Goal: Task Accomplishment & Management: Manage account settings

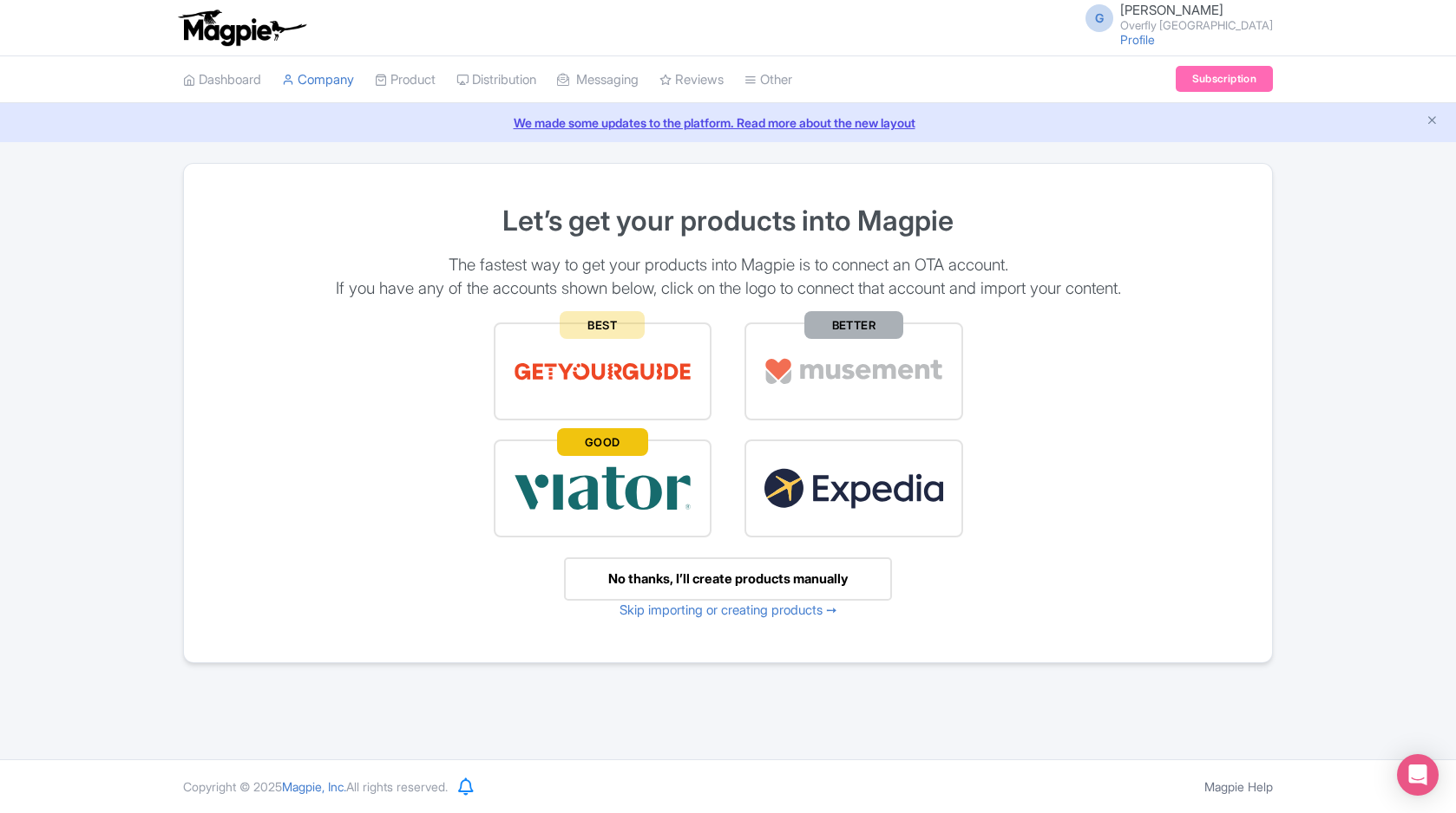
click at [616, 346] on img at bounding box center [603, 372] width 180 height 60
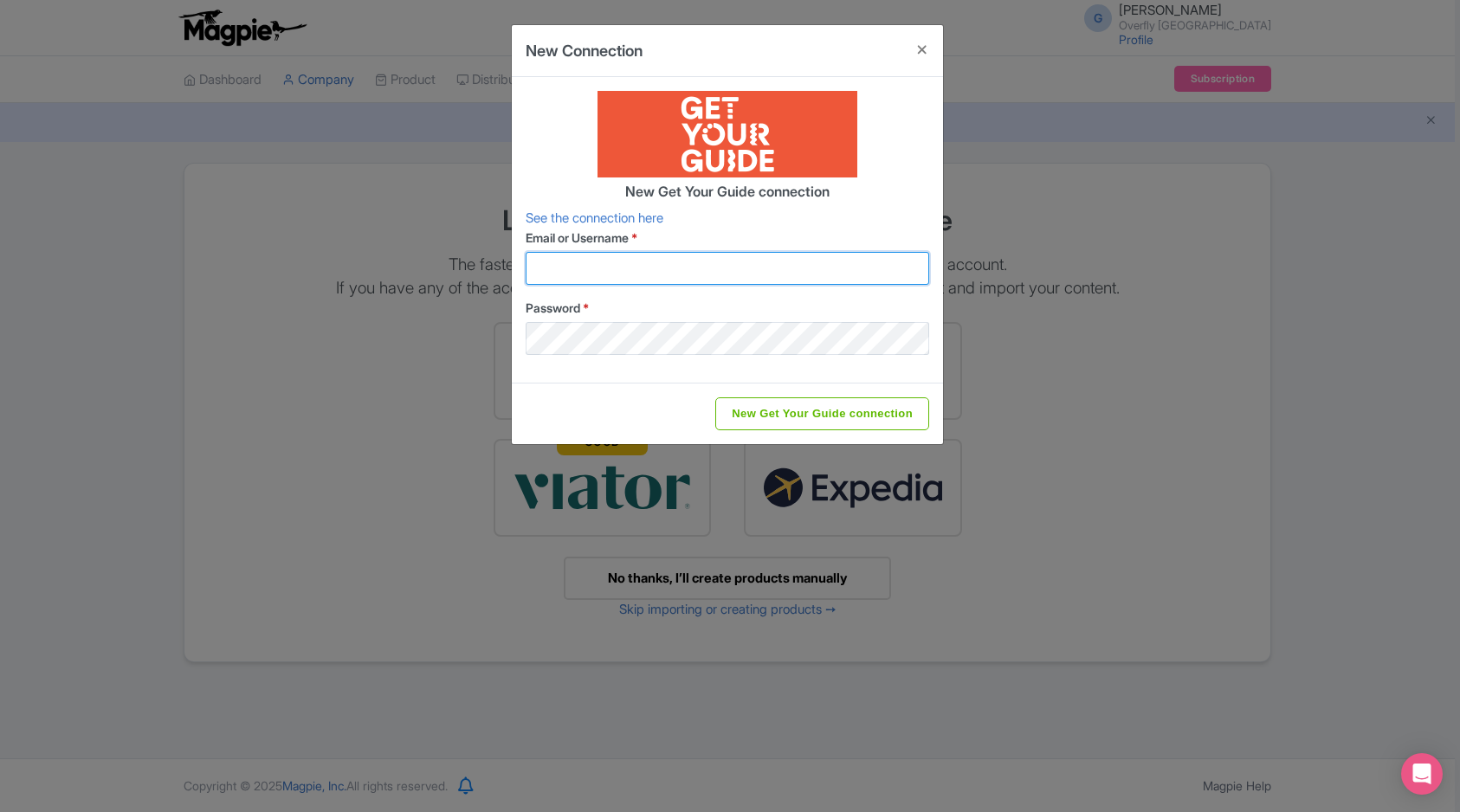
click at [642, 278] on input "Email or Username *" at bounding box center [728, 268] width 403 height 33
type input "info@overflytenerife.com"
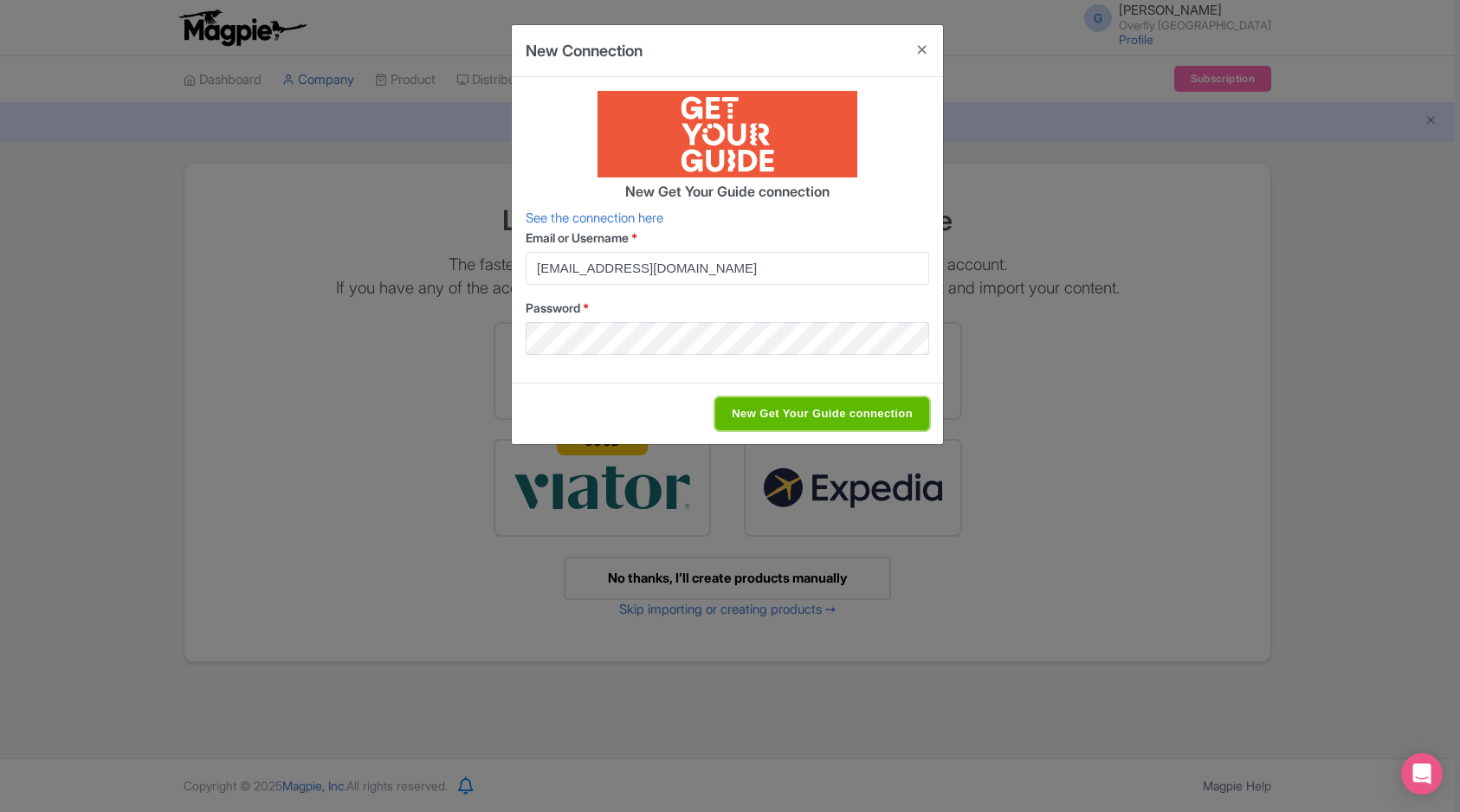
click at [805, 408] on input "New Get Your Guide connection" at bounding box center [822, 414] width 214 height 33
type input "Saving..."
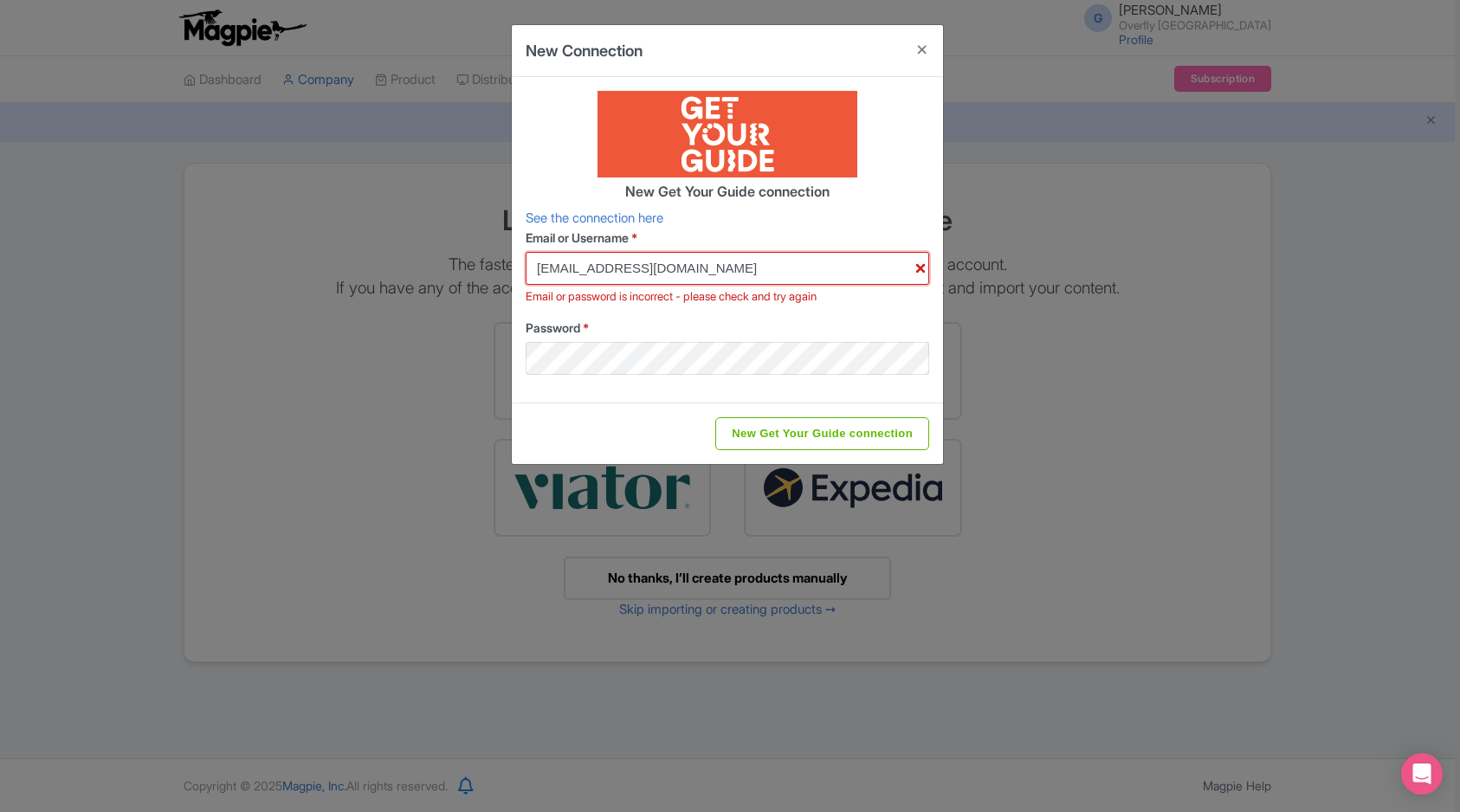
drag, startPoint x: 726, startPoint y: 272, endPoint x: 494, endPoint y: 262, distance: 232.2
click at [494, 262] on div "New Connection New Get Your Guide connection See the connection here Email or U…" at bounding box center [730, 406] width 1460 height 812
type input "s"
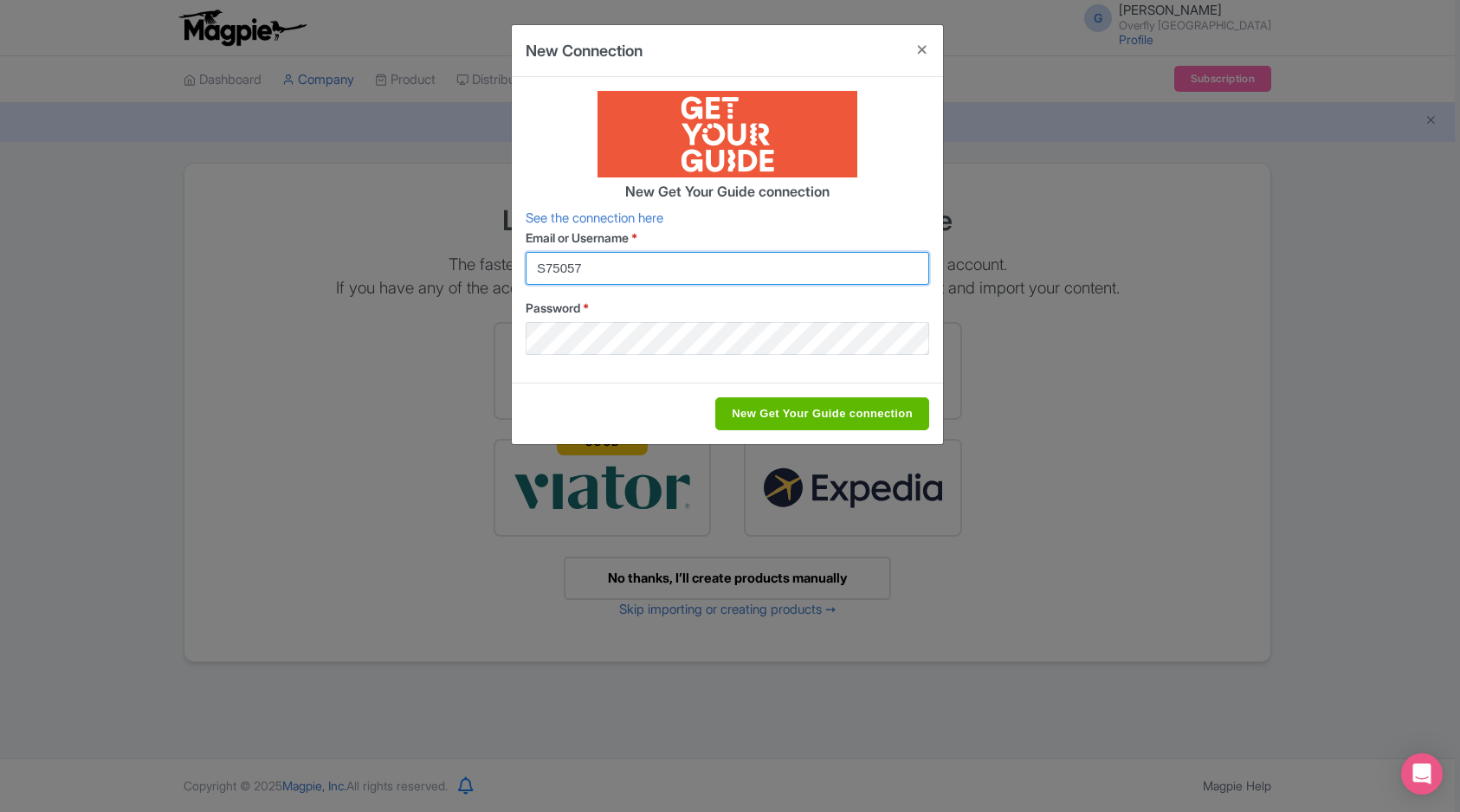
type input "S75057"
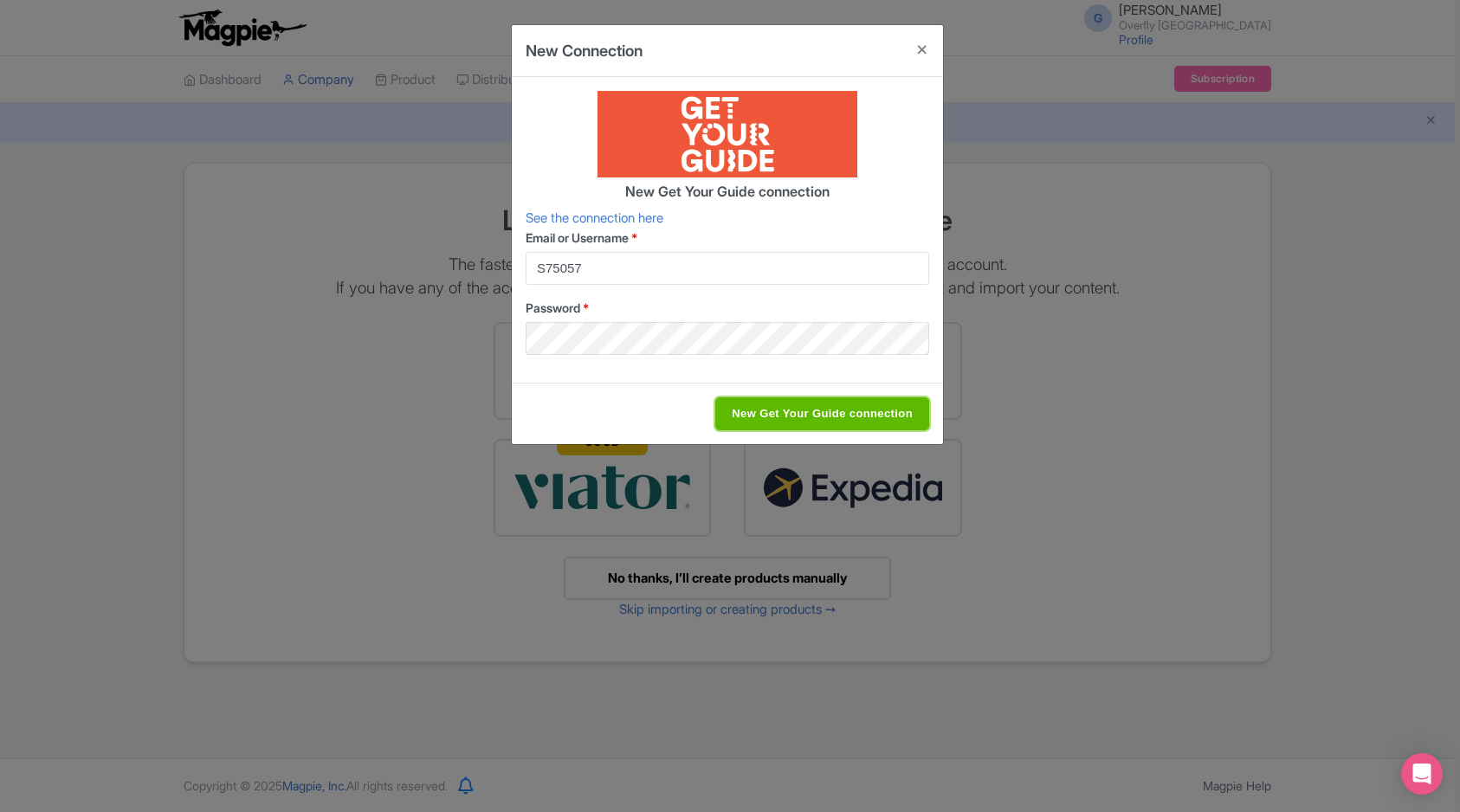
click at [802, 408] on input "New Get Your Guide connection" at bounding box center [822, 414] width 214 height 33
type input "Saving..."
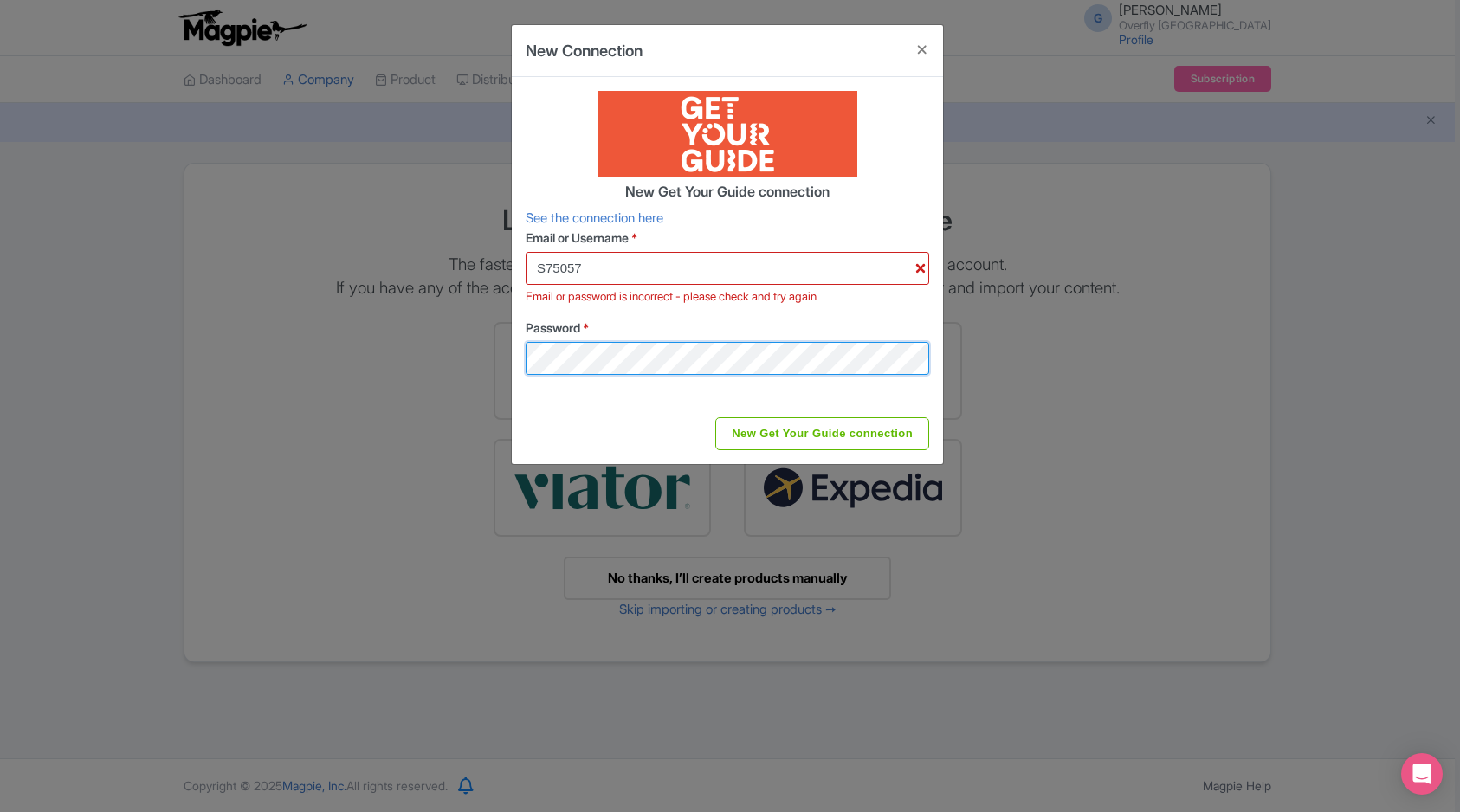
click at [503, 347] on div "New Connection New Get Your Guide connection See the connection here Email or U…" at bounding box center [730, 406] width 1460 height 812
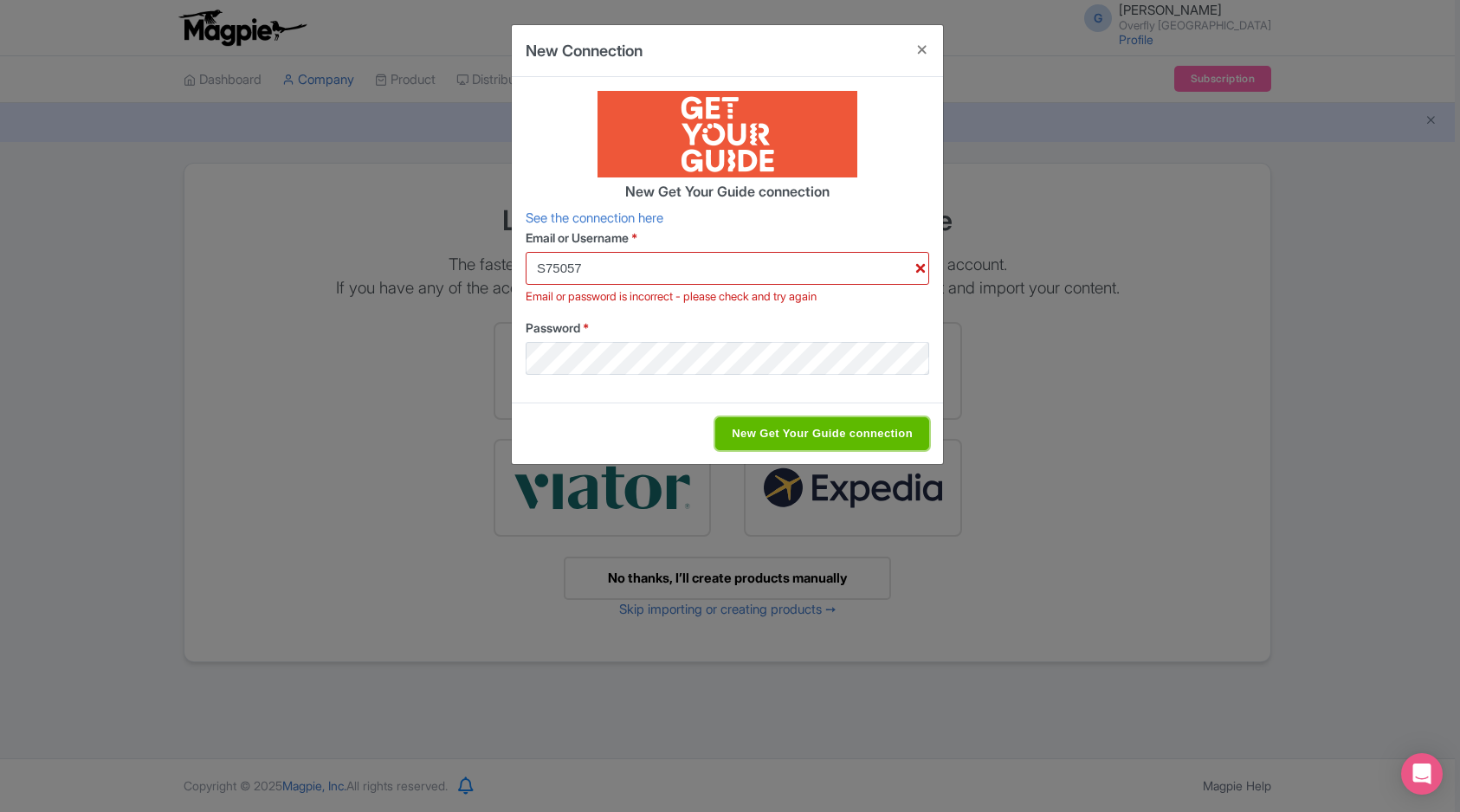
click at [797, 438] on input "New Get Your Guide connection" at bounding box center [822, 433] width 214 height 33
type input "Saving..."
drag, startPoint x: 652, startPoint y: 267, endPoint x: 521, endPoint y: 253, distance: 131.7
click at [521, 253] on div "New Get Your Guide connection See the connection here Email or Username * S7505…" at bounding box center [728, 239] width 431 height 325
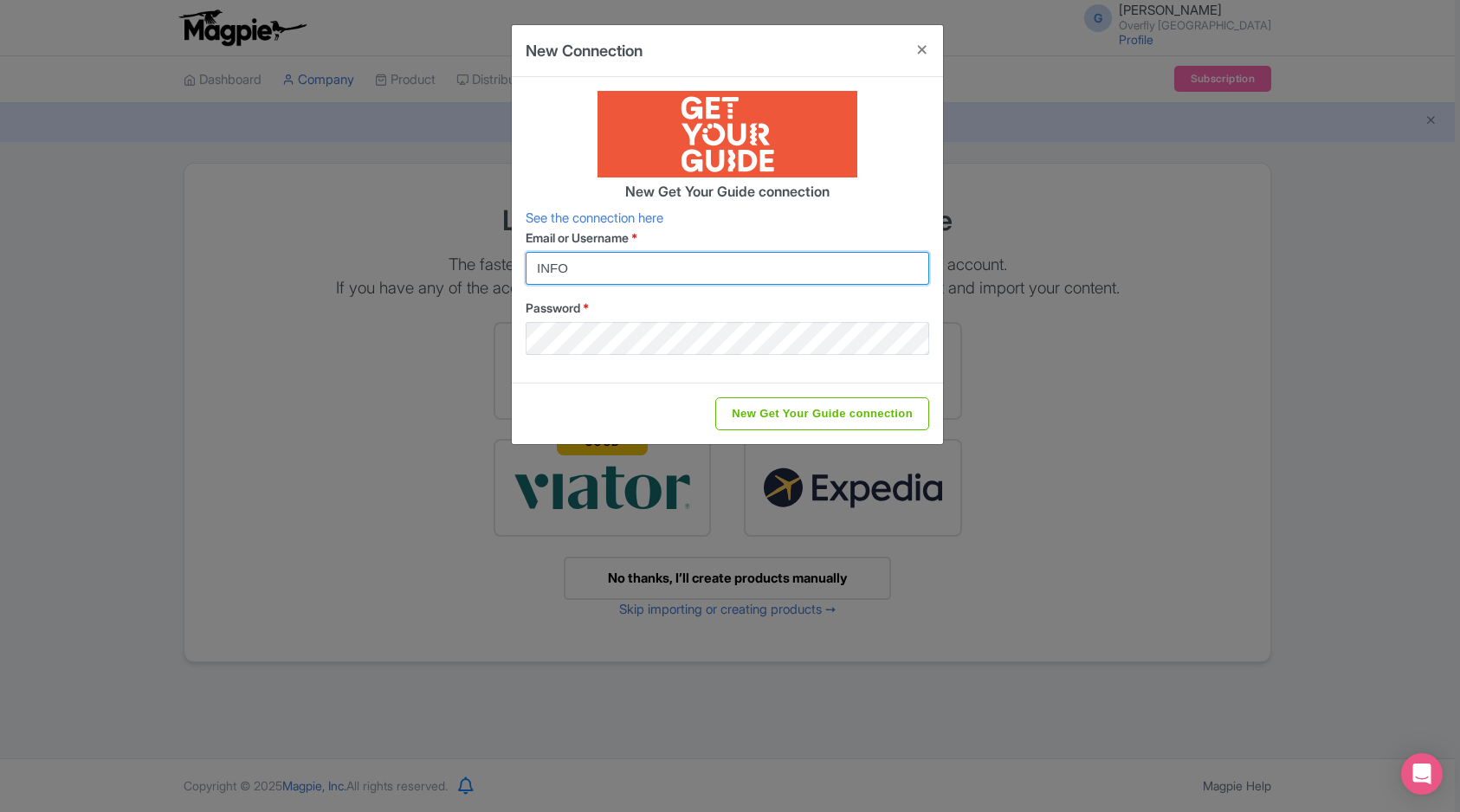
type input "info@overflytenerife.com"
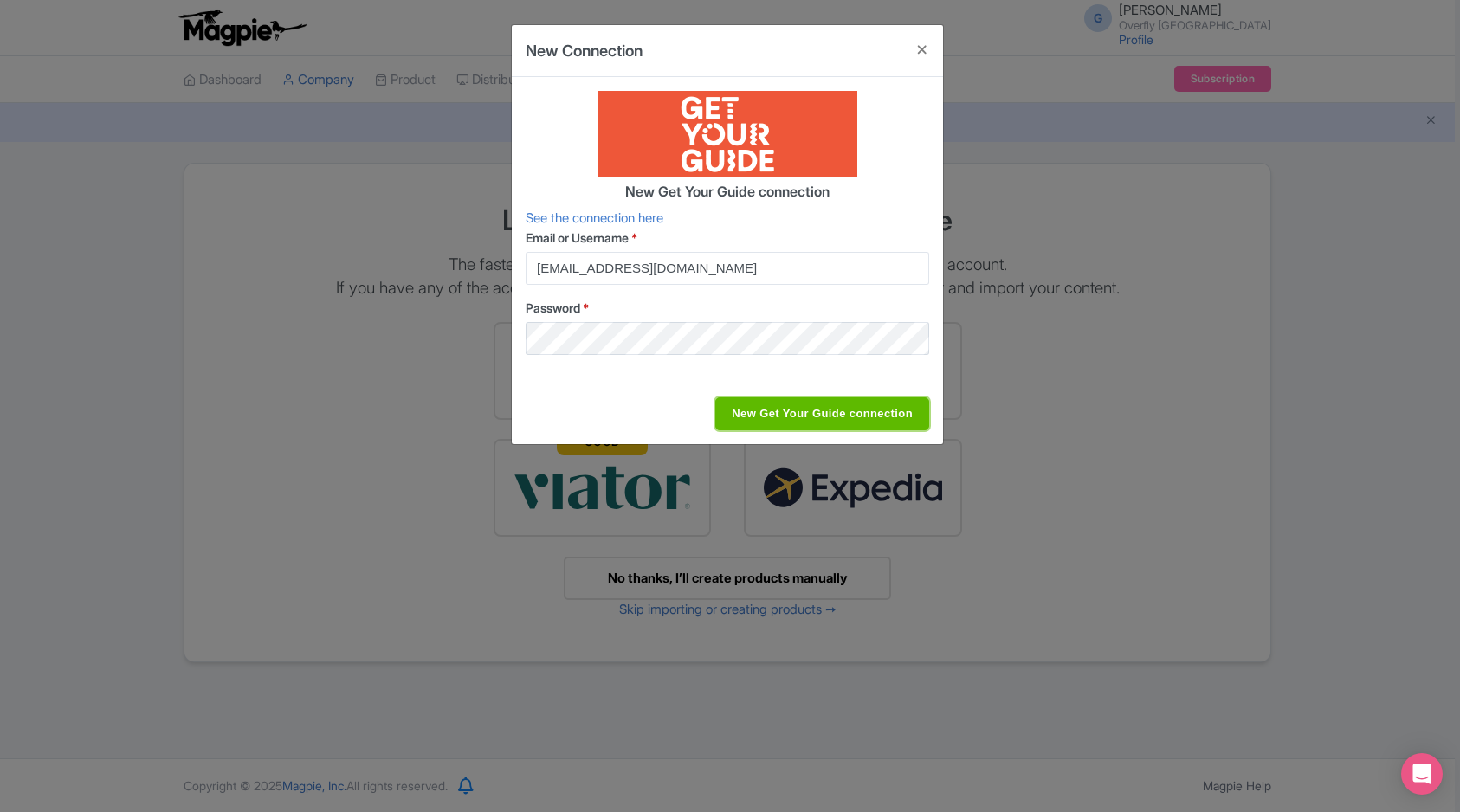
click at [837, 414] on input "New Get Your Guide connection" at bounding box center [822, 414] width 214 height 33
type input "Saving..."
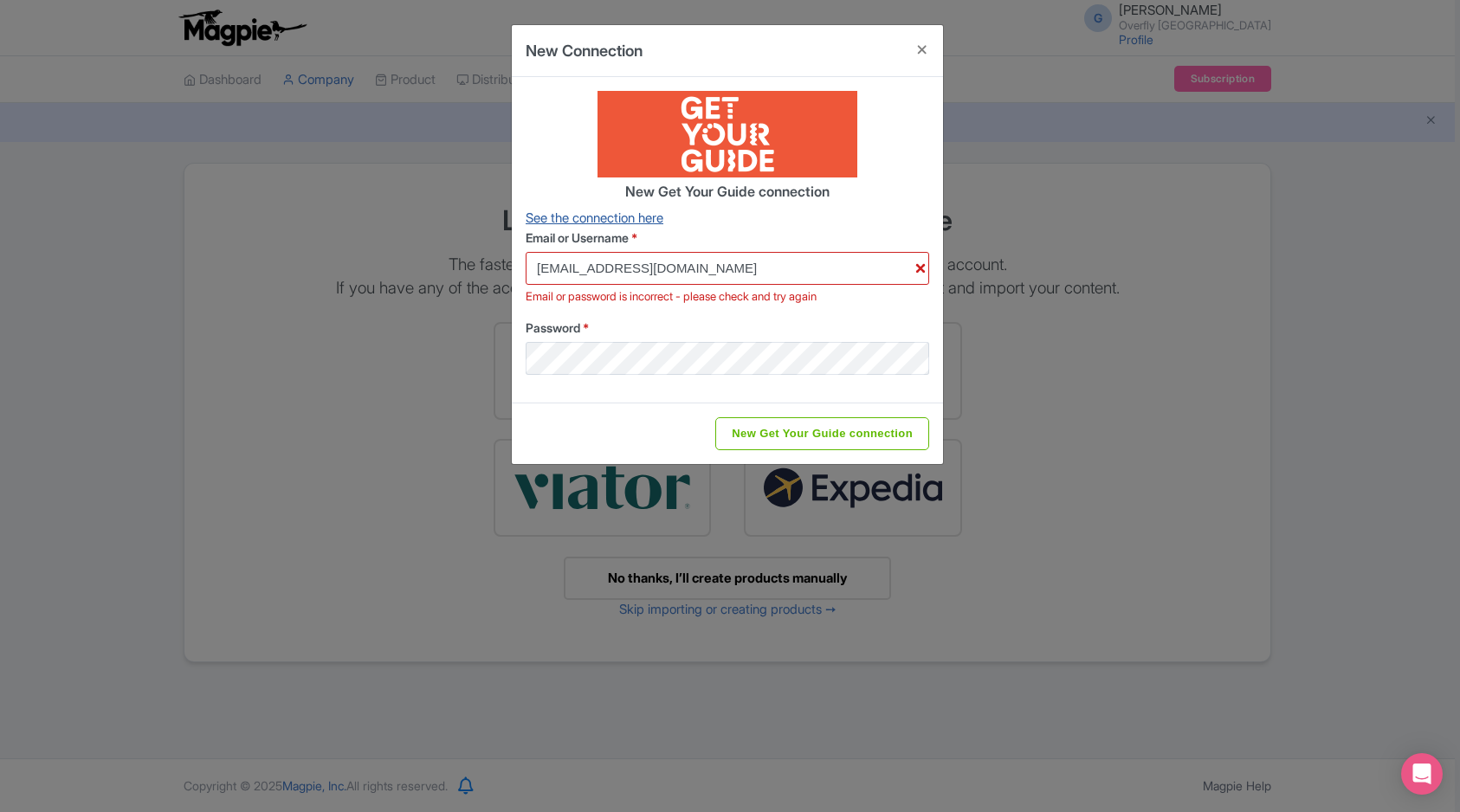
click at [640, 222] on link "See the connection here" at bounding box center [595, 218] width 138 height 17
click at [511, 359] on div "New Connection New Get Your Guide connection See the connection here Email or U…" at bounding box center [728, 245] width 433 height 441
click at [758, 425] on input "New Get Your Guide connection" at bounding box center [822, 433] width 214 height 33
type input "Saving..."
click at [921, 268] on input "[EMAIL_ADDRESS][DOMAIN_NAME]" at bounding box center [728, 268] width 403 height 33
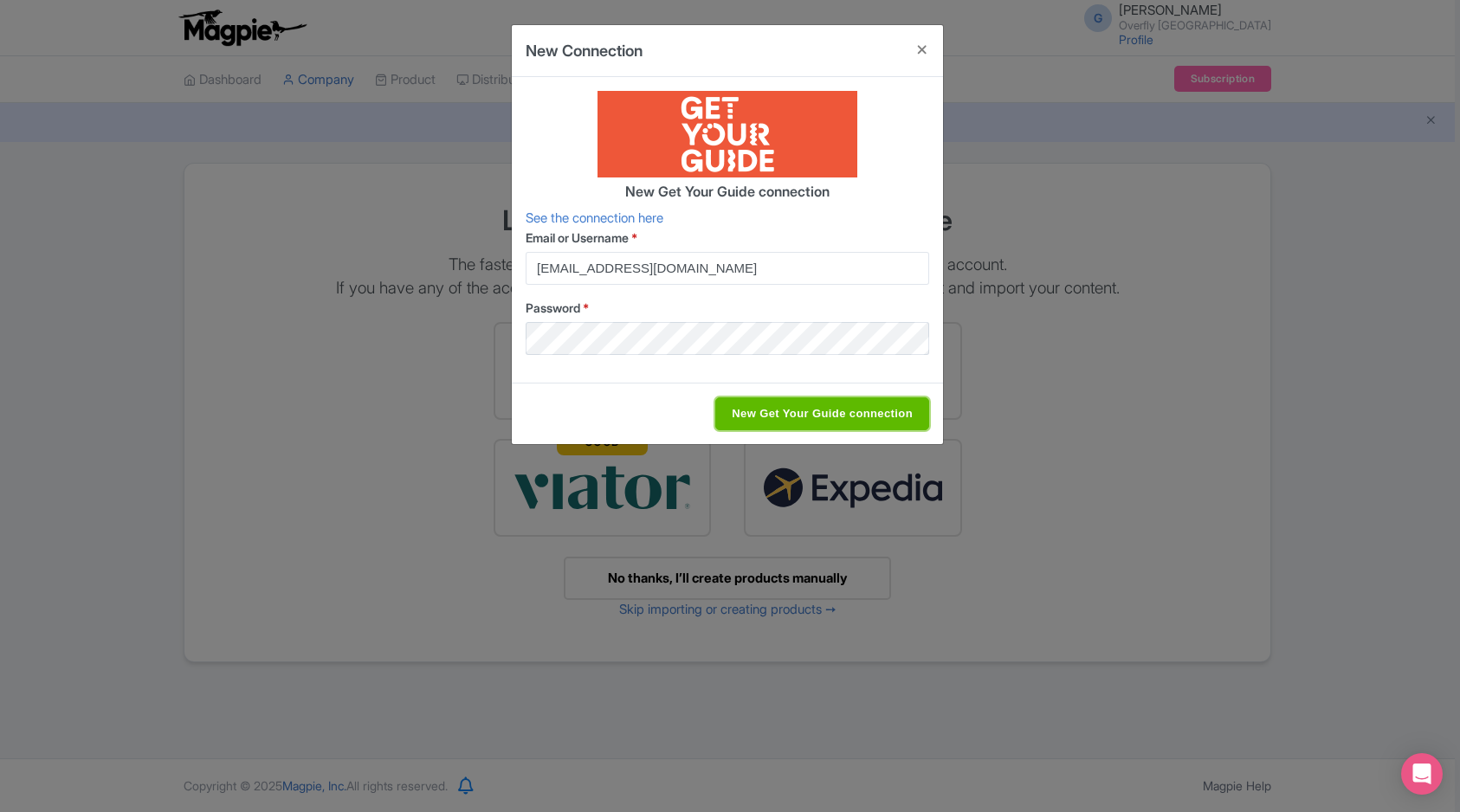
click at [847, 412] on input "New Get Your Guide connection" at bounding box center [822, 414] width 214 height 33
type input "Saving..."
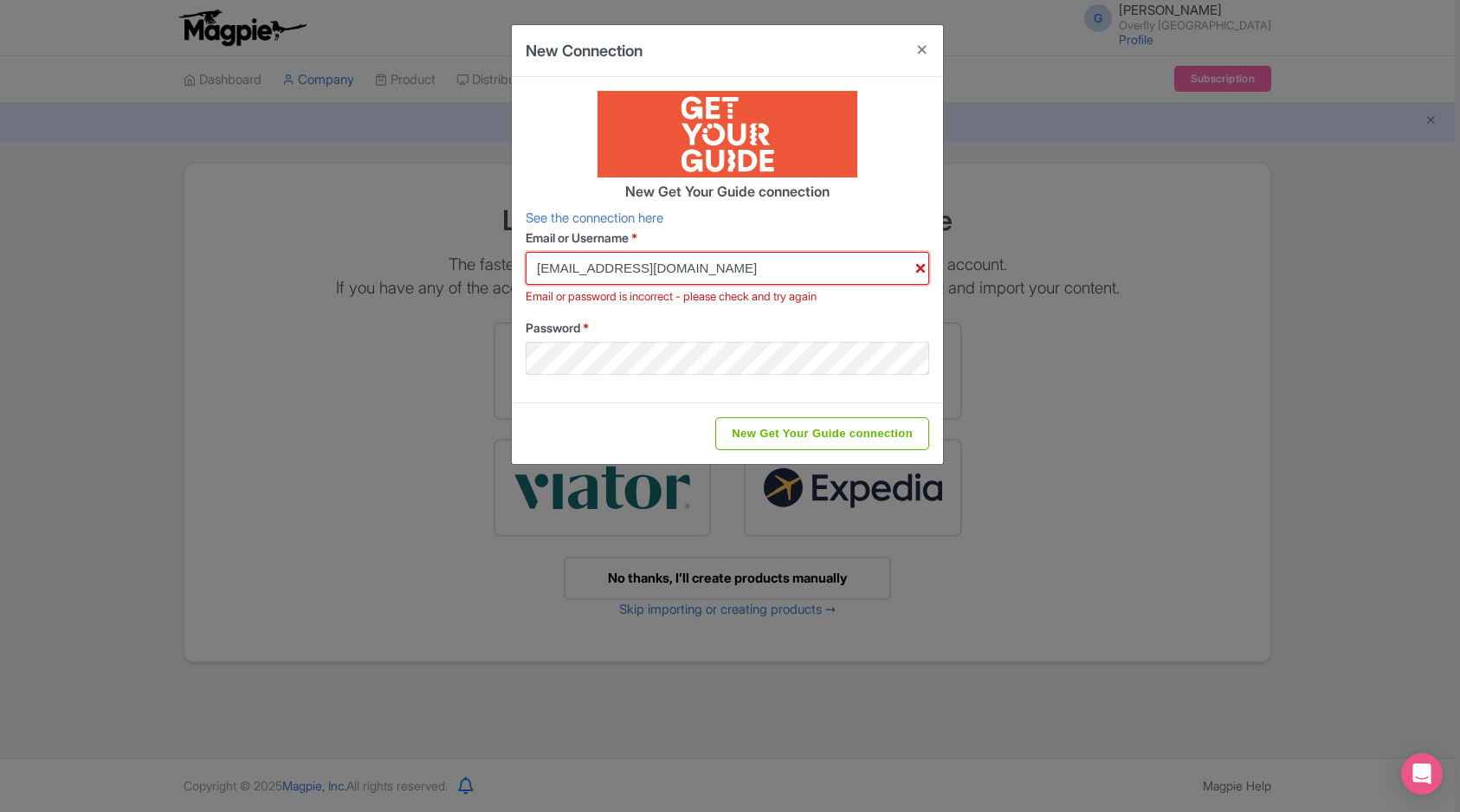
click at [921, 270] on input "info@overflytenerife.com" at bounding box center [728, 268] width 403 height 33
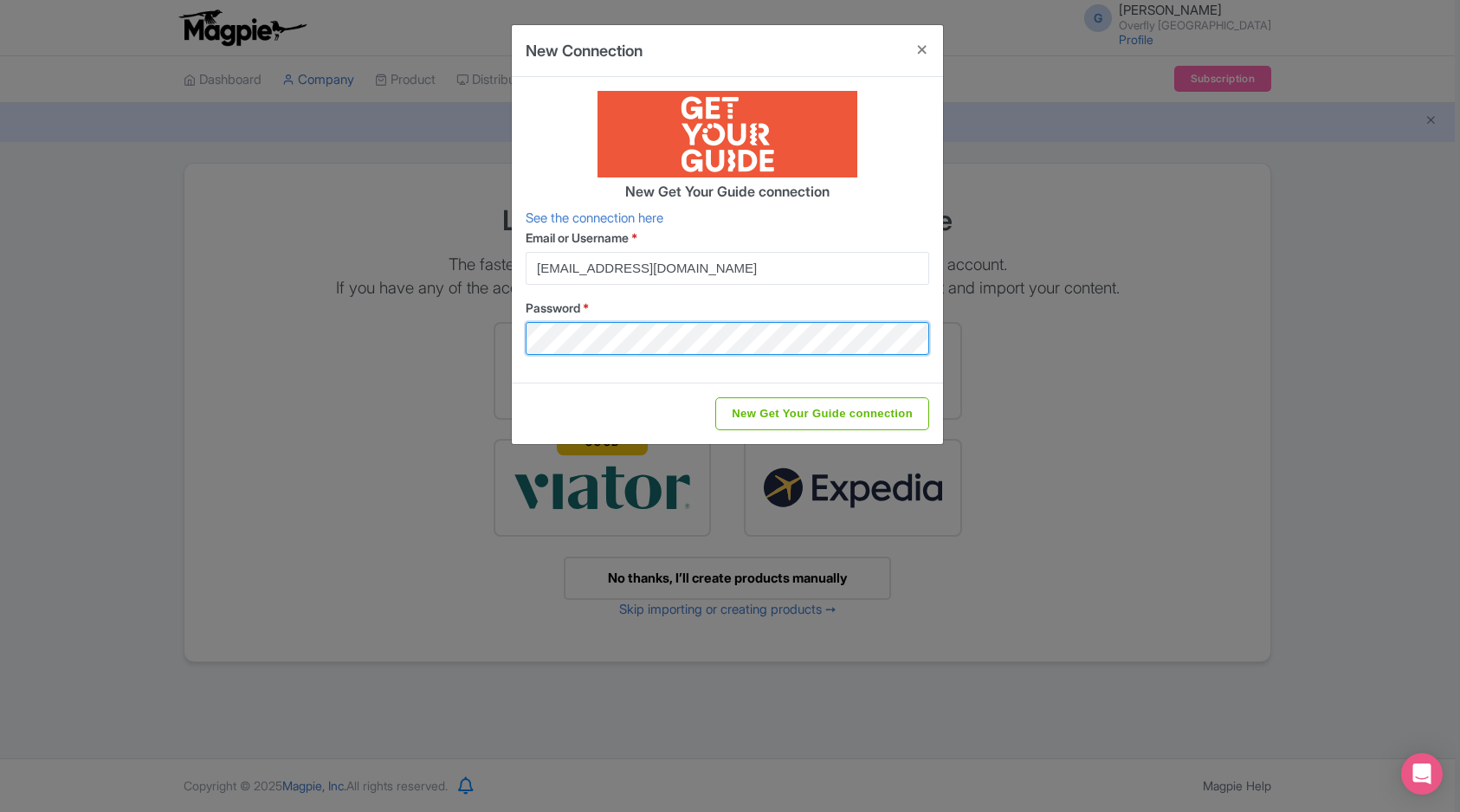
click at [467, 344] on div "New Connection New Get Your Guide connection See the connection here Email or U…" at bounding box center [730, 406] width 1460 height 812
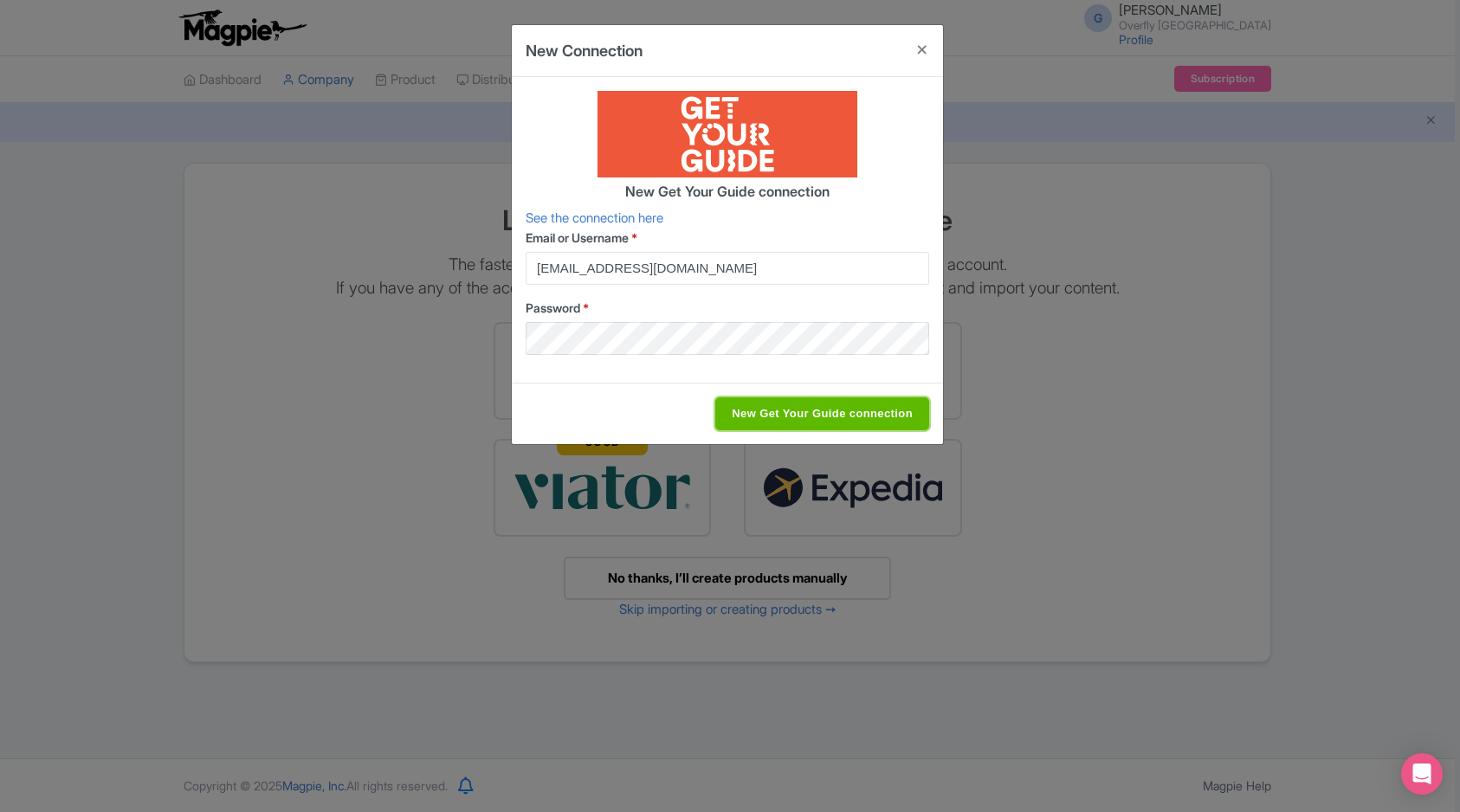
click at [758, 408] on input "New Get Your Guide connection" at bounding box center [822, 414] width 214 height 33
type input "Saving..."
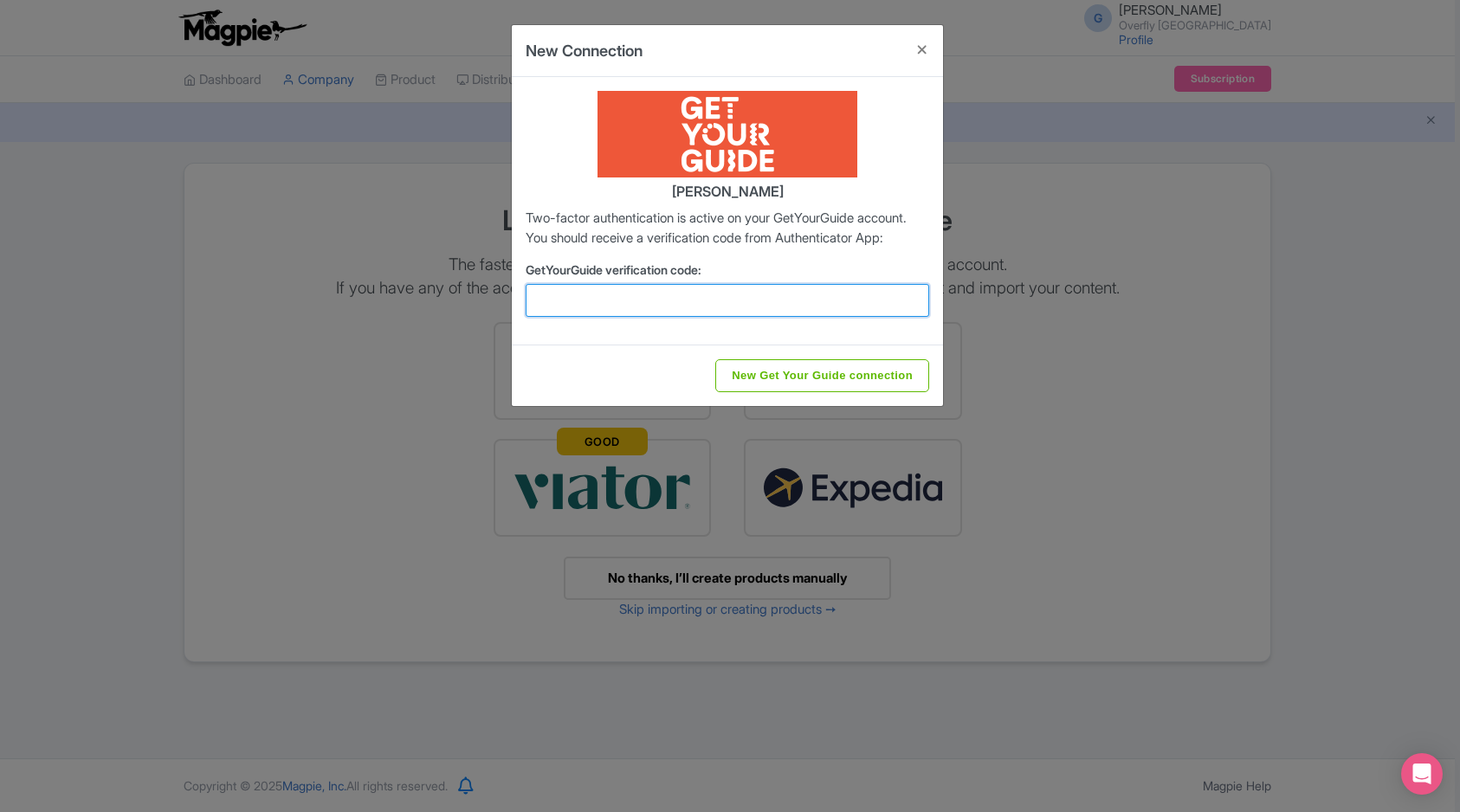
click at [658, 315] on input "GetYourGuide verification code:" at bounding box center [728, 300] width 403 height 33
type input "190319"
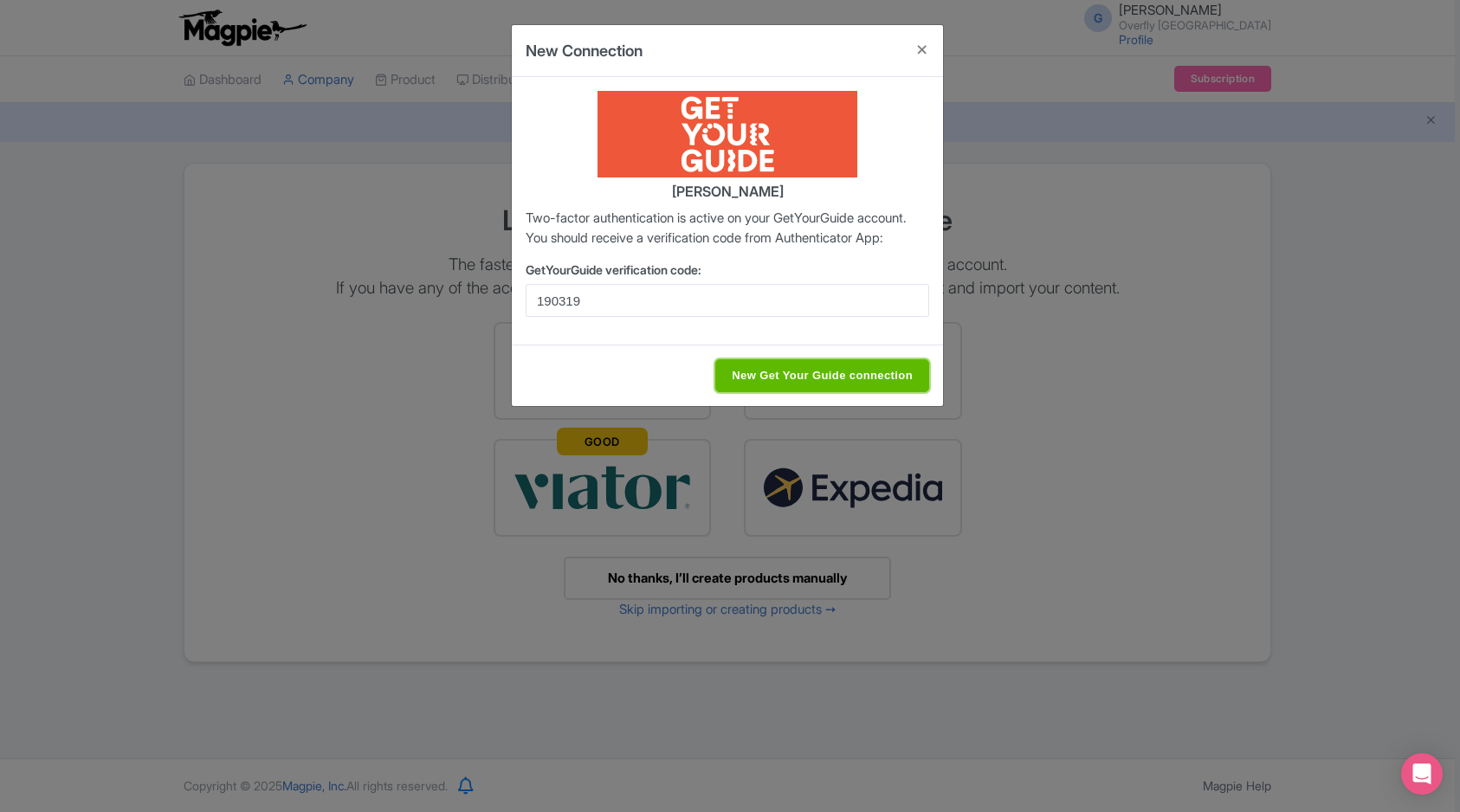
click at [820, 392] on input "New Get Your Guide connection" at bounding box center [822, 375] width 214 height 33
type input "Saving..."
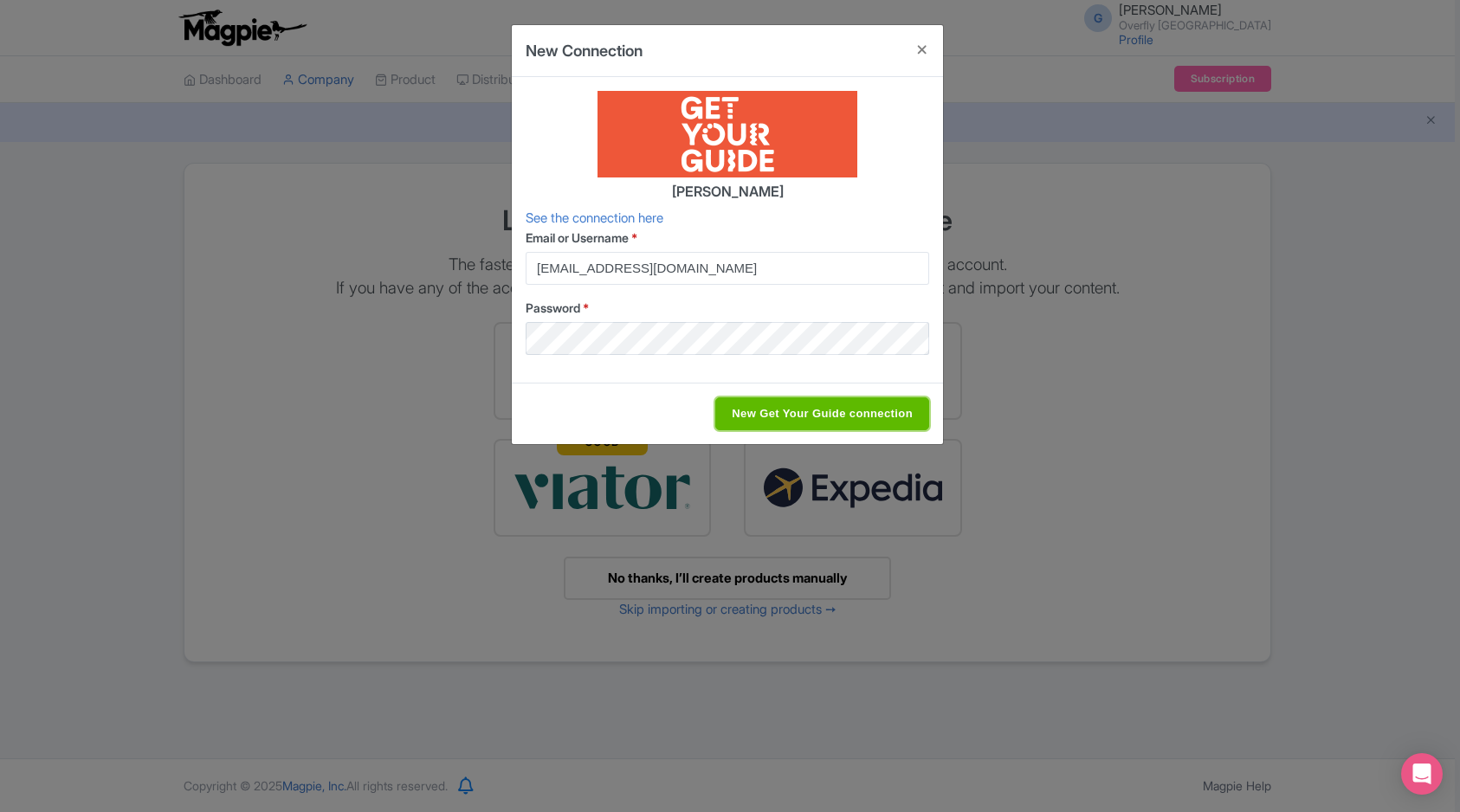
click at [846, 415] on input "New Get Your Guide connection" at bounding box center [822, 414] width 214 height 33
type input "Saving..."
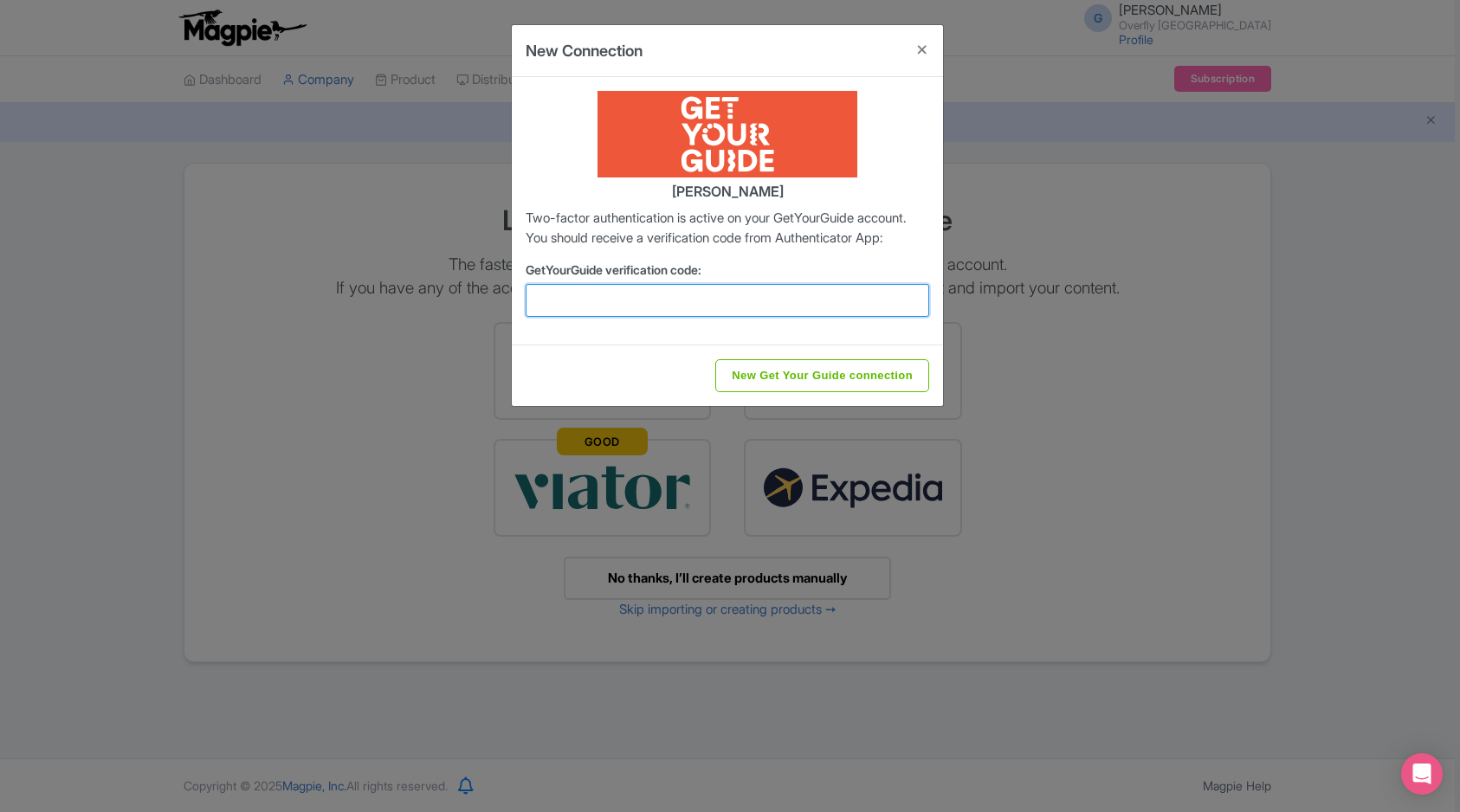
click at [792, 317] on input "GetYourGuide verification code:" at bounding box center [728, 300] width 403 height 33
type input "190319"
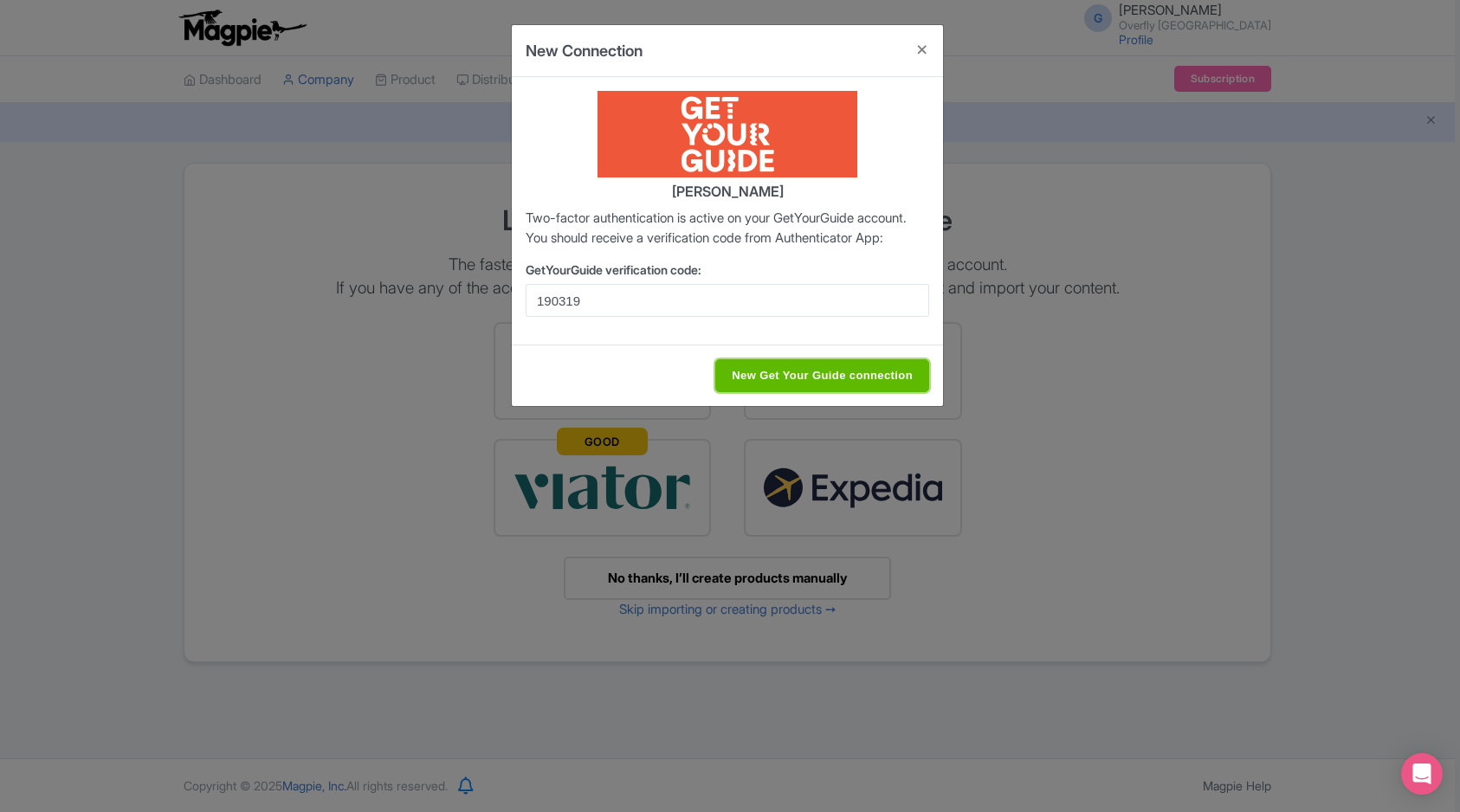
click at [823, 391] on input "New Get Your Guide connection" at bounding box center [822, 375] width 214 height 33
type input "Saving..."
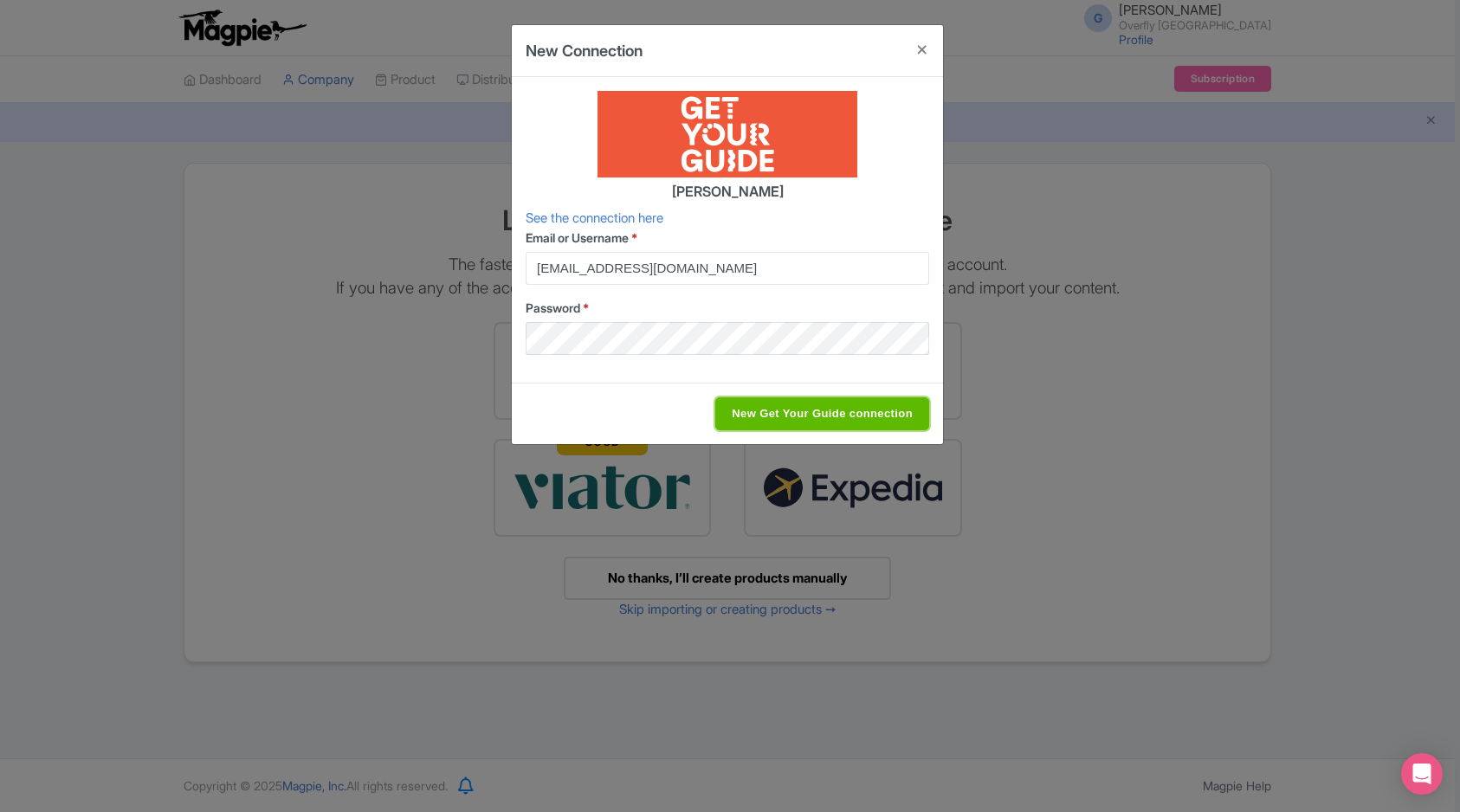
click at [820, 406] on input "New Get Your Guide connection" at bounding box center [822, 414] width 214 height 33
type input "Saving..."
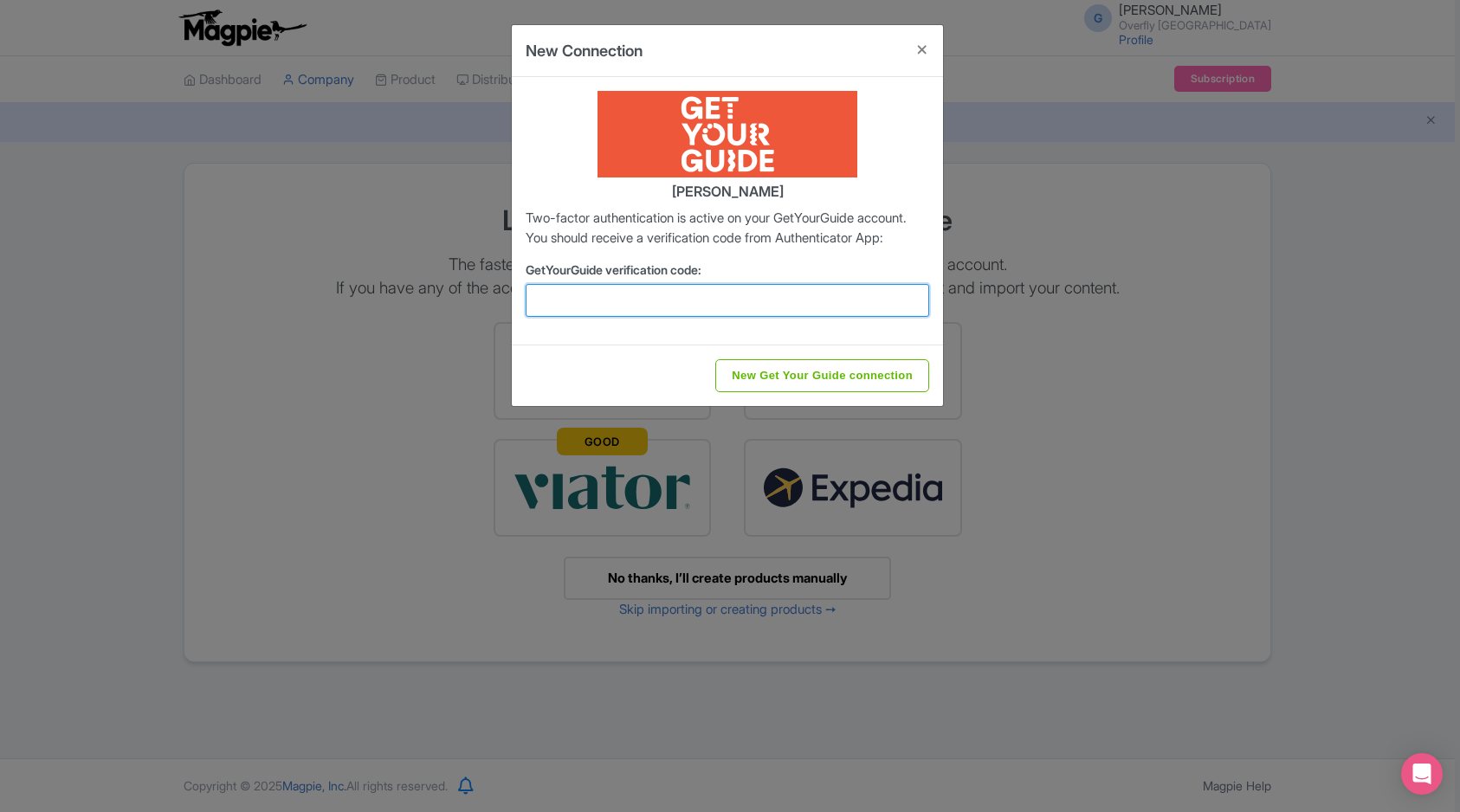
click at [657, 317] on input "GetYourGuide verification code:" at bounding box center [728, 300] width 403 height 33
type input "536268"
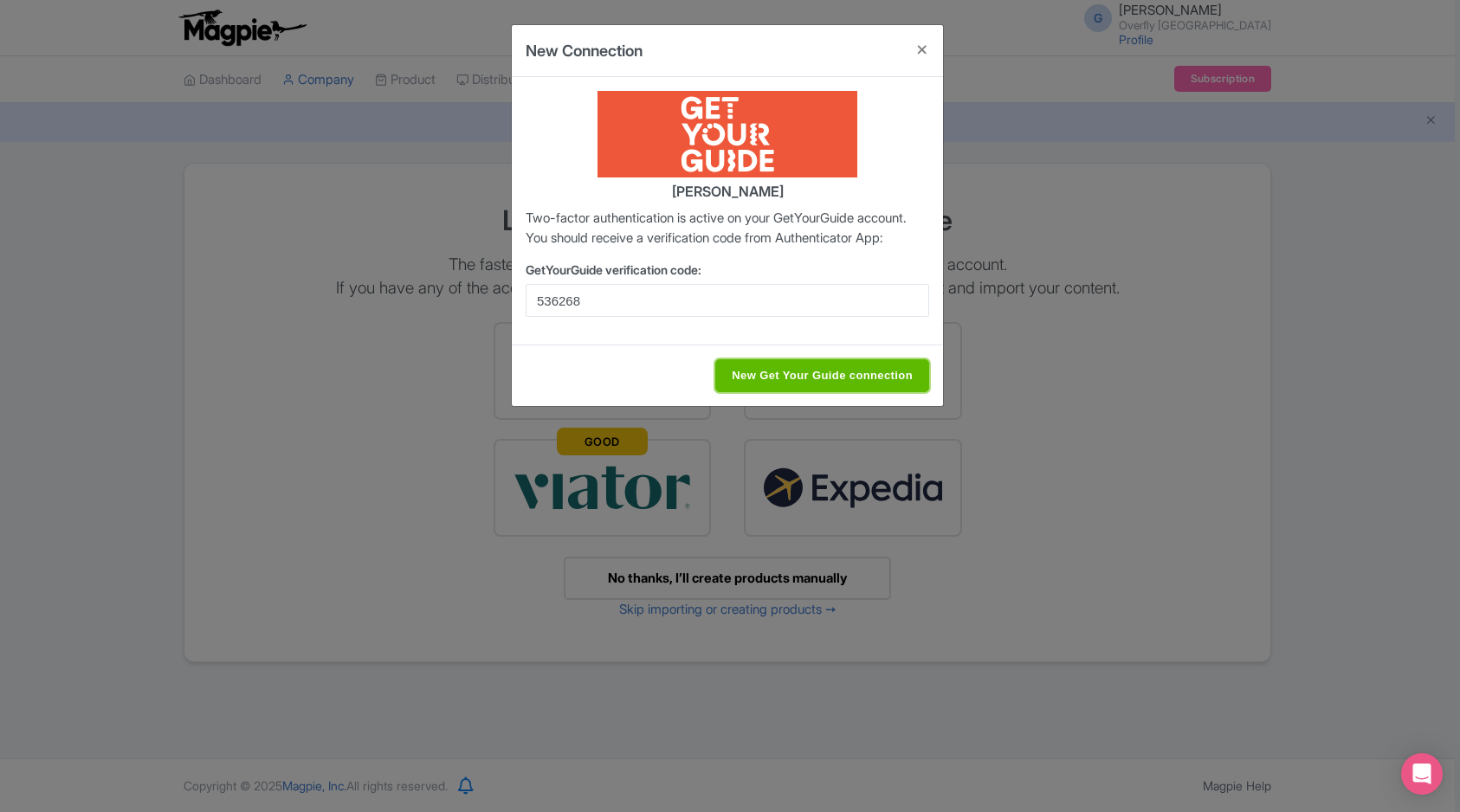
click at [812, 392] on input "New Get Your Guide connection" at bounding box center [822, 375] width 214 height 33
type input "Saving..."
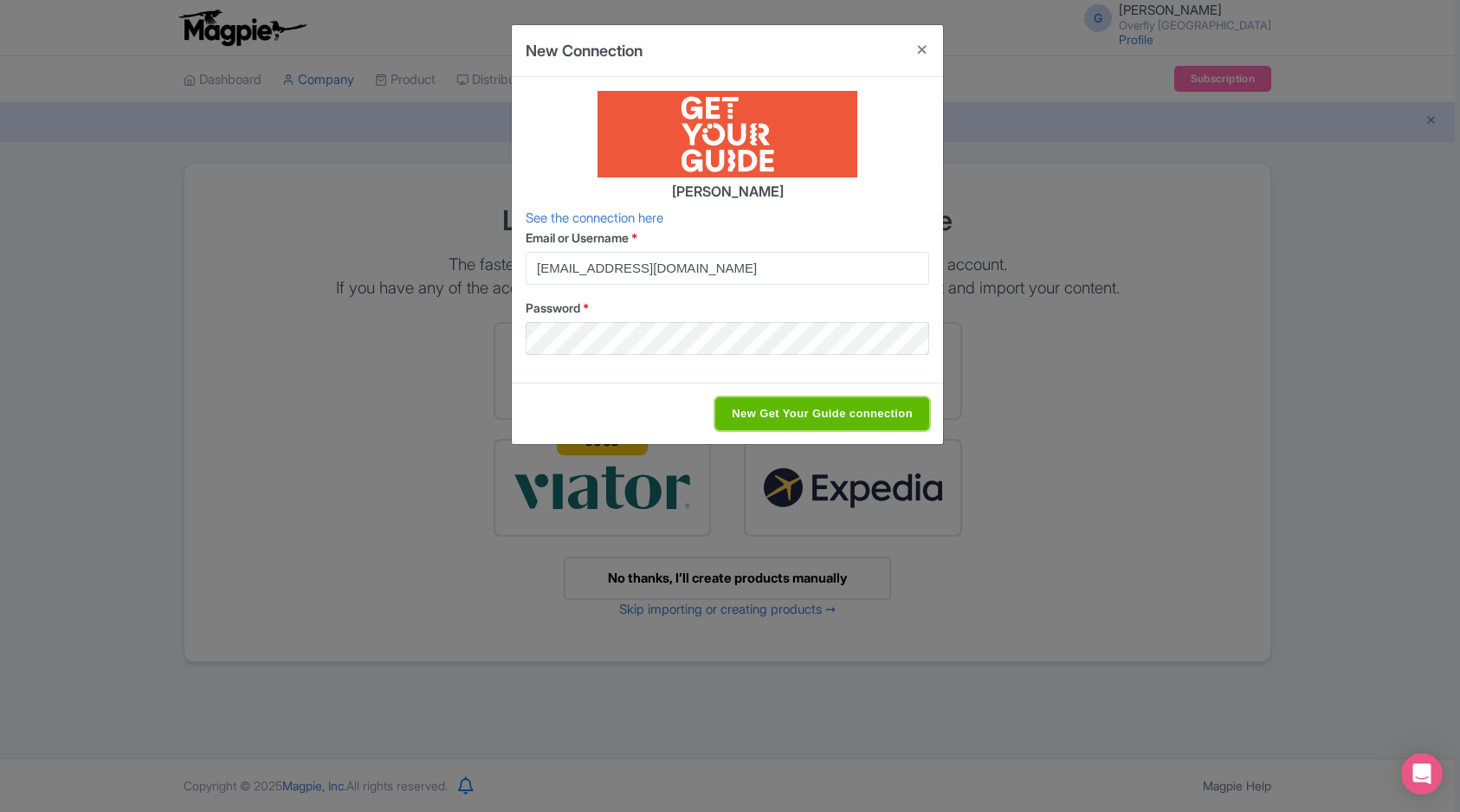
click at [805, 407] on input "New Get Your Guide connection" at bounding box center [822, 414] width 214 height 33
type input "Saving..."
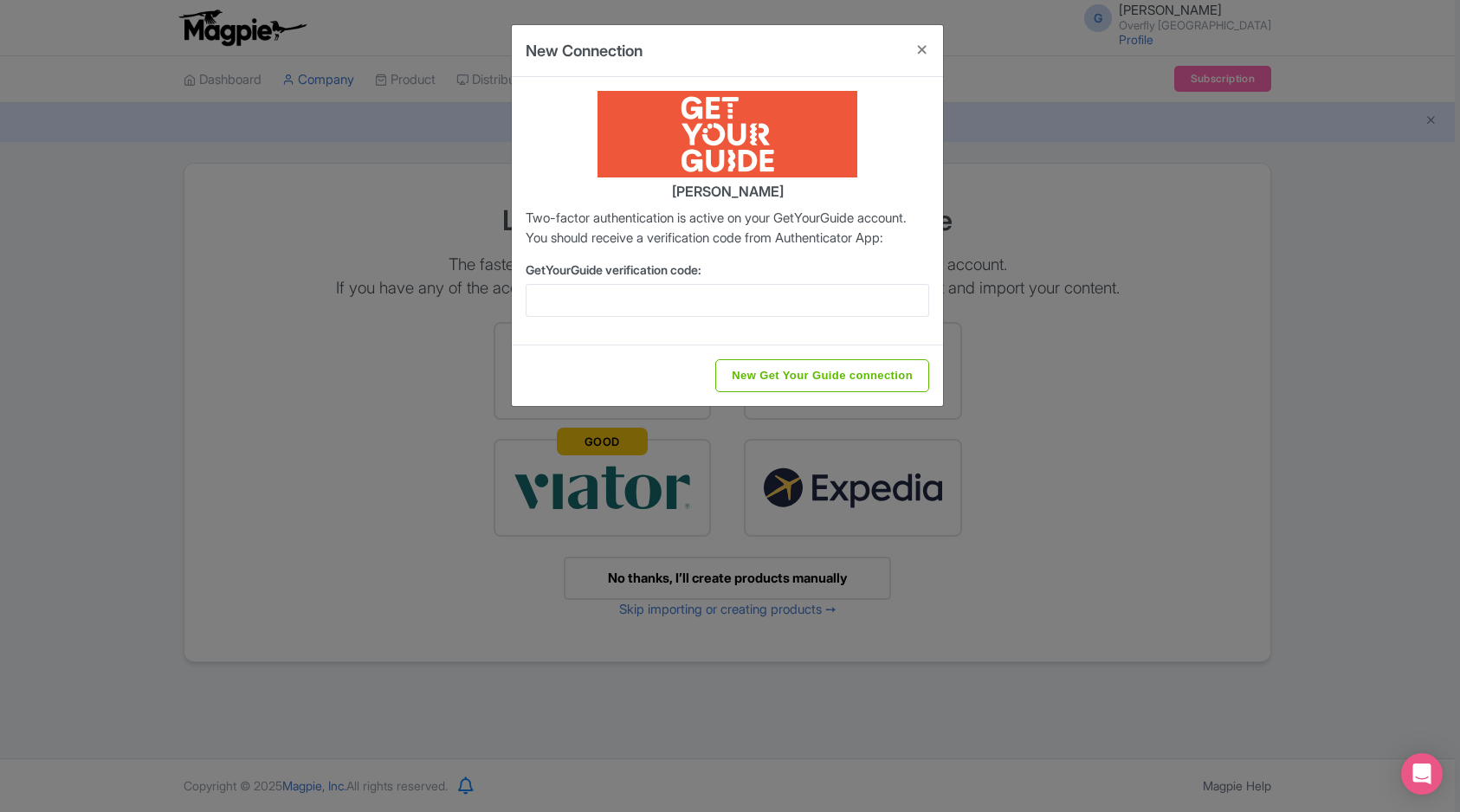
click at [744, 278] on label "GetYourGuide verification code:" at bounding box center [728, 269] width 403 height 18
click at [744, 287] on input "GetYourGuide verification code:" at bounding box center [728, 300] width 403 height 33
click at [749, 315] on input "GetYourGuide verification code:" at bounding box center [728, 300] width 403 height 33
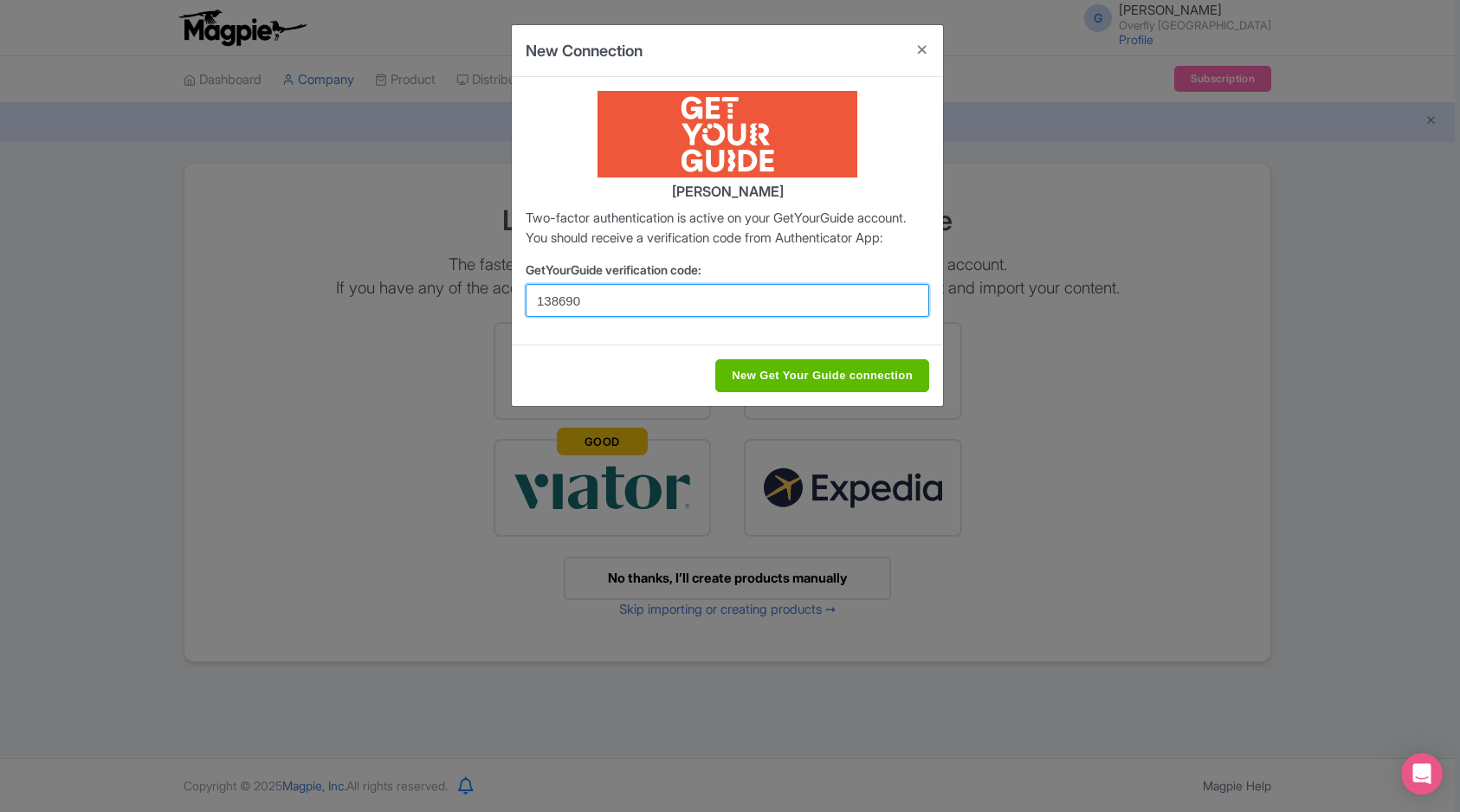
type input "138690"
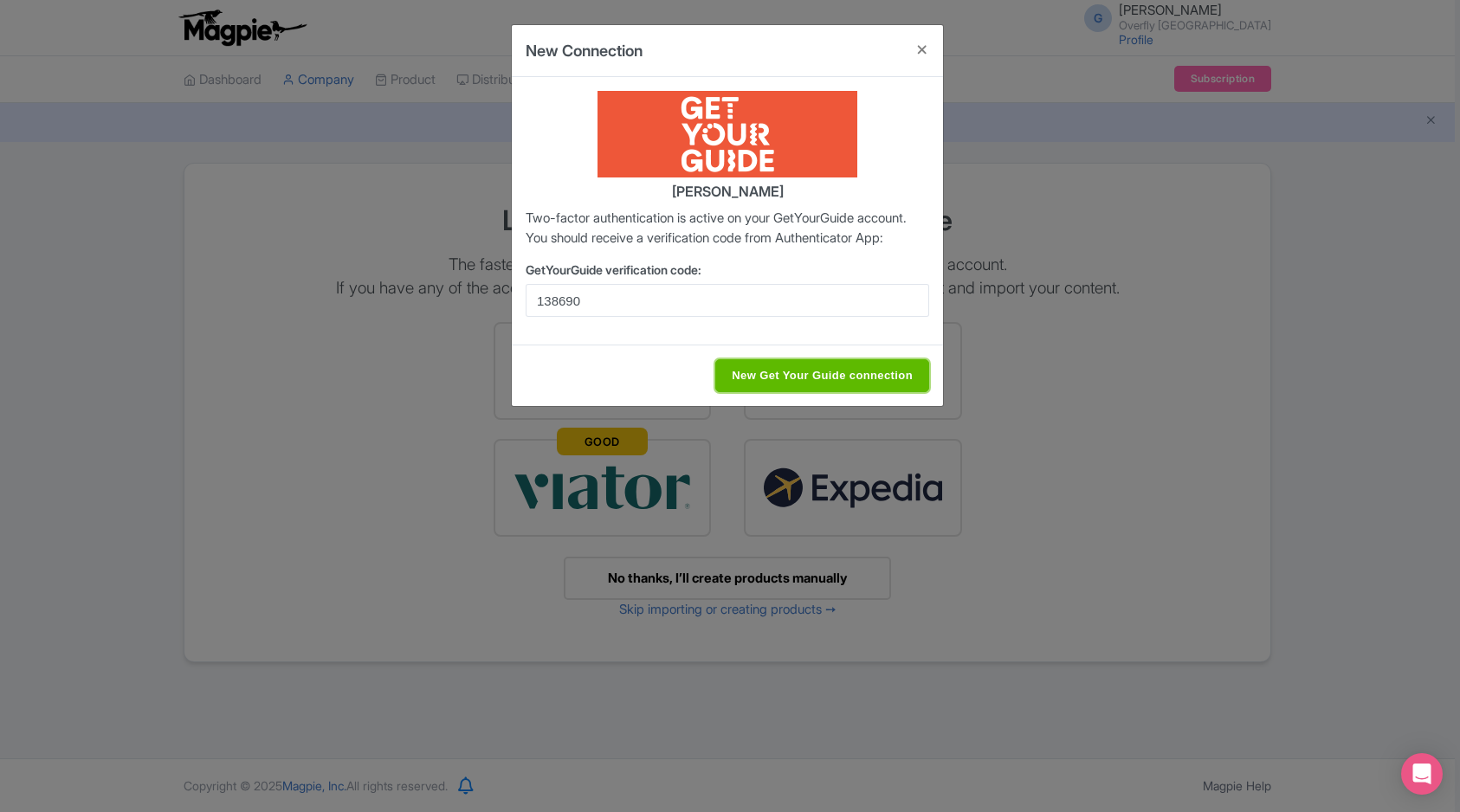
click at [814, 391] on input "New Get Your Guide connection" at bounding box center [822, 375] width 214 height 33
type input "Saving..."
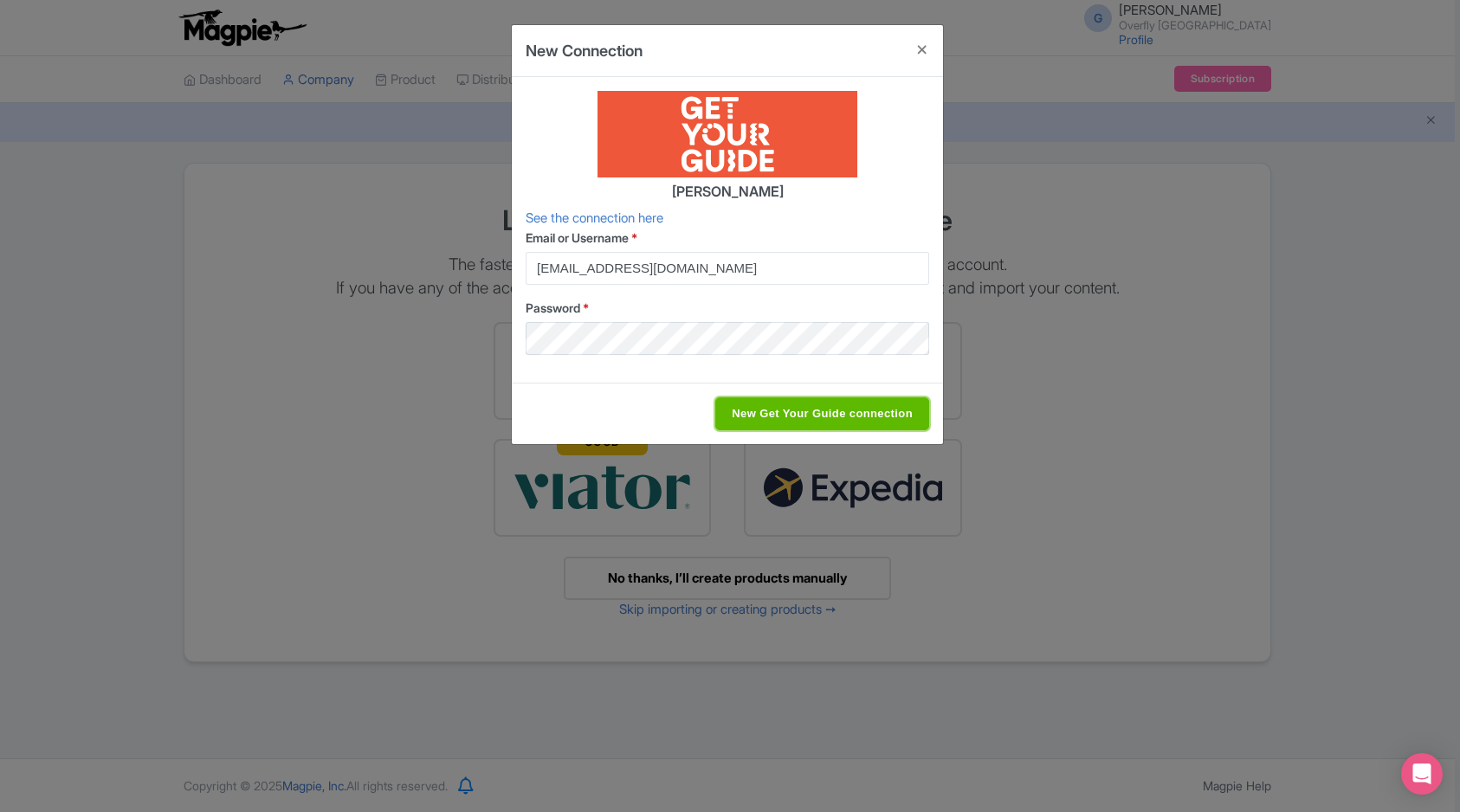
click at [850, 412] on input "New Get Your Guide connection" at bounding box center [822, 414] width 214 height 33
type input "Saving..."
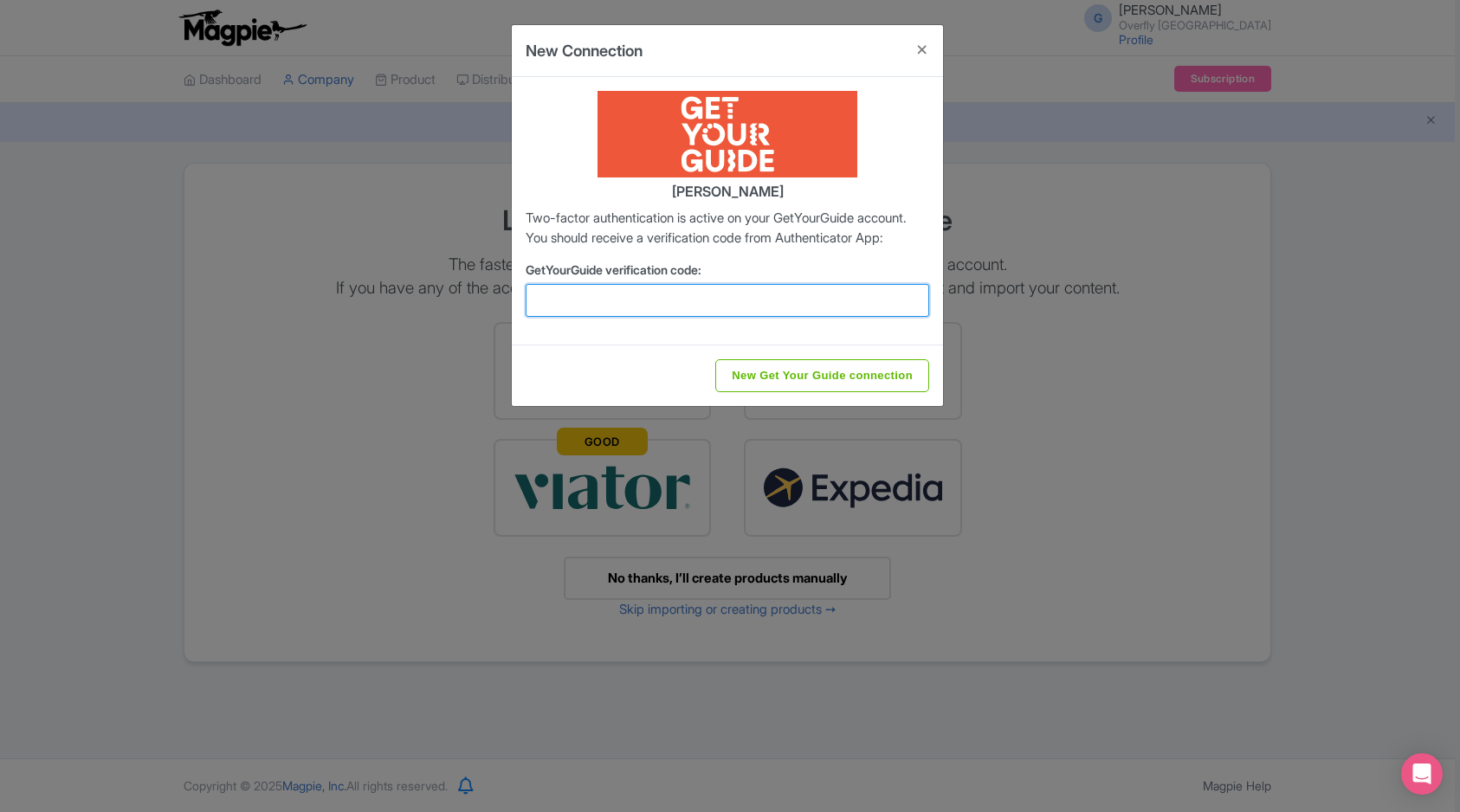
click at [737, 317] on input "GetYourGuide verification code:" at bounding box center [728, 300] width 403 height 33
type input "652252"
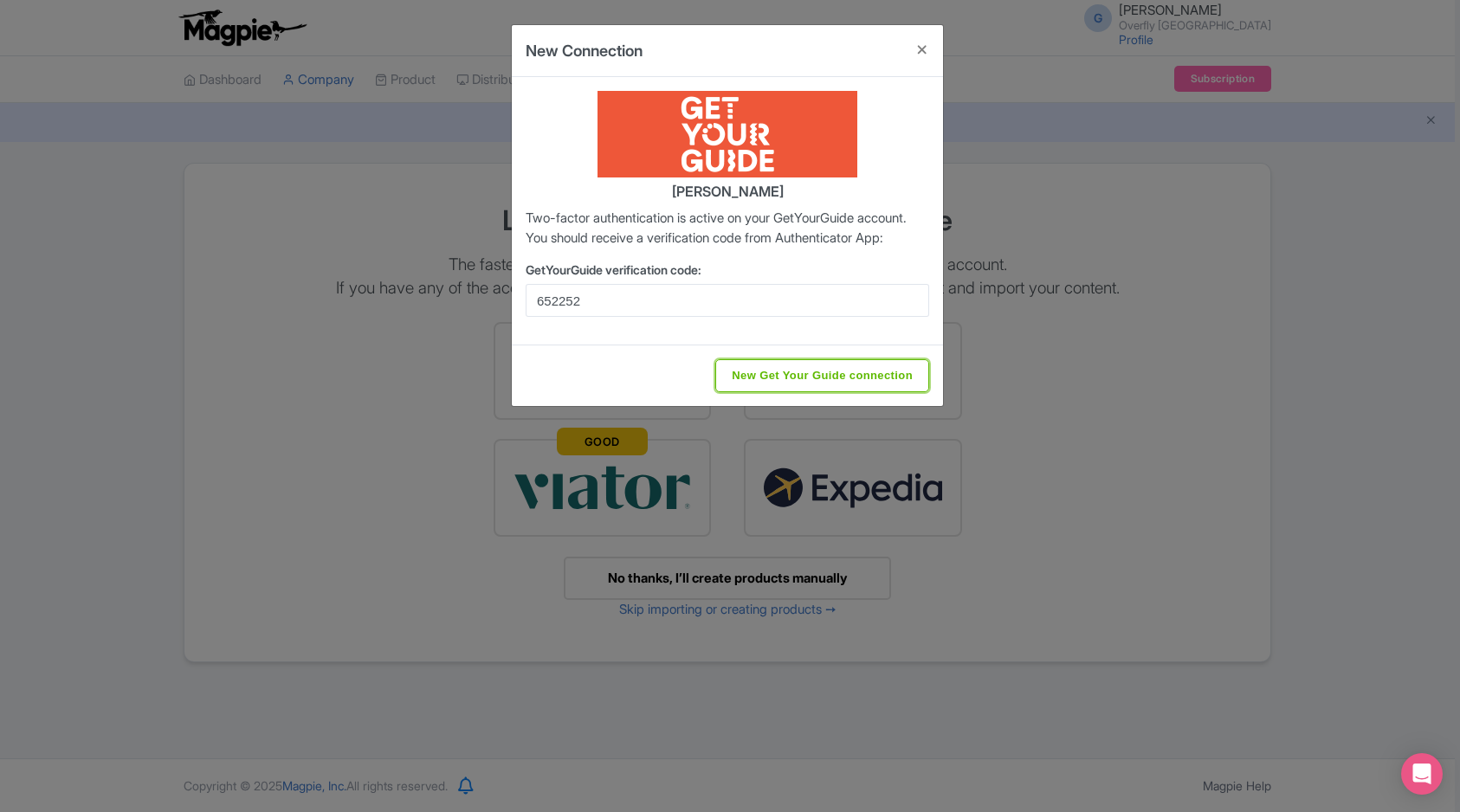
click at [829, 392] on input "New Get Your Guide connection" at bounding box center [822, 375] width 214 height 33
type input "Saving..."
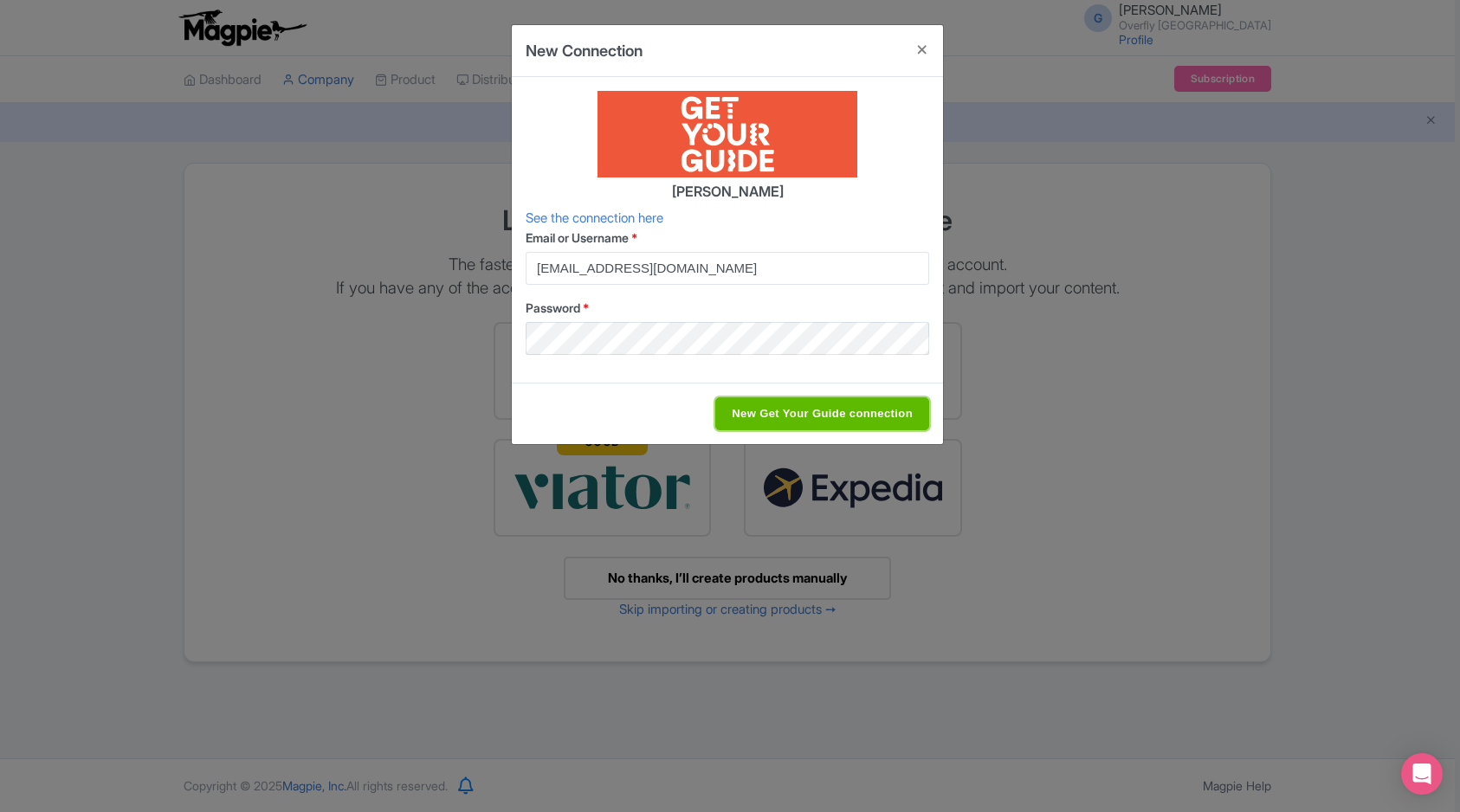
click at [829, 411] on input "New Get Your Guide connection" at bounding box center [822, 414] width 214 height 33
type input "Saving..."
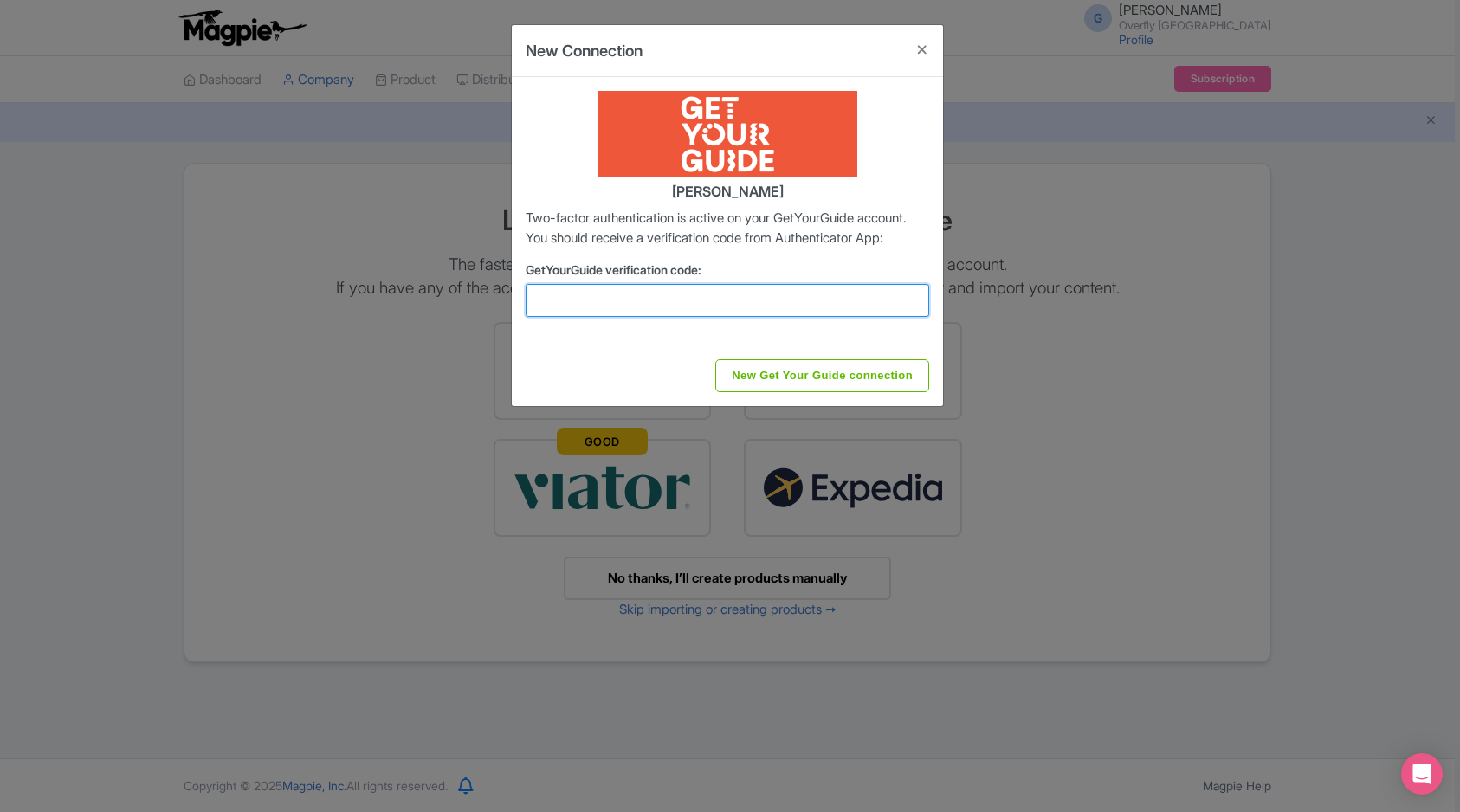
click at [708, 317] on input "GetYourGuide verification code:" at bounding box center [728, 300] width 403 height 33
type input "825014"
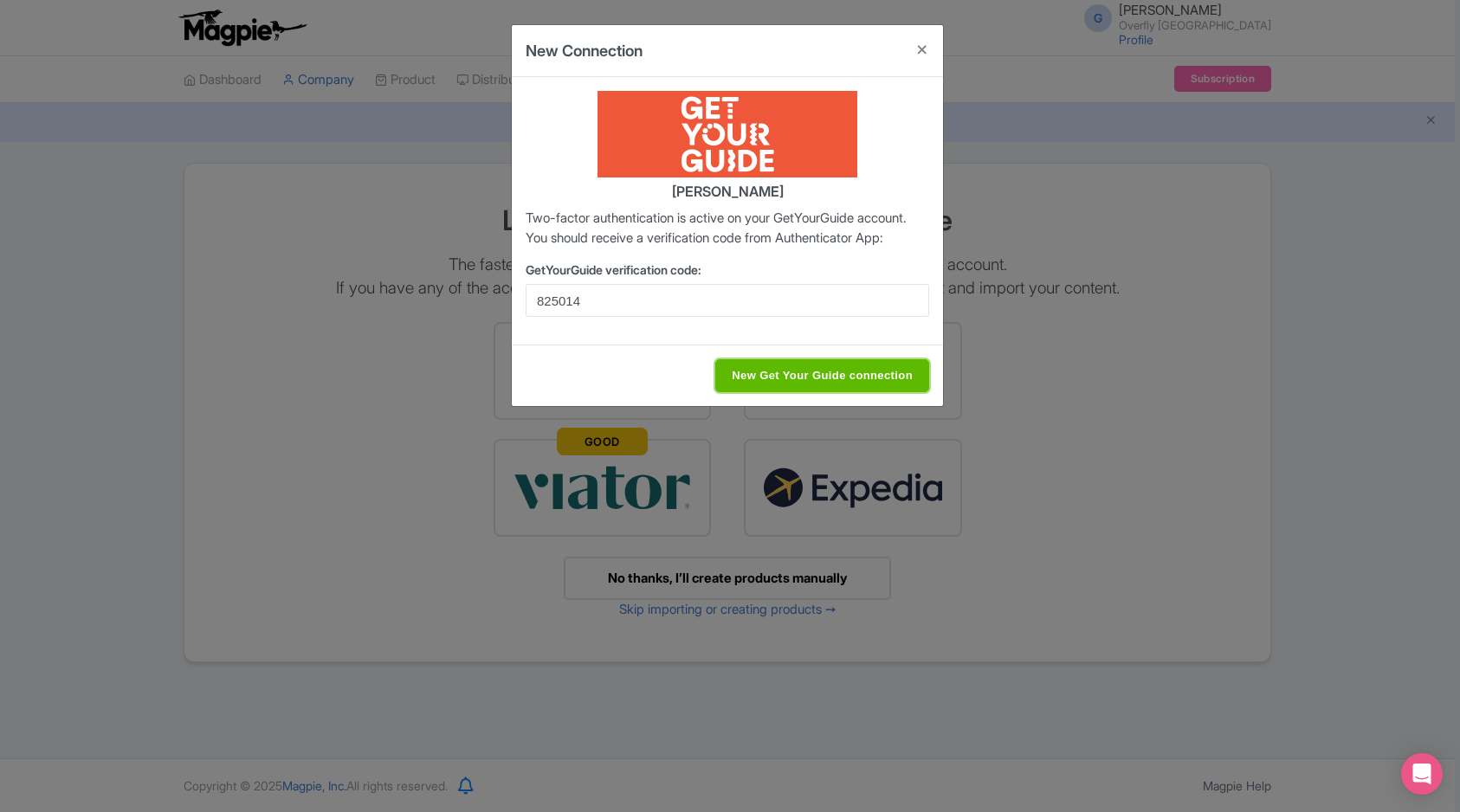
click at [803, 388] on input "New Get Your Guide connection" at bounding box center [822, 375] width 214 height 33
type input "Saving..."
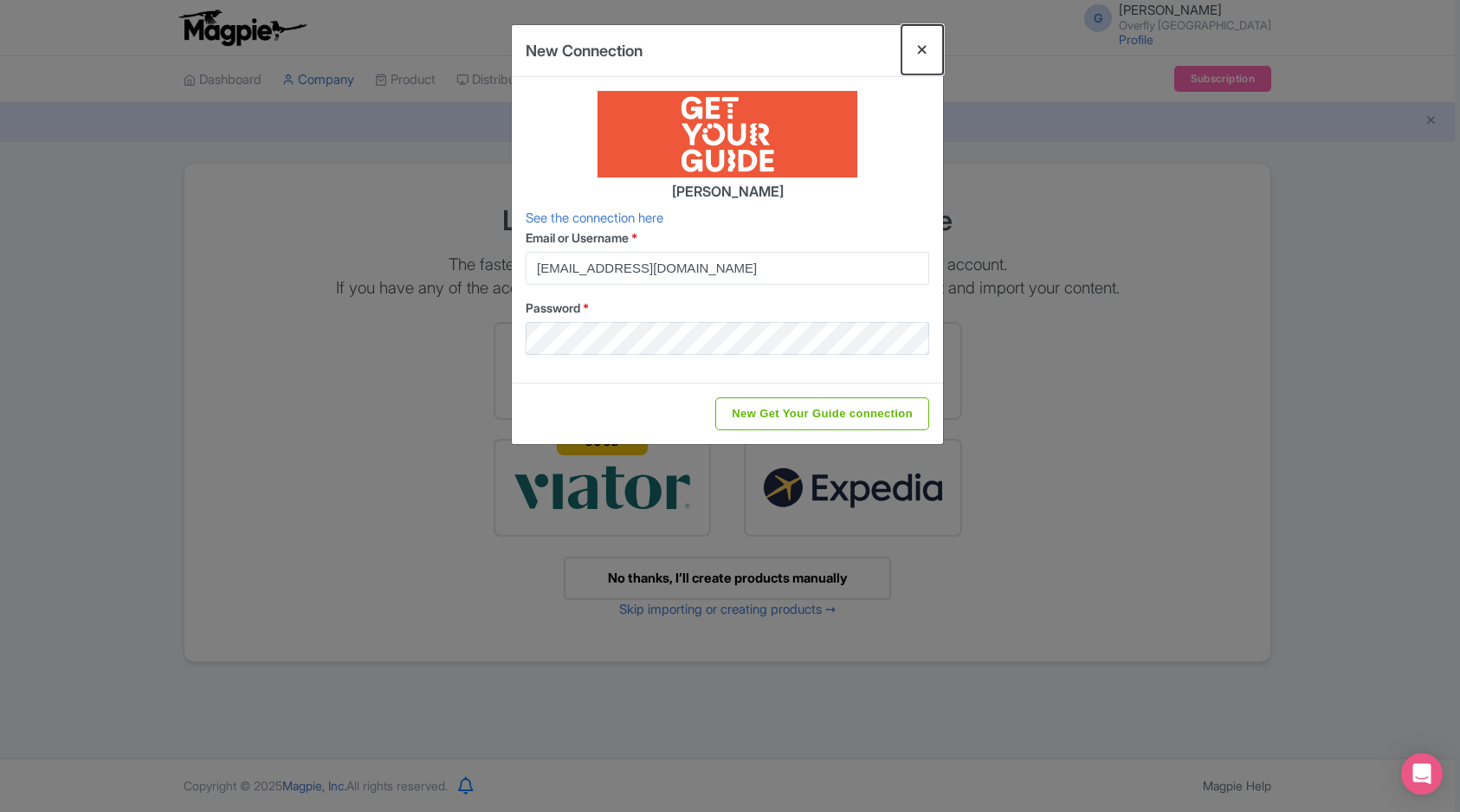
click at [918, 51] on button "Close" at bounding box center [922, 50] width 41 height 50
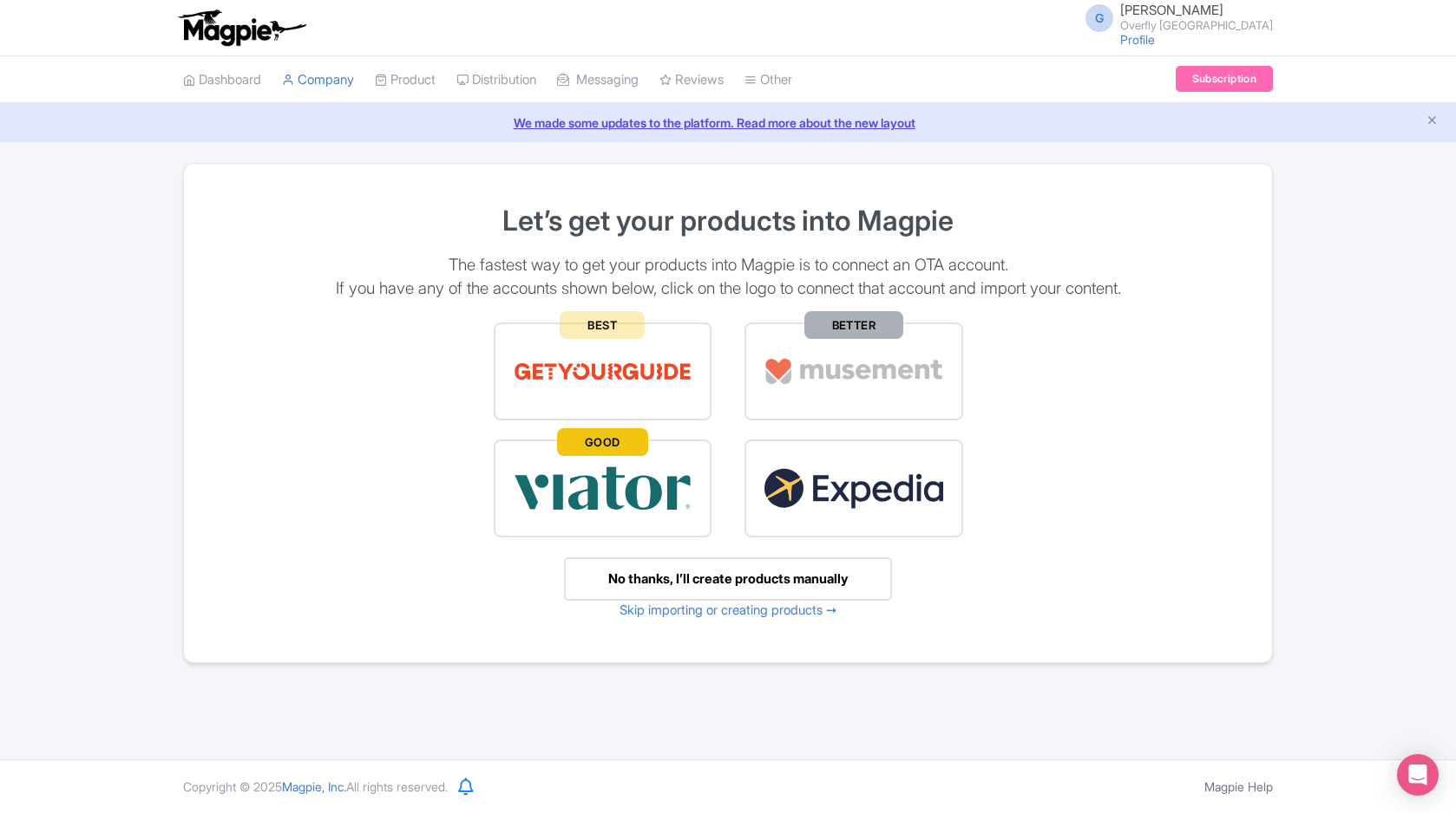
click at [838, 574] on div "No thanks, I’ll create products manually" at bounding box center [727, 579] width 328 height 44
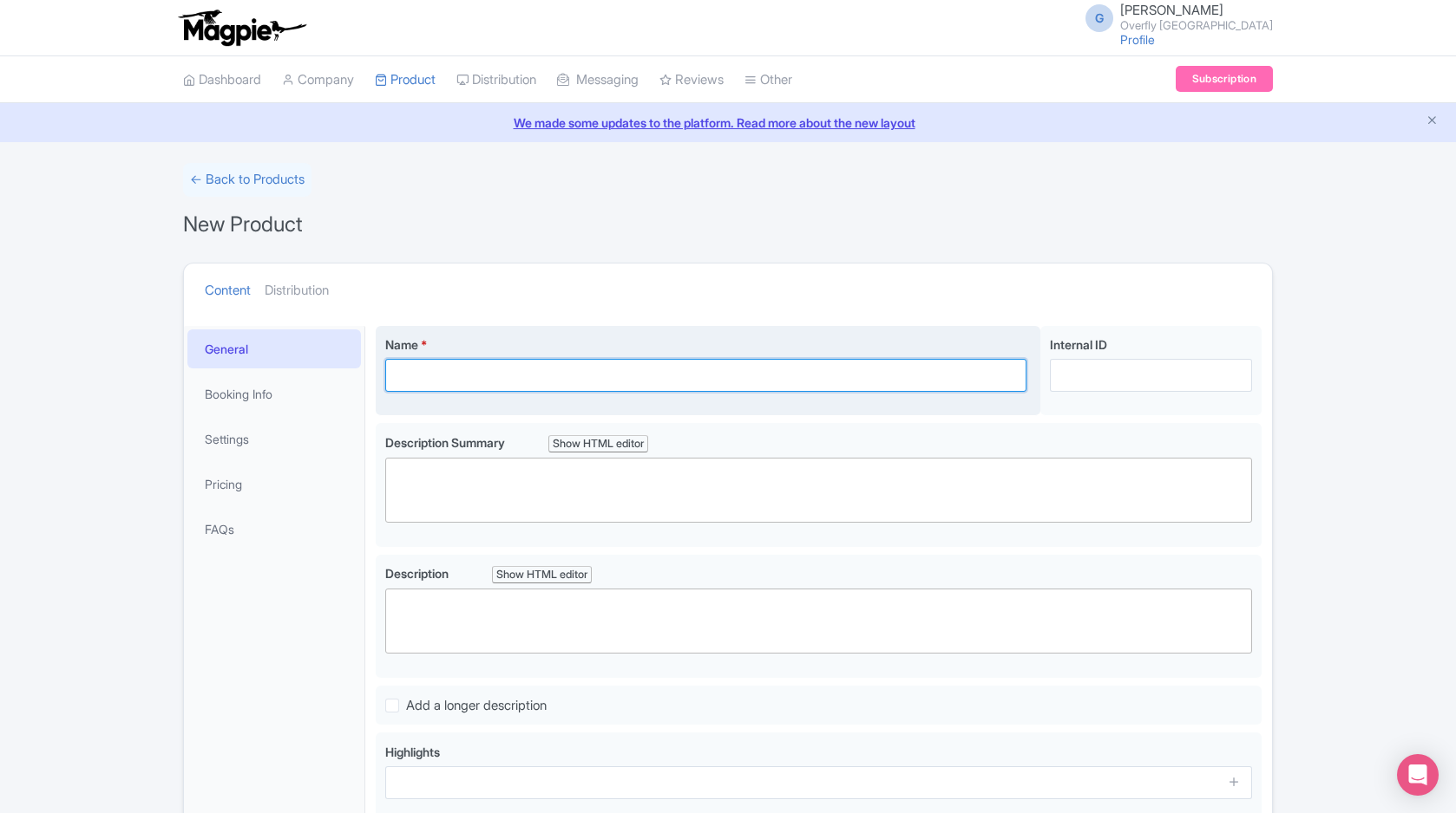
click at [550, 372] on input "Name *" at bounding box center [705, 375] width 641 height 33
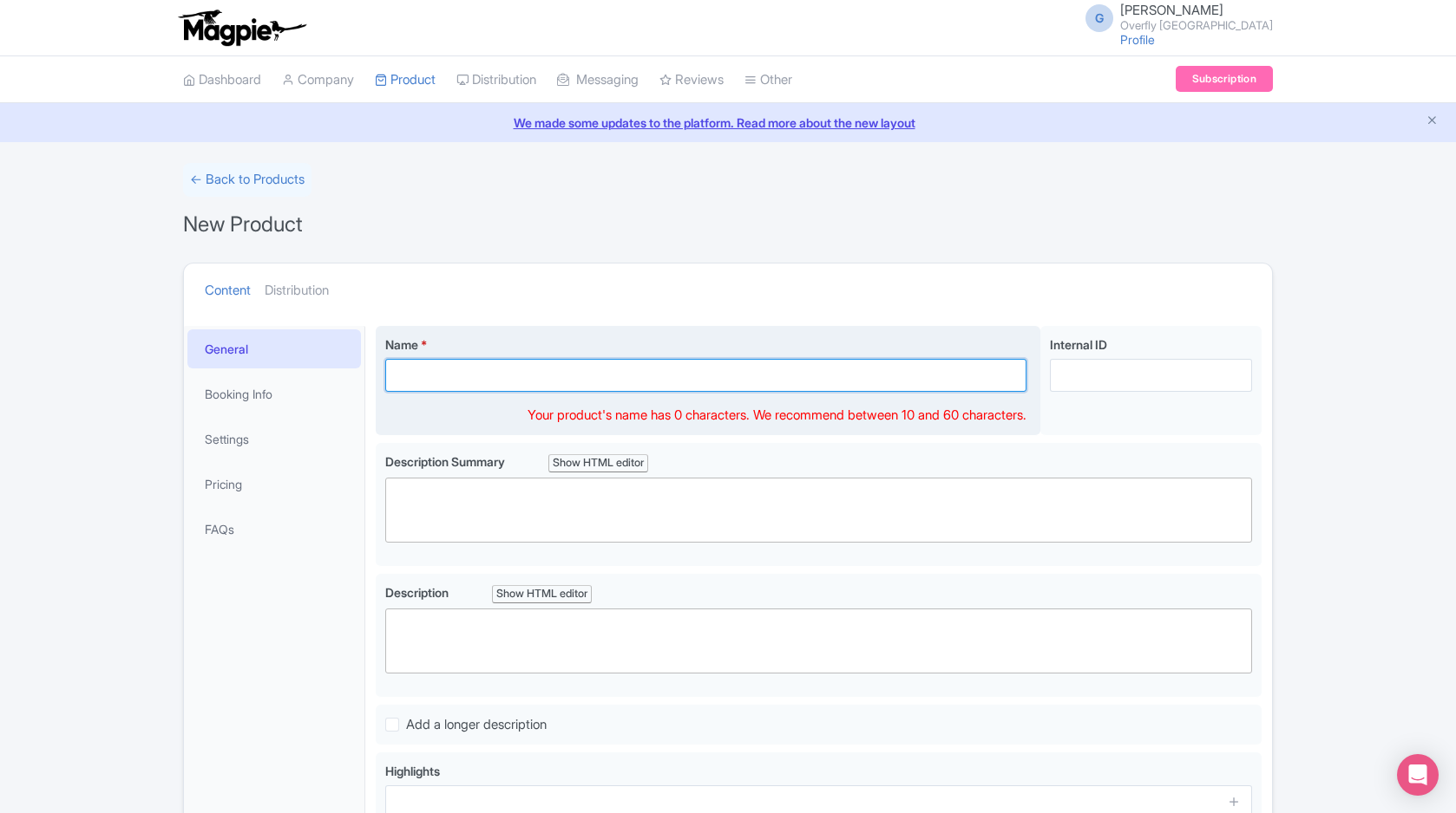
paste input "Costa Adeje: parapente en tándem – Taucho 800 m + recogida"
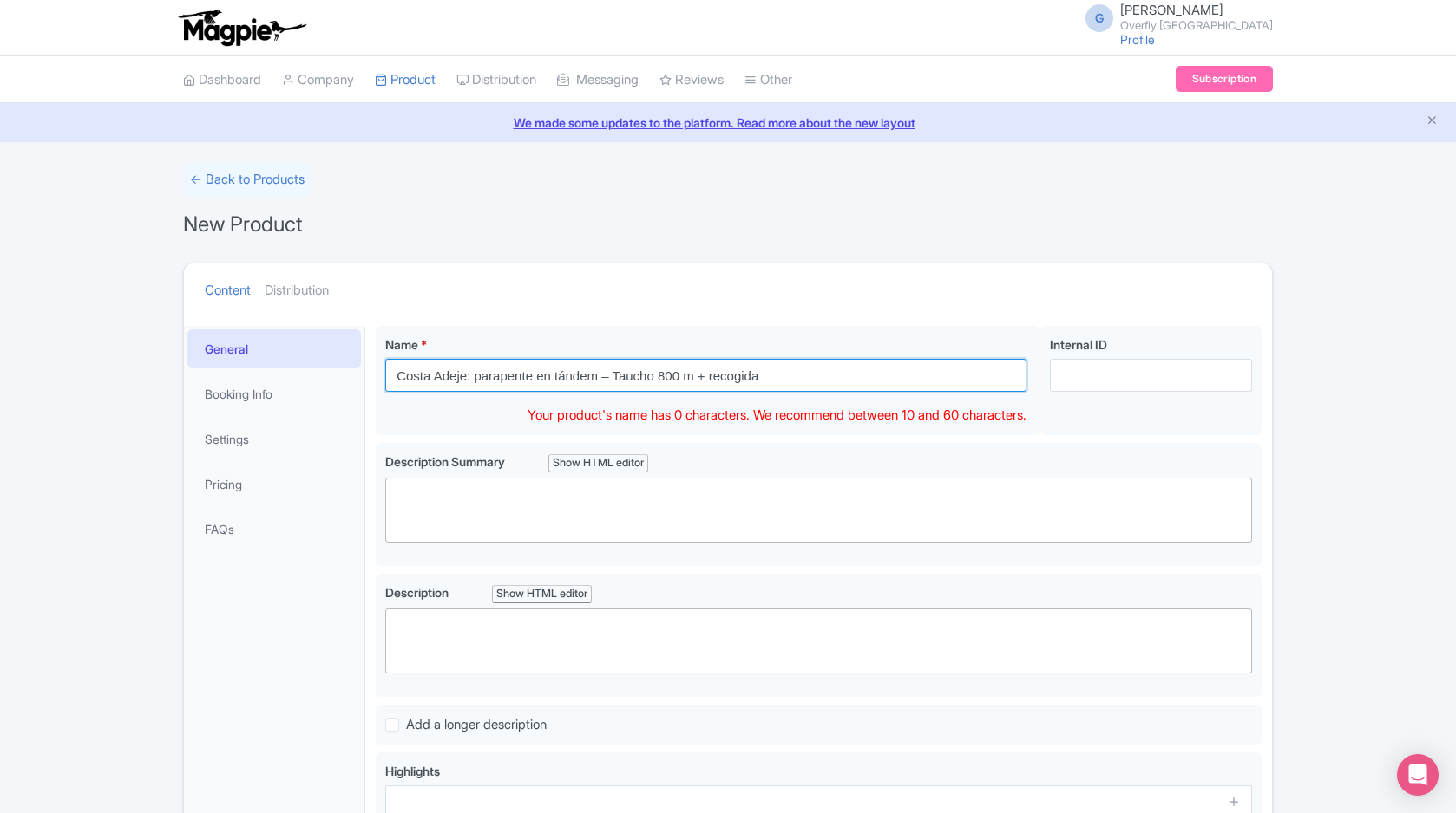
type input "Costa Adeje: parapente en tándem – Taucho 800 m + recogida"
click at [698, 293] on ul "Content Distribution" at bounding box center [703, 290] width 1009 height 53
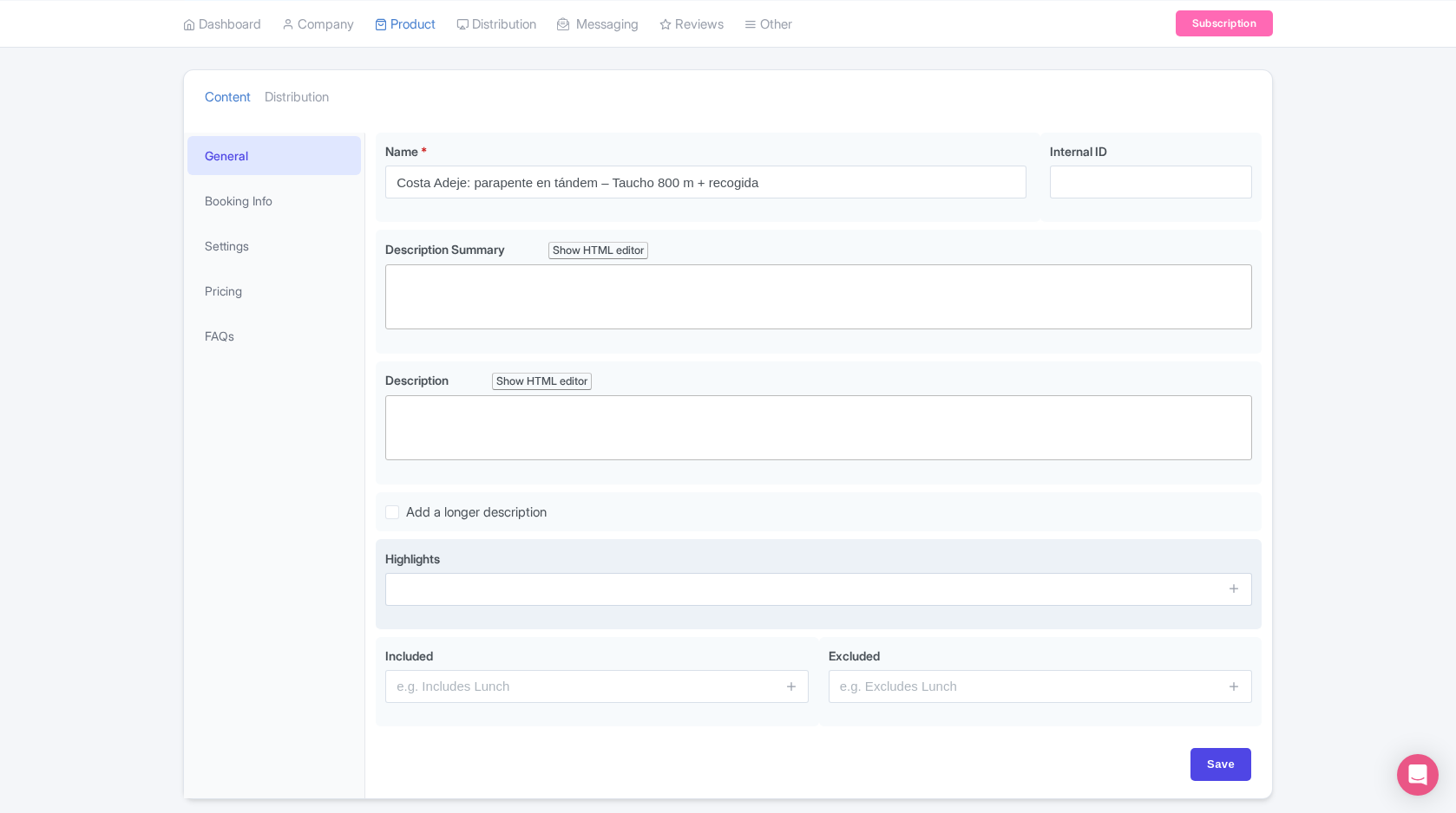
scroll to position [192, 0]
click at [237, 205] on link "Booking Info" at bounding box center [273, 202] width 174 height 39
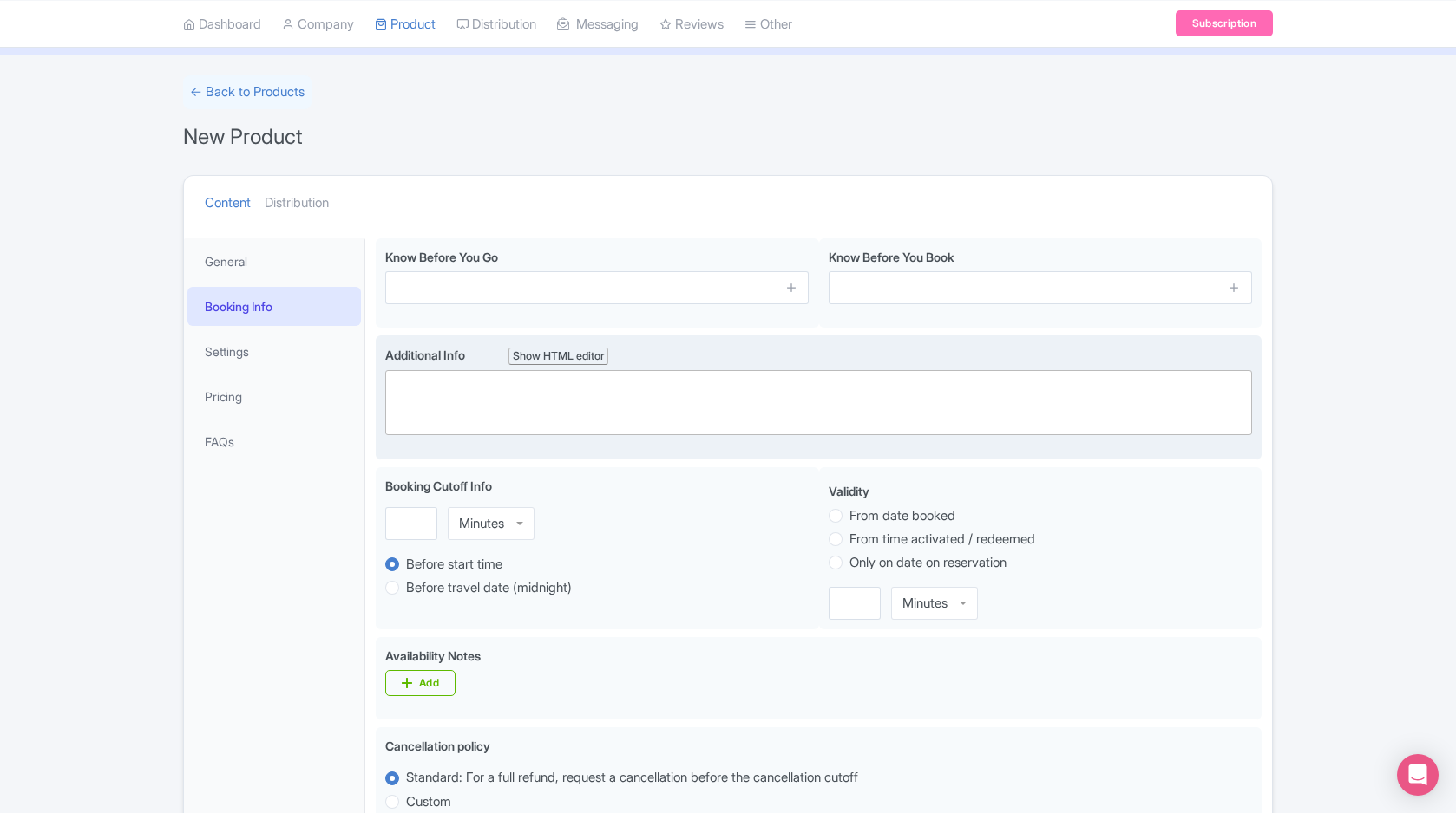
scroll to position [0, 0]
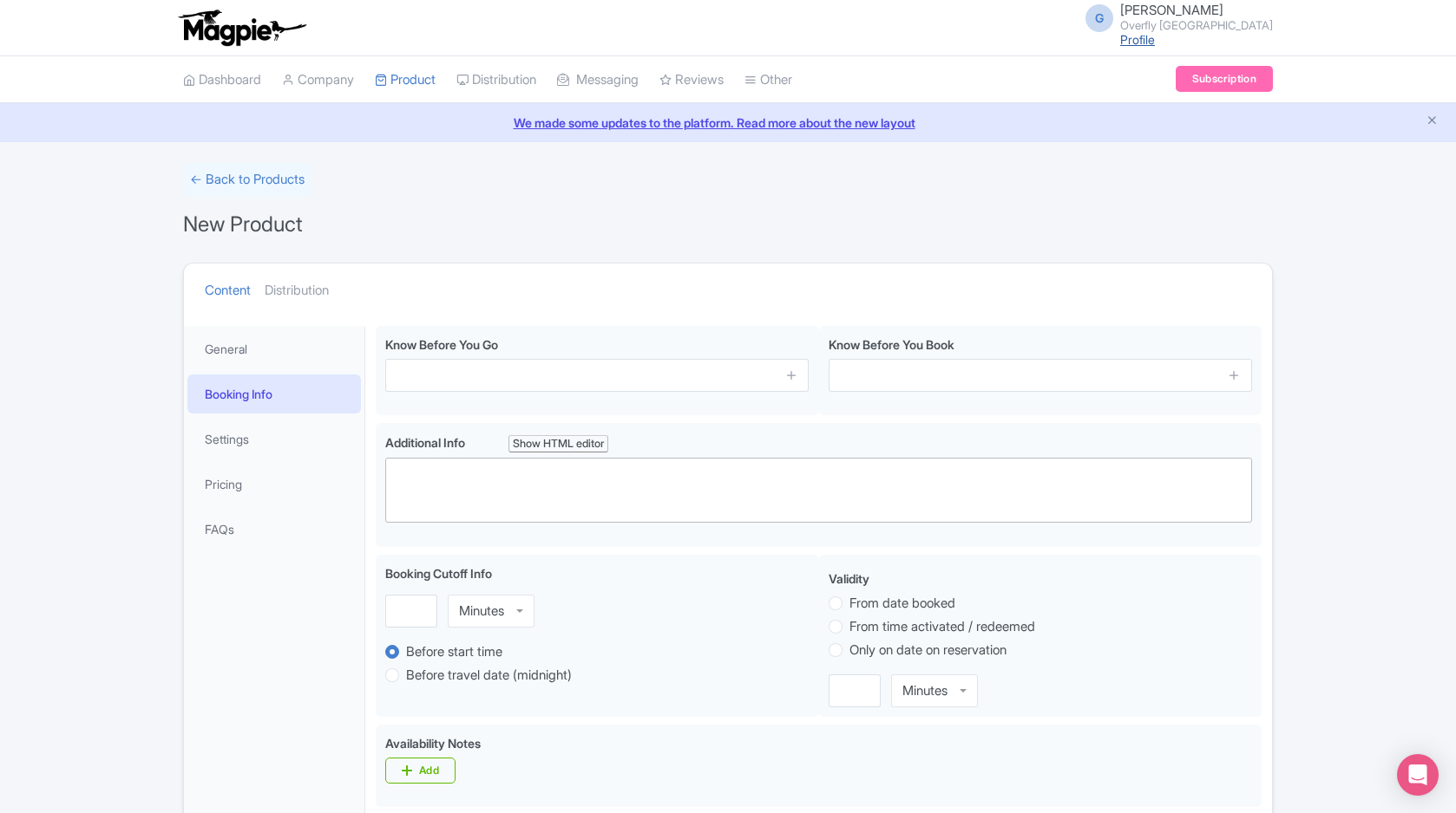
click at [1126, 44] on link "Profile" at bounding box center [1137, 39] width 35 height 15
click at [518, 85] on link "Distribution" at bounding box center [496, 80] width 80 height 48
click at [533, 120] on link "Manage Resellers" at bounding box center [539, 123] width 164 height 27
click at [530, 117] on link "Manage Resellers" at bounding box center [539, 123] width 164 height 27
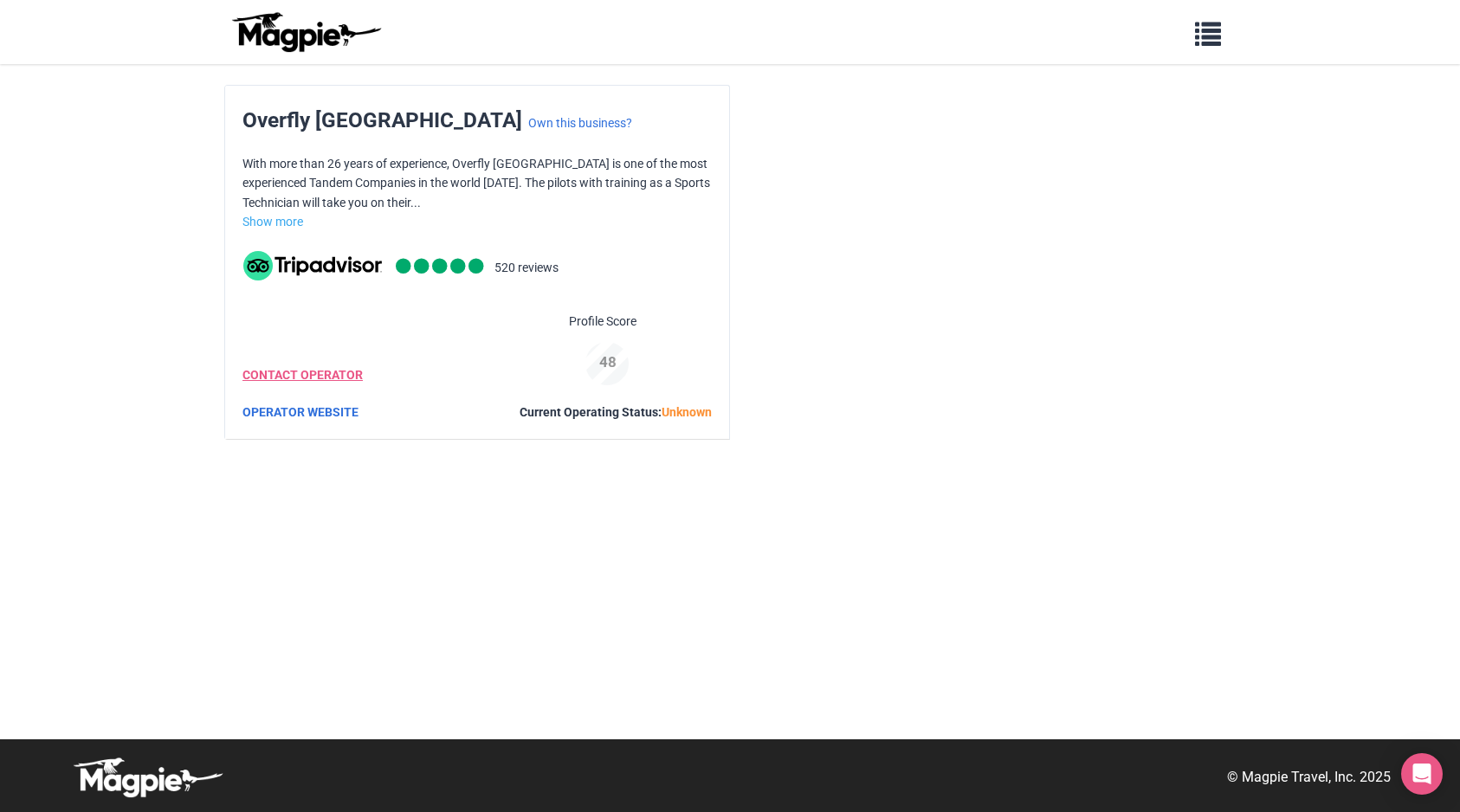
click at [282, 368] on link "CONTACT OPERATOR" at bounding box center [303, 375] width 120 height 14
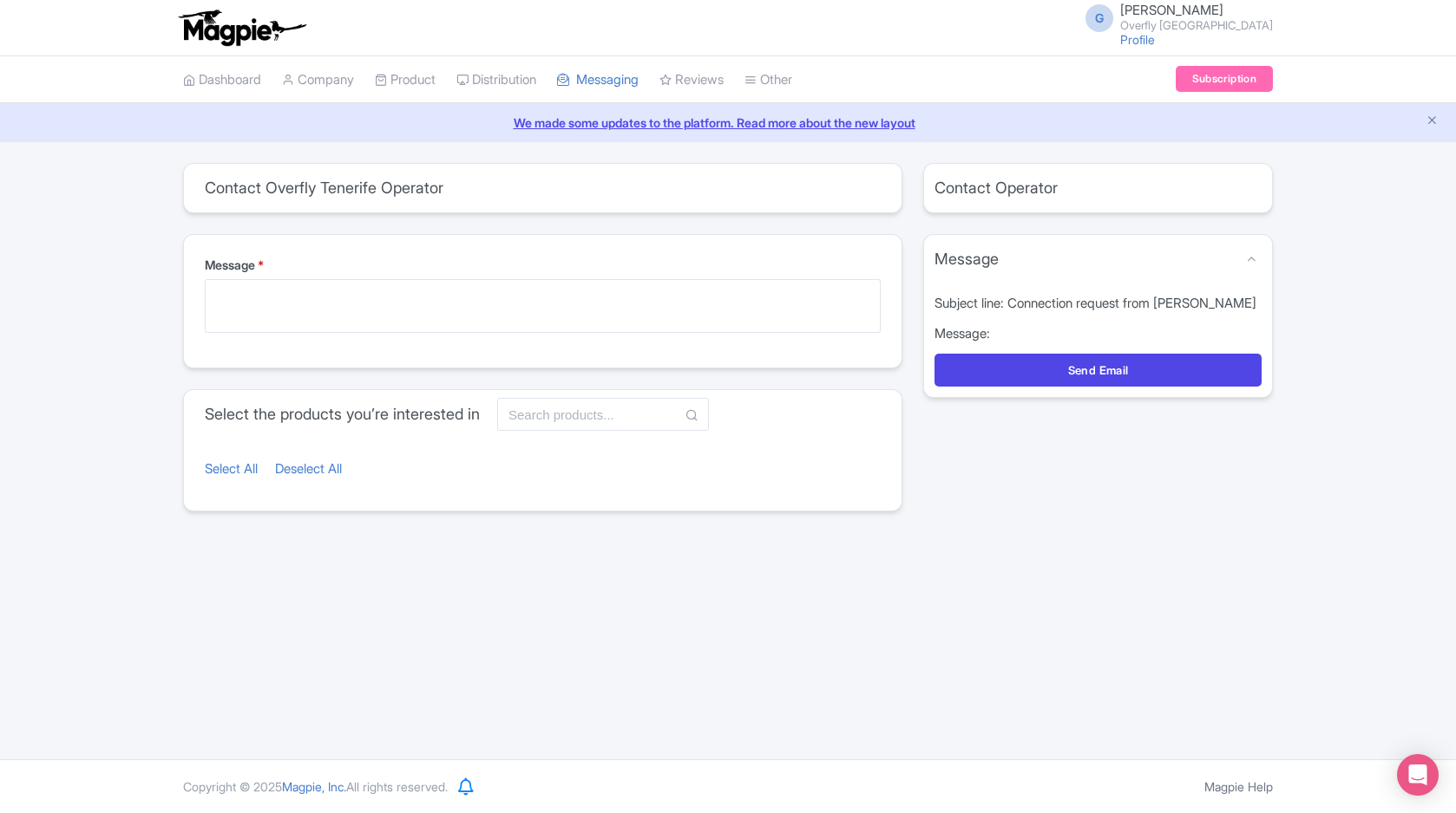
click at [464, 188] on div "Contact Overfly Tenerife Operator" at bounding box center [543, 189] width 718 height 49
click at [249, 78] on link "Dashboard" at bounding box center [222, 80] width 78 height 48
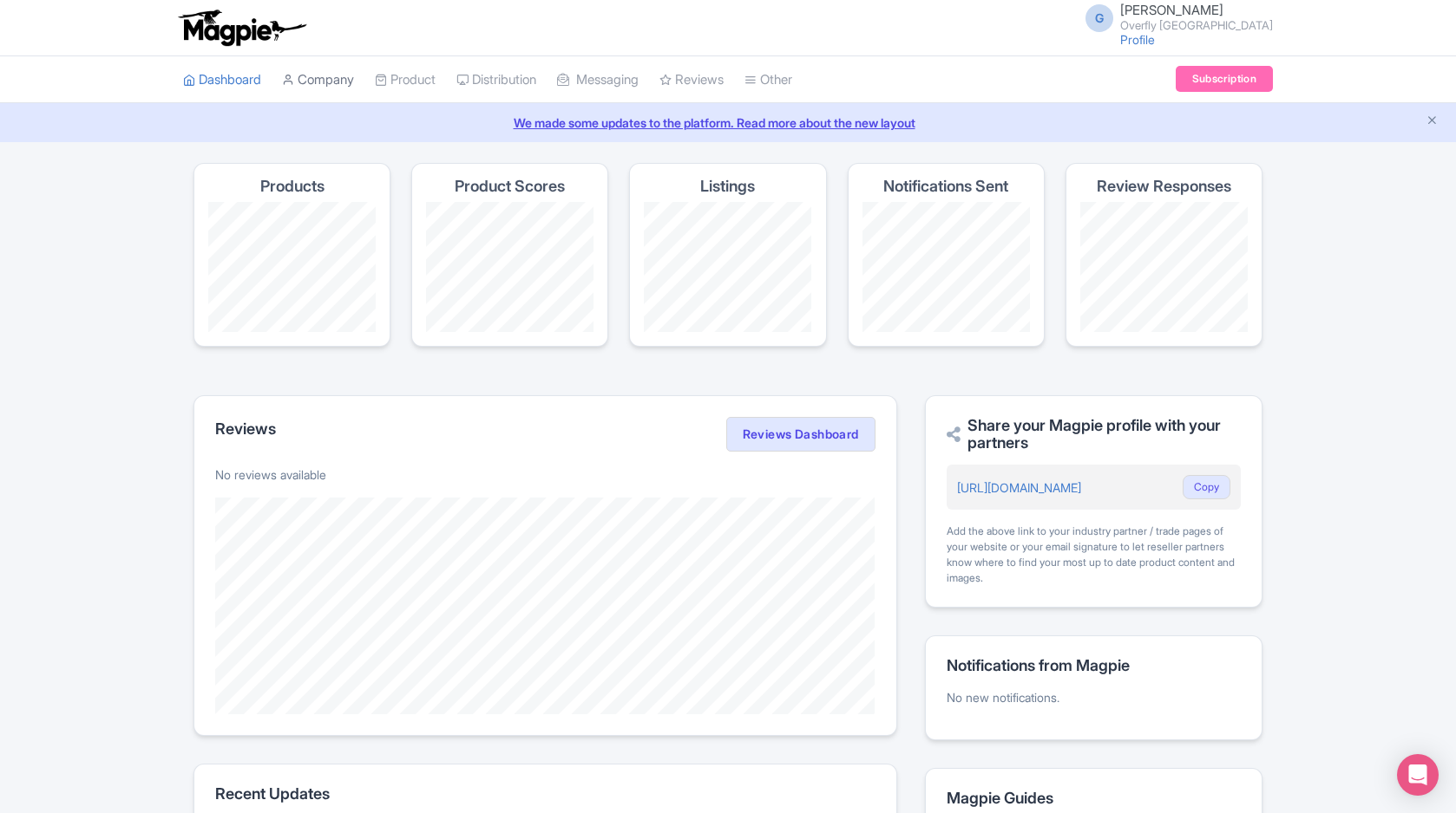
click at [320, 81] on link "Company" at bounding box center [318, 80] width 72 height 48
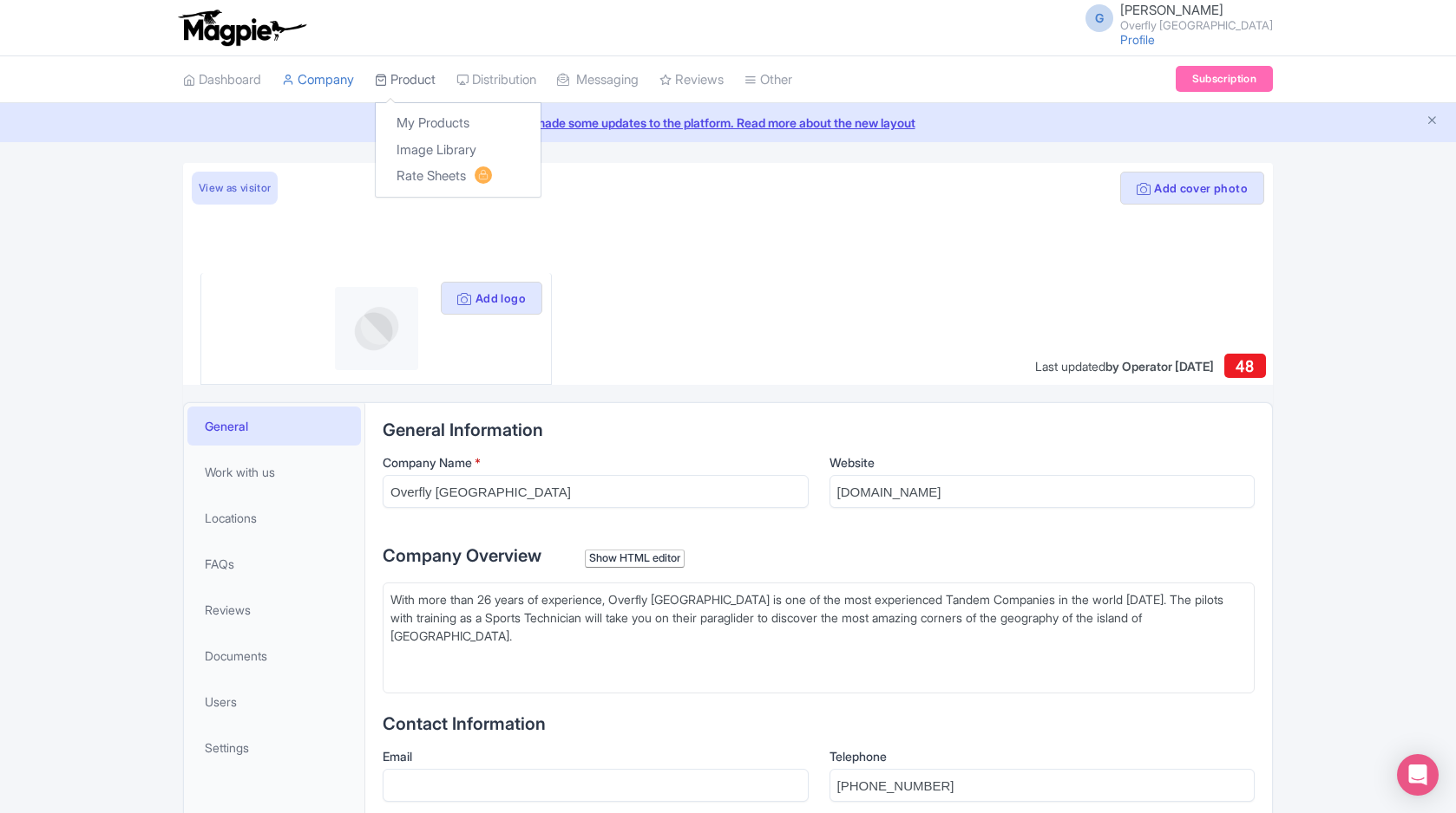
click at [414, 84] on link "Product" at bounding box center [405, 80] width 61 height 48
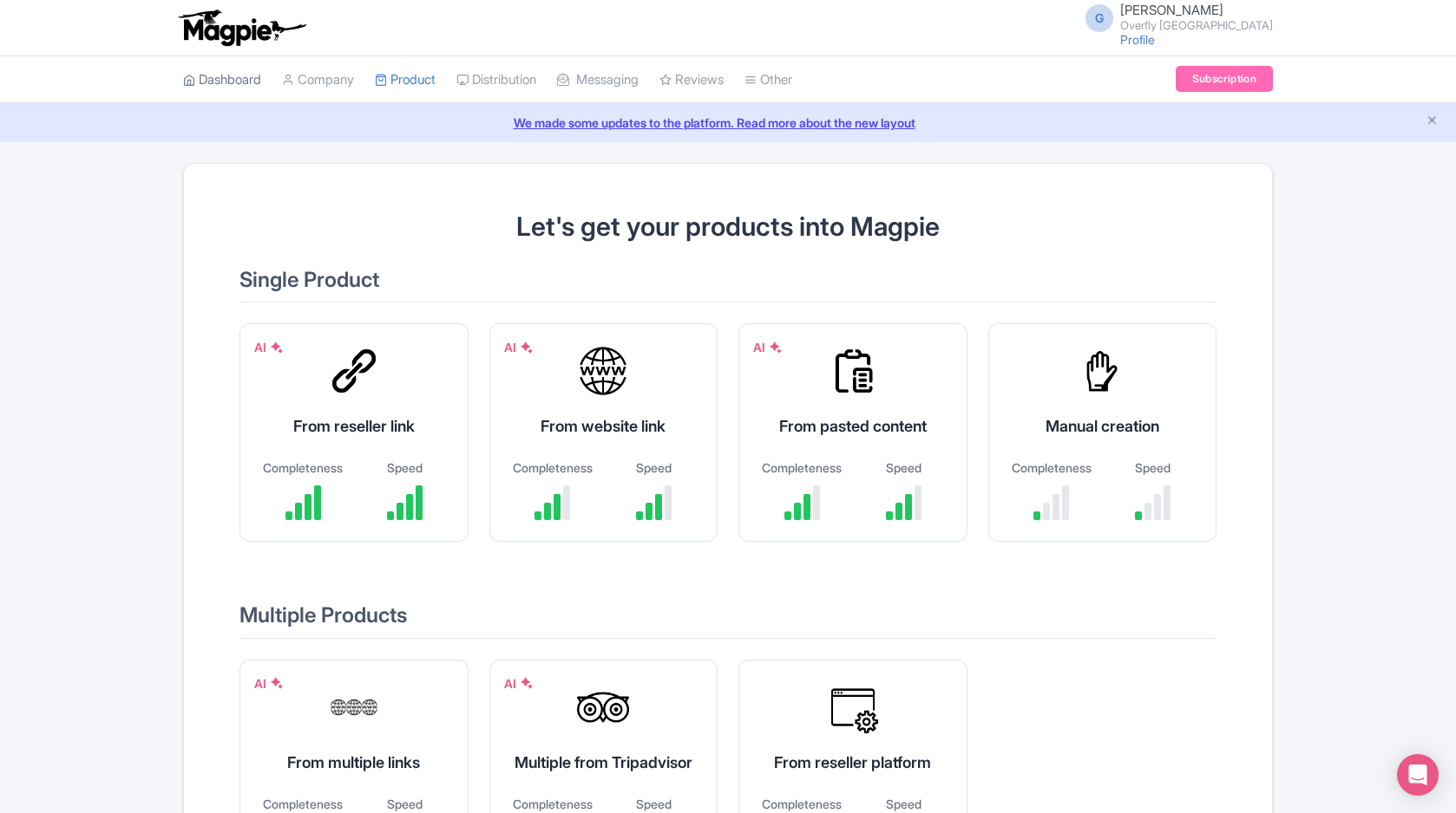
click at [231, 85] on link "Dashboard" at bounding box center [222, 80] width 78 height 48
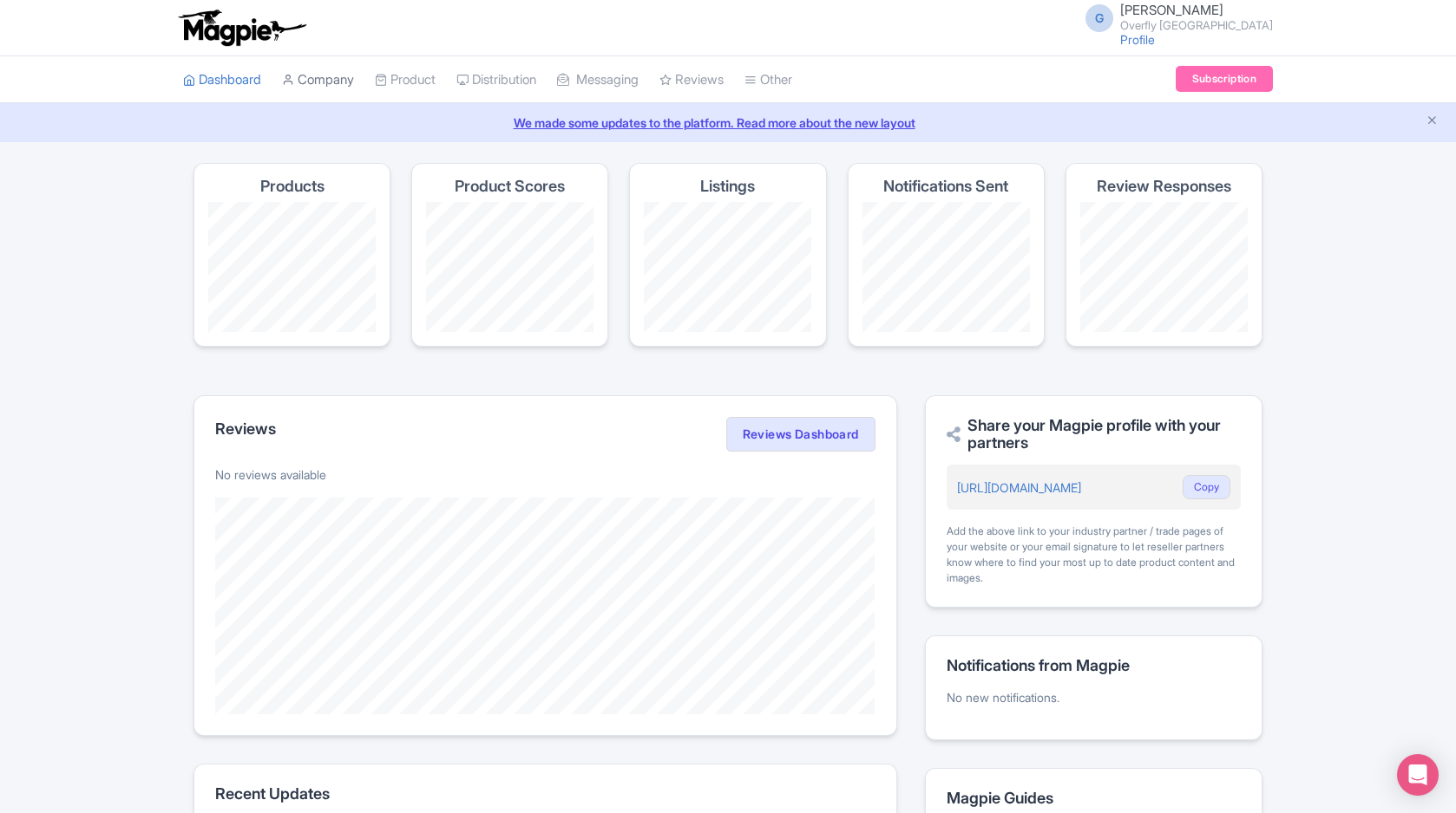
click at [337, 91] on link "Company" at bounding box center [318, 80] width 72 height 48
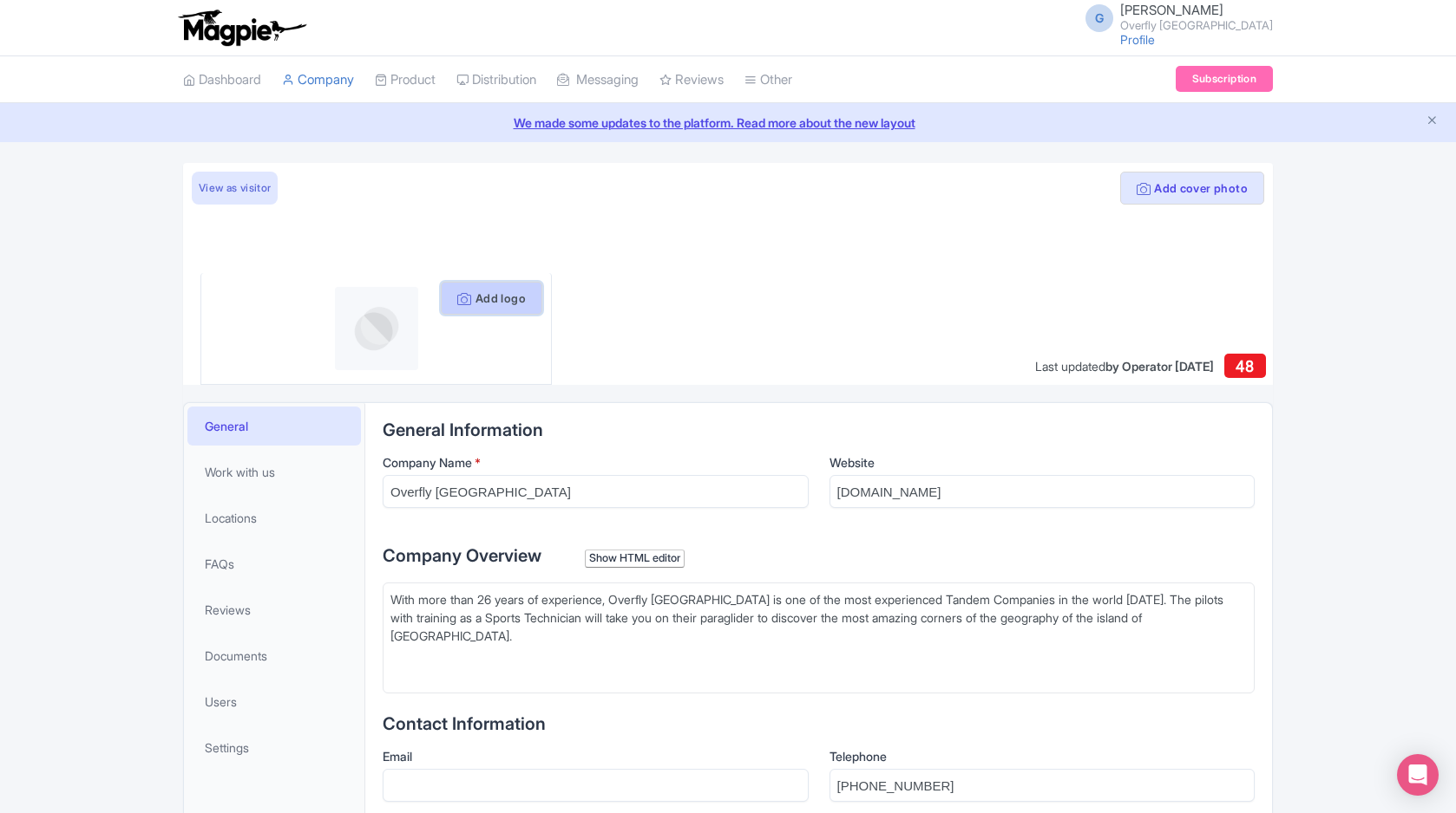
click at [505, 293] on button "Add logo" at bounding box center [491, 298] width 101 height 33
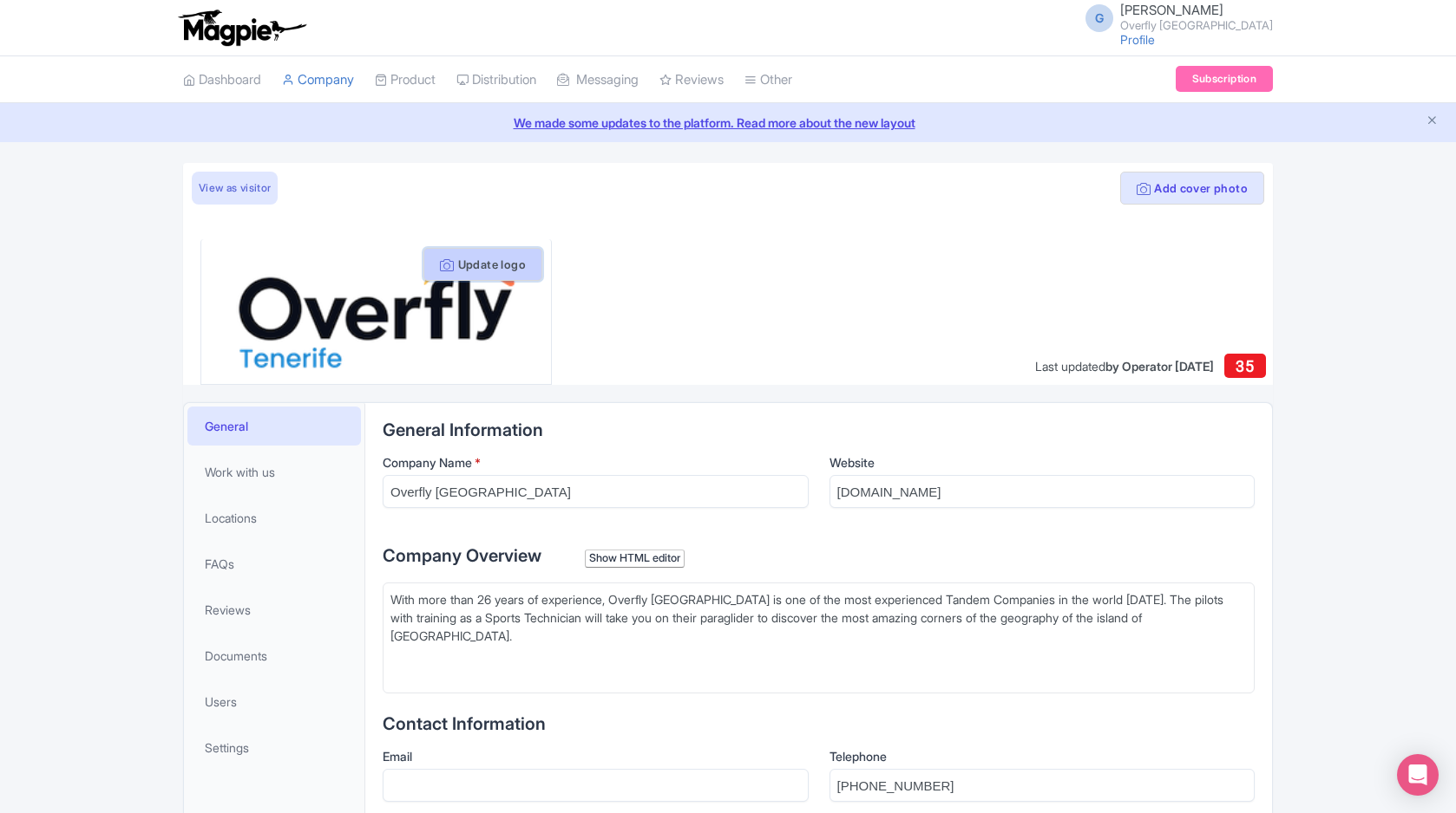
click at [507, 267] on button "Update logo" at bounding box center [483, 264] width 119 height 33
click at [256, 189] on link "View as visitor" at bounding box center [234, 188] width 85 height 33
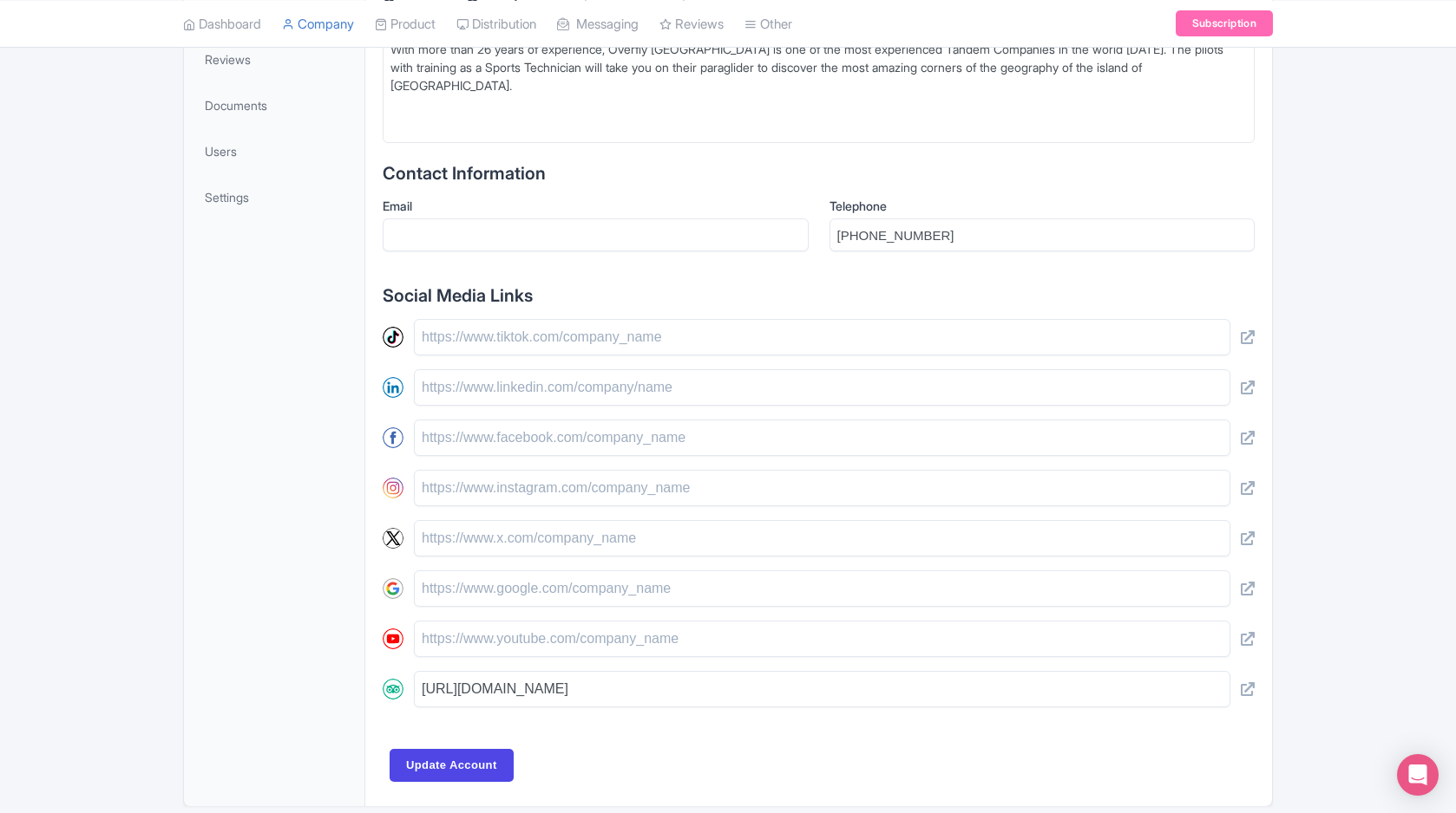
scroll to position [618, 0]
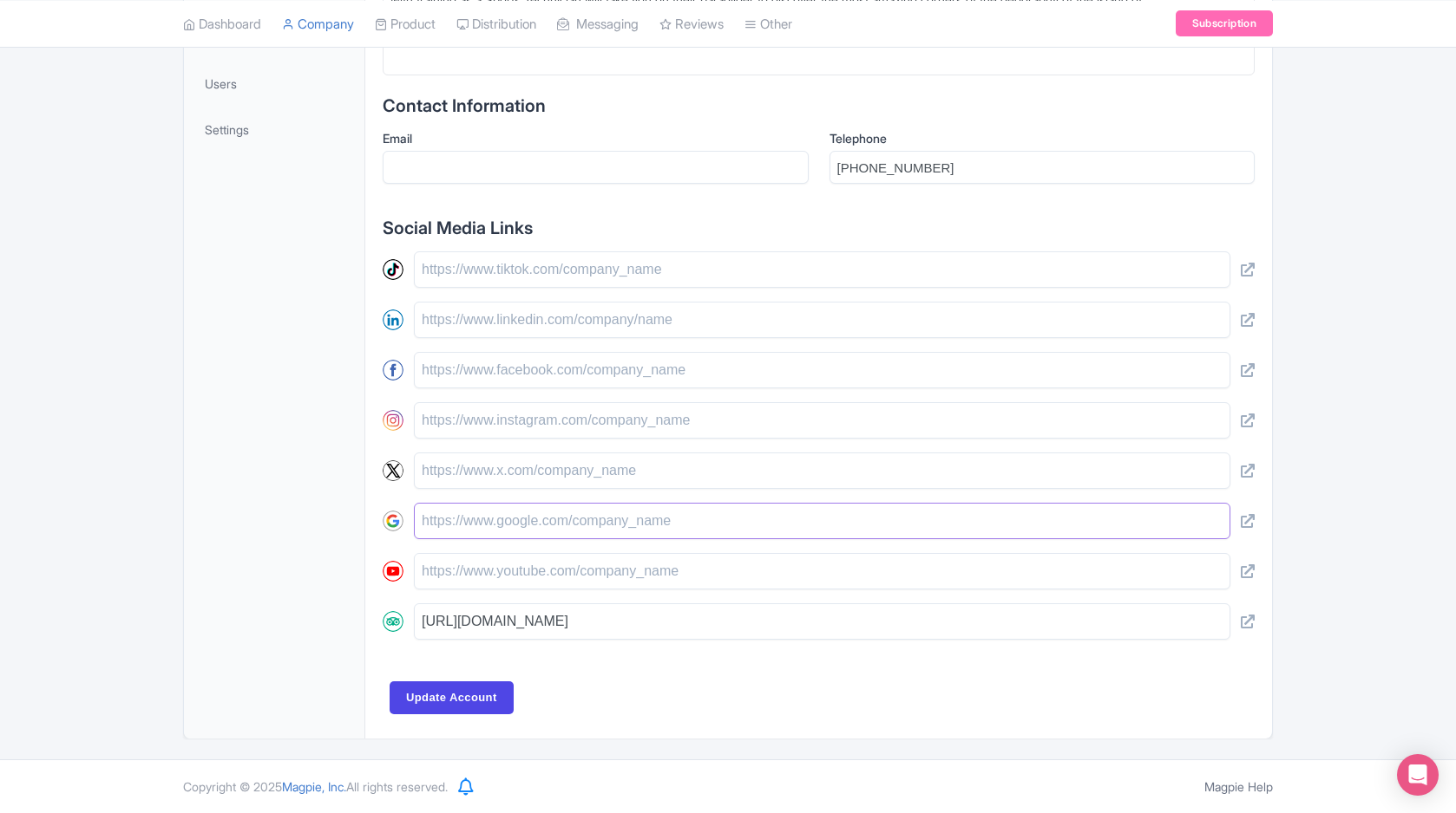
click at [801, 528] on input "text" at bounding box center [822, 521] width 816 height 37
click at [227, 378] on div "General Work with us Locations FAQs Reviews Documents Users Settings" at bounding box center [274, 262] width 181 height 954
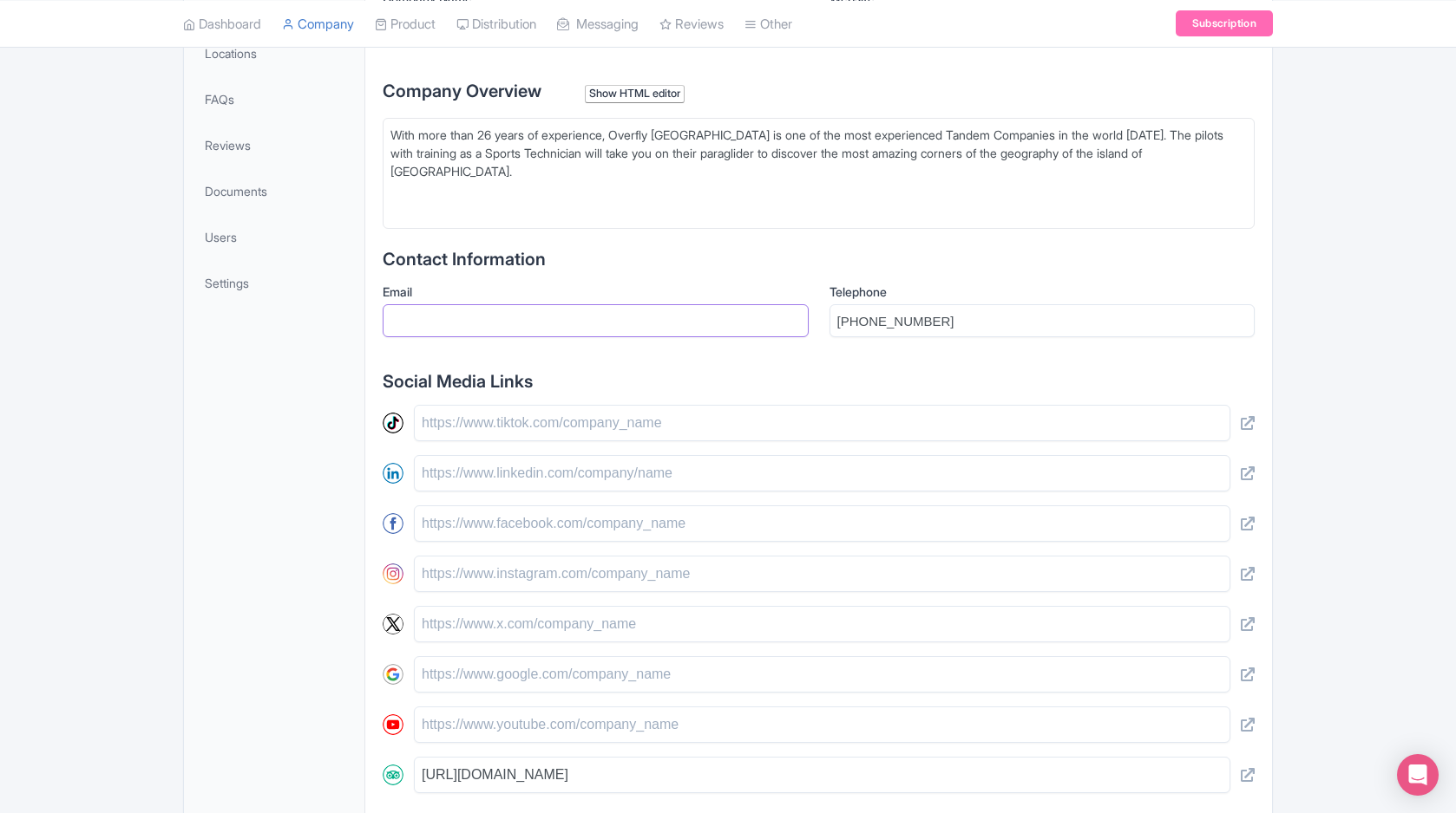
click at [441, 329] on input "Email" at bounding box center [595, 320] width 426 height 33
type input "info@overflytenerife.com"
click at [327, 423] on div "General Work with us Locations FAQs Reviews Documents Users Settings" at bounding box center [274, 415] width 181 height 954
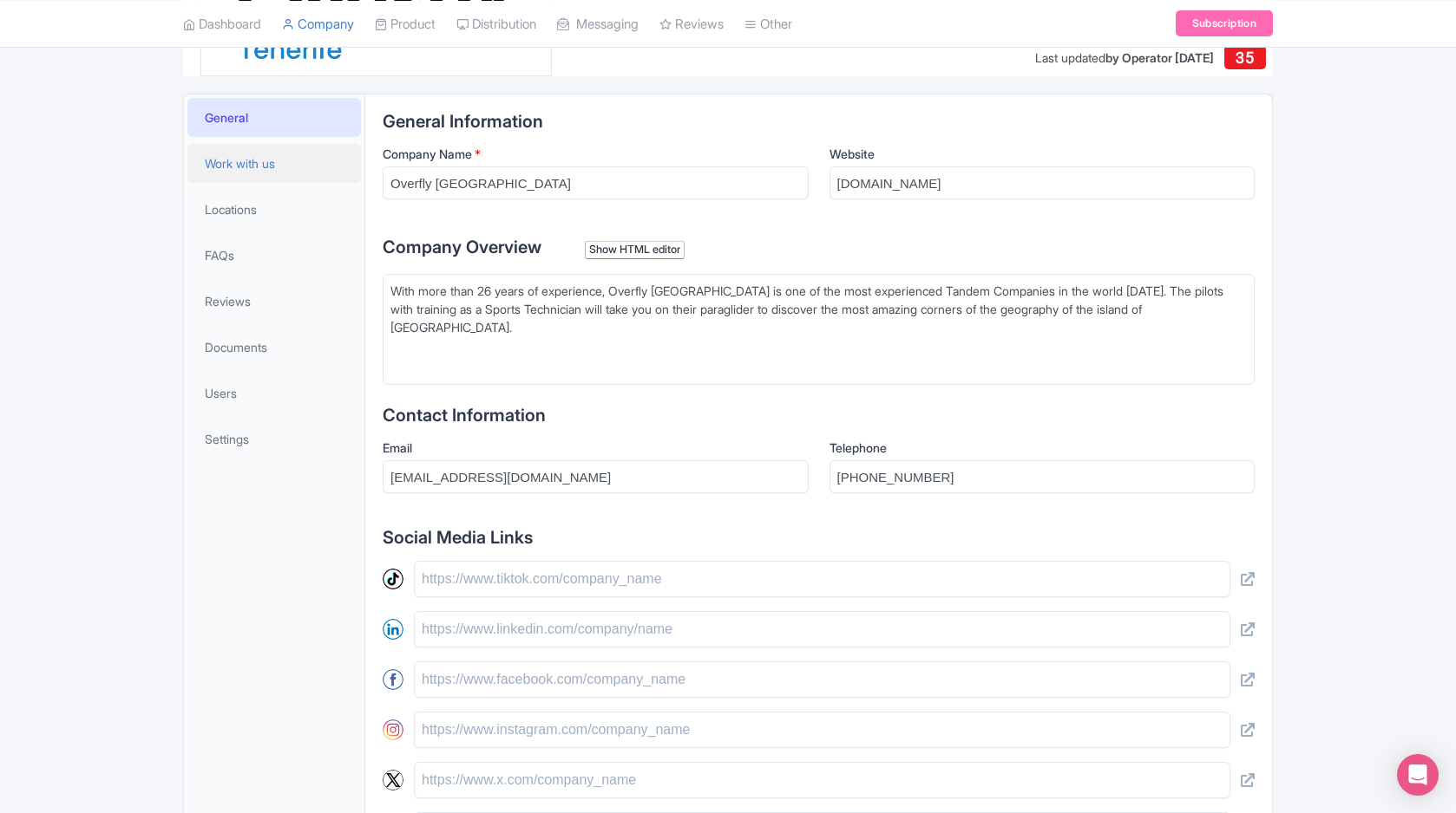
click at [231, 177] on link "Work with us" at bounding box center [273, 163] width 174 height 39
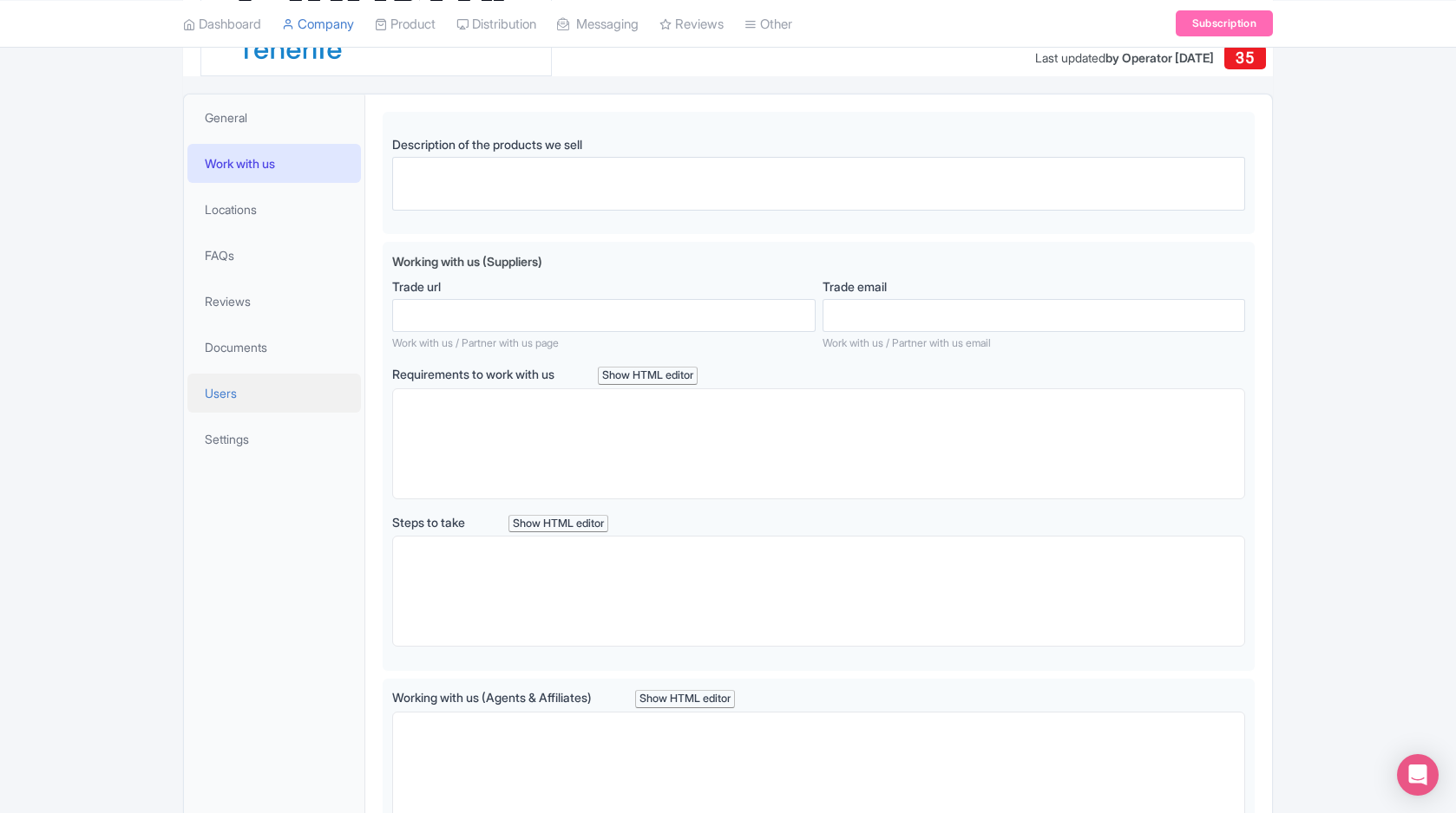
click at [259, 385] on link "Users" at bounding box center [273, 393] width 174 height 39
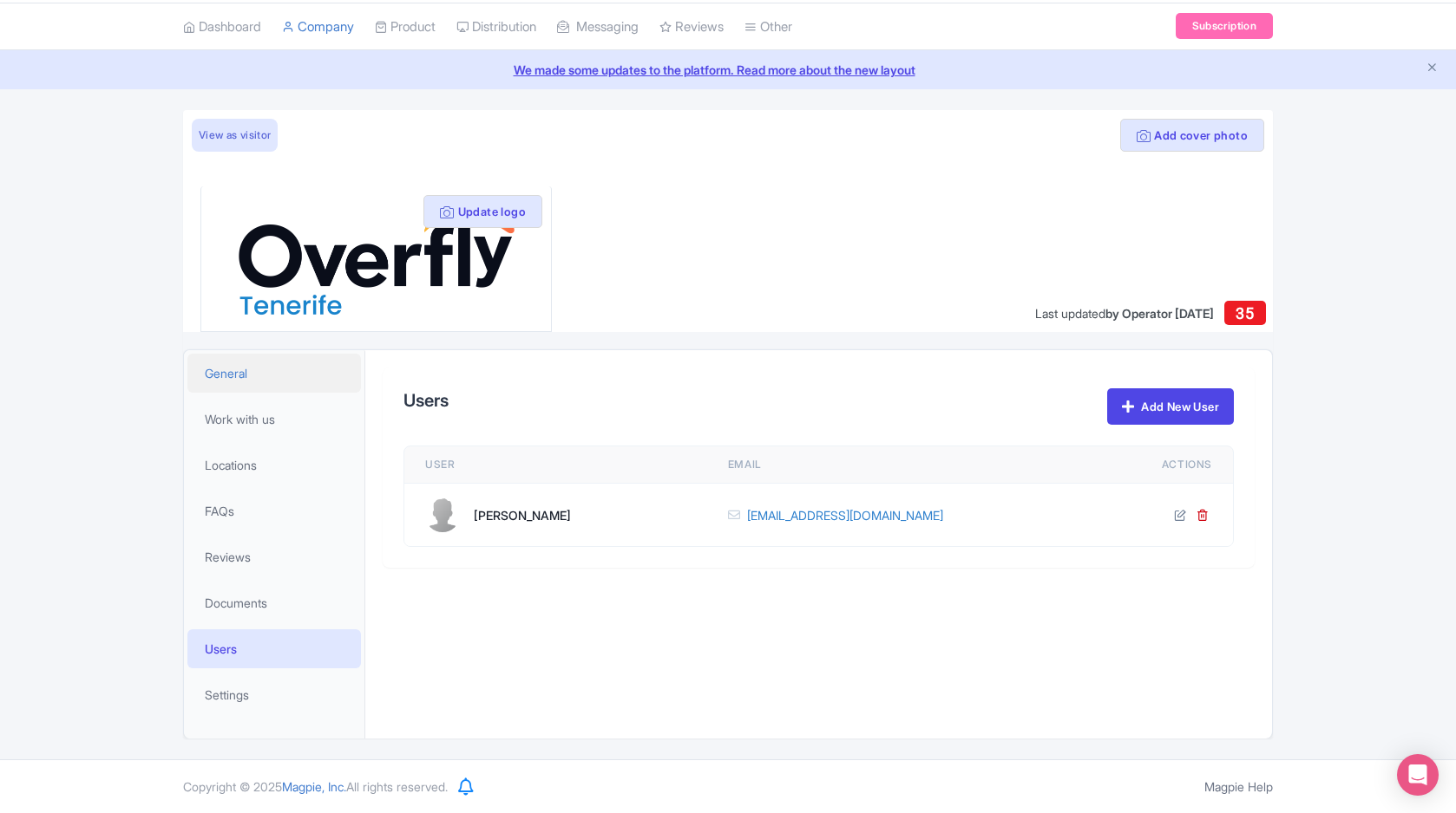
click at [271, 382] on link "General" at bounding box center [273, 374] width 174 height 39
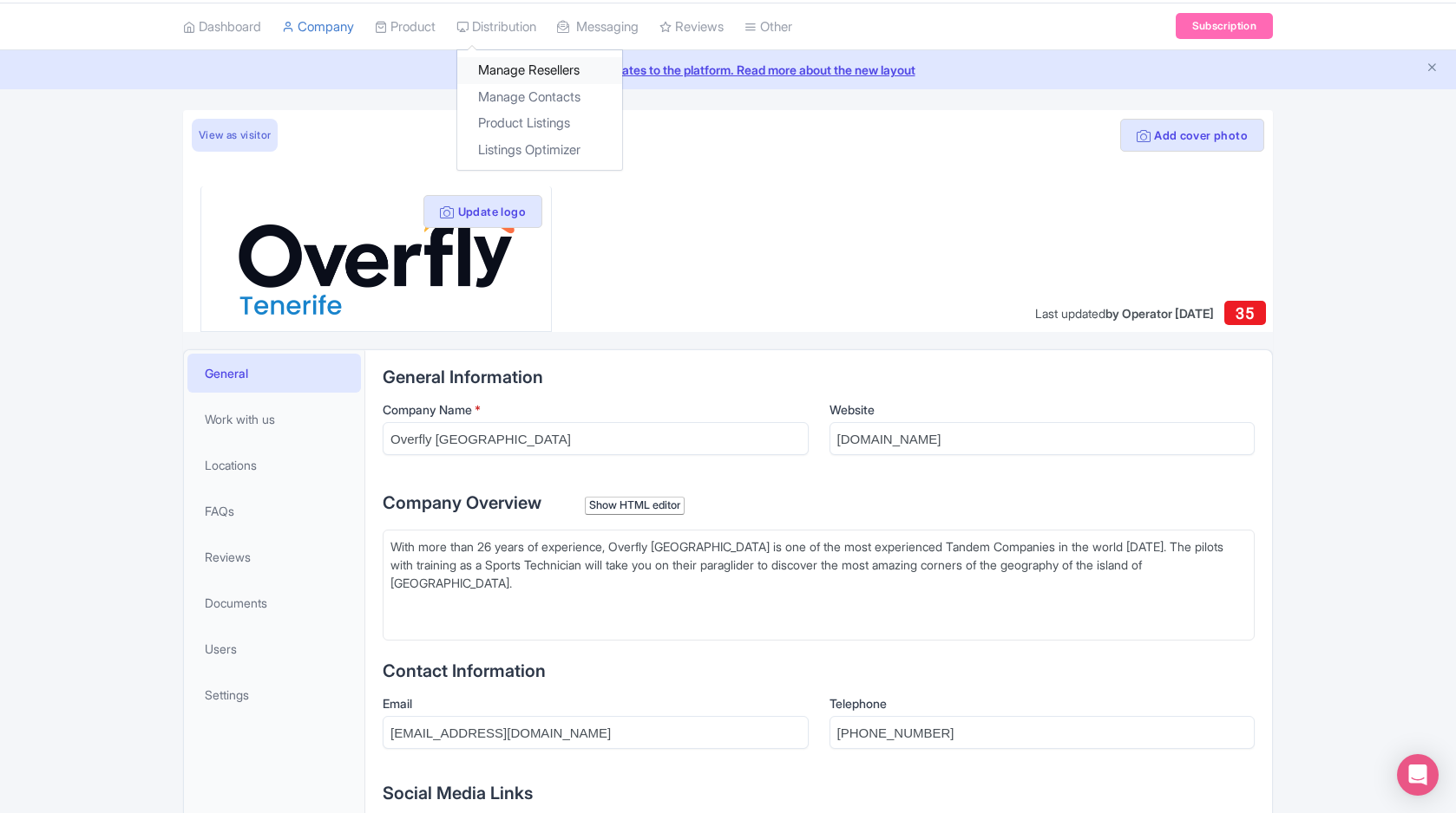
click at [534, 62] on link "Manage Resellers" at bounding box center [539, 70] width 164 height 27
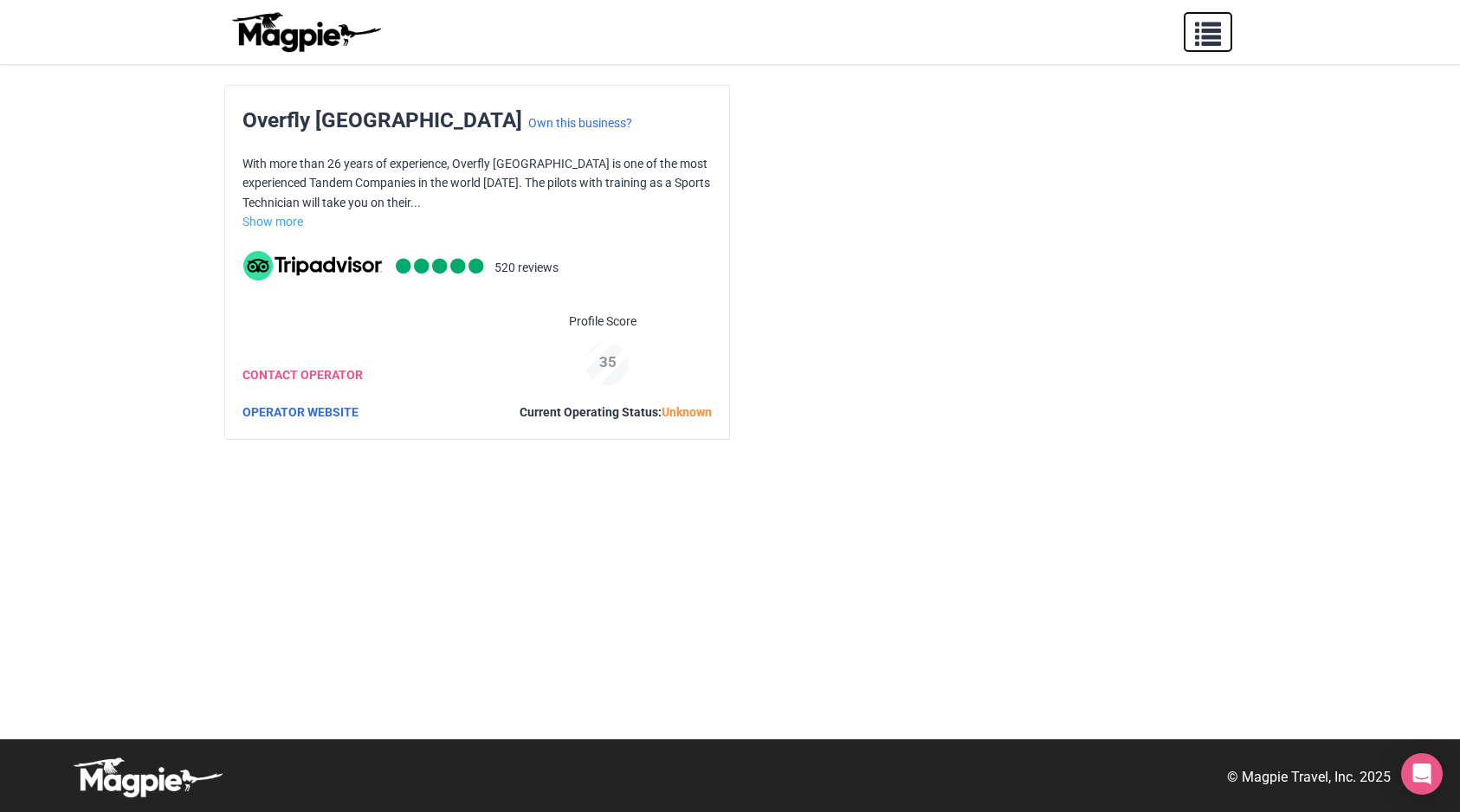
click at [1208, 37] on span "button" at bounding box center [1208, 30] width 26 height 26
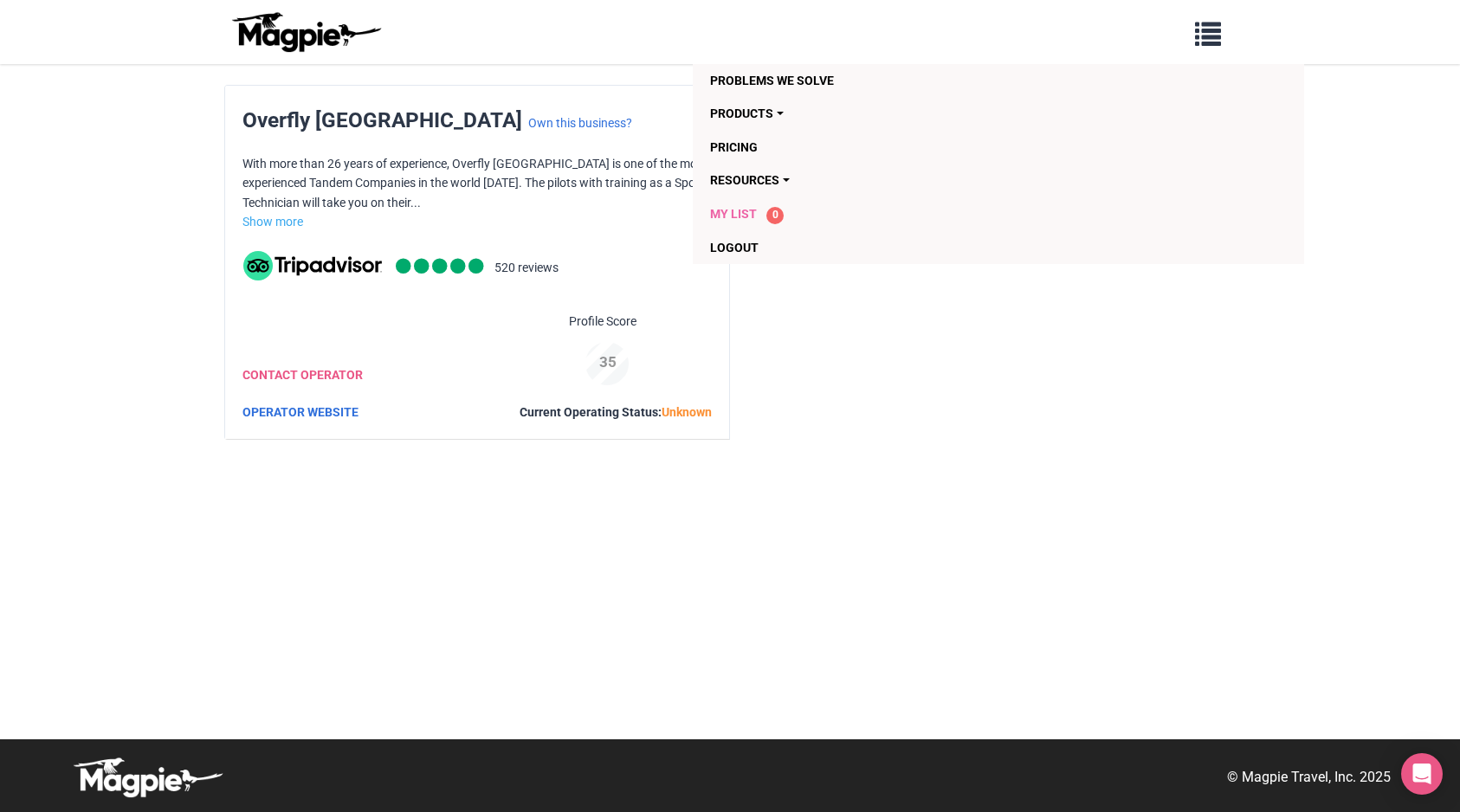
click at [745, 207] on span "My List" at bounding box center [733, 214] width 47 height 14
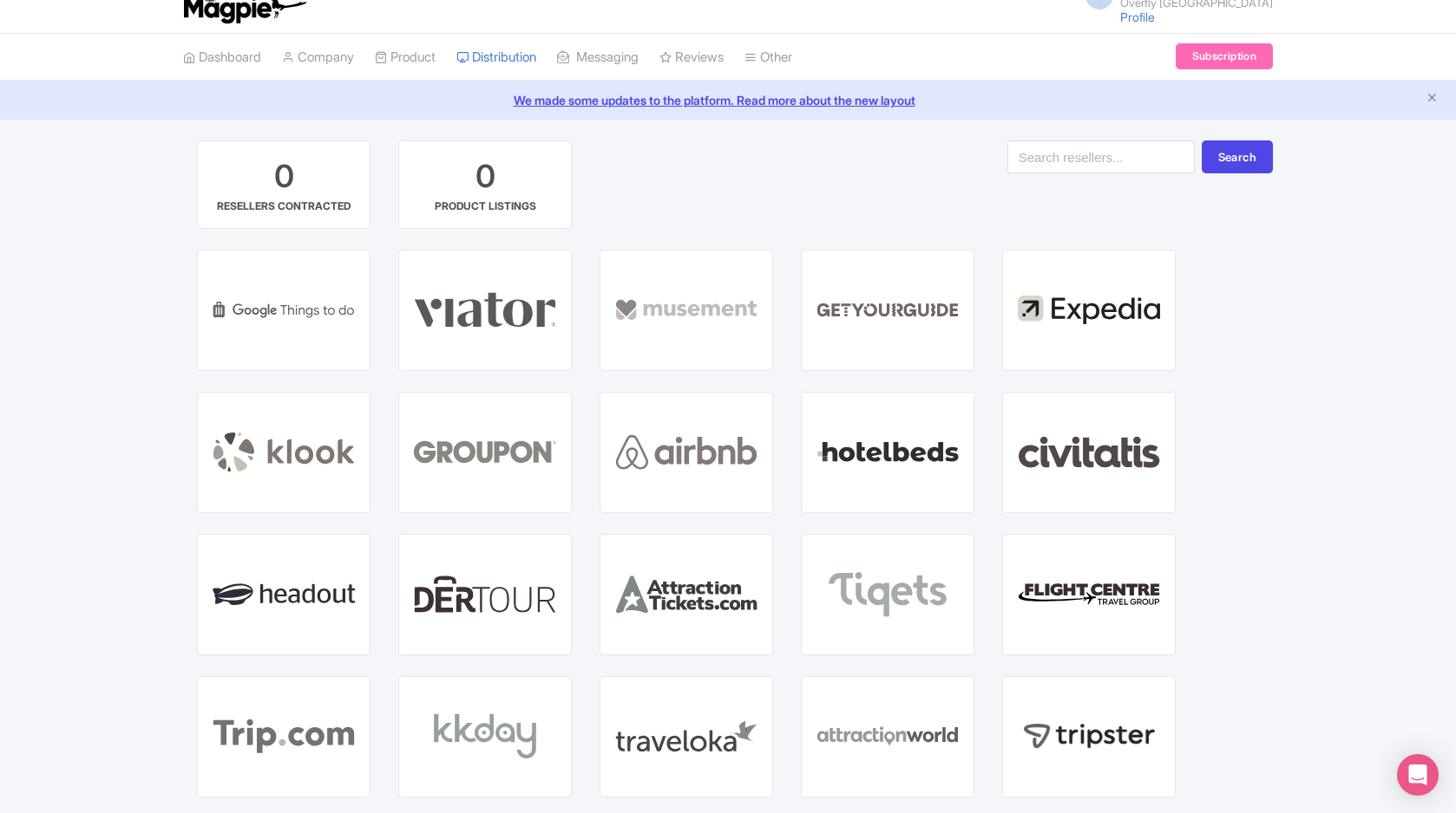
scroll to position [19, 0]
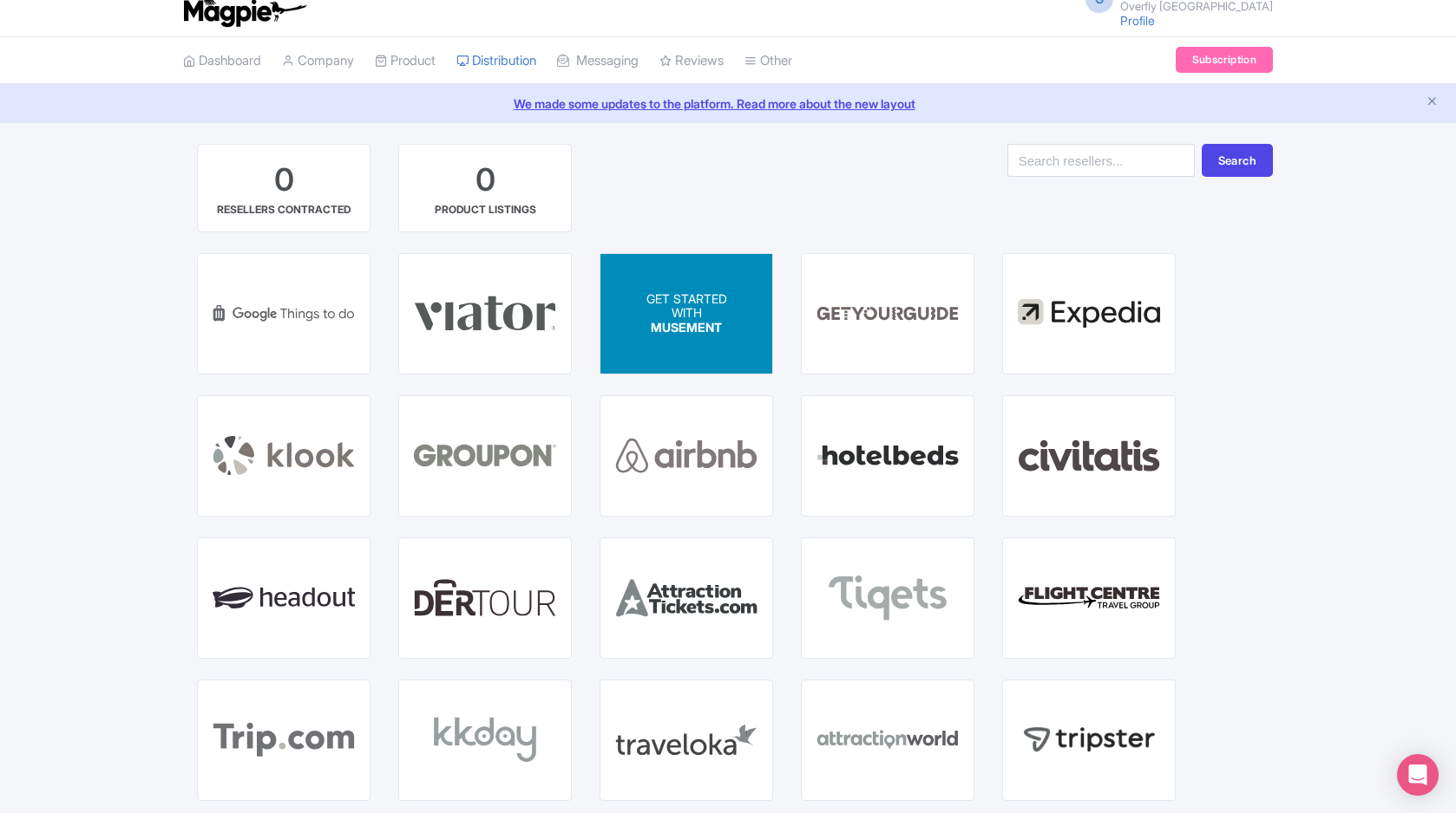
click at [689, 336] on div "GET STARTED WITH MUSEMENT" at bounding box center [686, 314] width 172 height 119
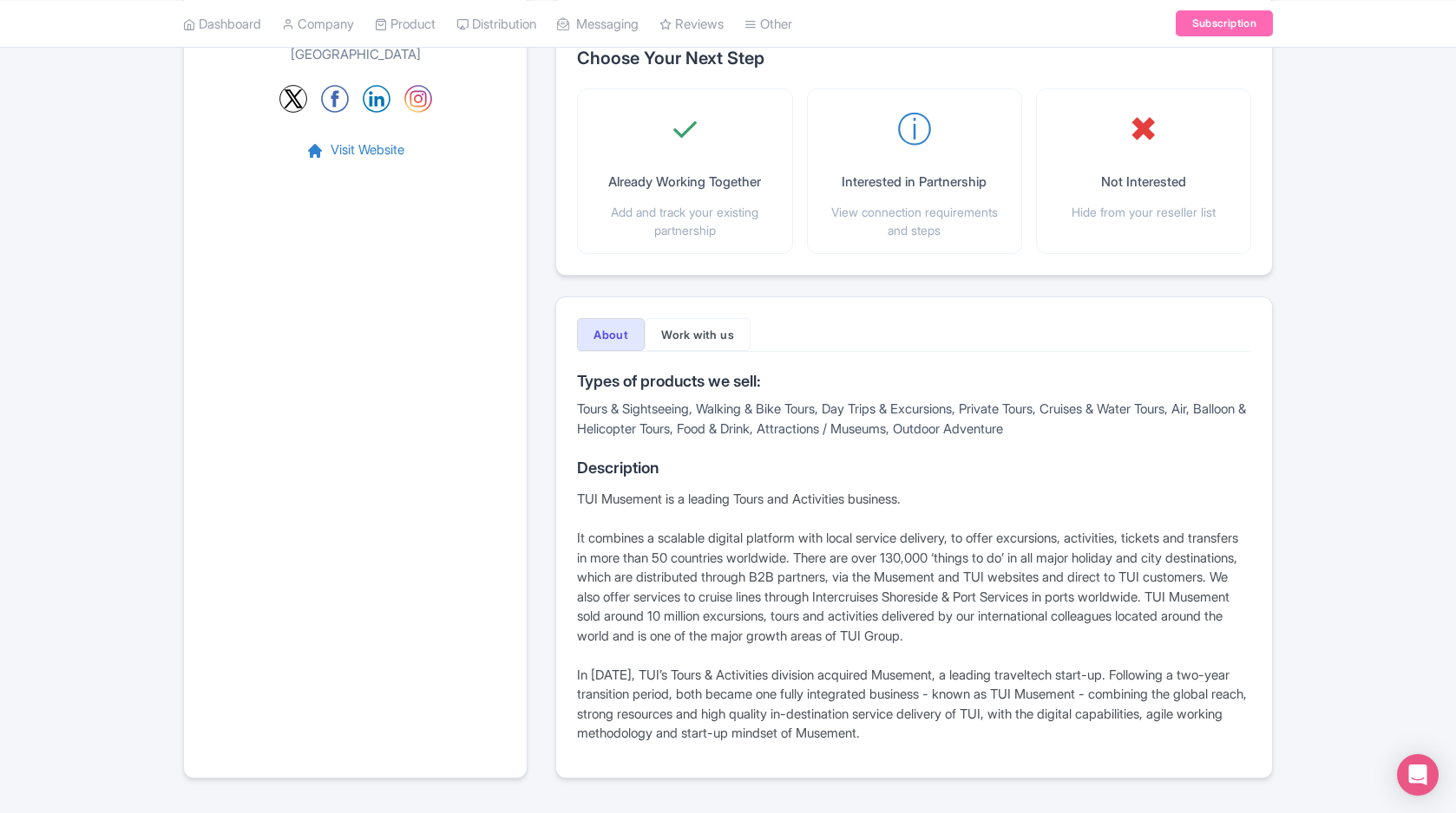
scroll to position [314, 0]
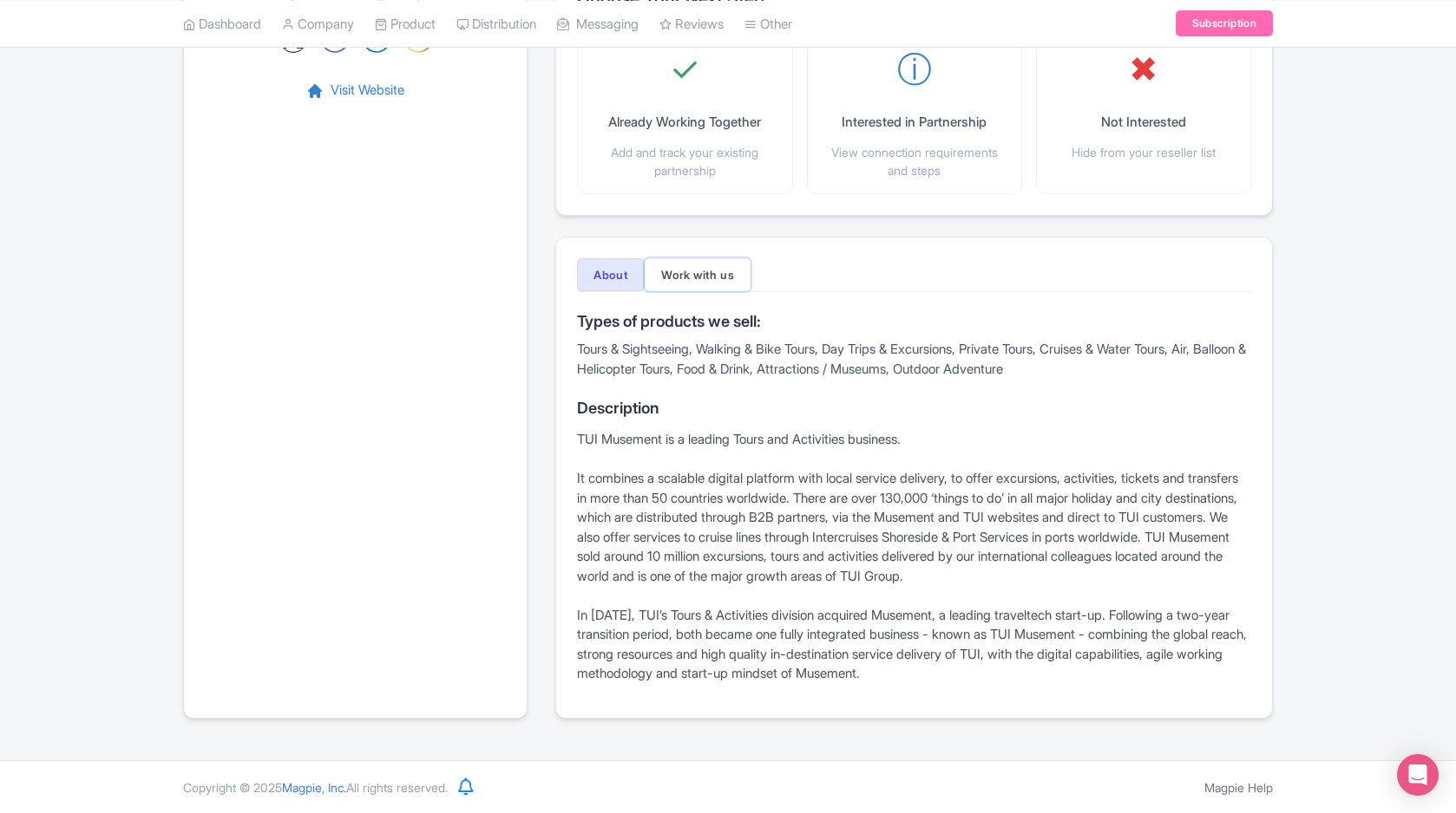
click at [695, 284] on button "Work with us" at bounding box center [697, 274] width 106 height 33
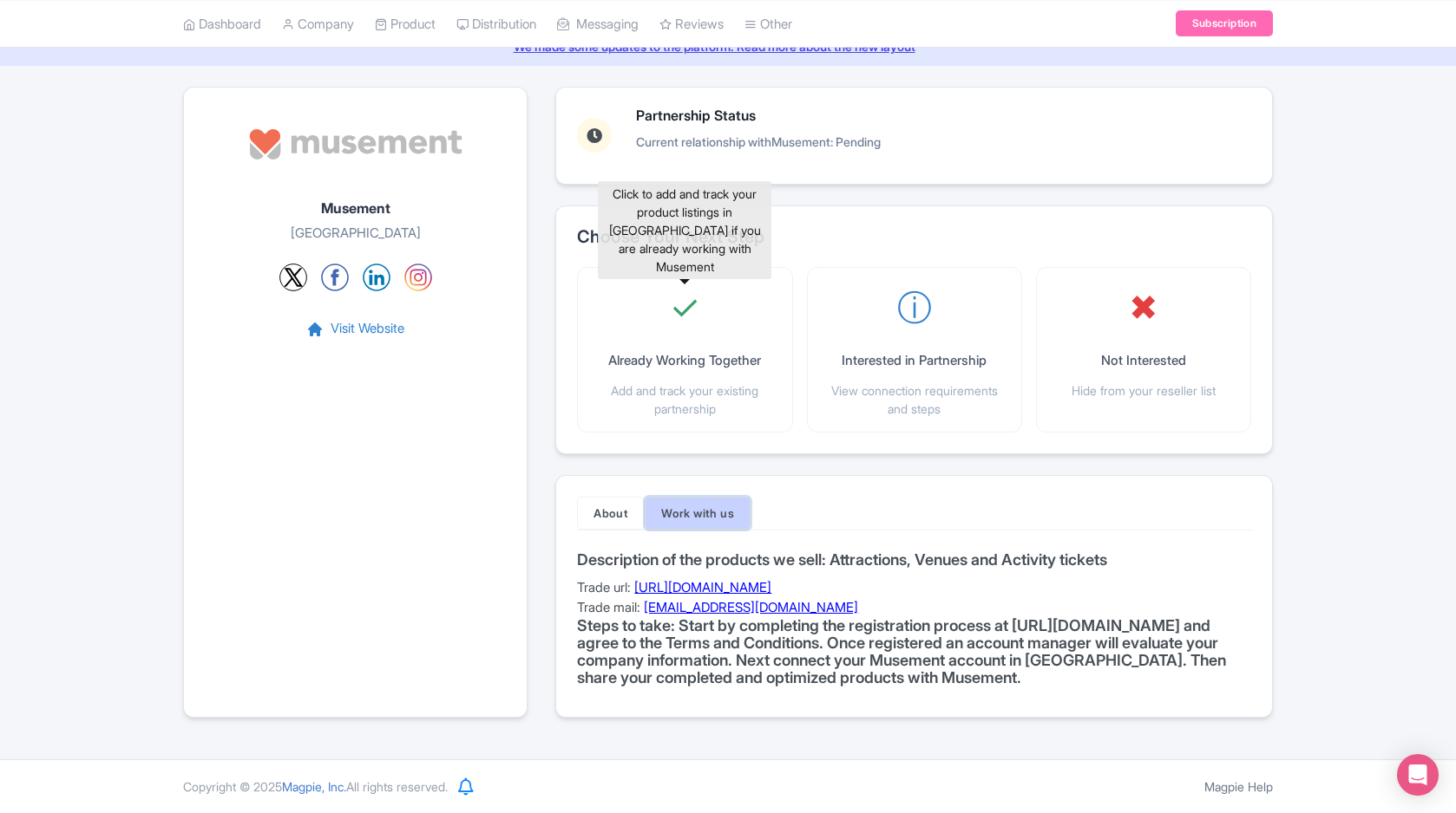
scroll to position [94, 0]
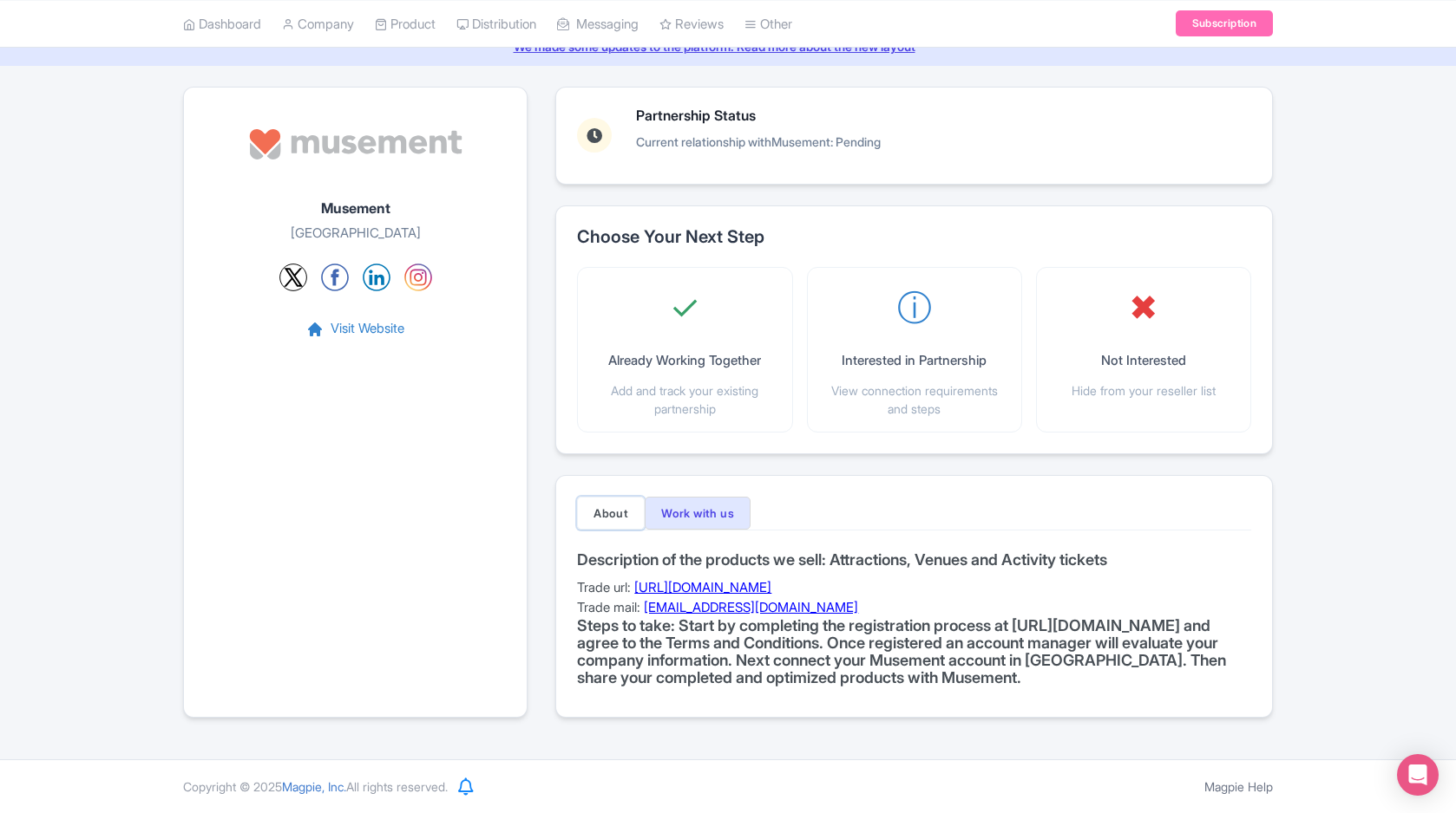
click at [612, 497] on button "About" at bounding box center [611, 513] width 68 height 33
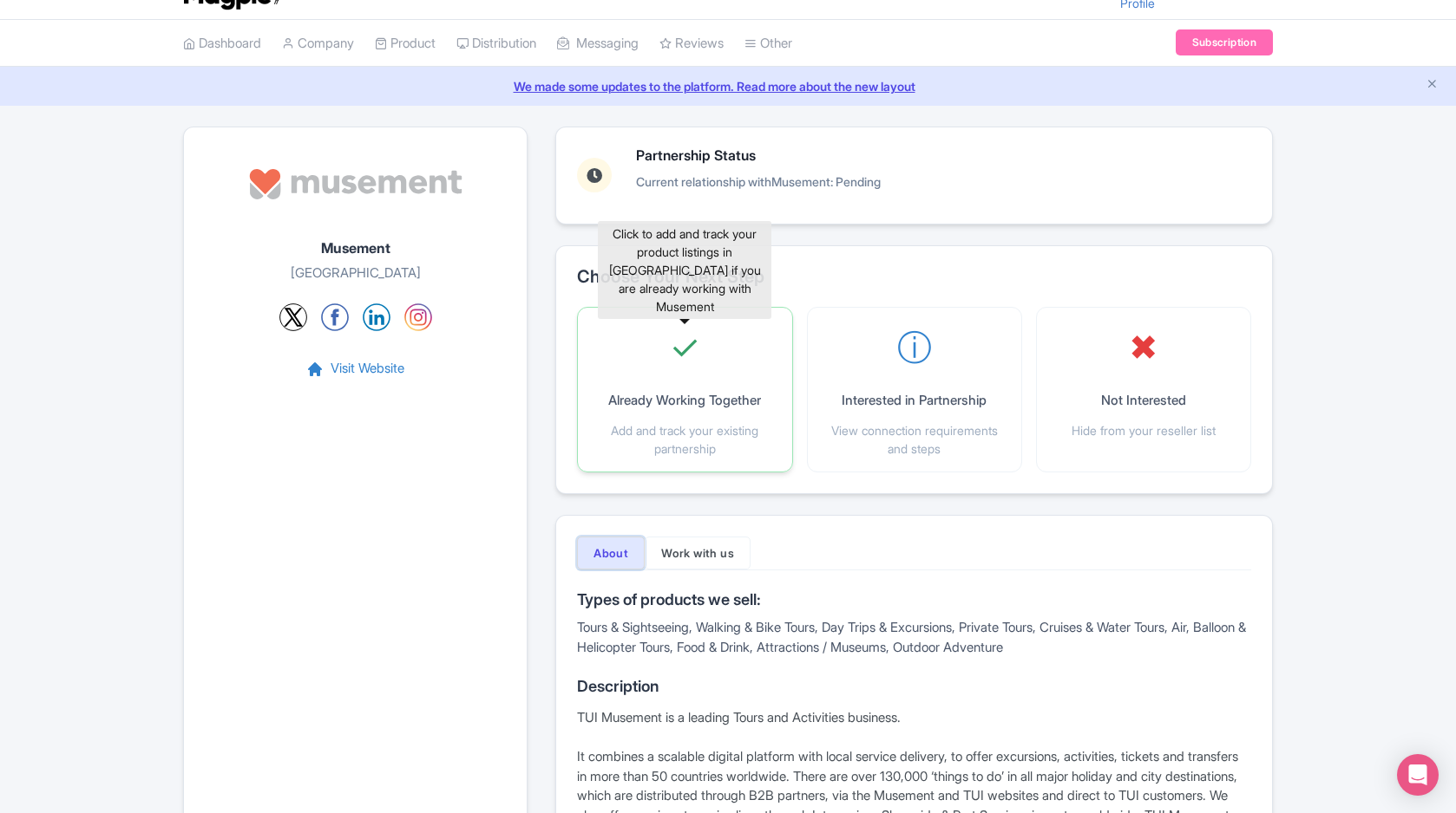
scroll to position [0, 0]
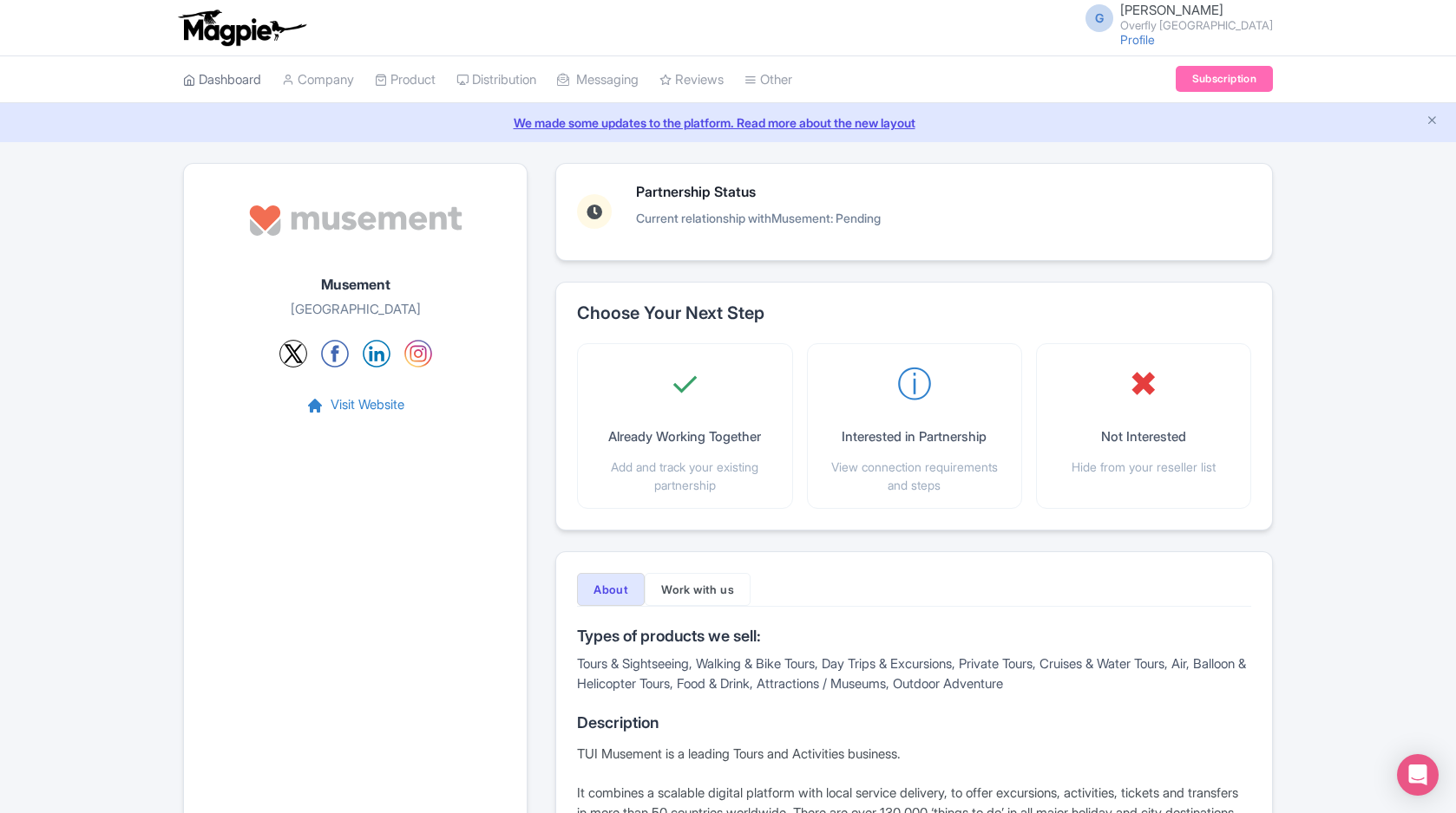
click at [229, 77] on link "Dashboard" at bounding box center [222, 80] width 78 height 48
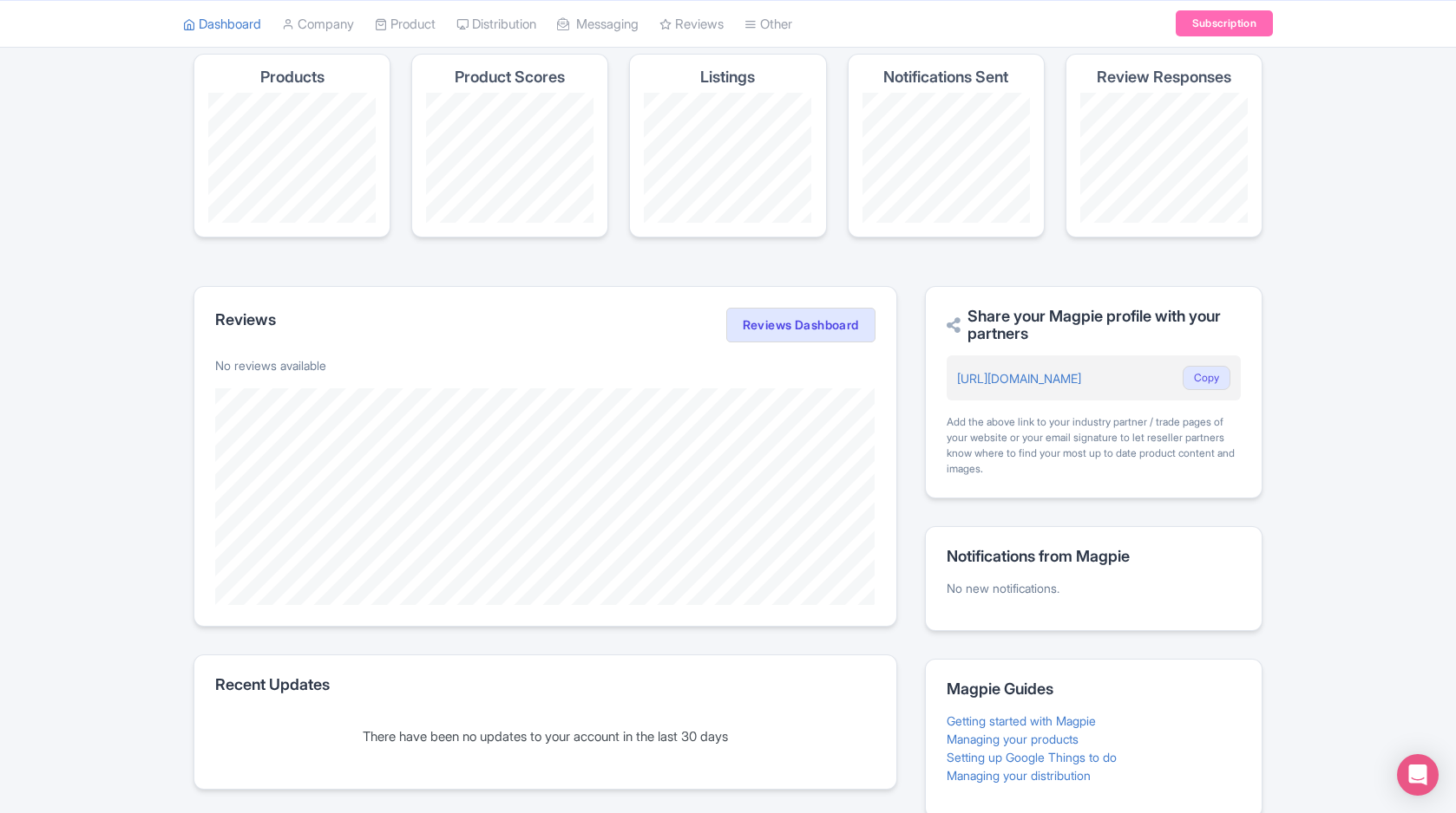
scroll to position [189, 0]
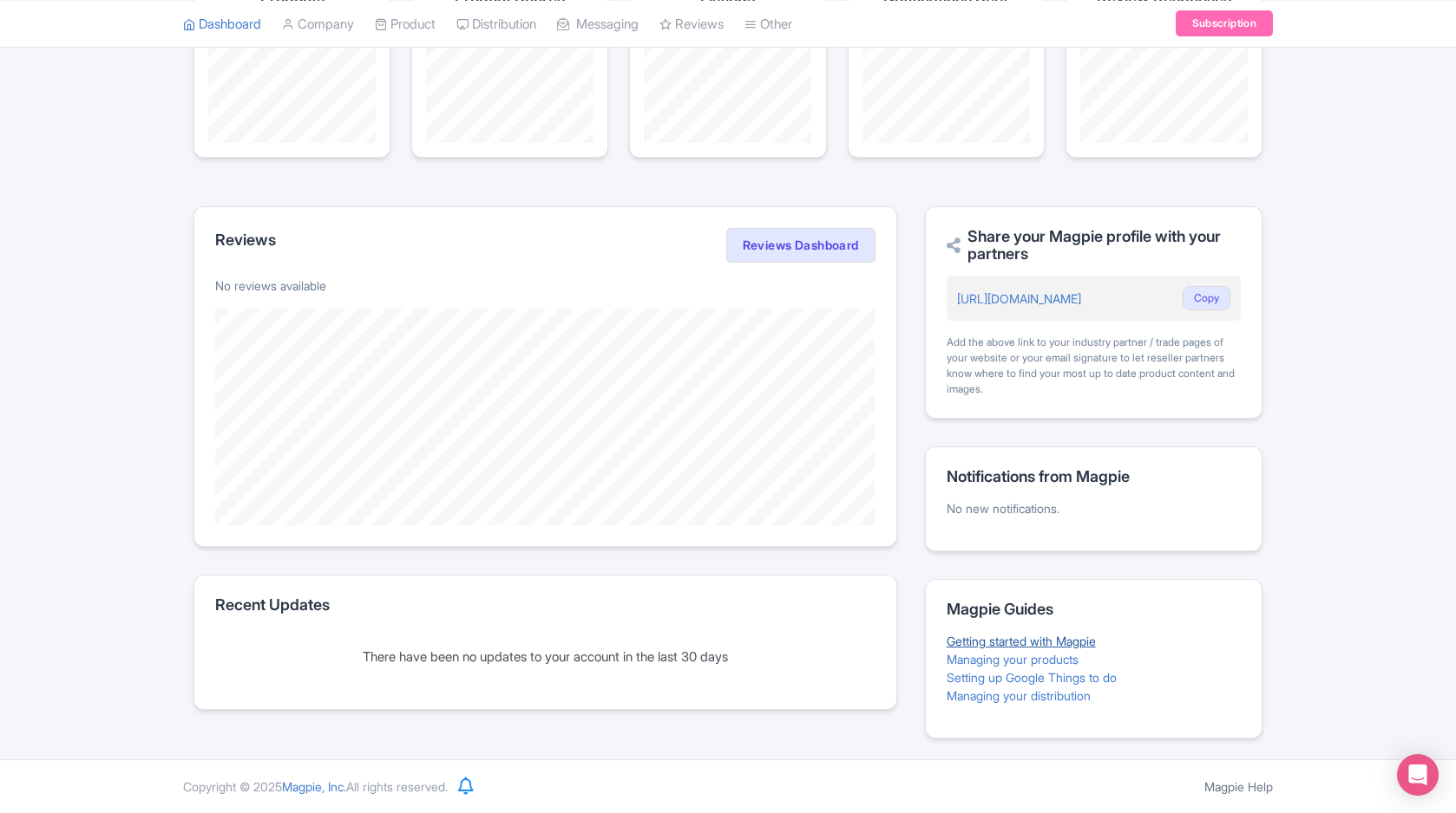
click at [1092, 636] on link "Getting started with Magpie" at bounding box center [1021, 641] width 149 height 15
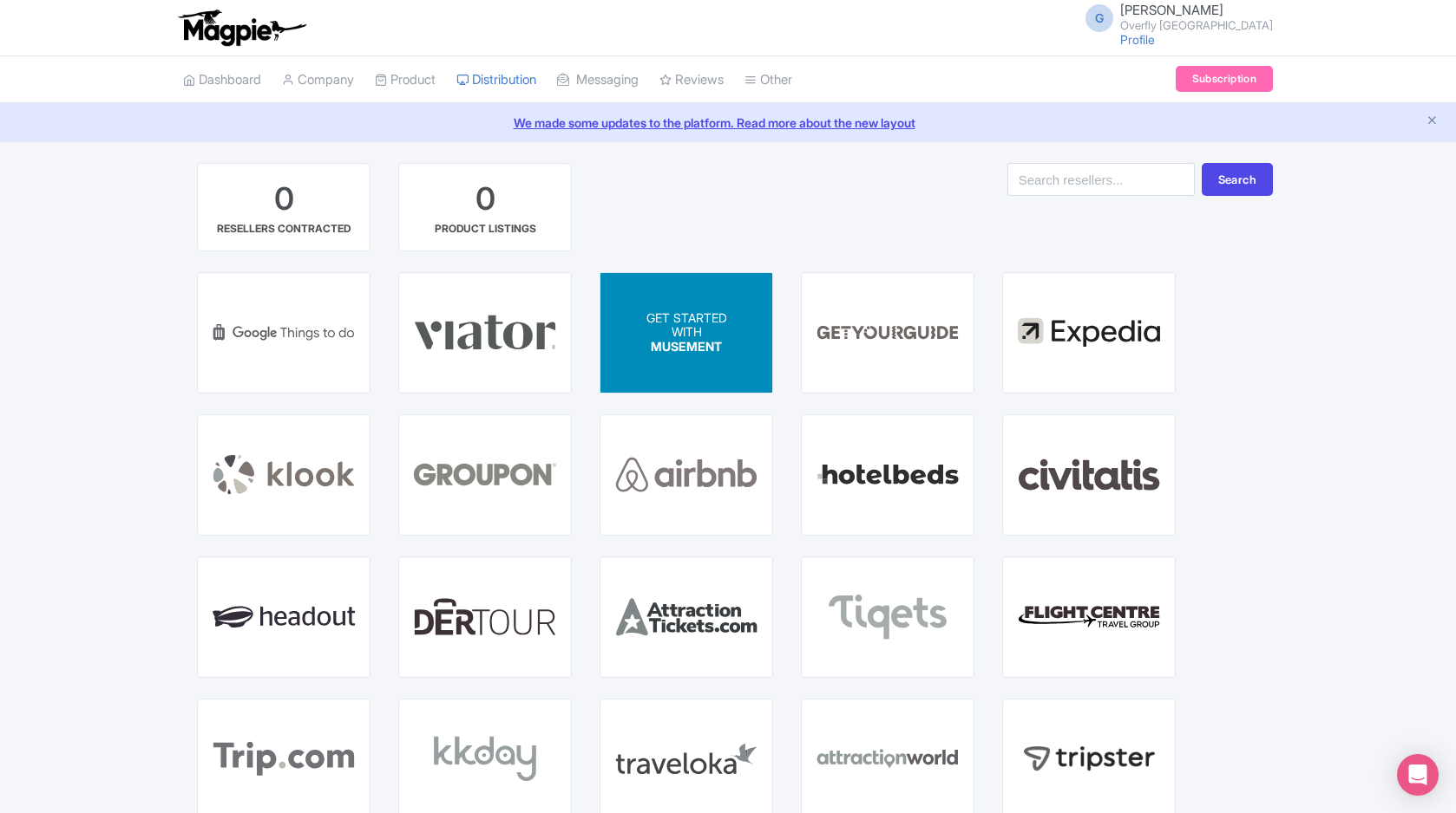
click at [651, 330] on p "WITH" at bounding box center [687, 332] width 81 height 15
click at [650, 330] on p "WITH" at bounding box center [687, 332] width 81 height 15
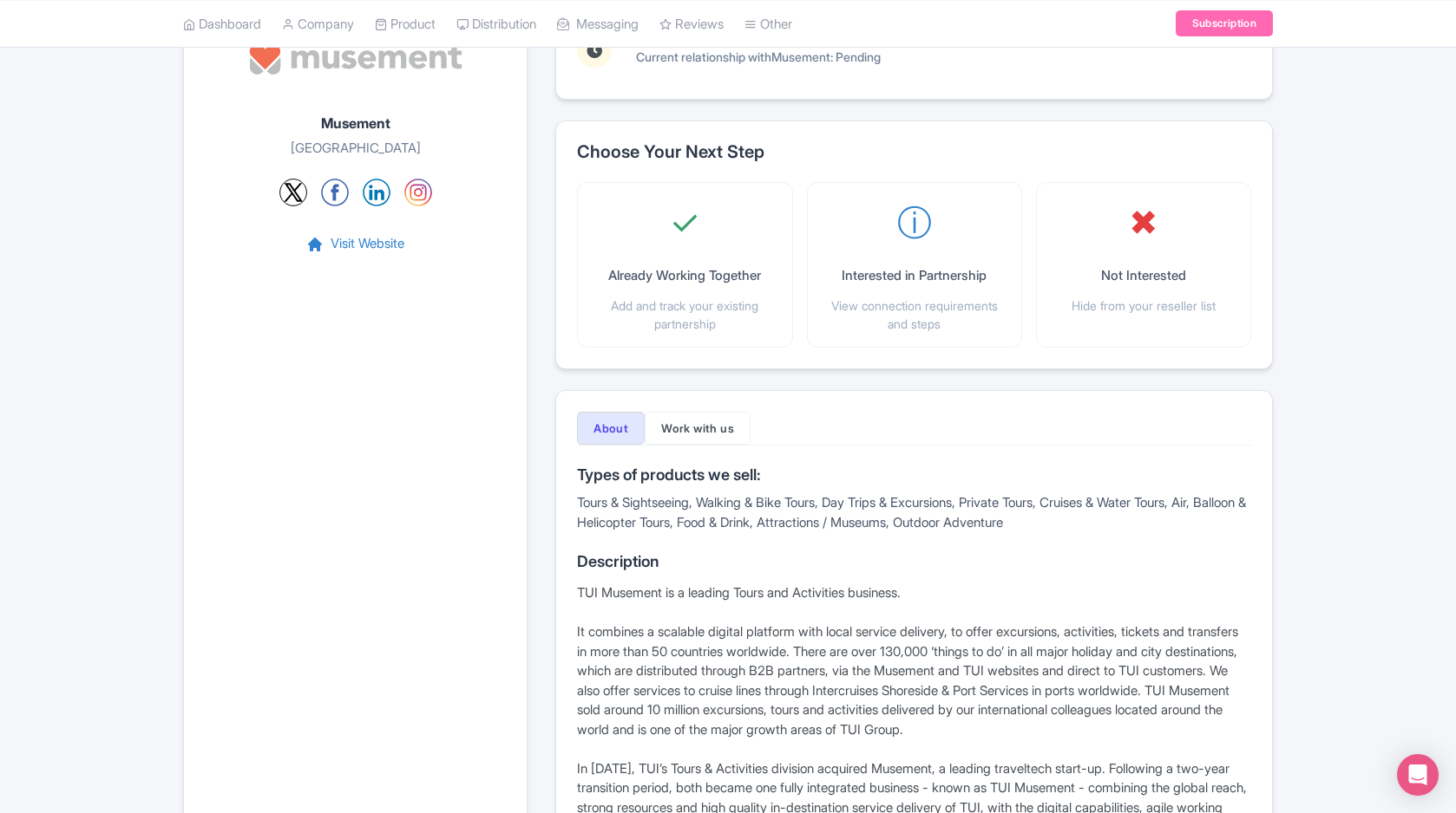
scroll to position [198, 0]
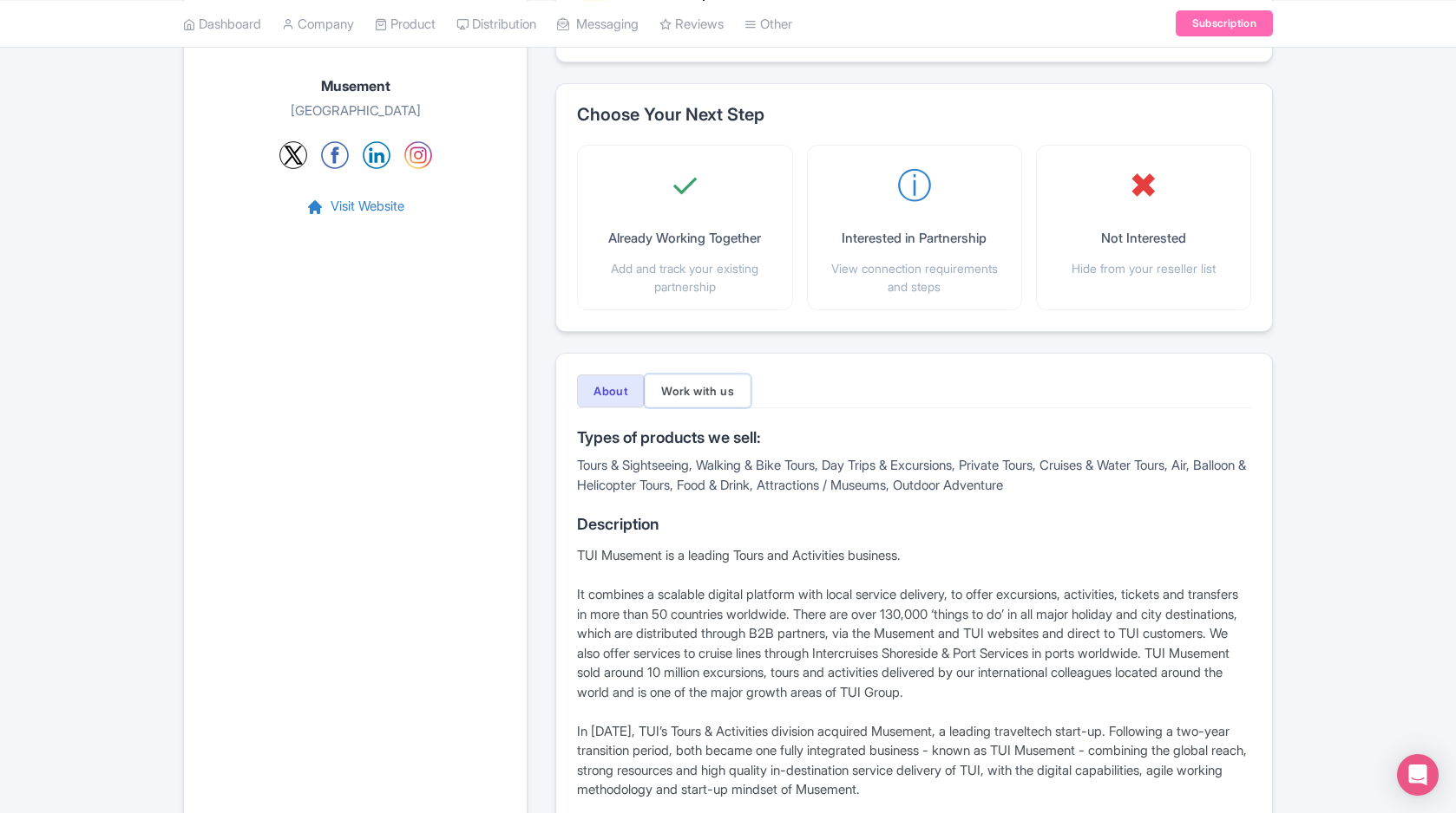
click at [704, 396] on button "Work with us" at bounding box center [697, 391] width 106 height 33
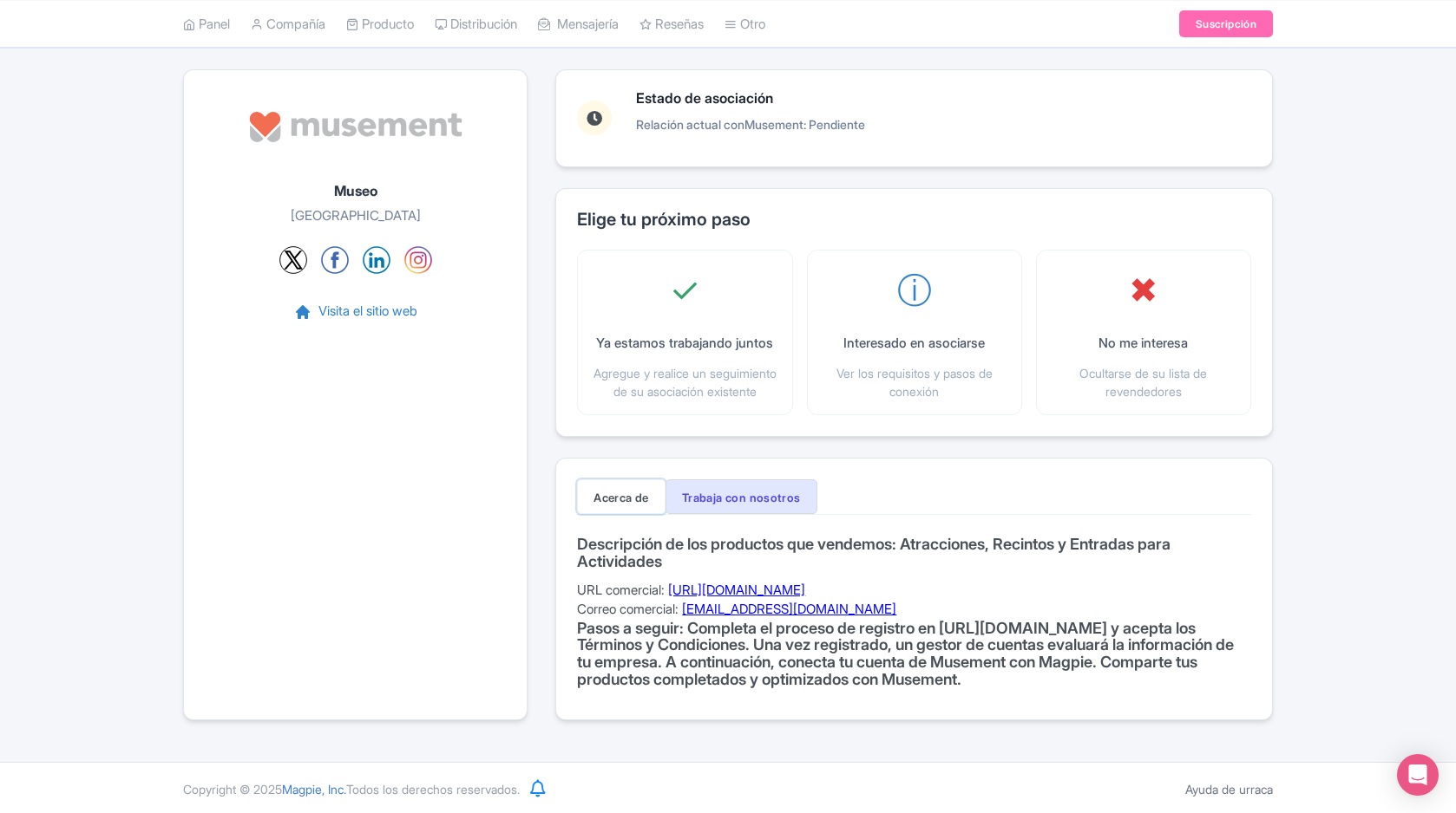
click at [610, 504] on font "Acerca de" at bounding box center [621, 498] width 55 height 14
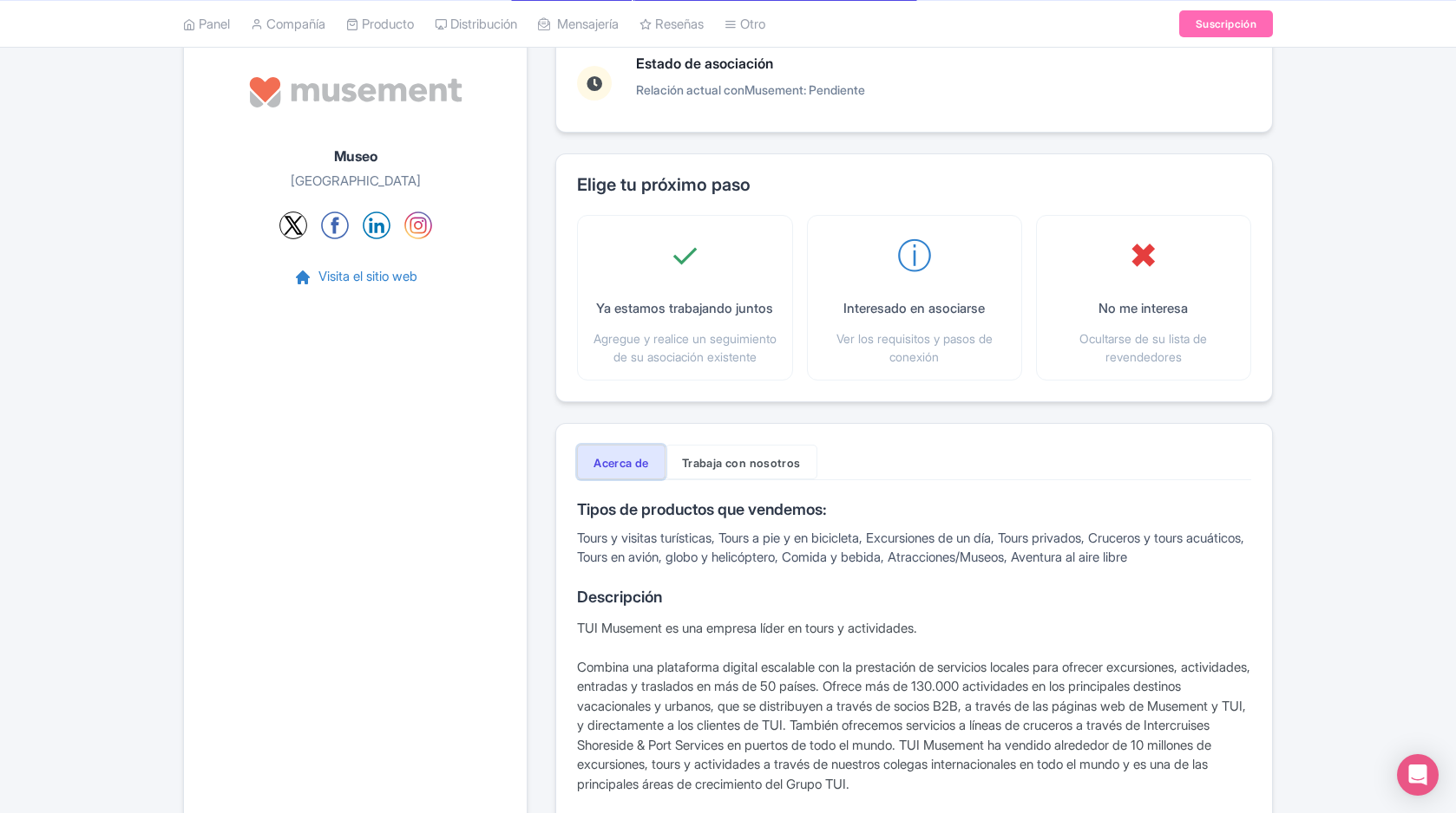
scroll to position [0, 0]
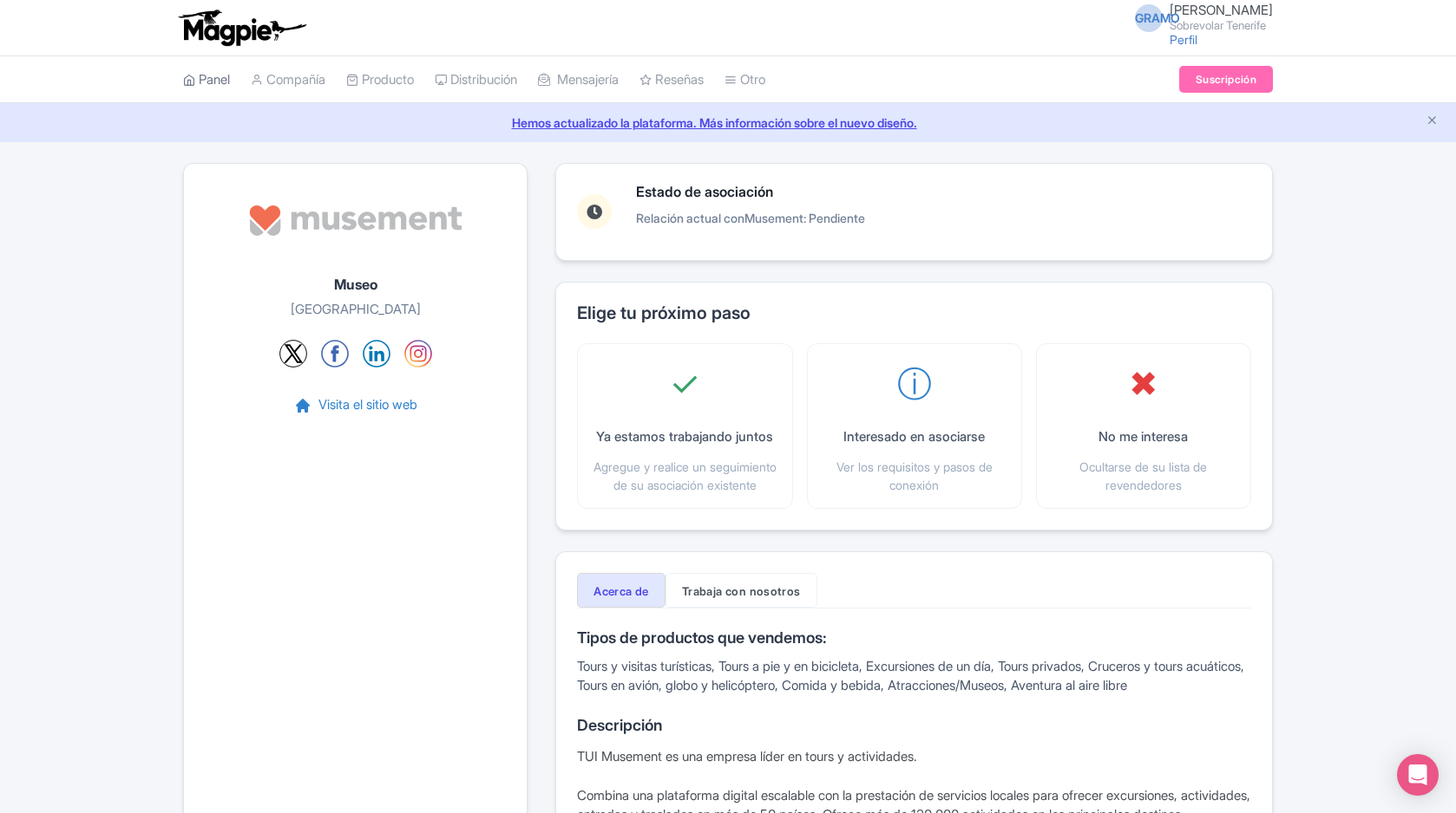
click at [221, 83] on font "Panel" at bounding box center [213, 80] width 31 height 17
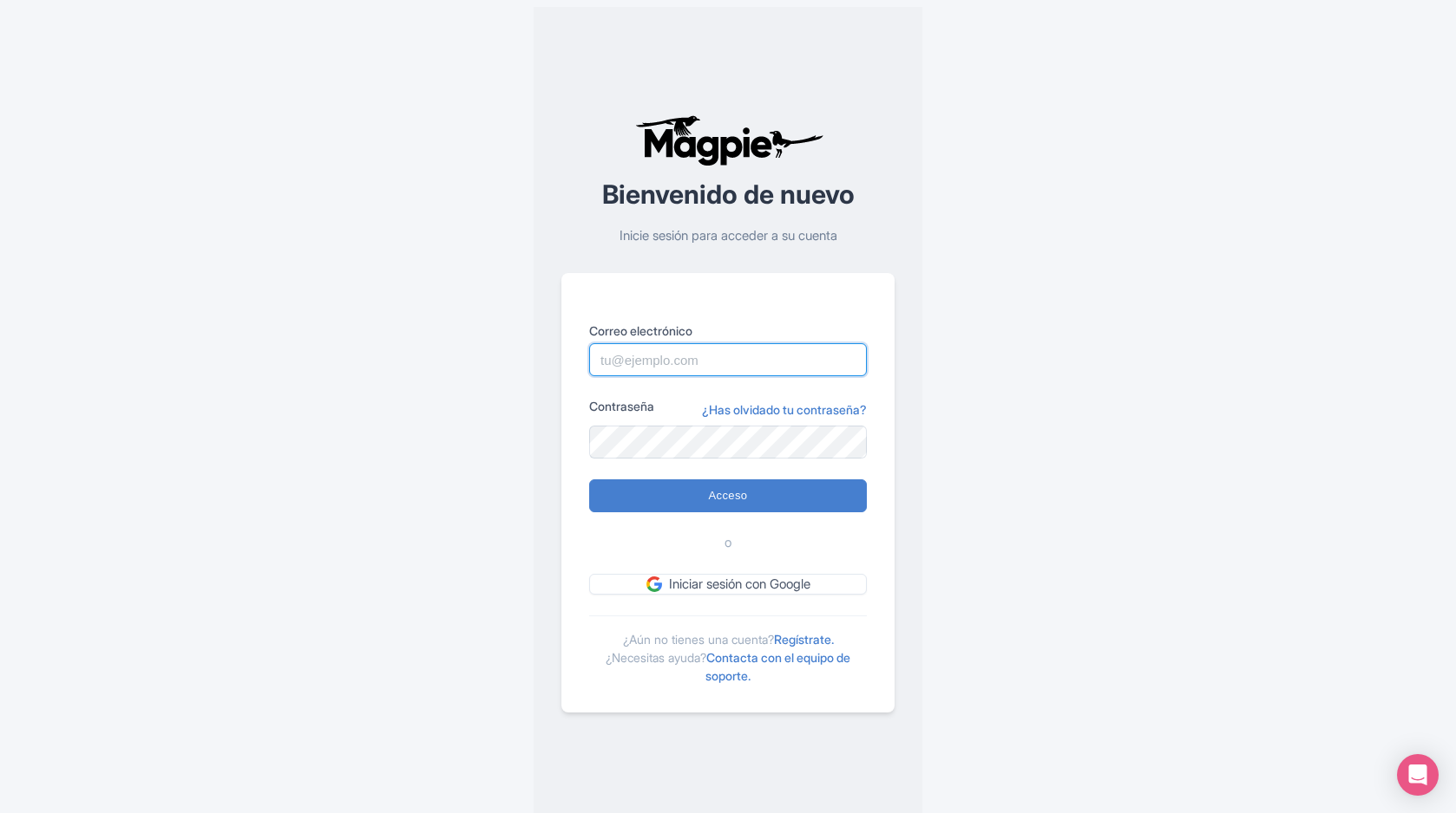
click at [734, 353] on input "Correo electrónico" at bounding box center [728, 360] width 278 height 33
type input "[EMAIL_ADDRESS][DOMAIN_NAME]"
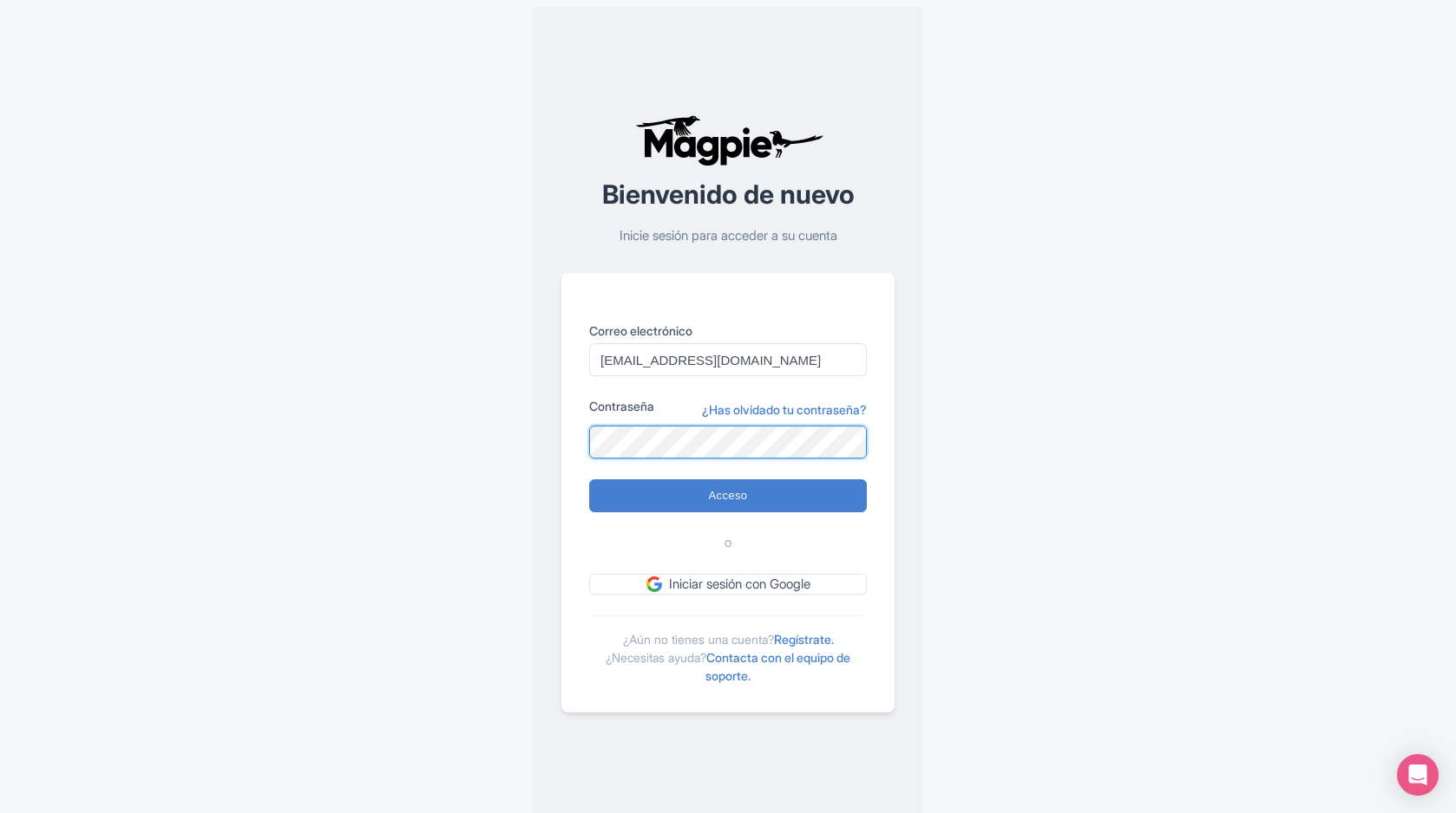
click at [589, 480] on input "Acceso" at bounding box center [728, 496] width 278 height 33
type input "Logging in..."
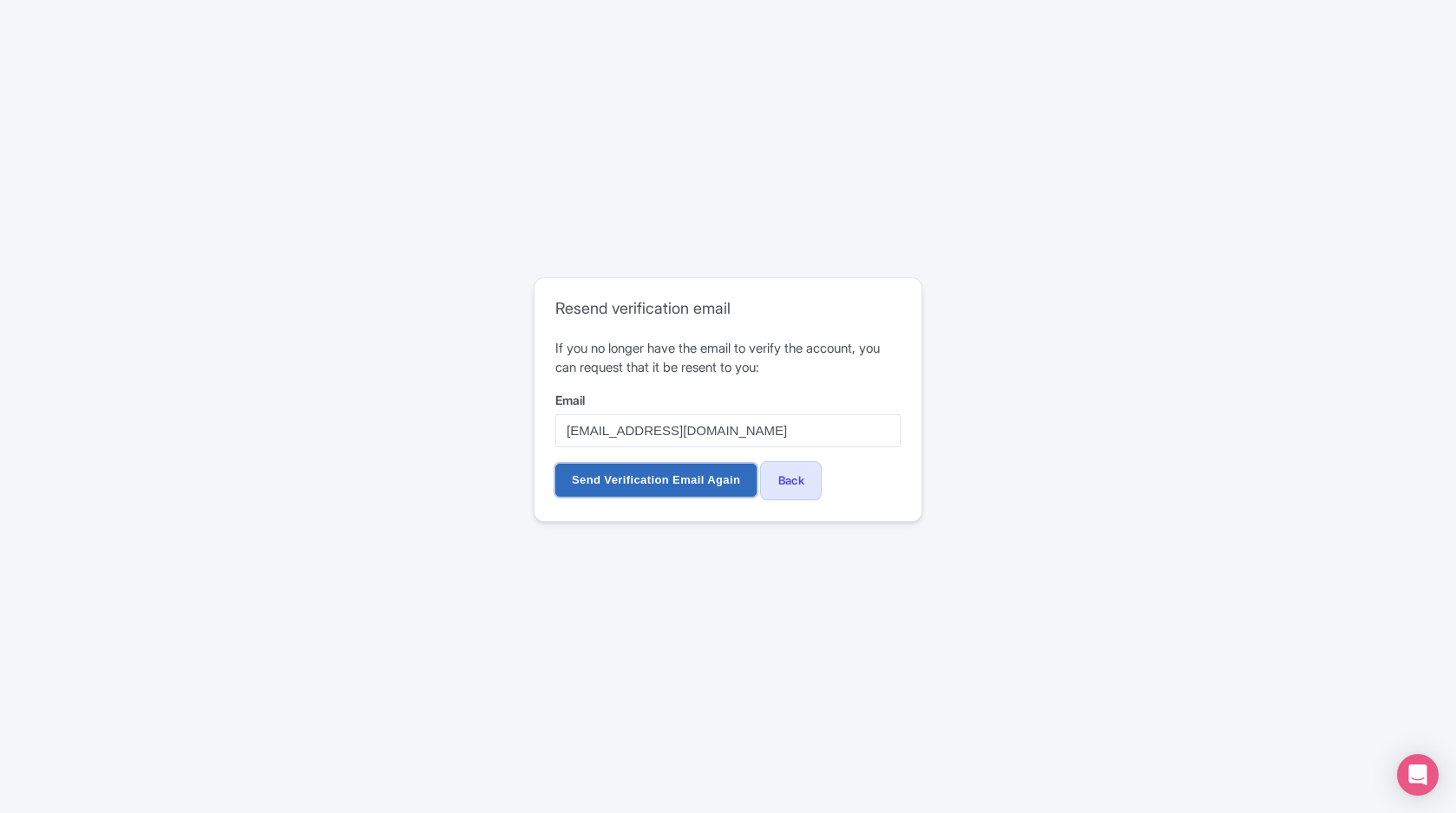
click at [697, 483] on input "Send Verification Email Again" at bounding box center [656, 480] width 201 height 33
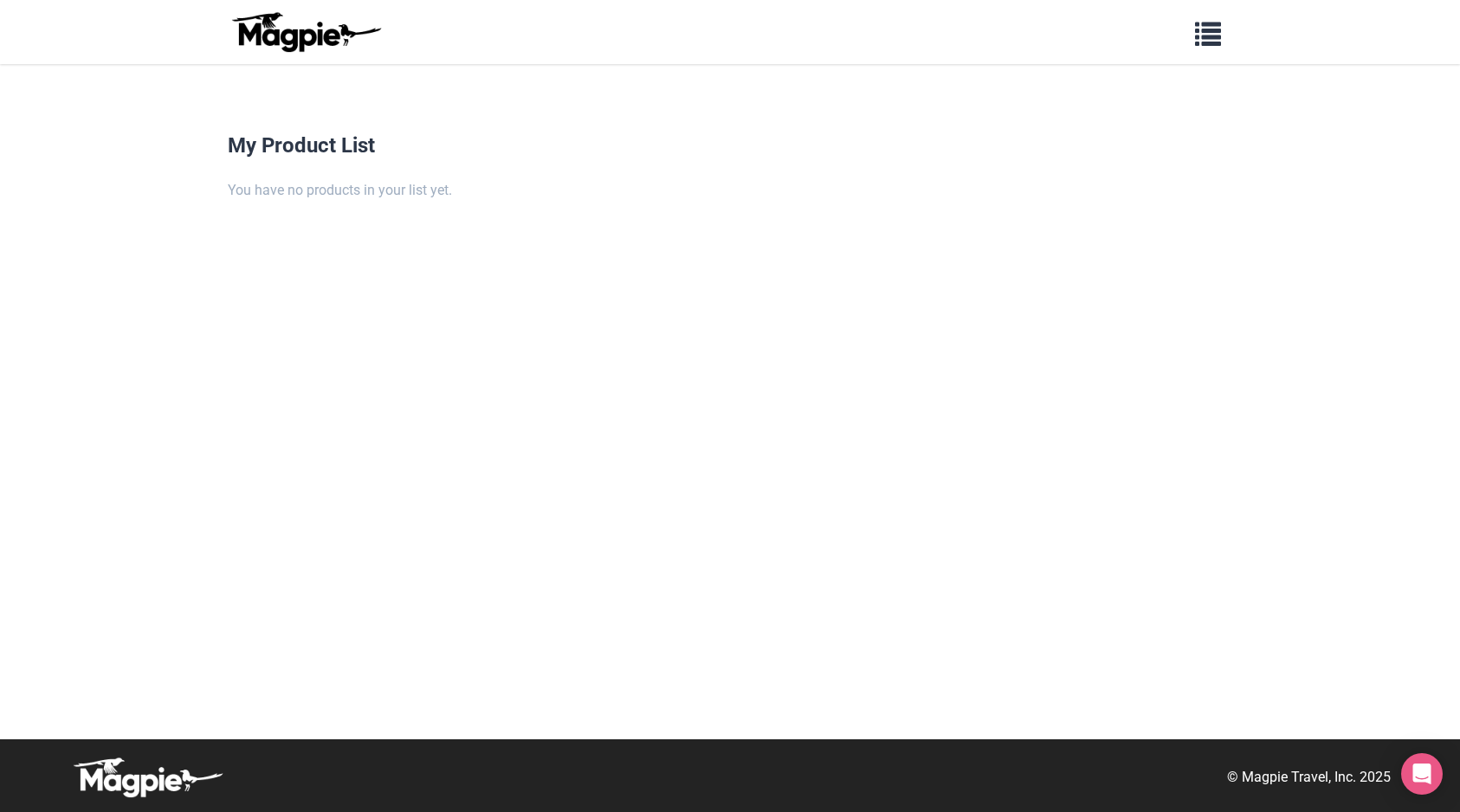
click at [255, 37] on img at bounding box center [306, 32] width 156 height 41
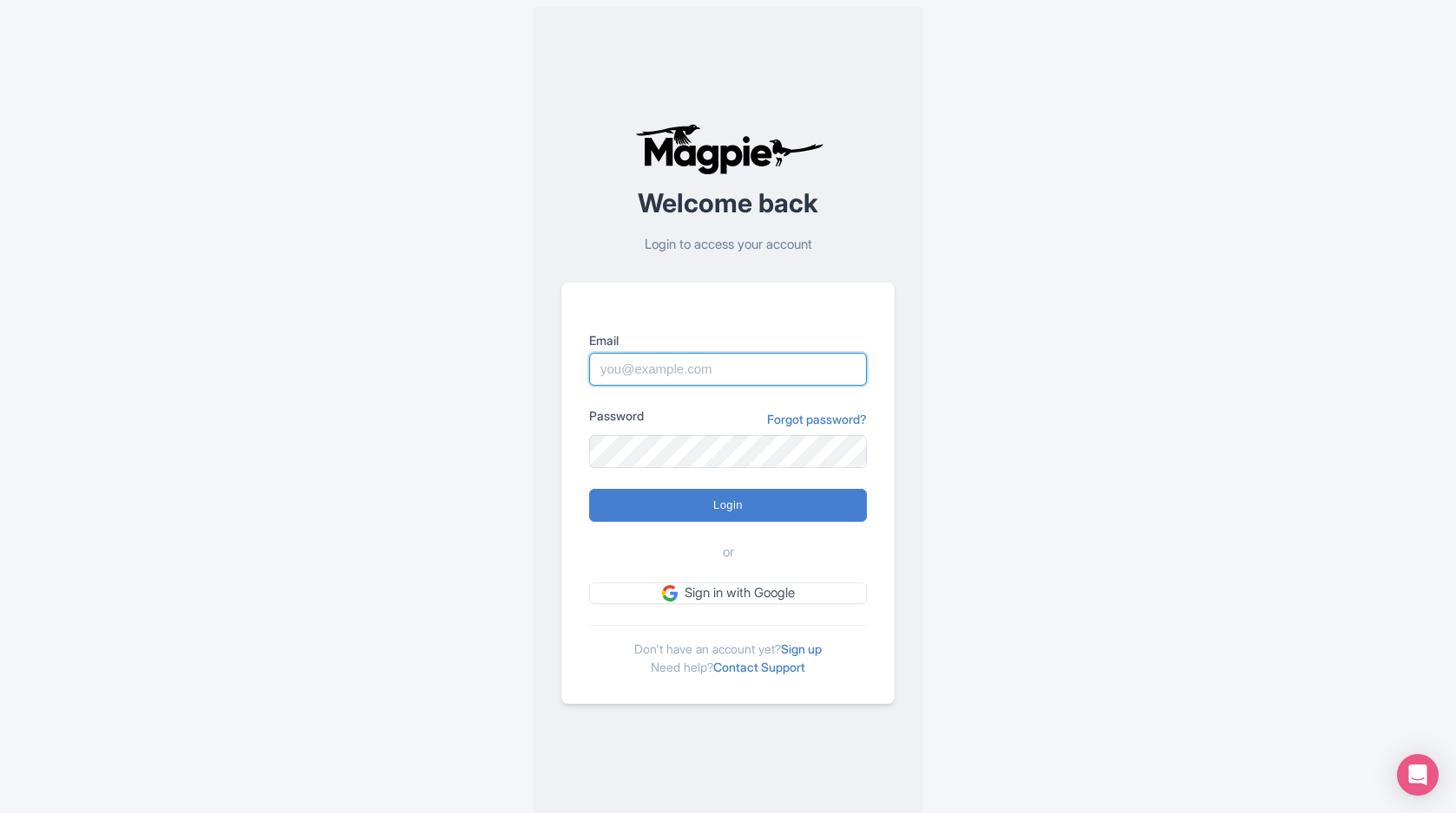
click at [818, 370] on input "Email" at bounding box center [728, 369] width 278 height 33
type input "[EMAIL_ADDRESS][DOMAIN_NAME]"
click at [816, 418] on link "Forgot password?" at bounding box center [816, 419] width 100 height 18
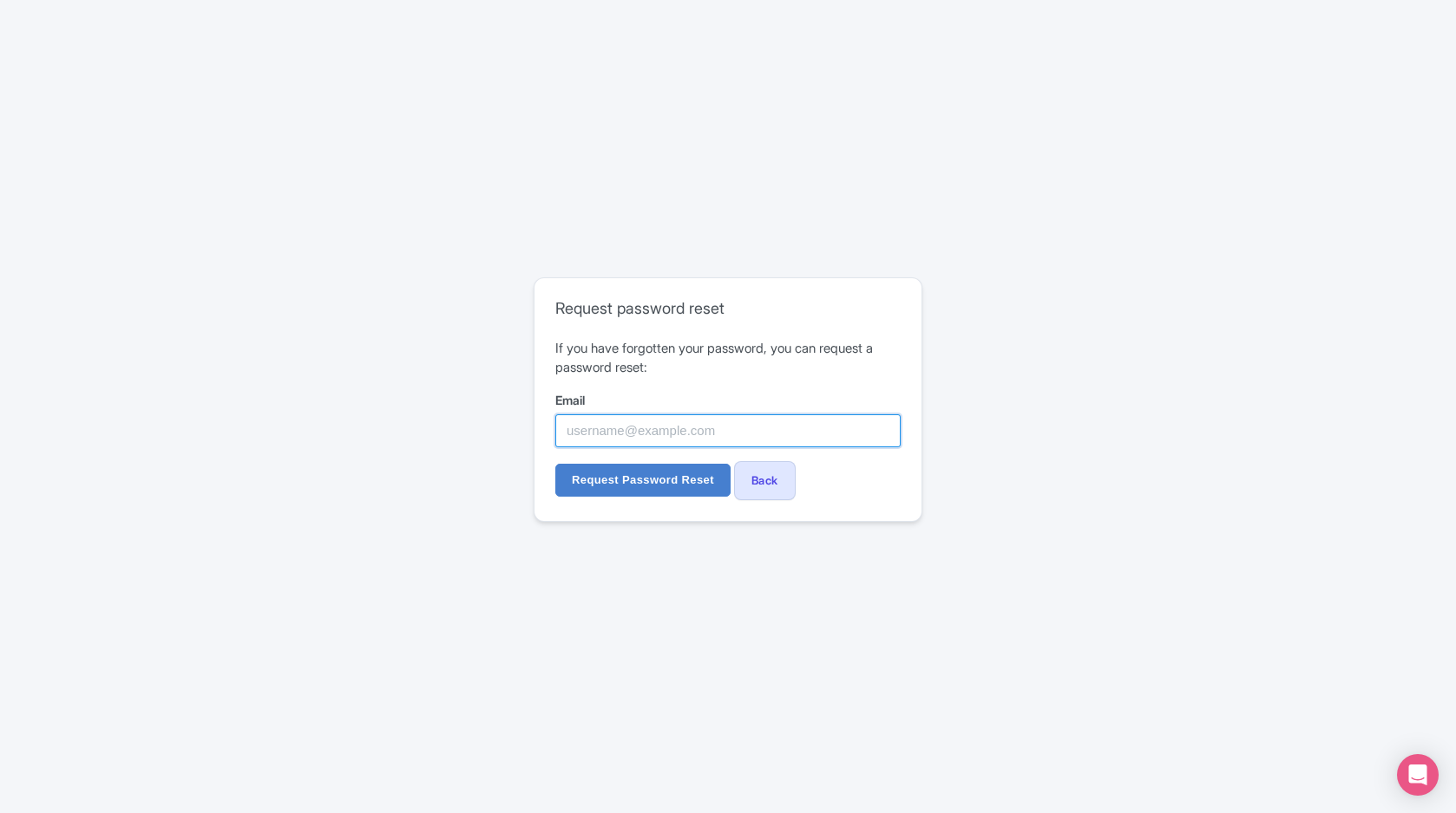
click at [791, 440] on input "Email" at bounding box center [728, 430] width 346 height 33
type input "[EMAIL_ADDRESS][DOMAIN_NAME]"
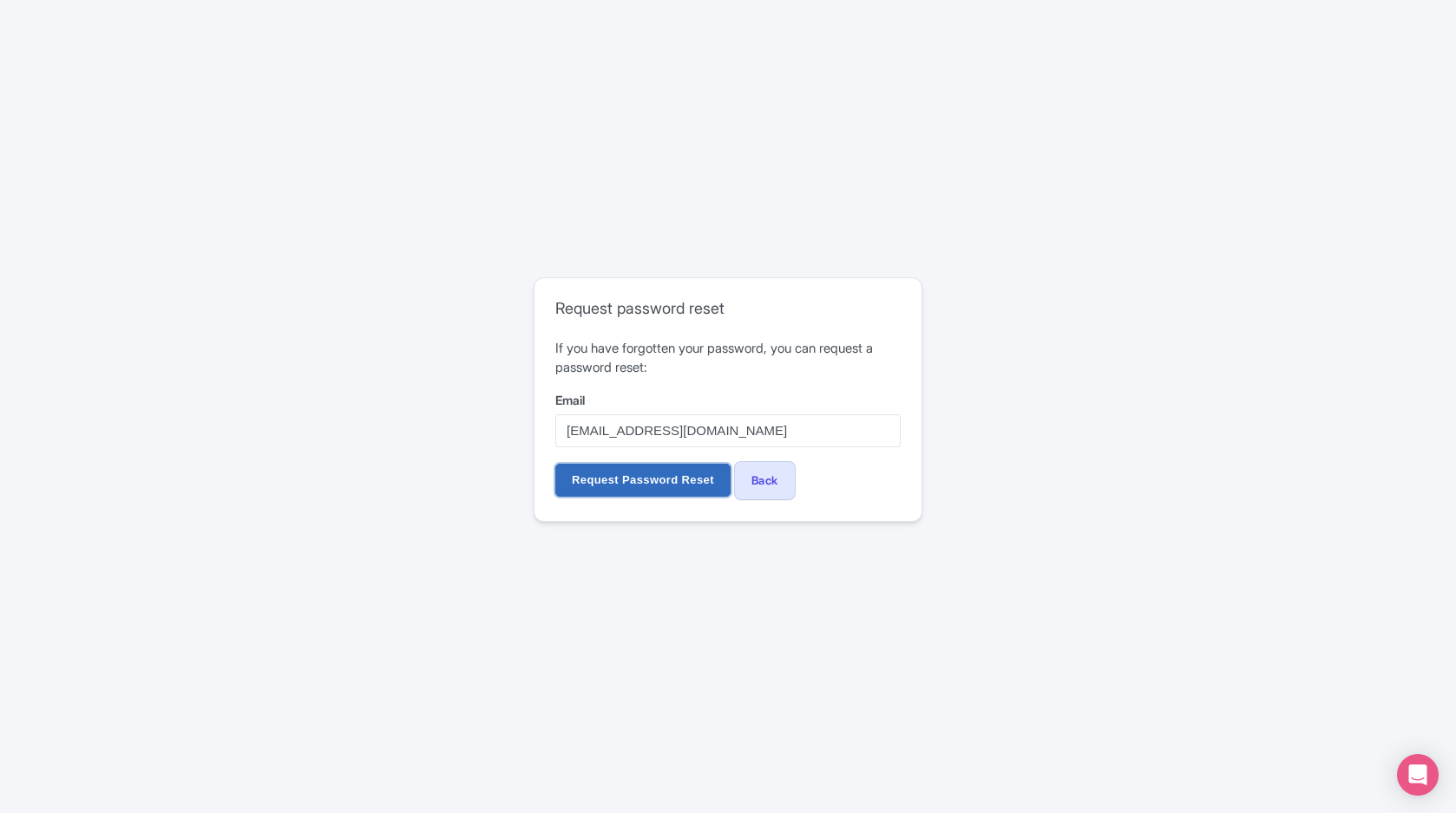
click at [678, 483] on input "Request Password Reset" at bounding box center [643, 480] width 176 height 33
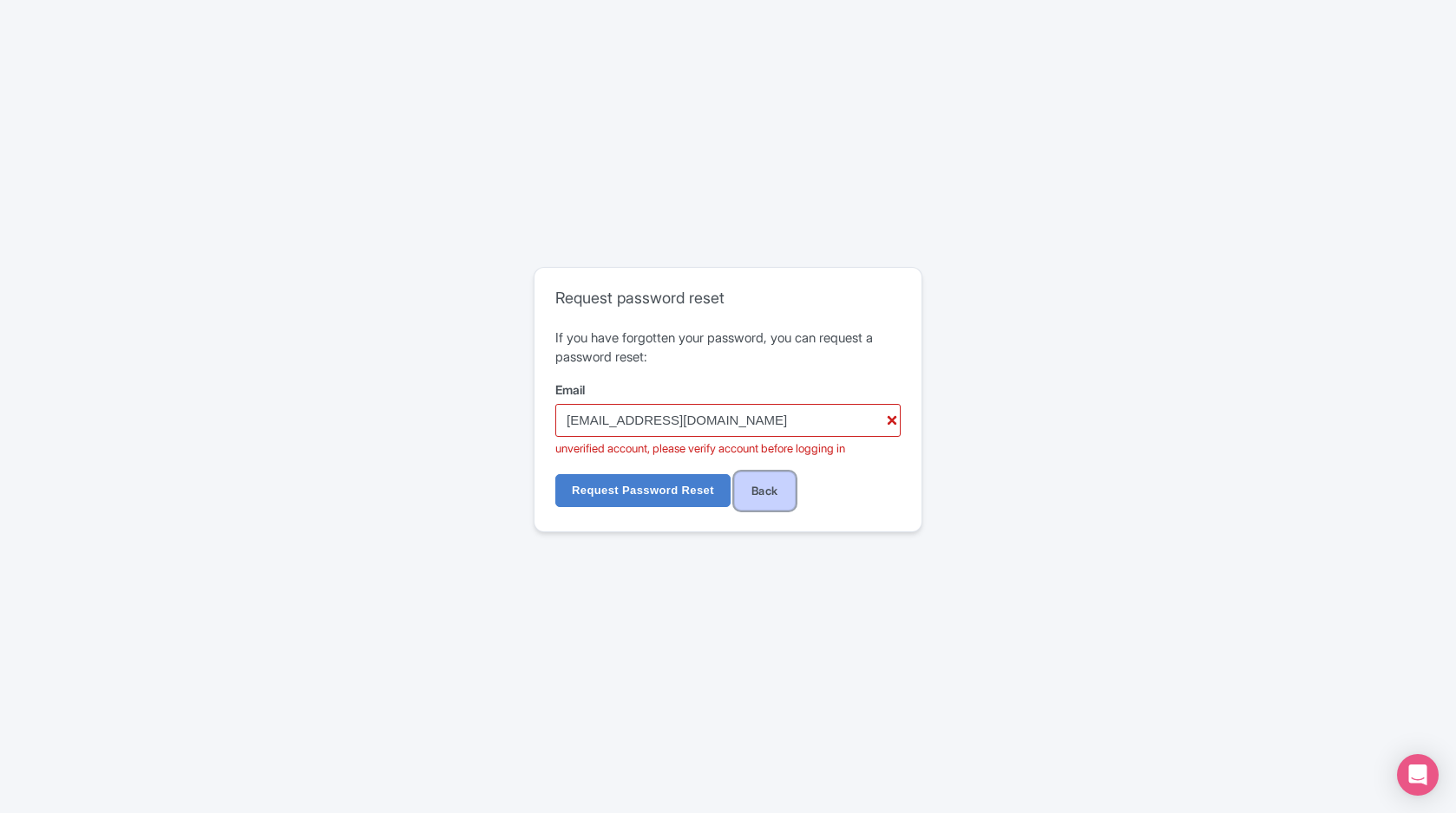
click at [755, 495] on link "Back" at bounding box center [765, 491] width 62 height 39
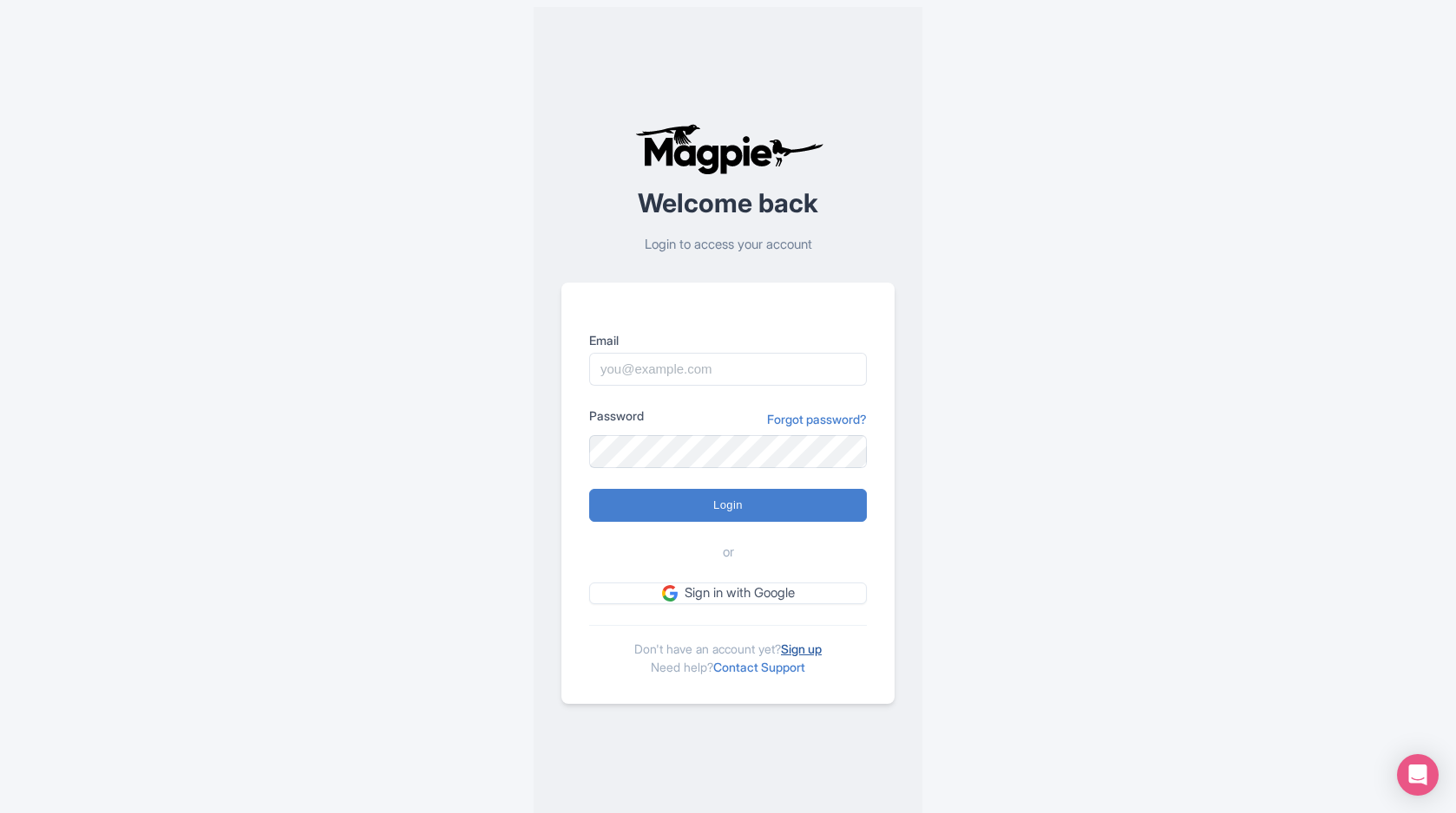
click at [812, 644] on link "Sign up" at bounding box center [800, 649] width 40 height 15
click at [833, 376] on input "Email" at bounding box center [728, 369] width 278 height 33
type input "info@overflytenerife.com"
click at [820, 421] on link "Forgot password?" at bounding box center [816, 419] width 100 height 18
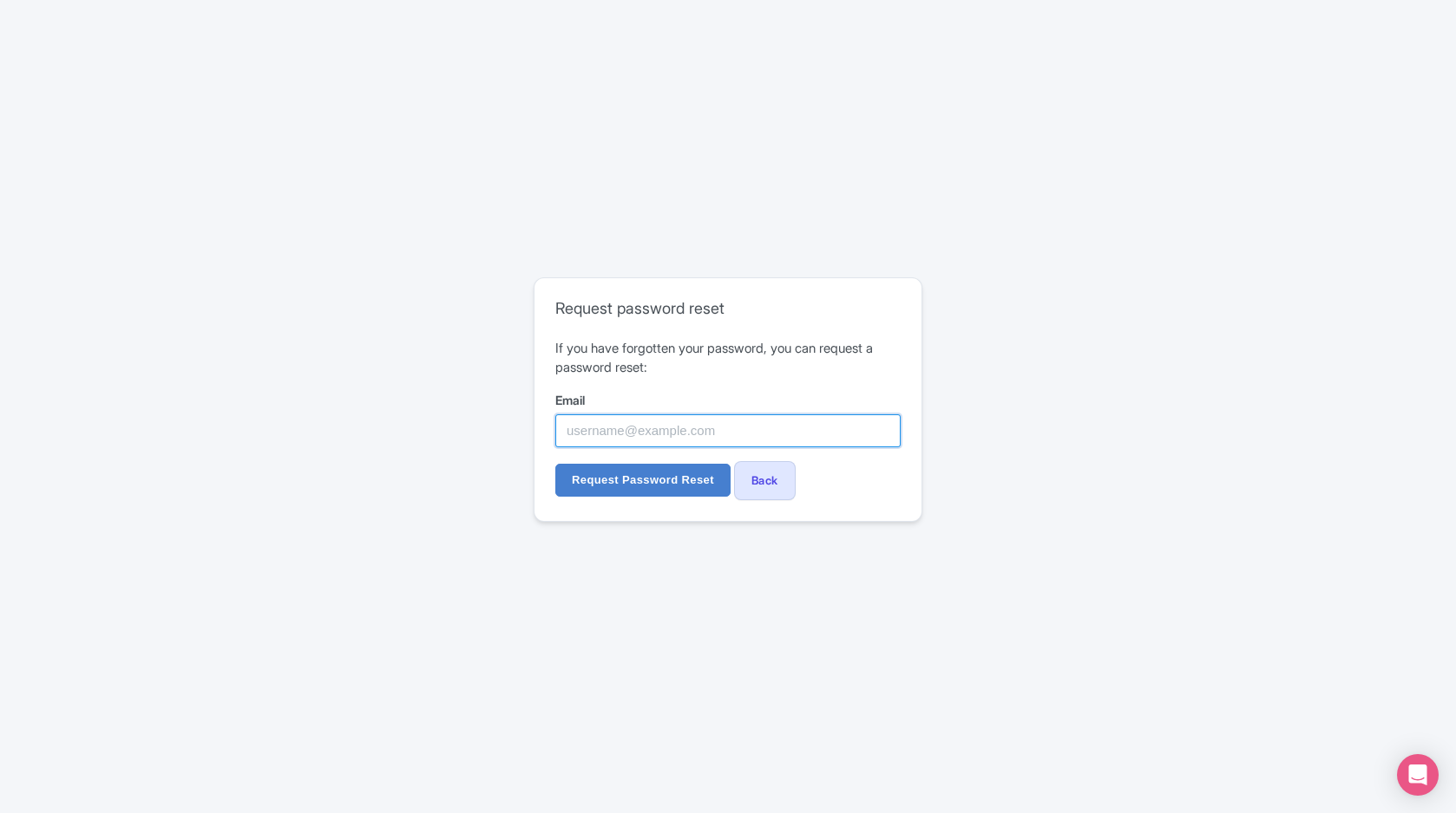
click at [813, 437] on input "Email" at bounding box center [728, 430] width 346 height 33
type input "[EMAIL_ADDRESS][DOMAIN_NAME]"
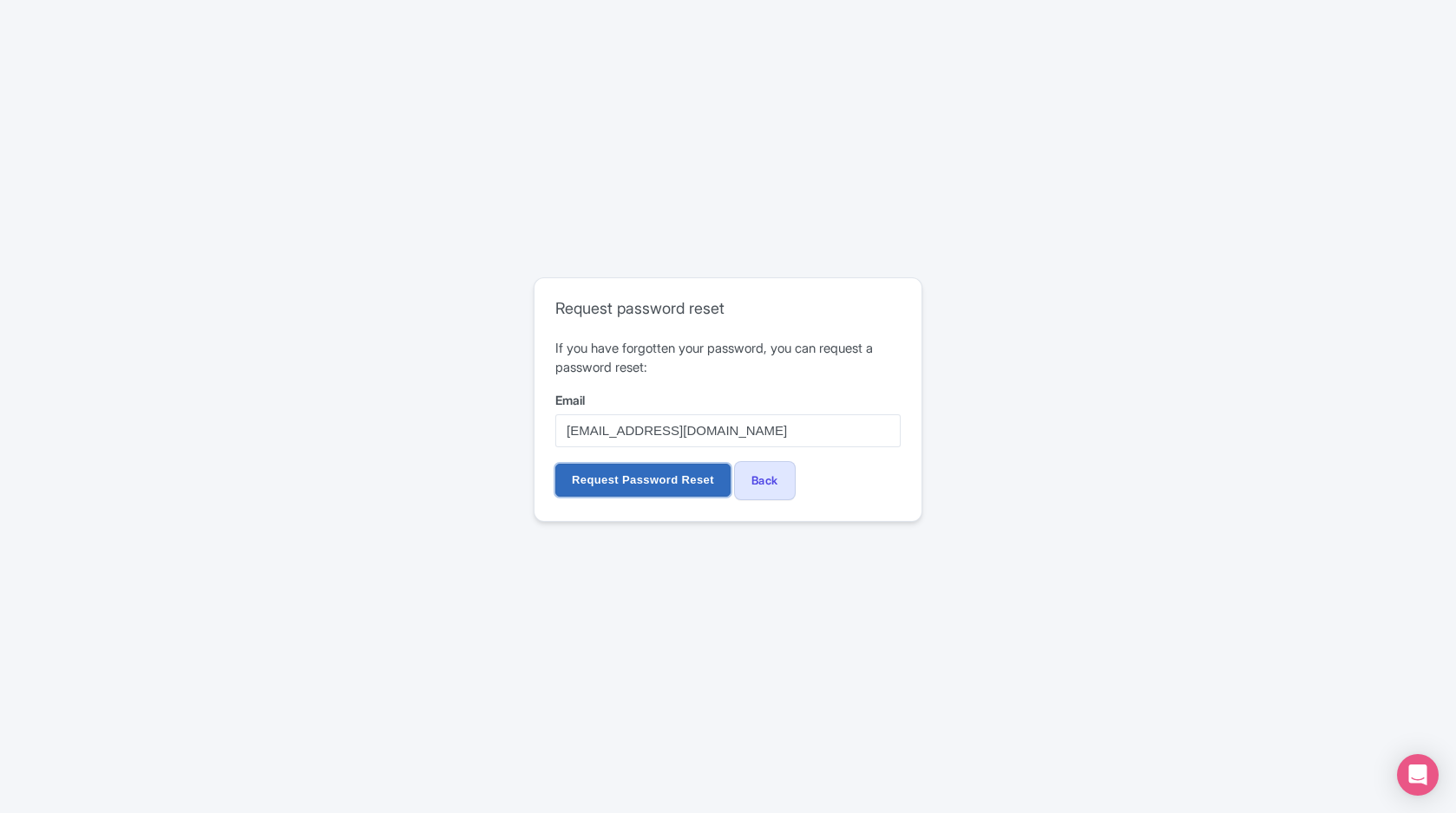
click at [687, 490] on input "Request Password Reset" at bounding box center [643, 480] width 176 height 33
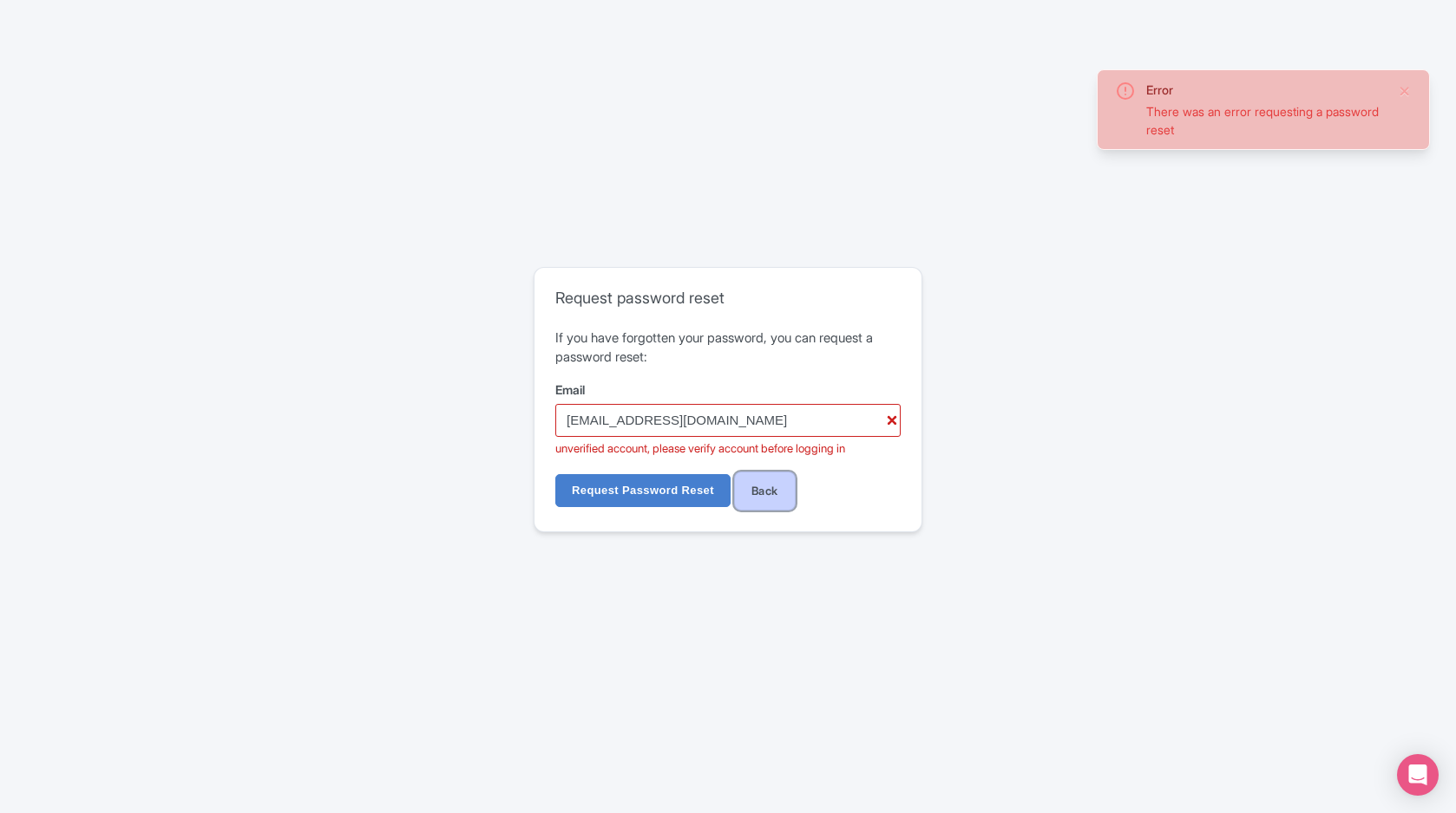
click at [766, 502] on link "Back" at bounding box center [765, 491] width 62 height 39
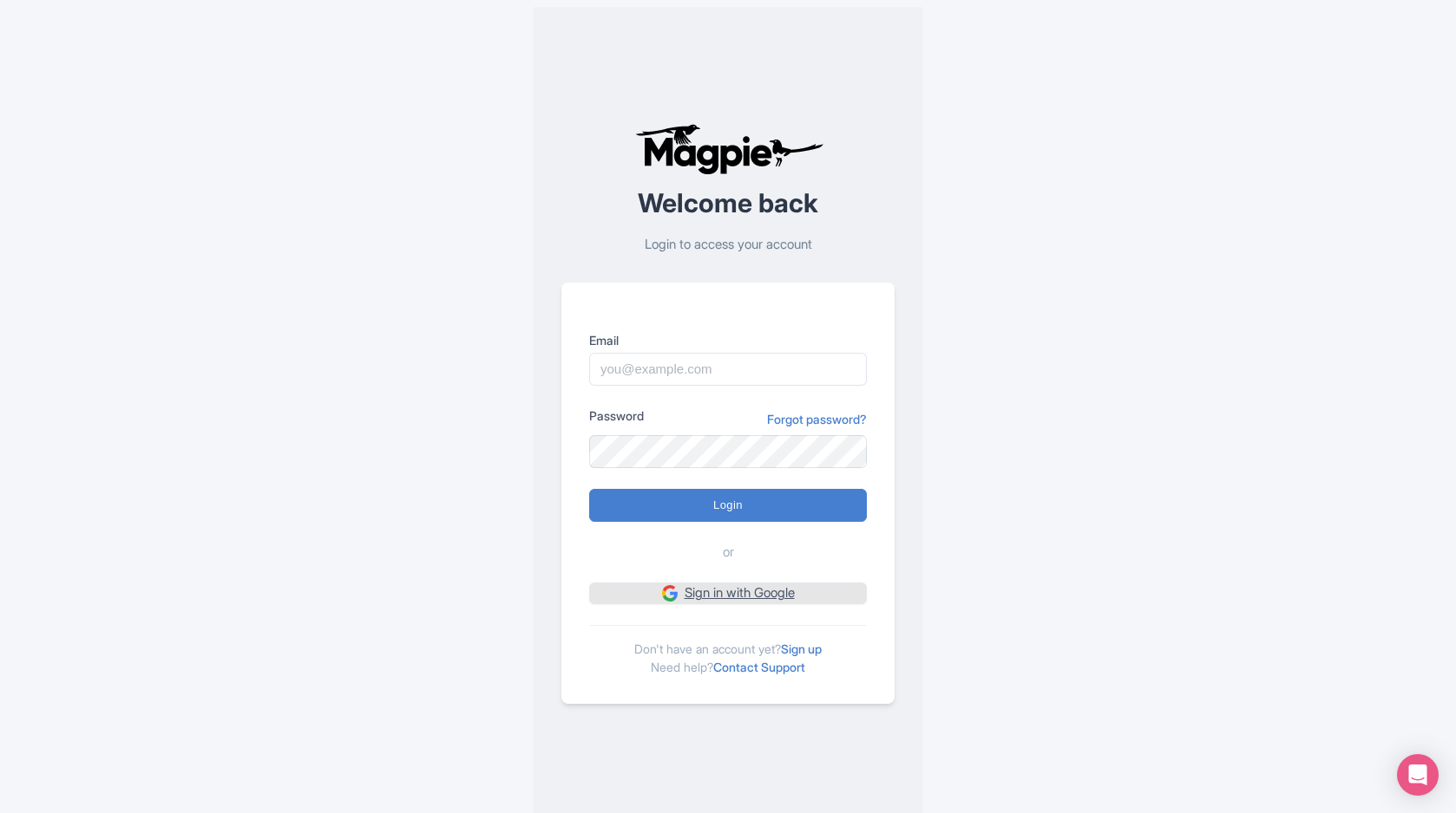
click at [767, 592] on link "Sign in with Google" at bounding box center [728, 593] width 278 height 22
click at [822, 646] on link "Sign up" at bounding box center [800, 649] width 40 height 15
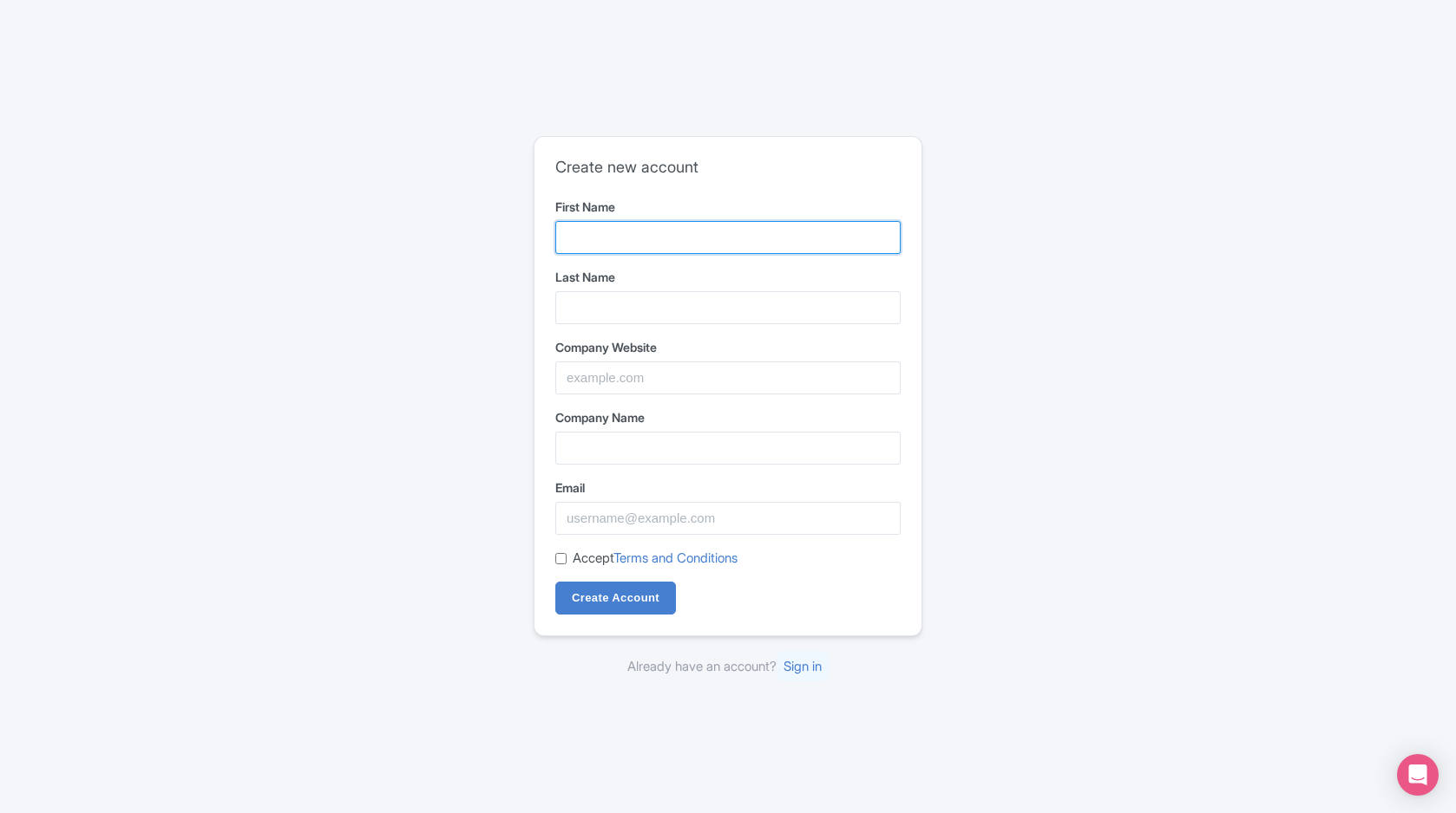
click at [668, 244] on input "First Name" at bounding box center [728, 238] width 346 height 33
type input "Gustavo"
type input "Lezcano Moiraghi"
type input "Overfly Paragliding, SL"
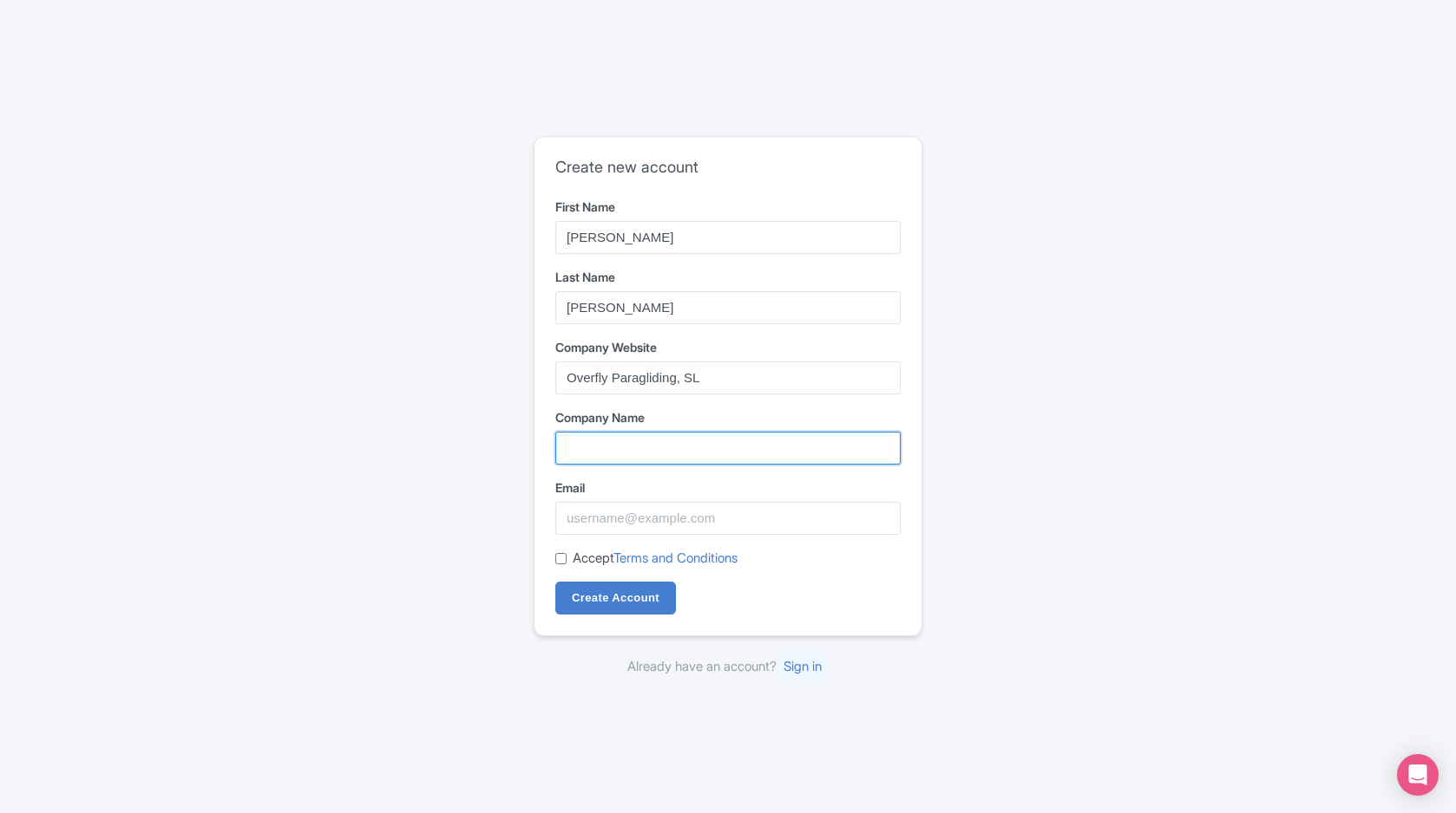
type input "Overfly Paragliding, SL"
type input "[EMAIL_ADDRESS][DOMAIN_NAME]"
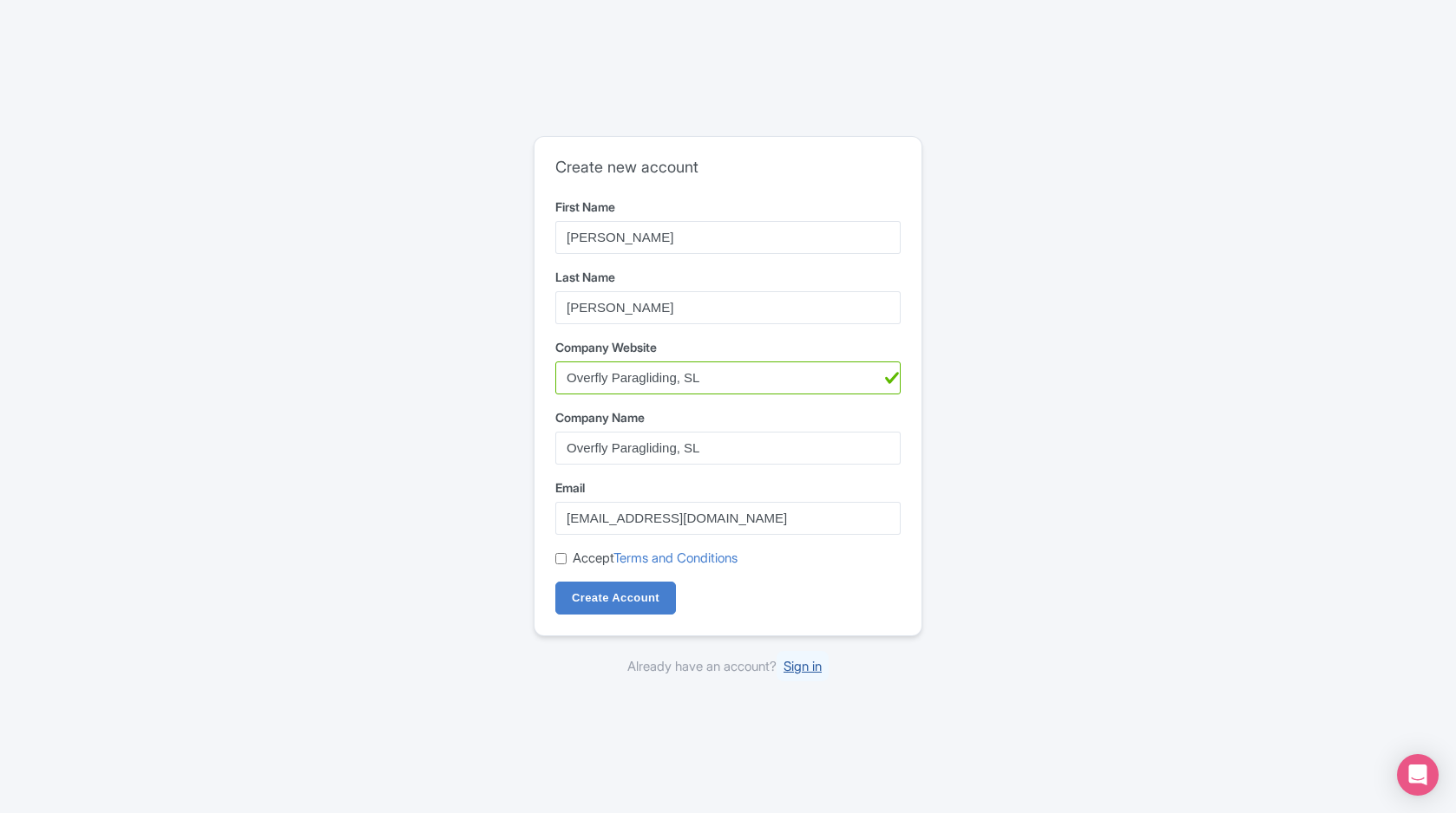
click at [798, 669] on link "Sign in" at bounding box center [802, 667] width 52 height 30
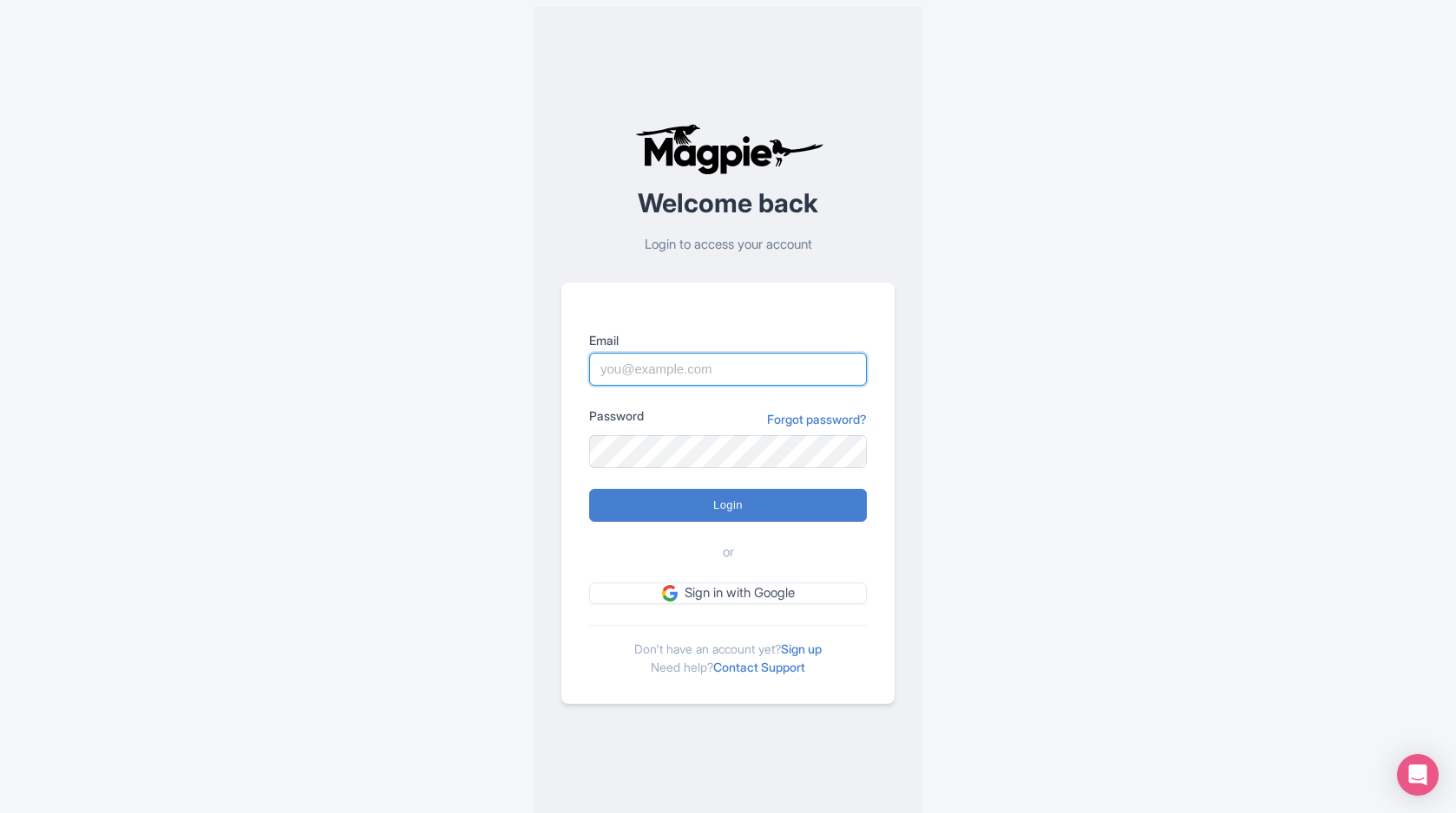
click at [757, 375] on input "Email" at bounding box center [728, 369] width 278 height 33
type input "[EMAIL_ADDRESS][DOMAIN_NAME]"
click at [815, 418] on link "Forgot password?" at bounding box center [816, 419] width 100 height 18
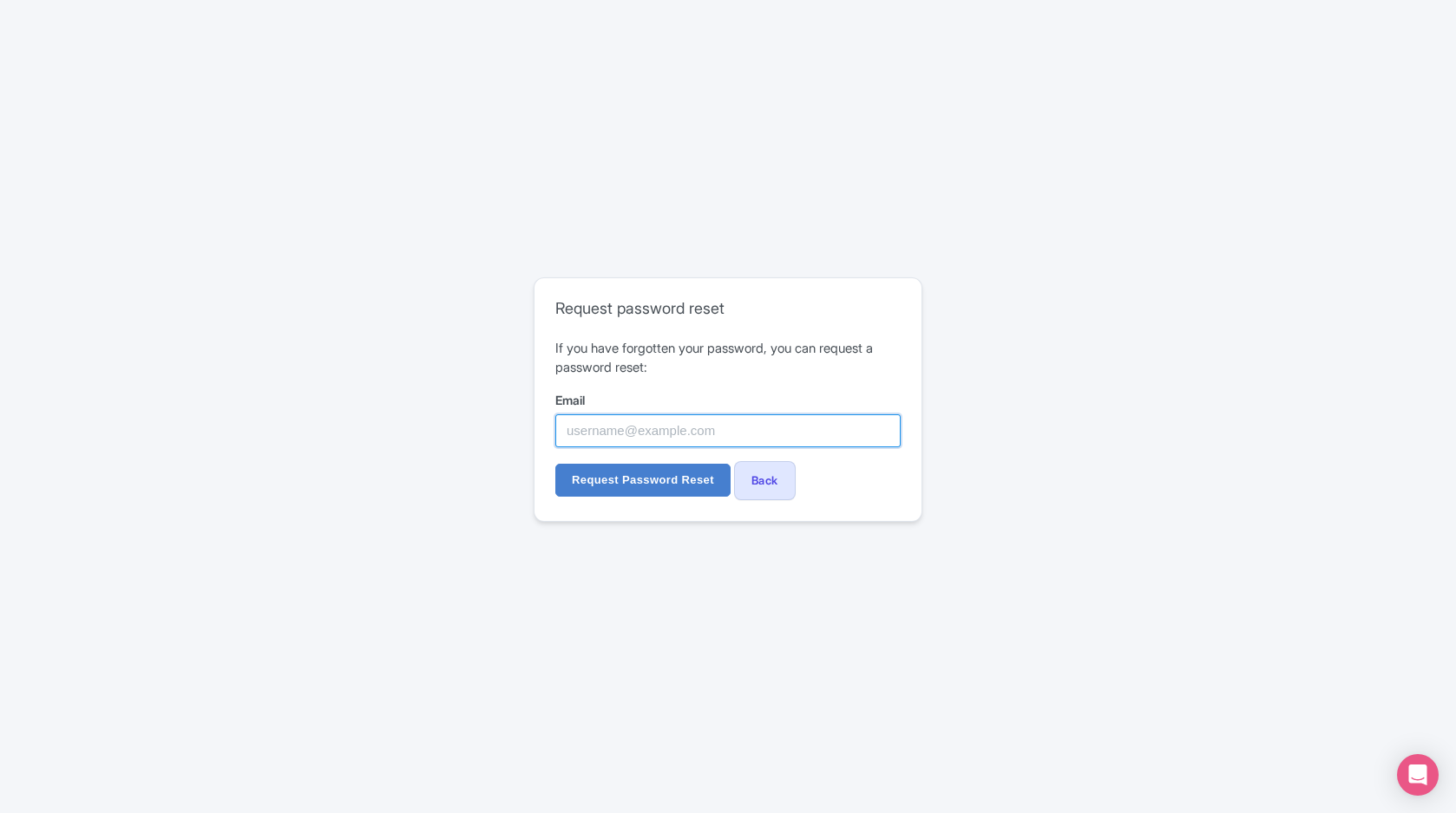
click at [816, 429] on input "Email" at bounding box center [728, 430] width 346 height 33
type input "[EMAIL_ADDRESS][DOMAIN_NAME]"
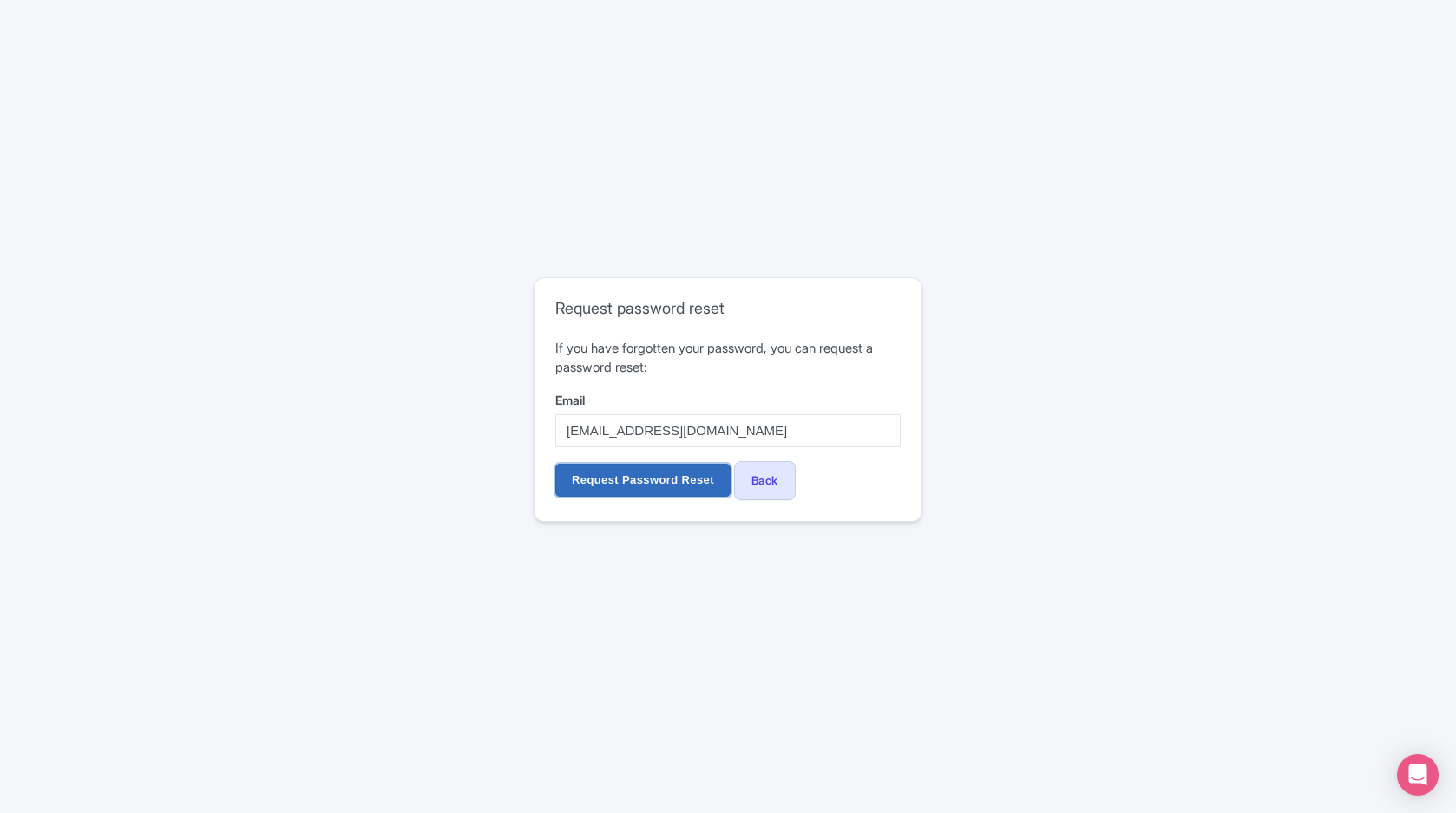
click at [667, 478] on input "Request Password Reset" at bounding box center [643, 480] width 176 height 33
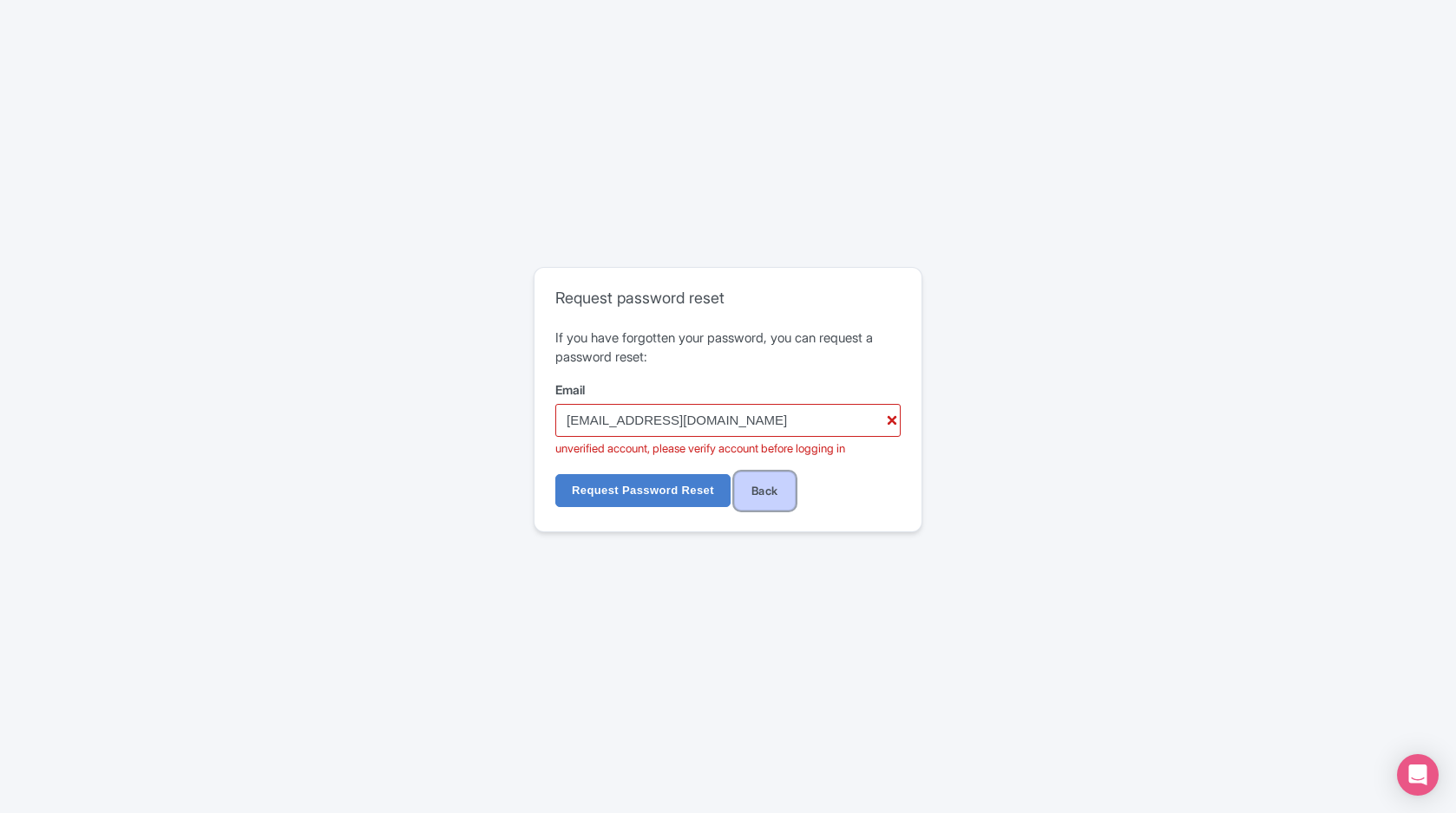
click at [741, 498] on link "Back" at bounding box center [765, 491] width 62 height 39
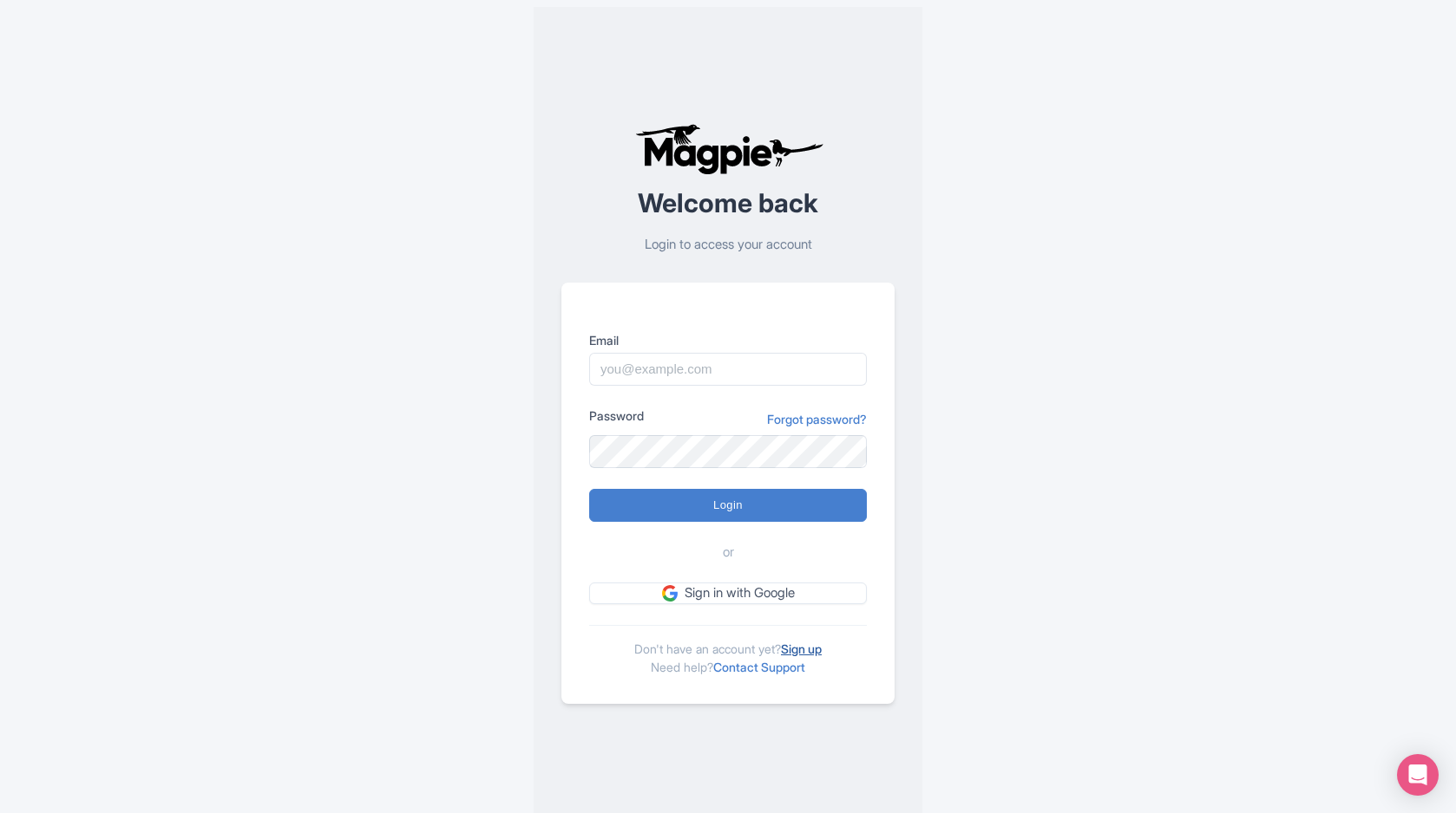
click at [813, 644] on link "Sign up" at bounding box center [800, 649] width 40 height 15
click at [820, 648] on link "Sign up" at bounding box center [800, 649] width 40 height 15
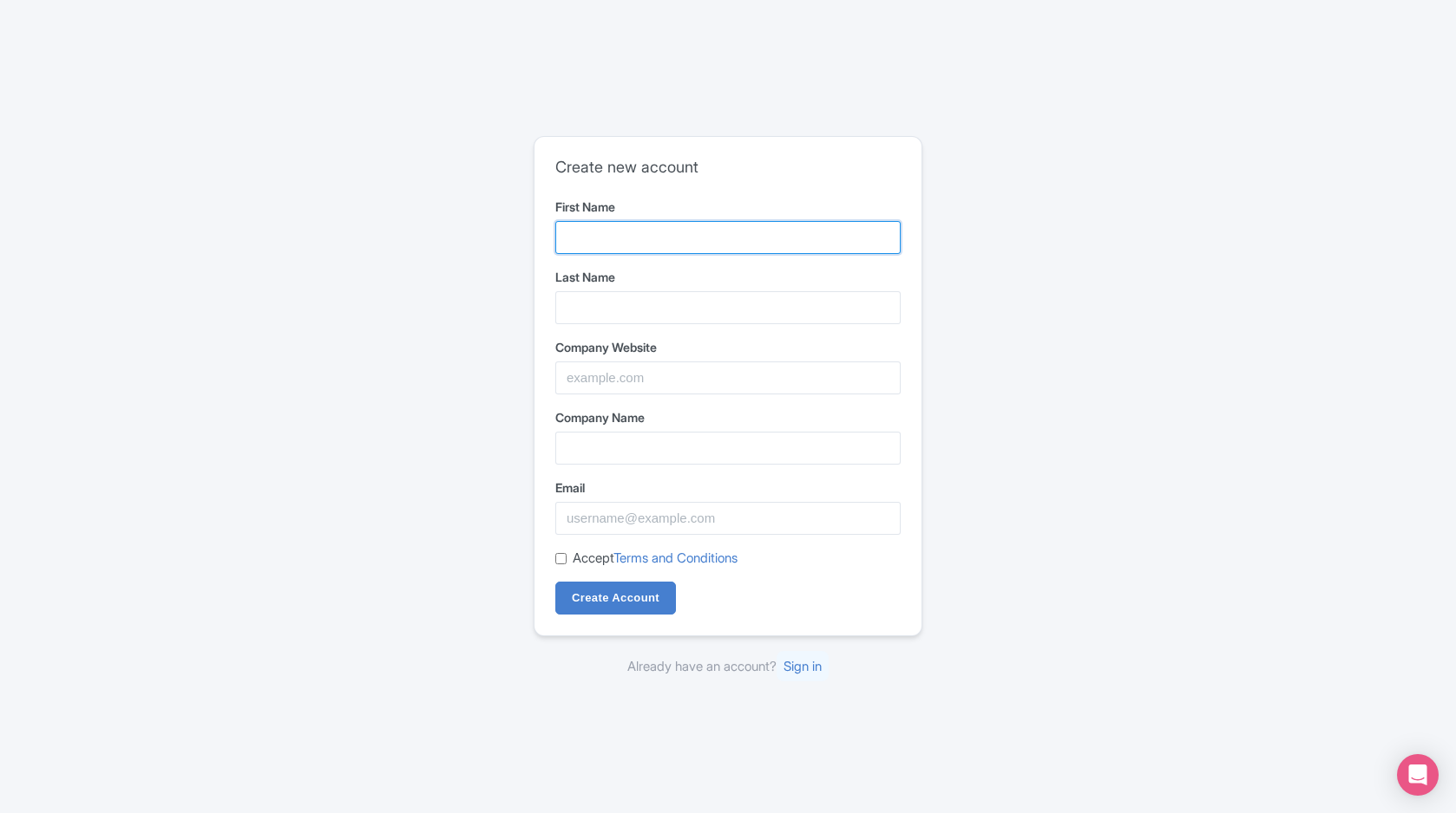
click at [652, 243] on input "First Name" at bounding box center [728, 238] width 346 height 33
type input "[PERSON_NAME]"
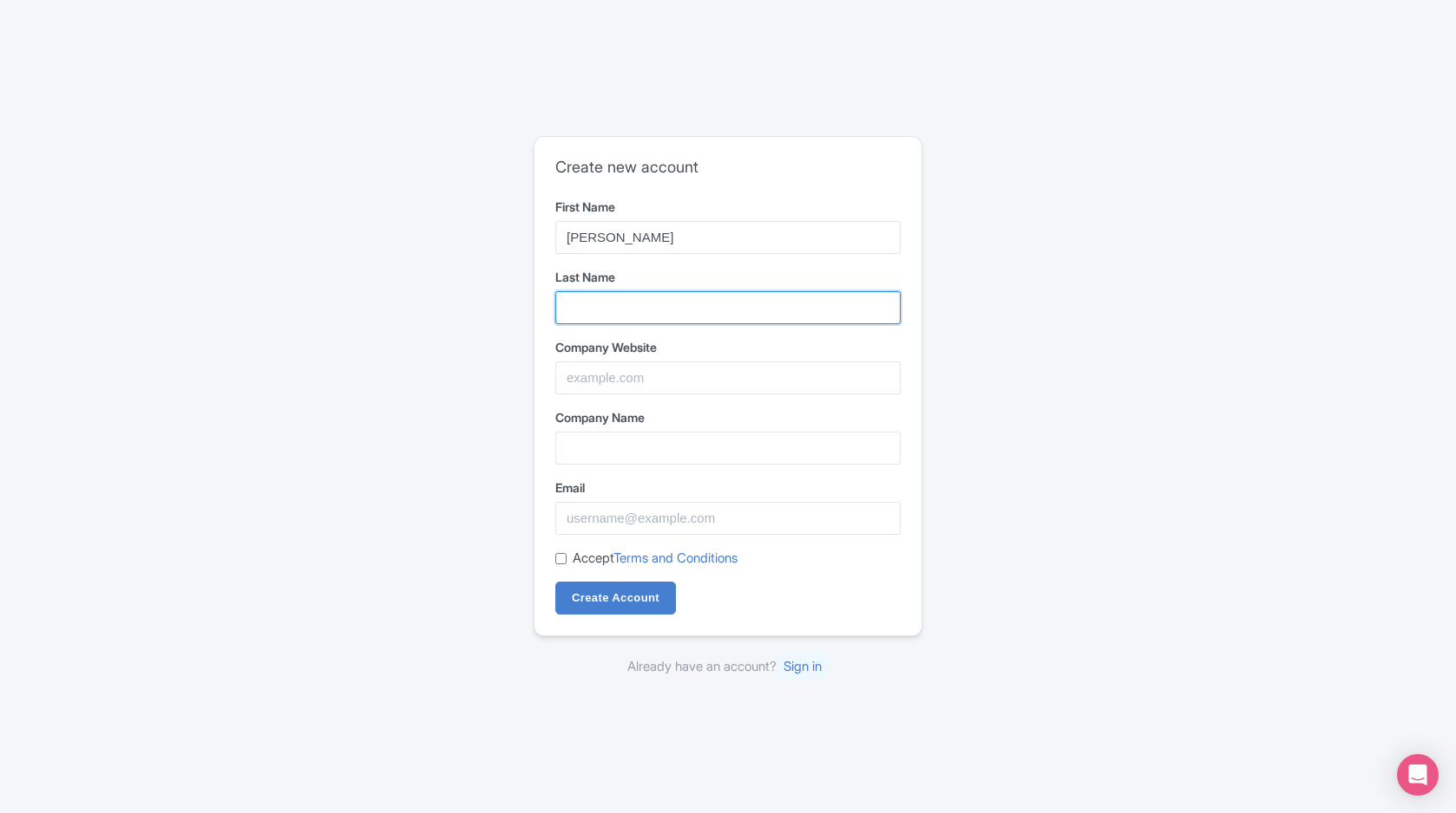
type input "[PERSON_NAME]"
type input "Overfly Paragliding, SL"
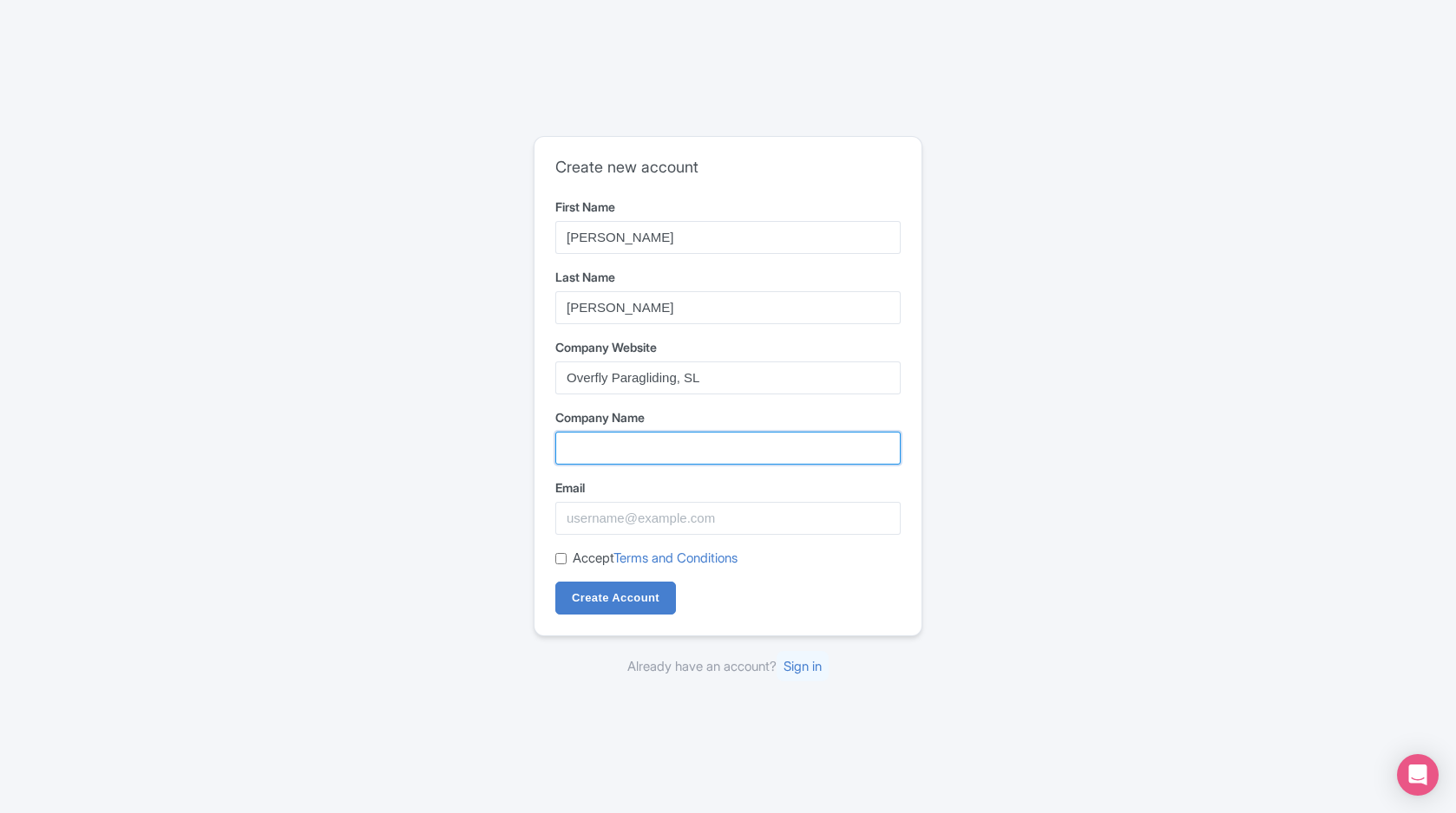
type input "Overfly Paragliding, SL"
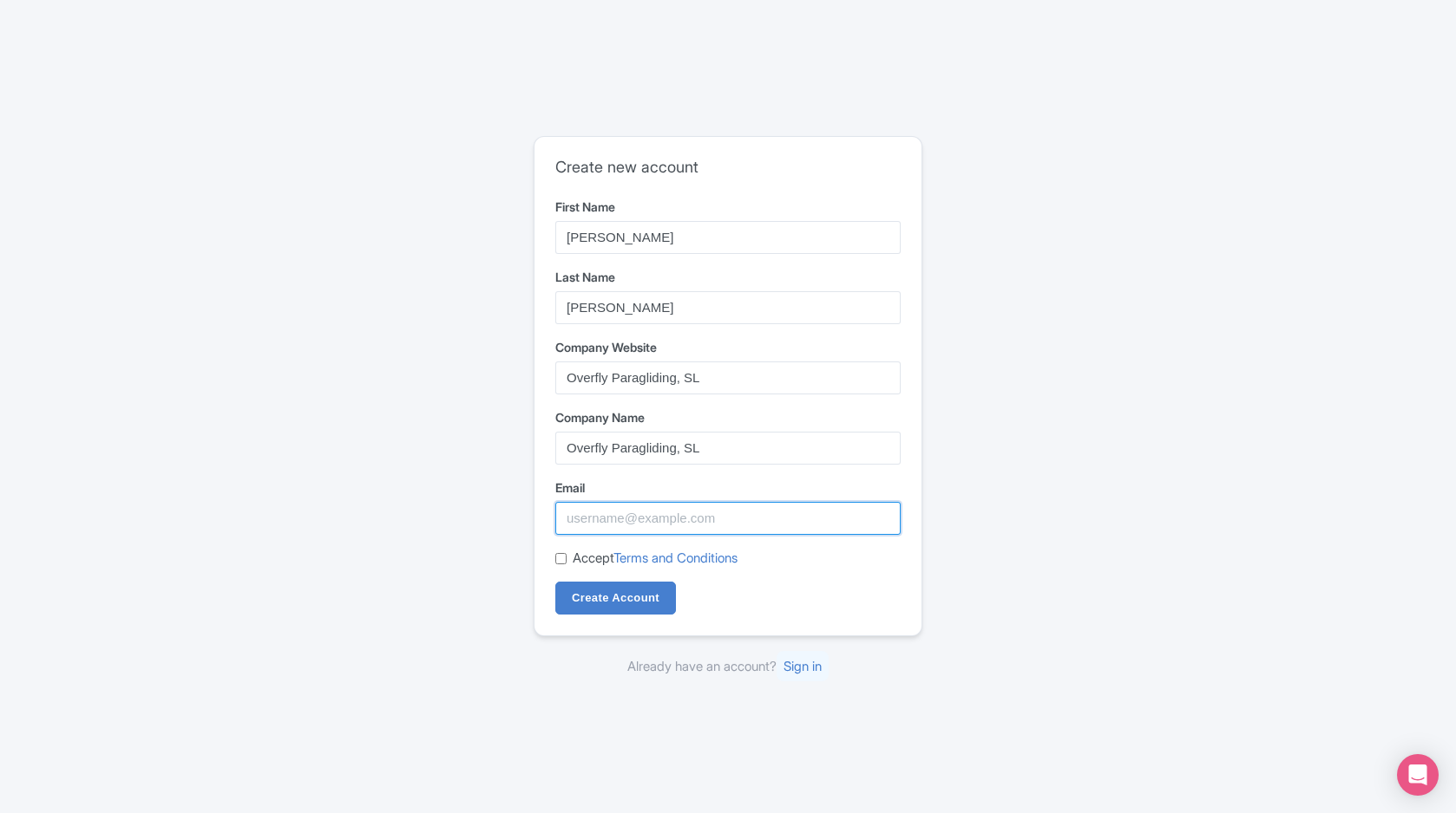
type input "[EMAIL_ADDRESS][DOMAIN_NAME]"
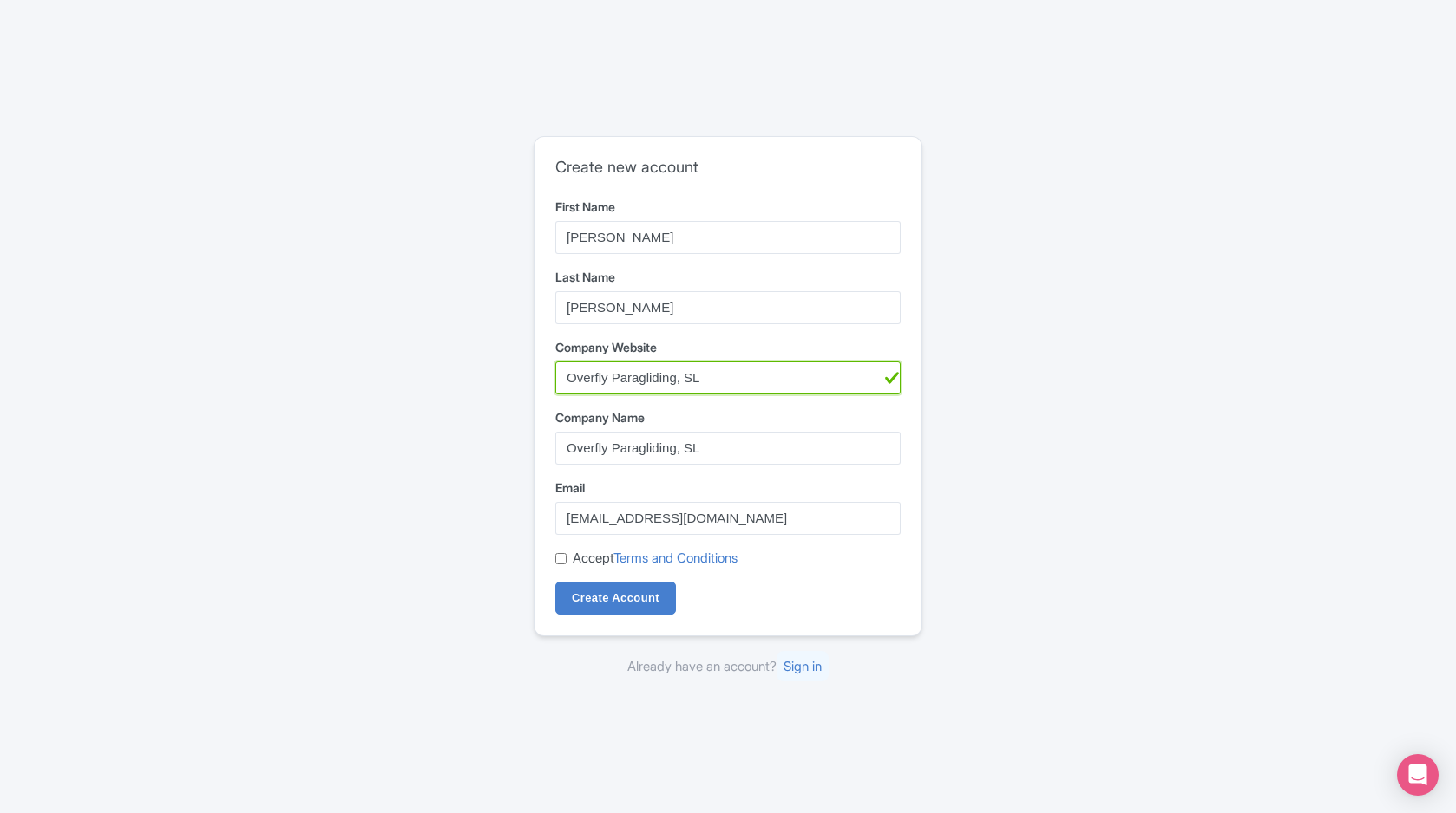
drag, startPoint x: 719, startPoint y: 381, endPoint x: 514, endPoint y: 374, distance: 205.1
click at [514, 374] on div "Create new account First Name [PERSON_NAME] Last Name [PERSON_NAME] Company Web…" at bounding box center [728, 406] width 1110 height 555
type input "[URL][DOMAIN_NAME]"
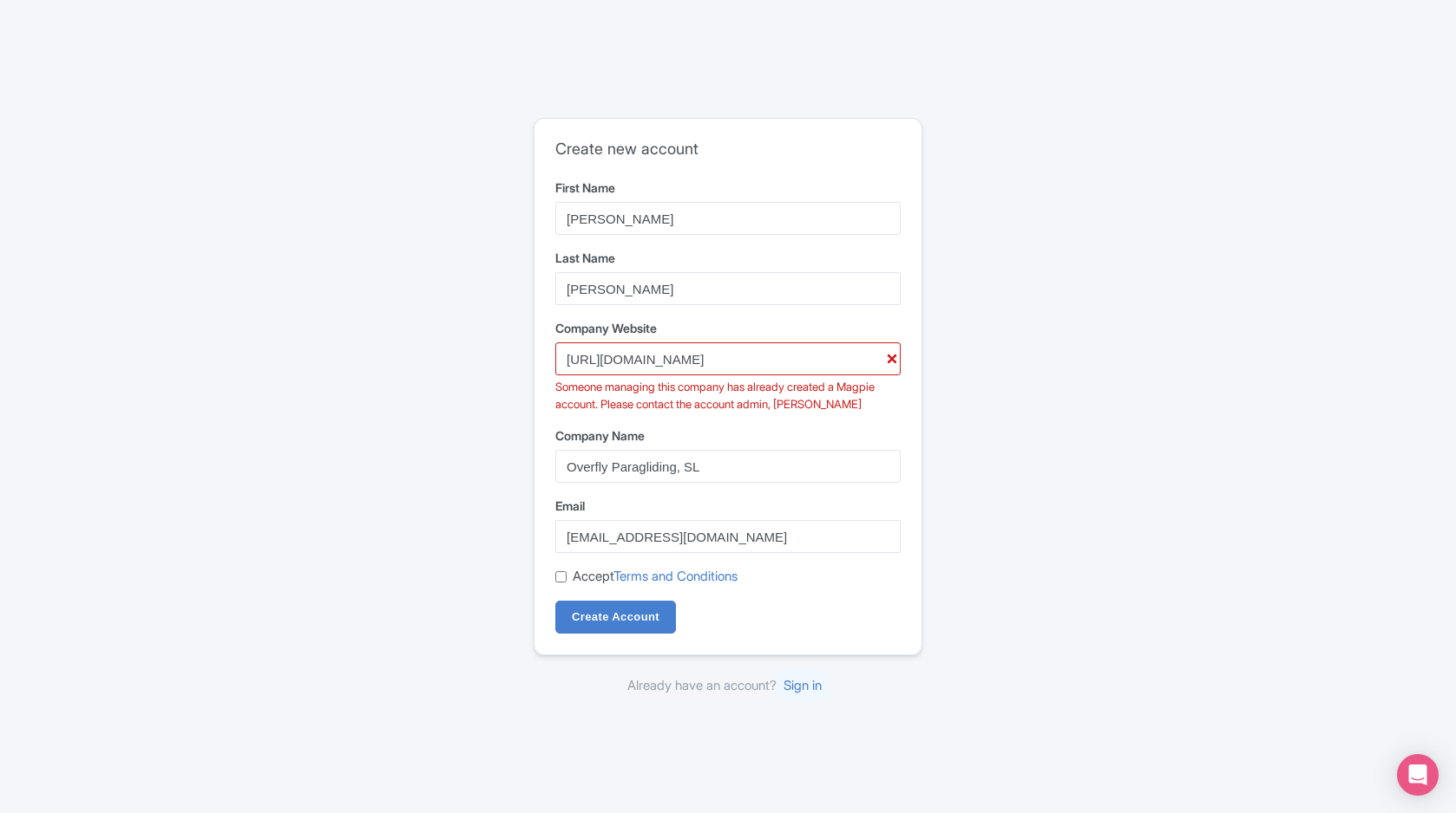
click at [476, 550] on div "Create new account First Name [PERSON_NAME] Last Name [PERSON_NAME] Company Web…" at bounding box center [728, 406] width 1110 height 592
click at [811, 689] on link "Sign in" at bounding box center [802, 685] width 52 height 30
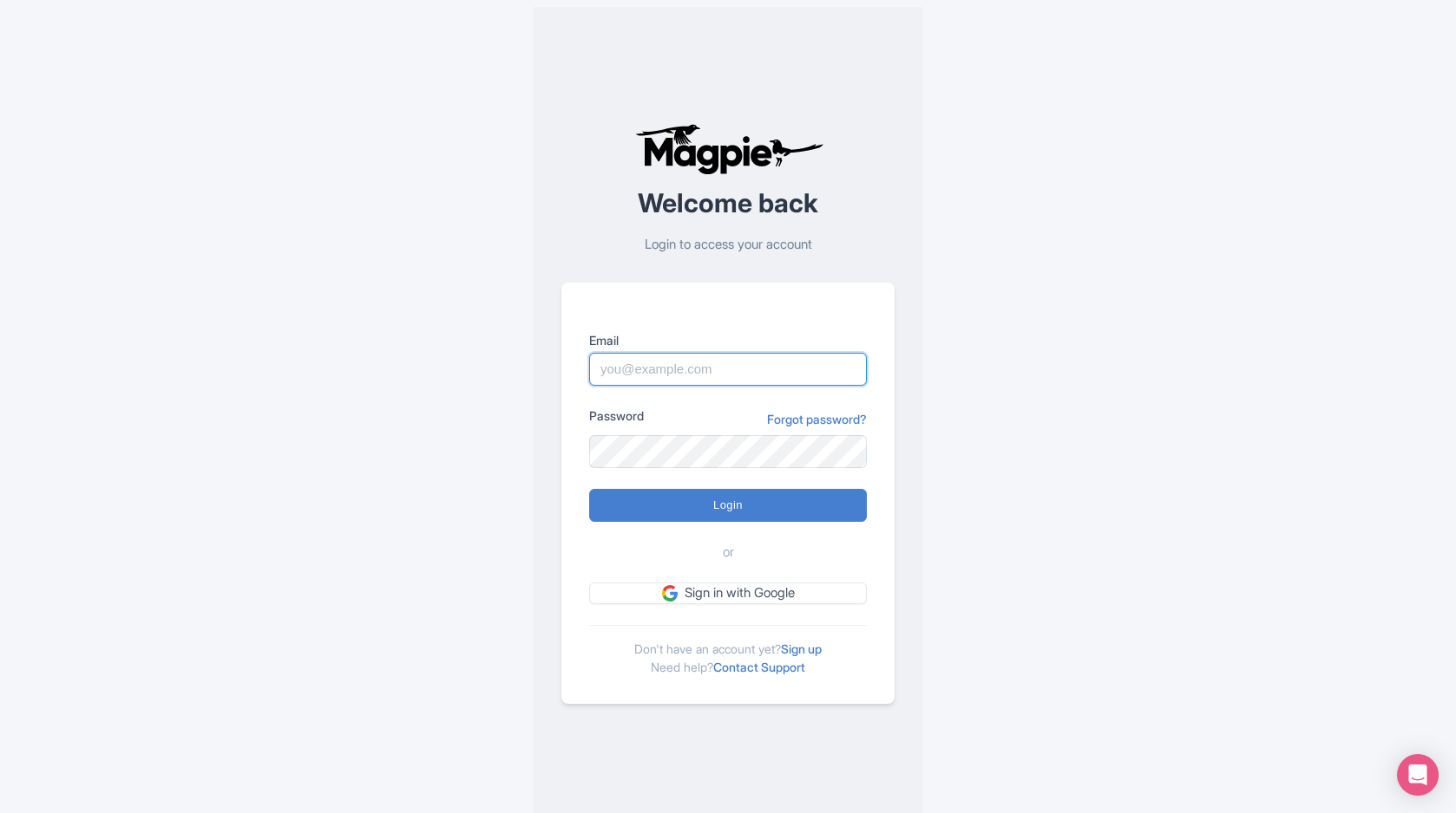
click at [790, 373] on input "Email" at bounding box center [728, 369] width 278 height 33
type input "[EMAIL_ADDRESS][DOMAIN_NAME]"
click at [1029, 449] on div "Welcome back Login to access your account Email info@overflytenerife.com Passwo…" at bounding box center [728, 413] width 1110 height 827
click at [710, 370] on input "[EMAIL_ADDRESS][DOMAIN_NAME]" at bounding box center [728, 369] width 278 height 33
click at [798, 373] on input "[EMAIL_ADDRESS][DOMAIN_NAME]" at bounding box center [728, 369] width 278 height 33
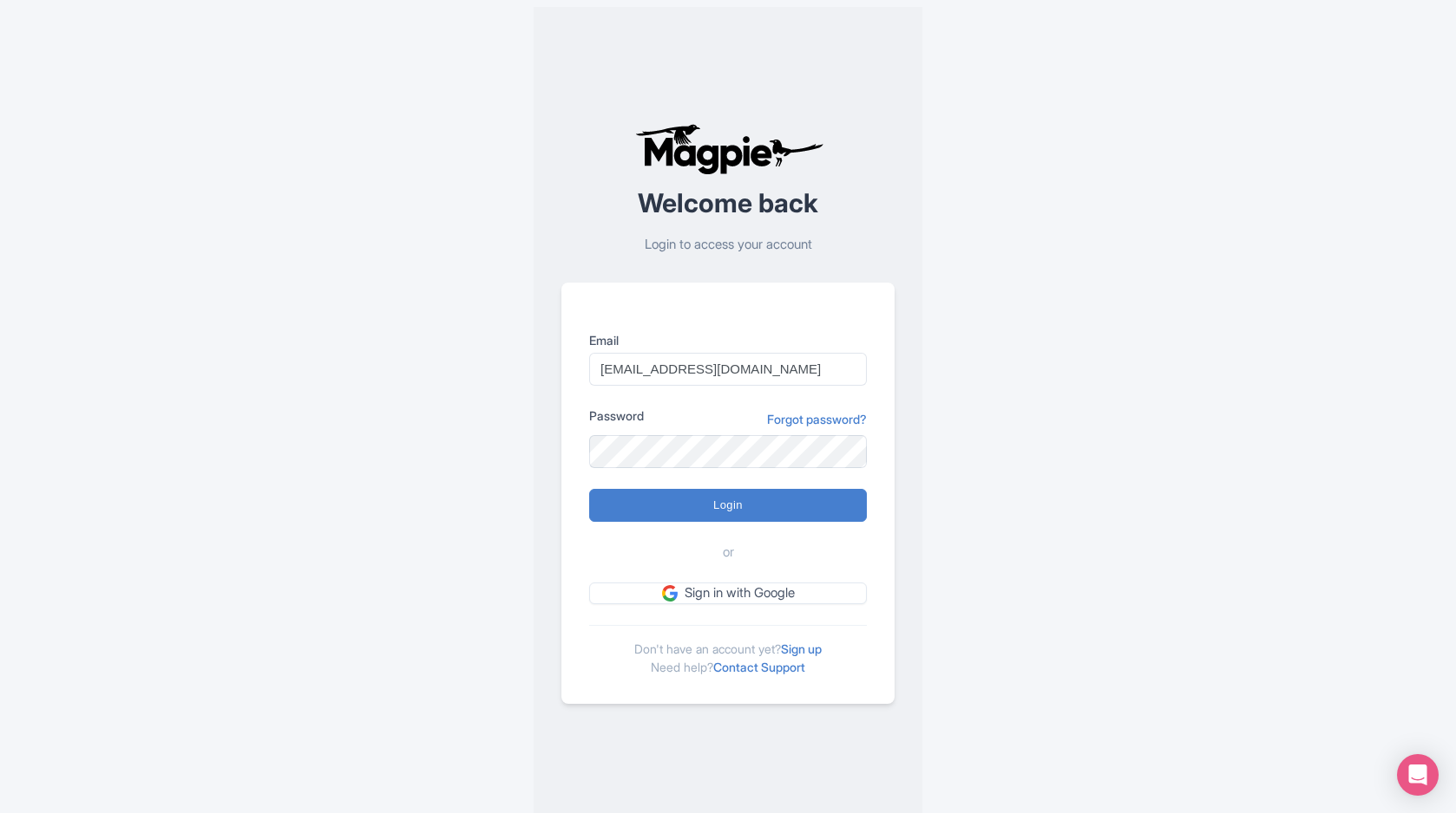
click at [1039, 390] on div "Welcome back Login to access your account Email info@overflytenerife.com Passwo…" at bounding box center [728, 413] width 1110 height 827
click at [774, 664] on link "Contact Support" at bounding box center [759, 667] width 92 height 15
click at [828, 414] on link "Forgot password?" at bounding box center [816, 419] width 100 height 18
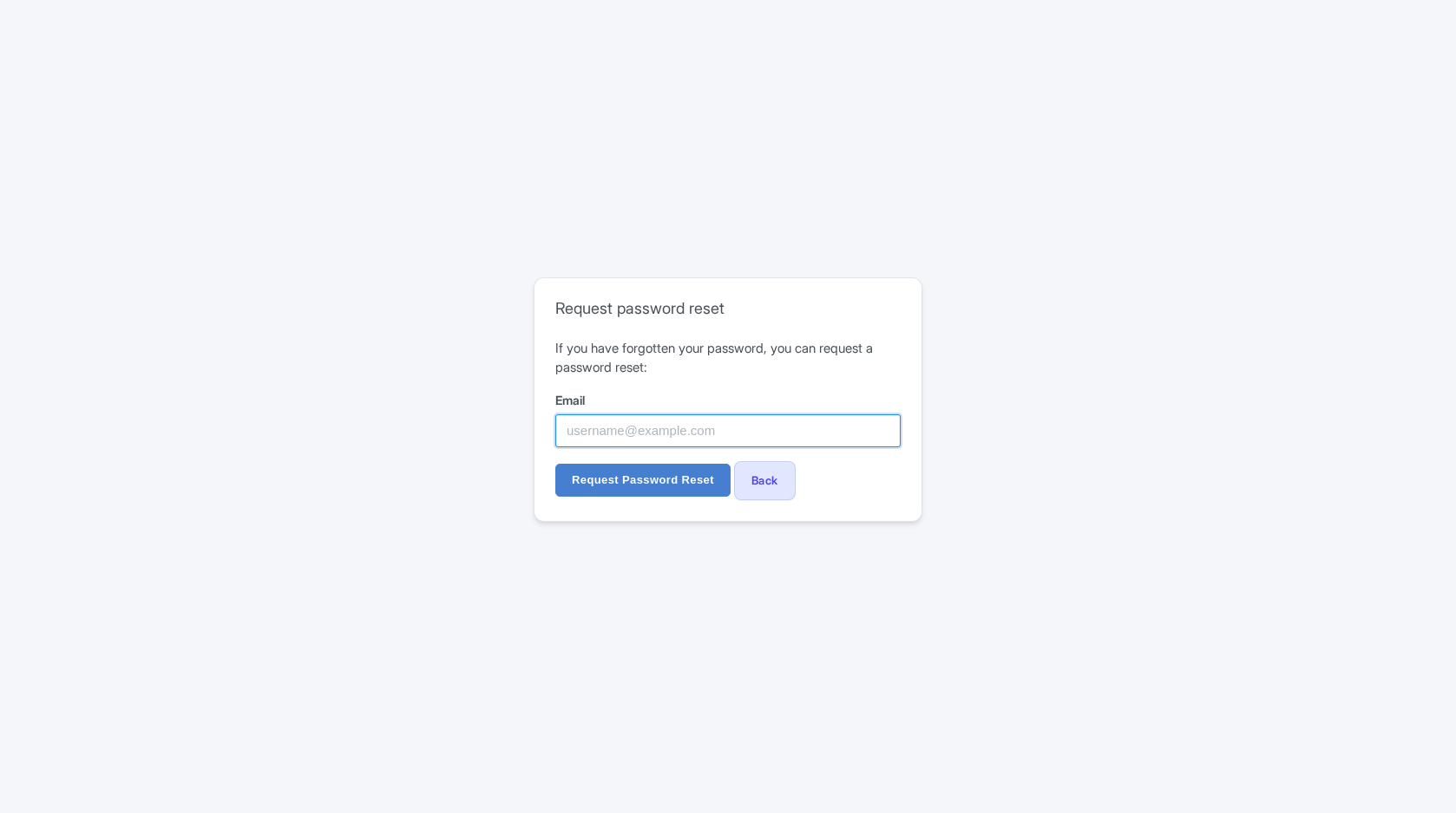
click at [794, 437] on input "Email" at bounding box center [728, 430] width 346 height 33
type input "[EMAIL_ADDRESS][DOMAIN_NAME]"
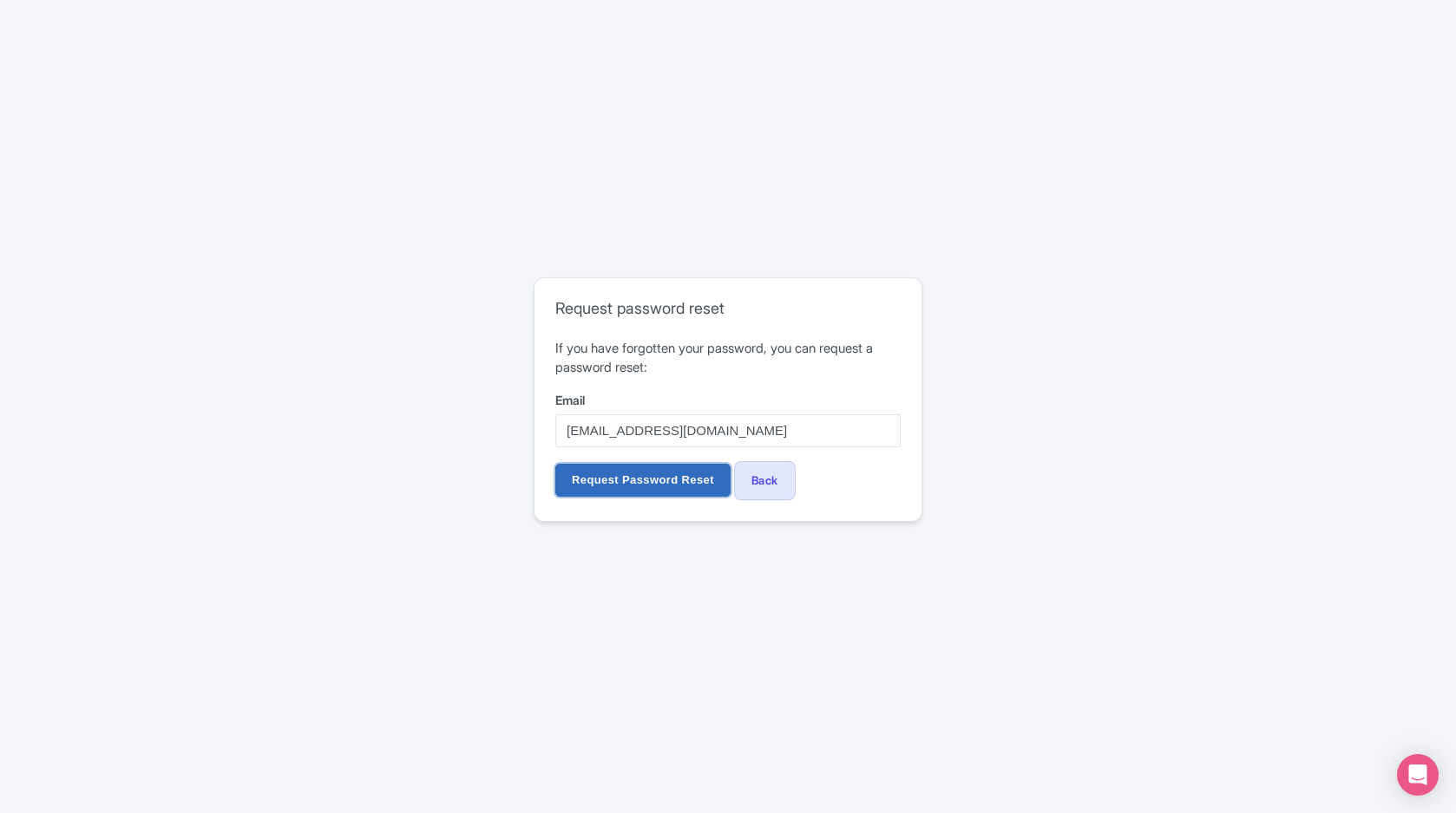
click at [642, 493] on input "Request Password Reset" at bounding box center [643, 480] width 176 height 33
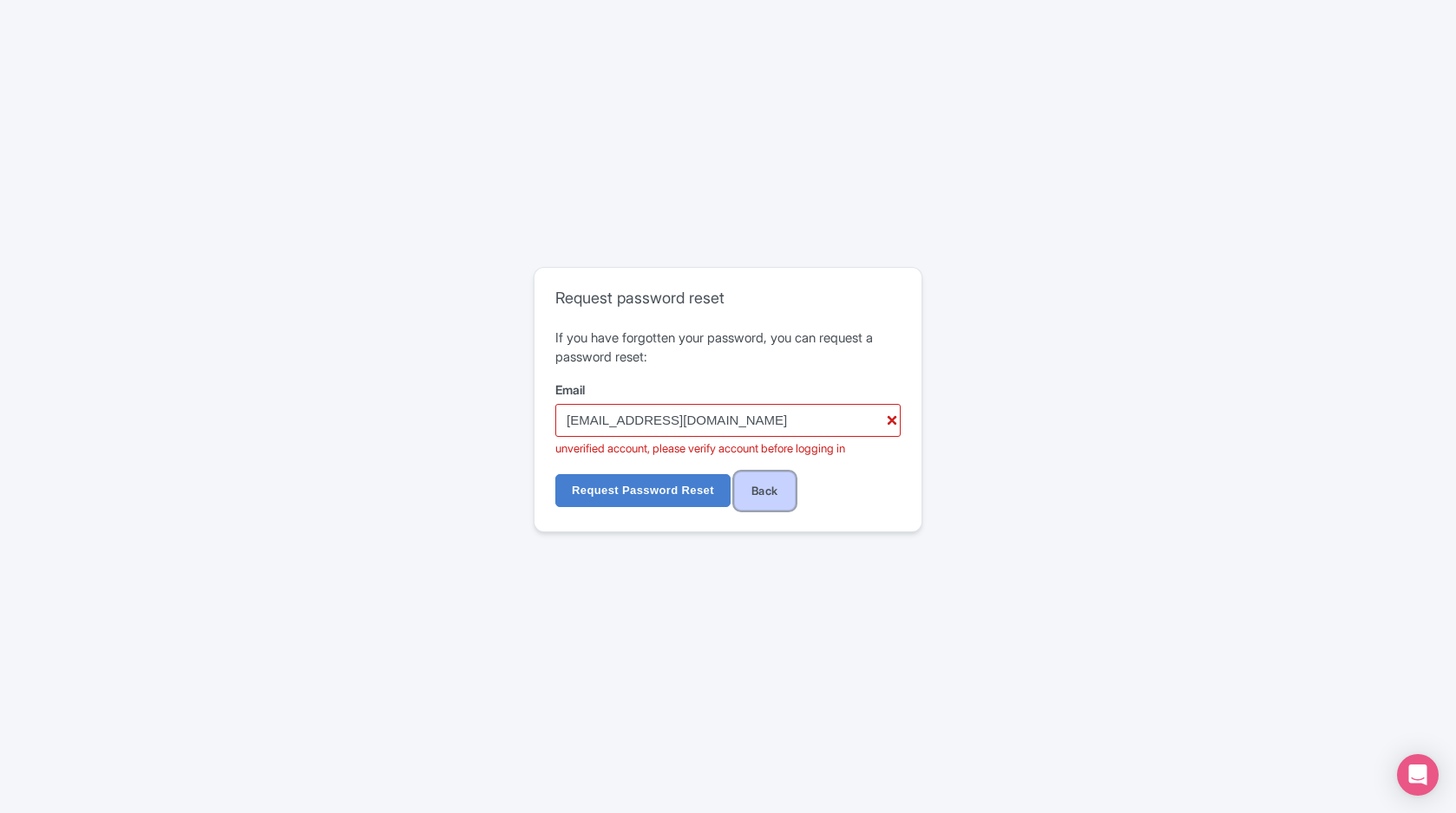
click at [757, 494] on link "Back" at bounding box center [765, 491] width 62 height 39
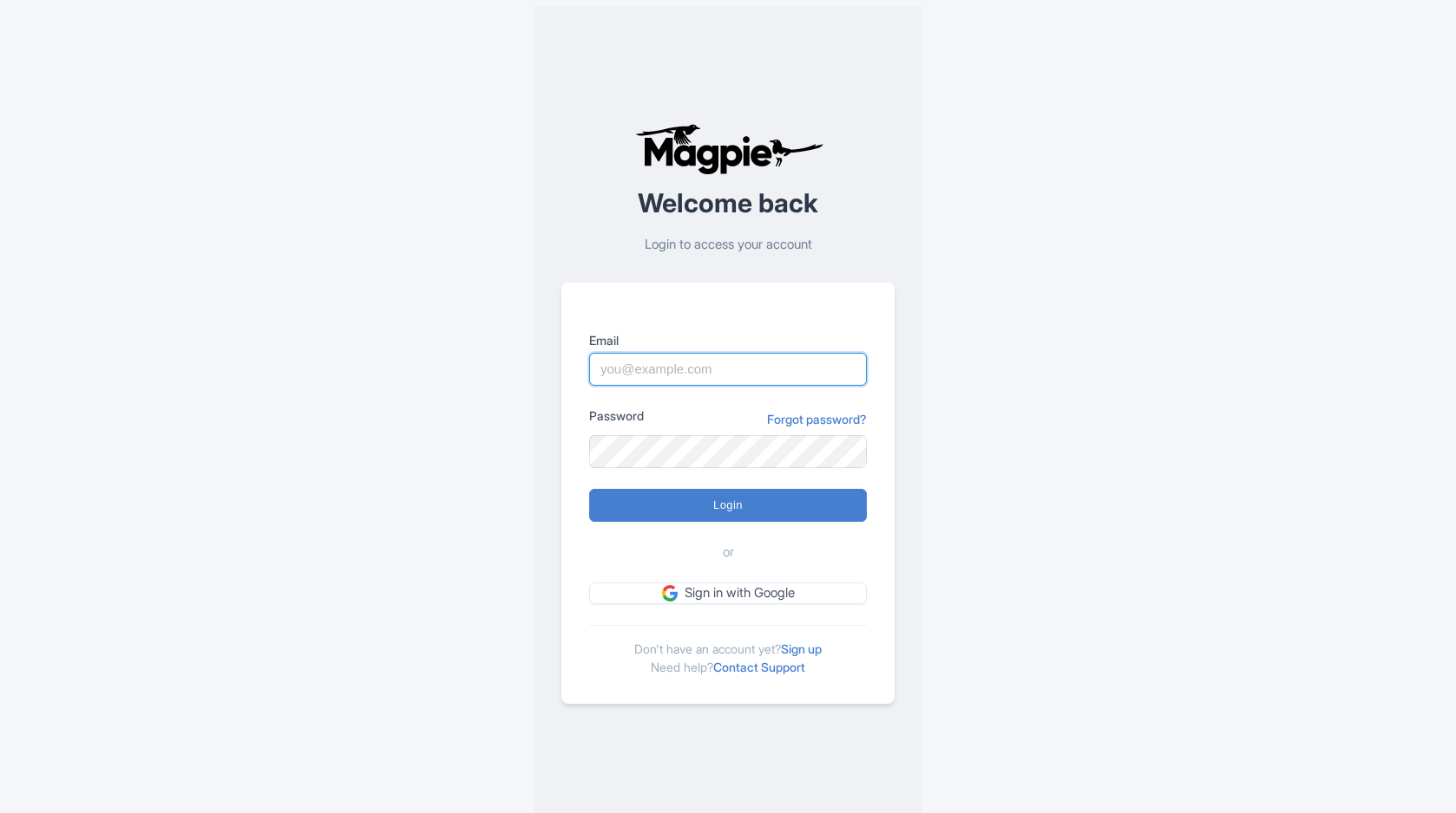
click at [743, 365] on input "Email" at bounding box center [728, 369] width 278 height 33
type input "[EMAIL_ADDRESS][DOMAIN_NAME]"
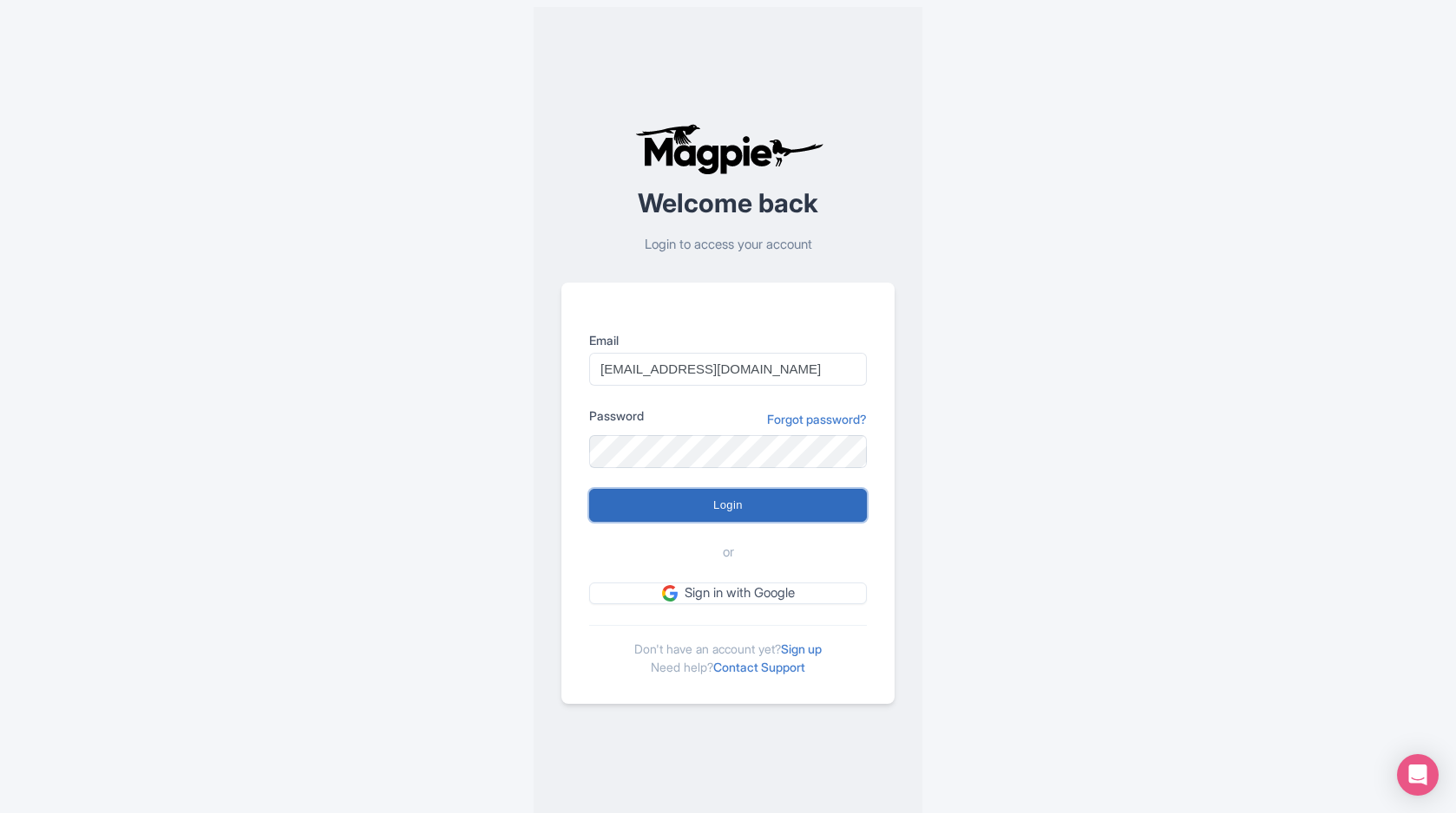
click at [732, 504] on input "Login" at bounding box center [728, 505] width 278 height 33
type input "Logging in..."
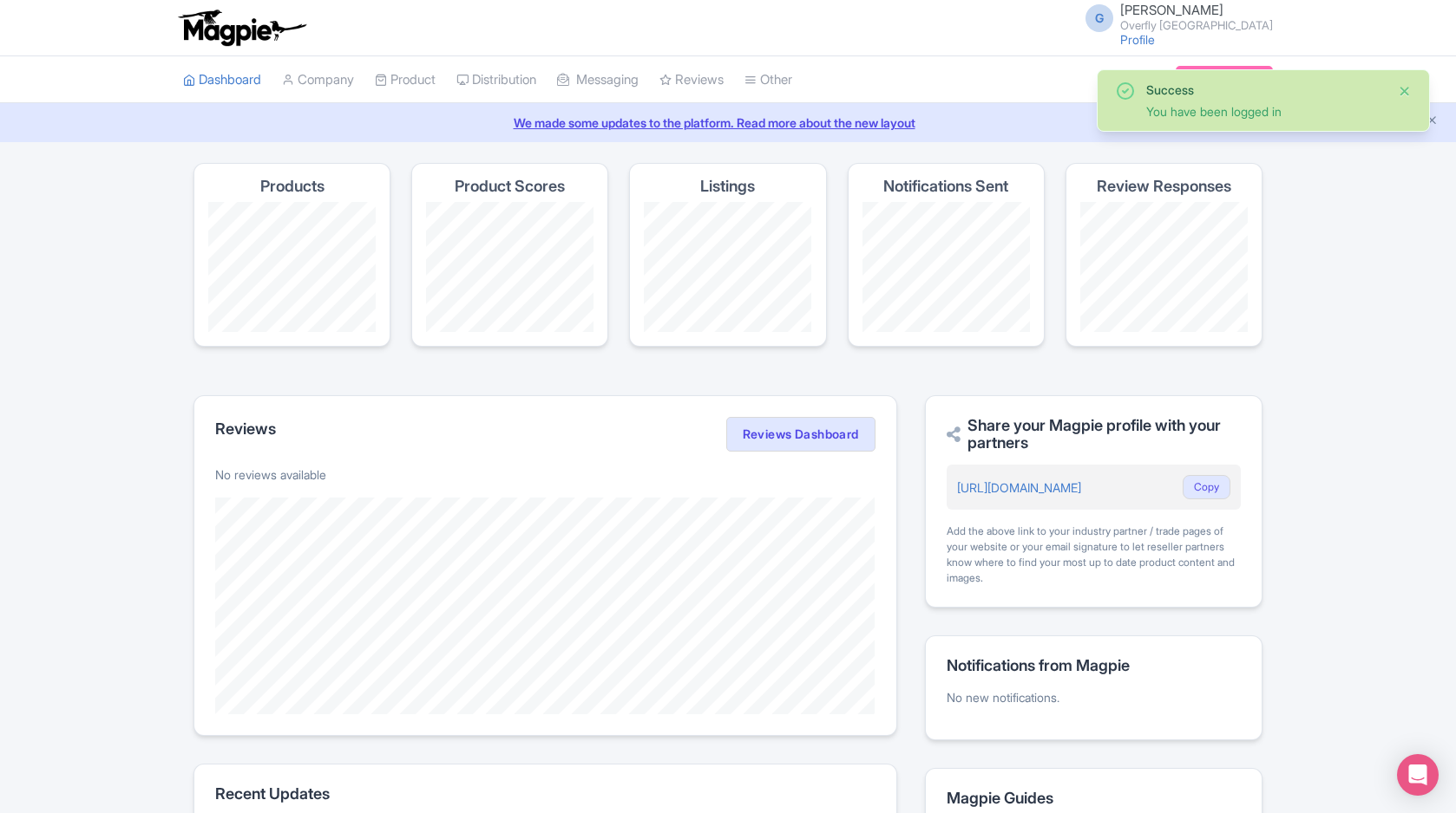
click at [1398, 92] on button "Close" at bounding box center [1404, 91] width 14 height 21
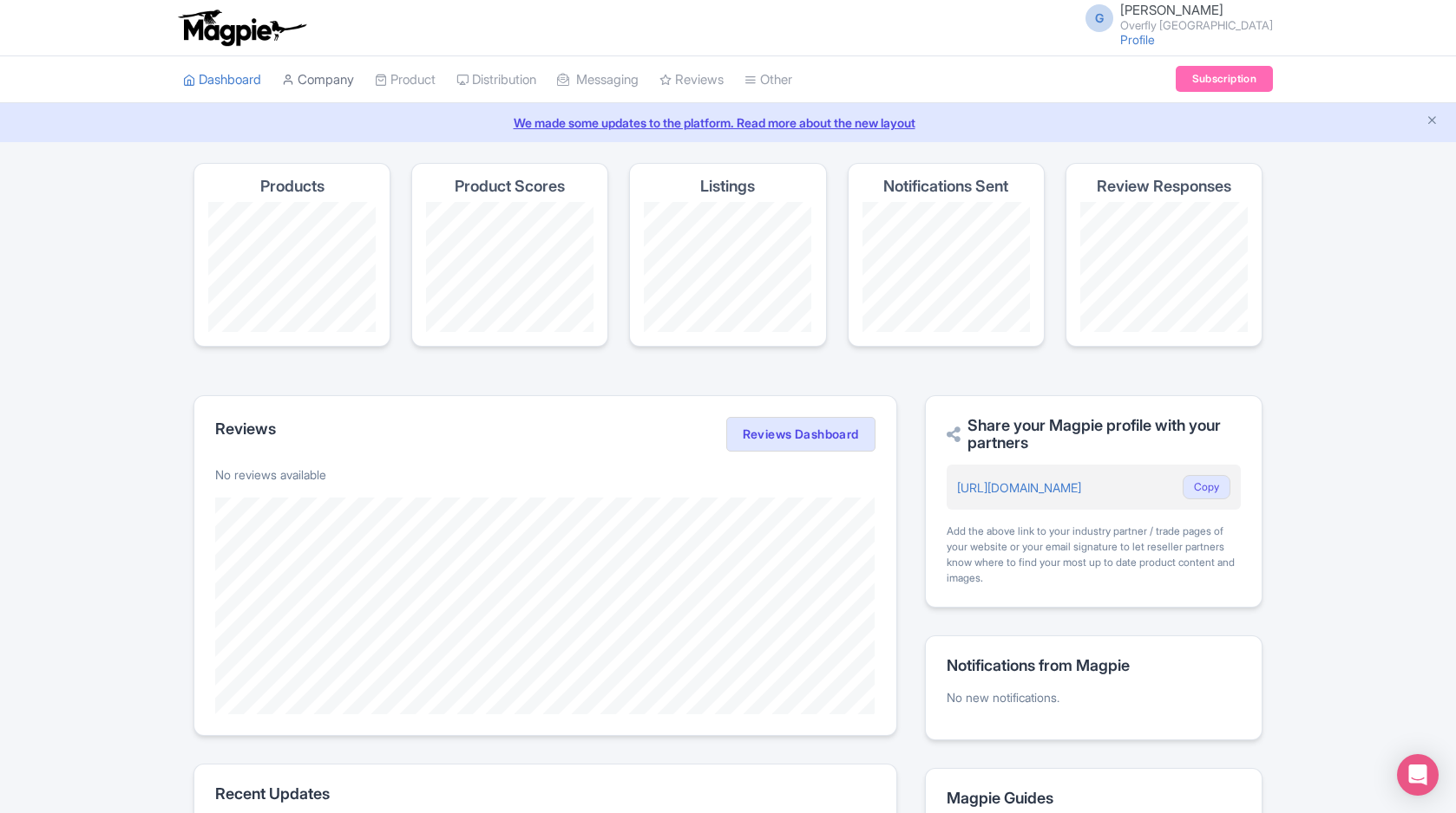
click at [348, 83] on link "Company" at bounding box center [318, 80] width 72 height 48
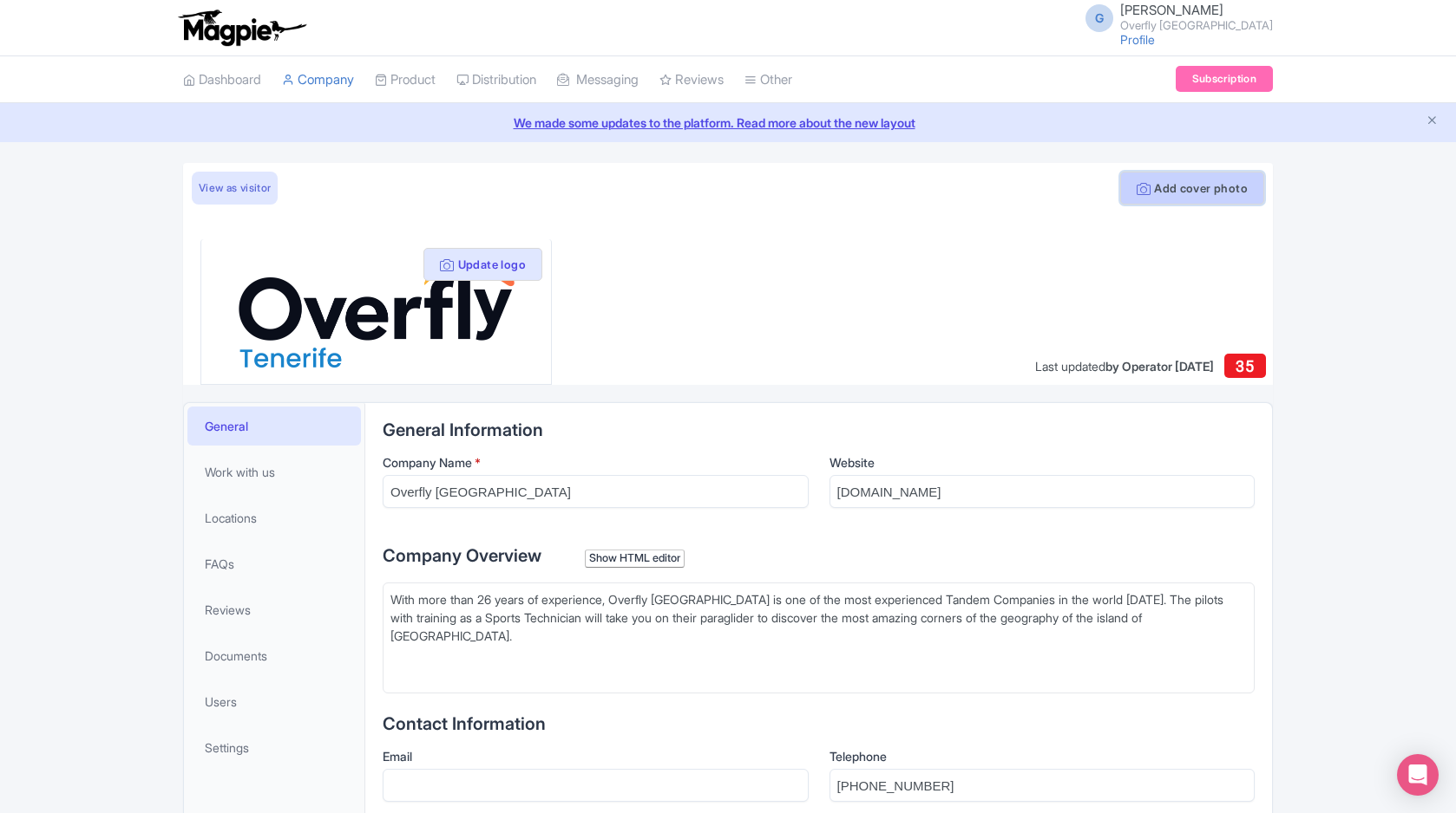
click at [1206, 195] on button "Add cover photo" at bounding box center [1191, 188] width 144 height 33
click at [1221, 188] on button "Add cover photo" at bounding box center [1191, 188] width 144 height 33
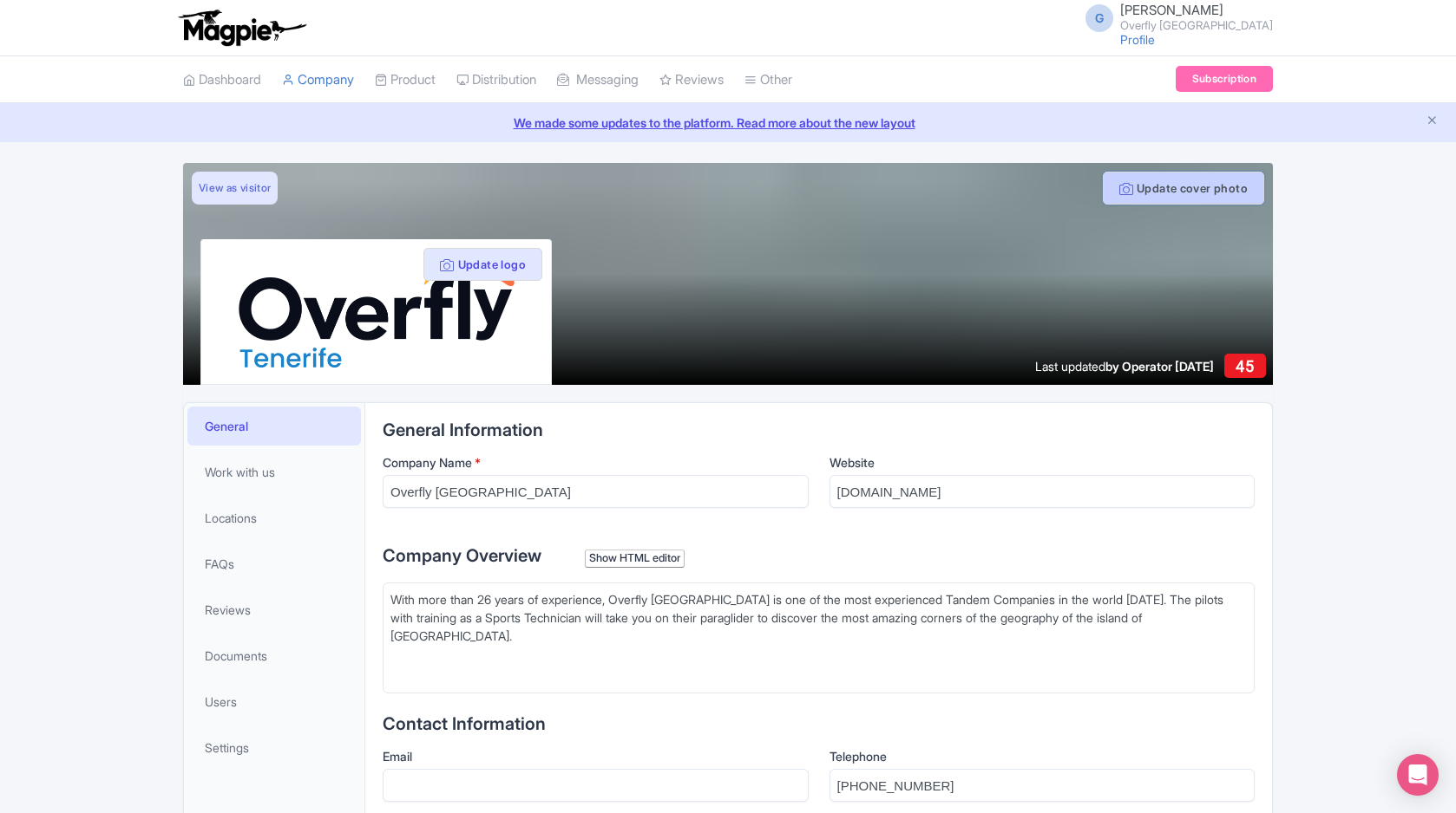
click at [1157, 182] on button "Update cover photo" at bounding box center [1184, 188] width 162 height 33
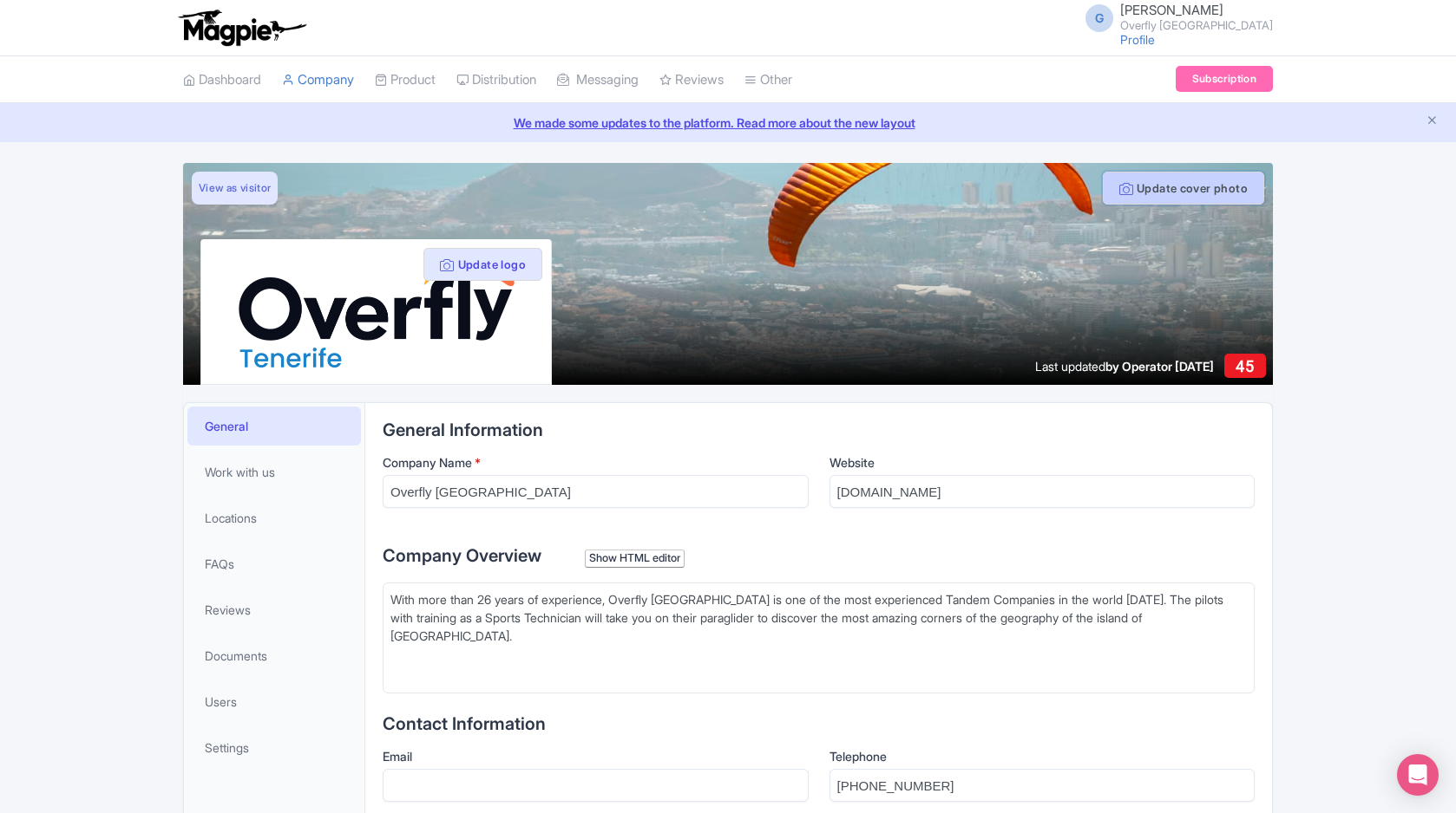
click at [1152, 193] on button "Update cover photo" at bounding box center [1184, 188] width 162 height 33
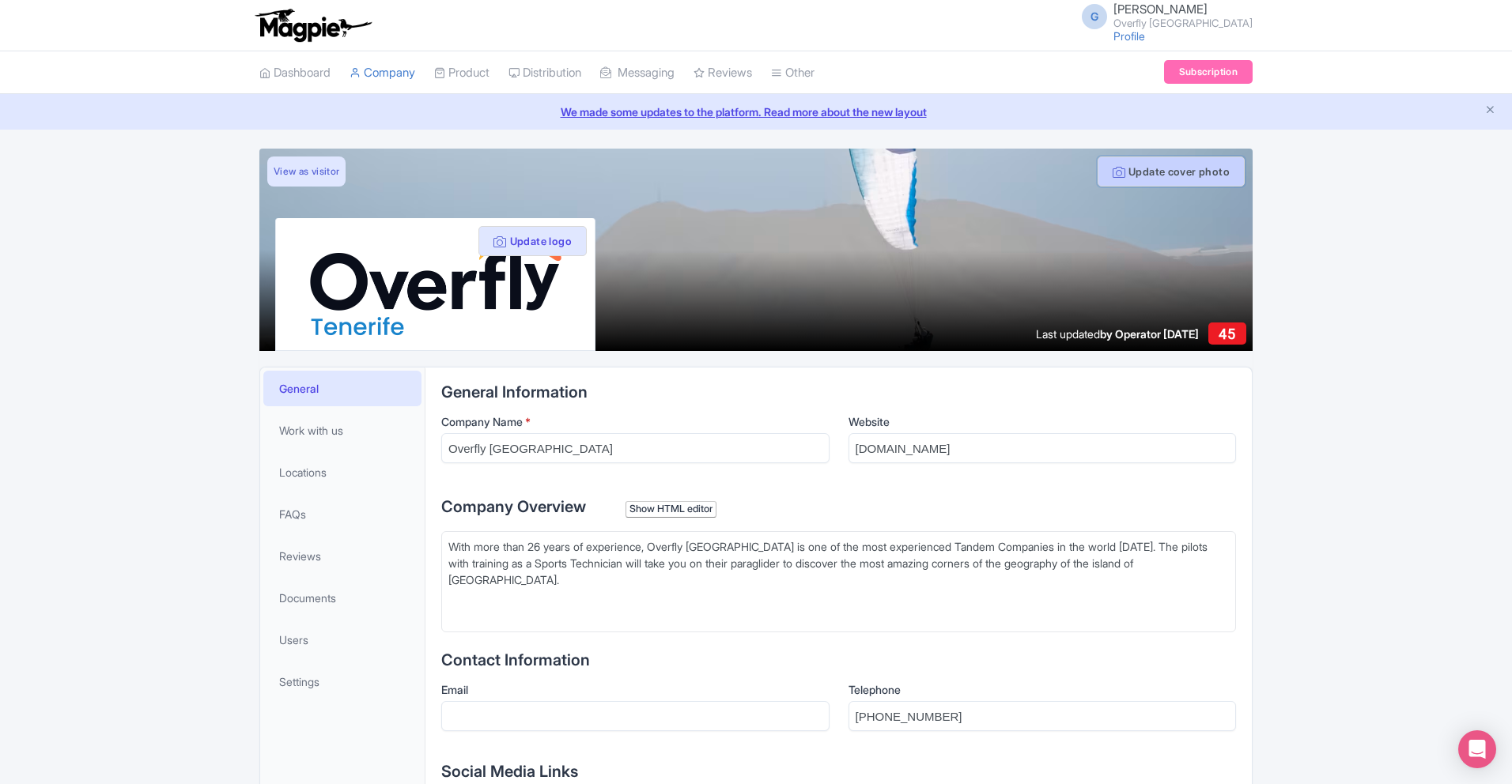
click at [1169, 173] on button "Update cover photo" at bounding box center [1171, 171] width 147 height 30
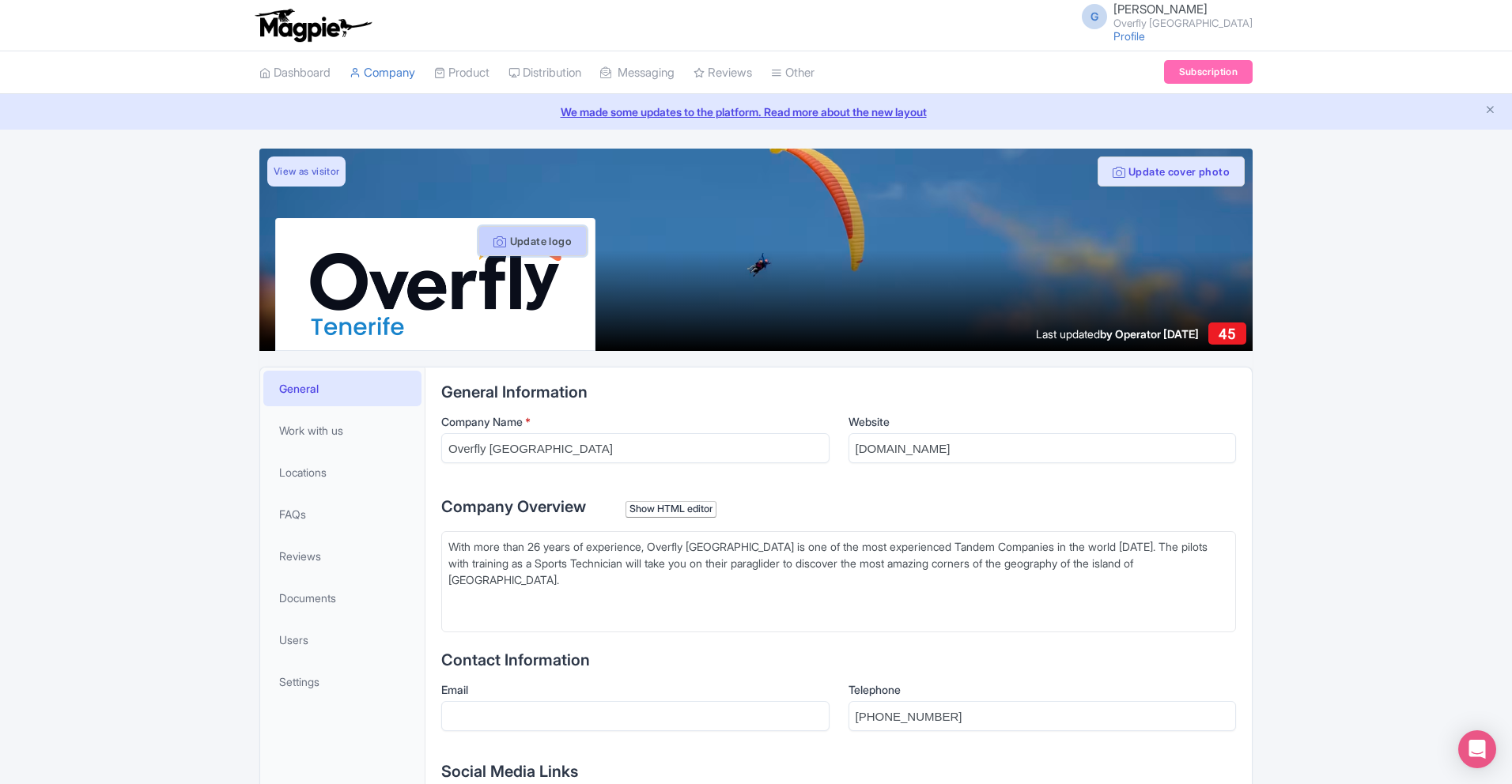
click at [529, 241] on button "Update logo" at bounding box center [533, 241] width 109 height 30
click at [627, 305] on div at bounding box center [756, 250] width 993 height 202
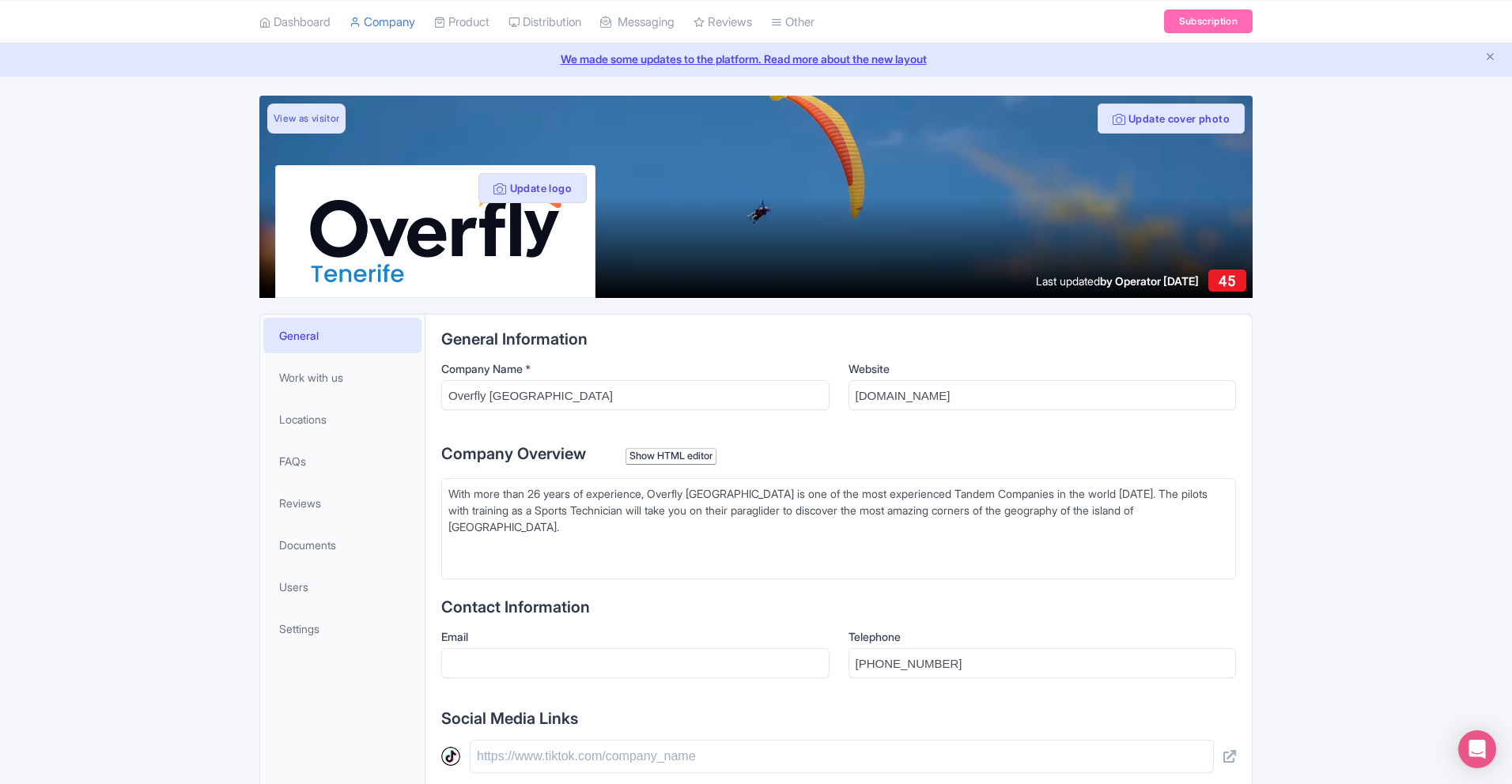
scroll to position [40, 0]
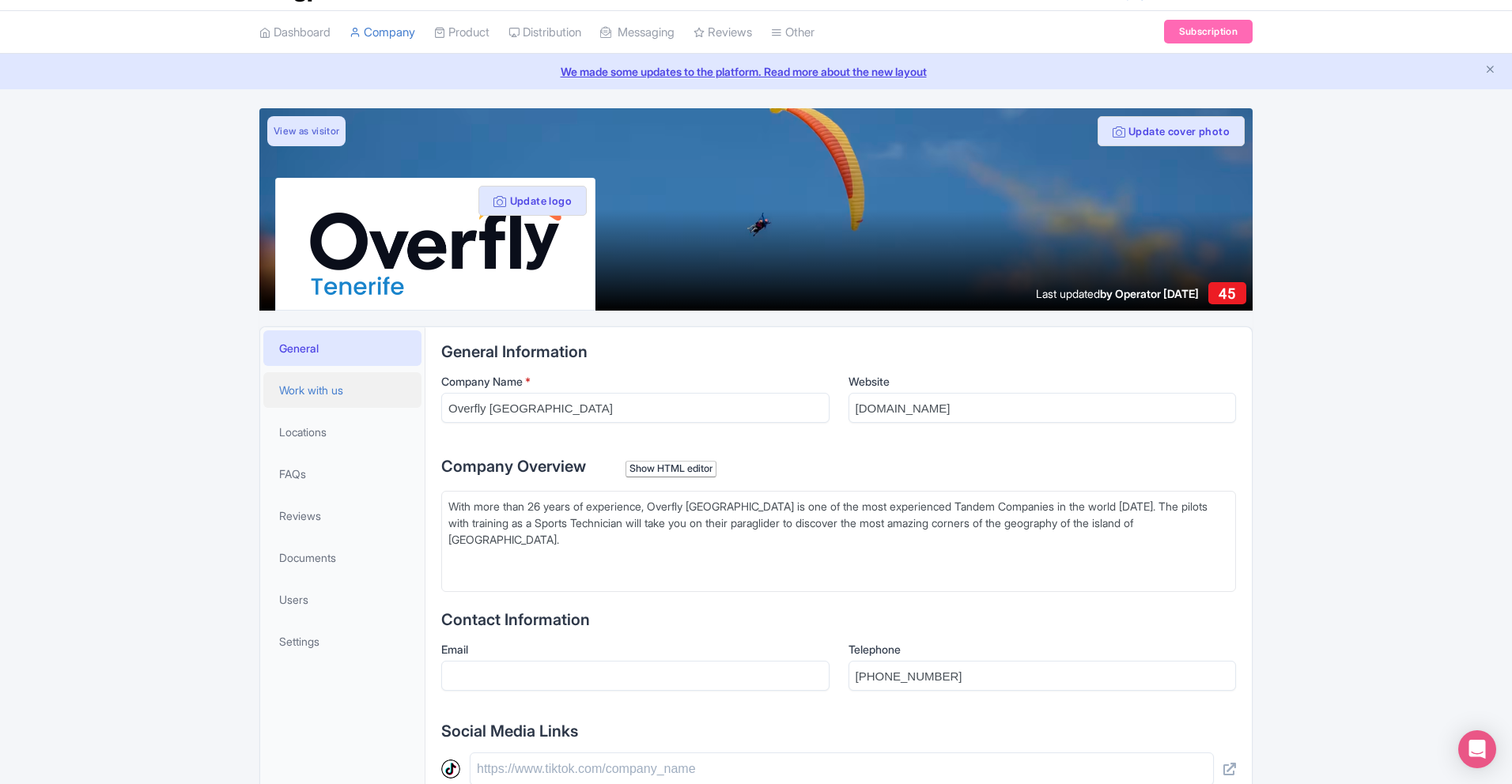
click at [360, 387] on link "Work with us" at bounding box center [342, 390] width 158 height 36
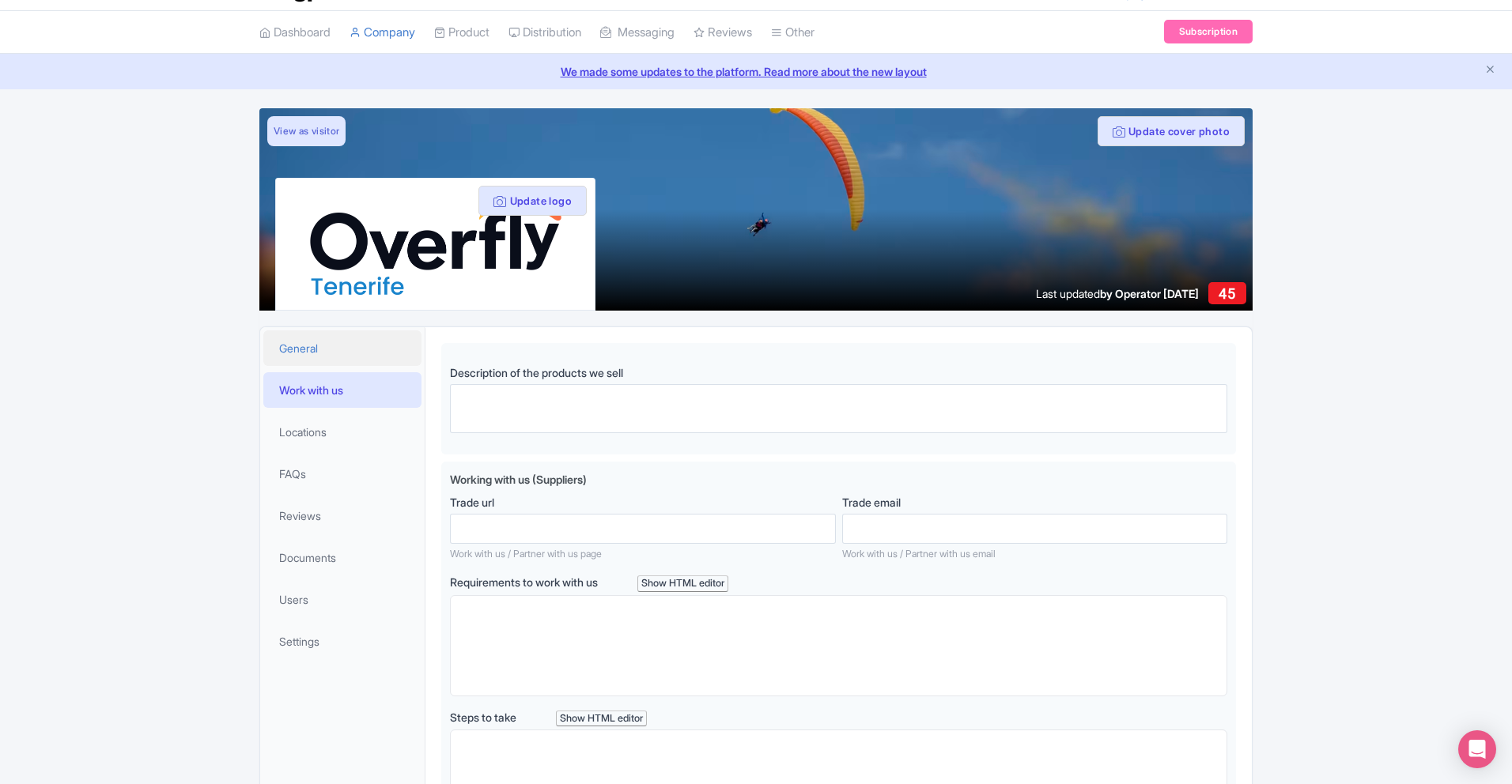
click at [354, 358] on link "General" at bounding box center [342, 348] width 158 height 36
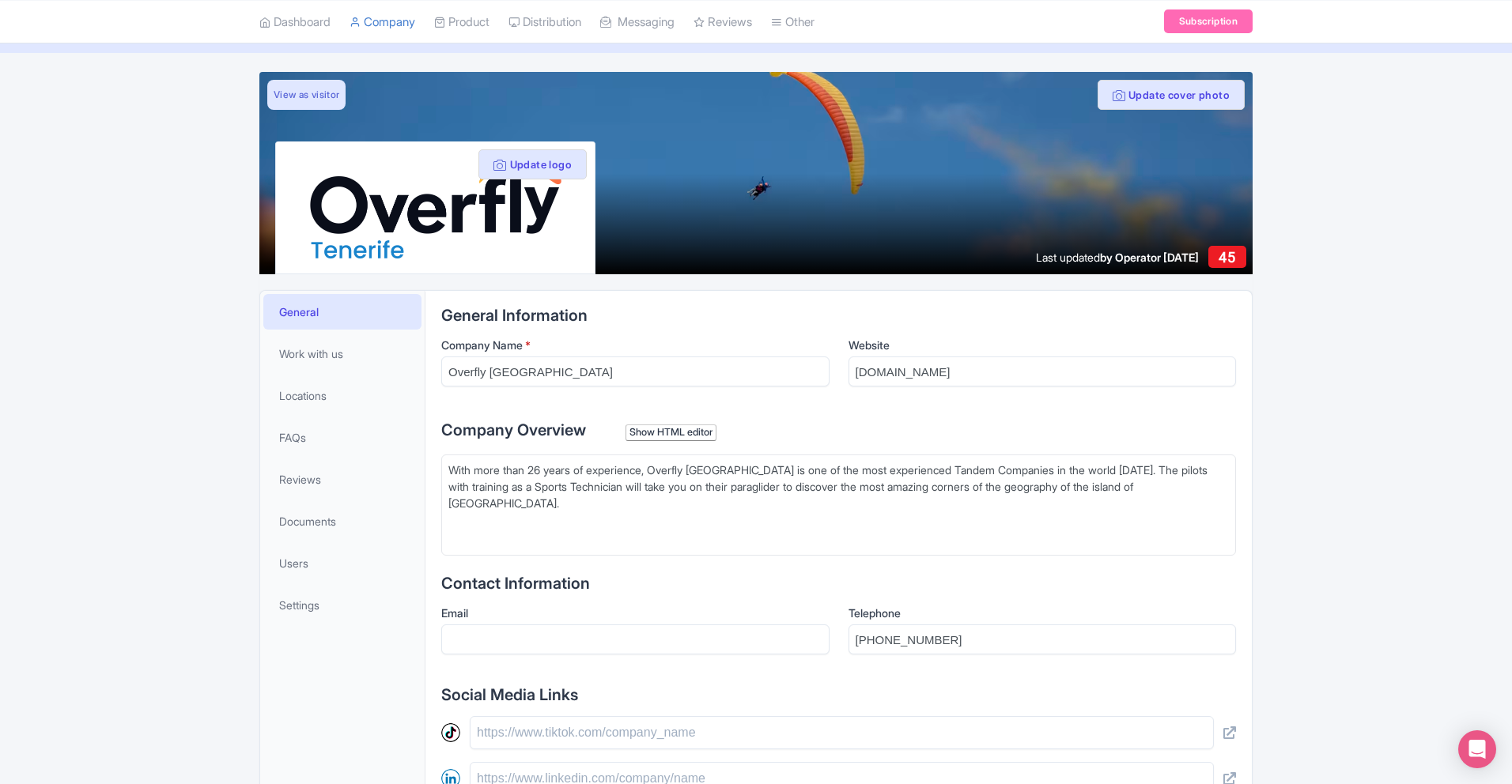
scroll to position [164, 0]
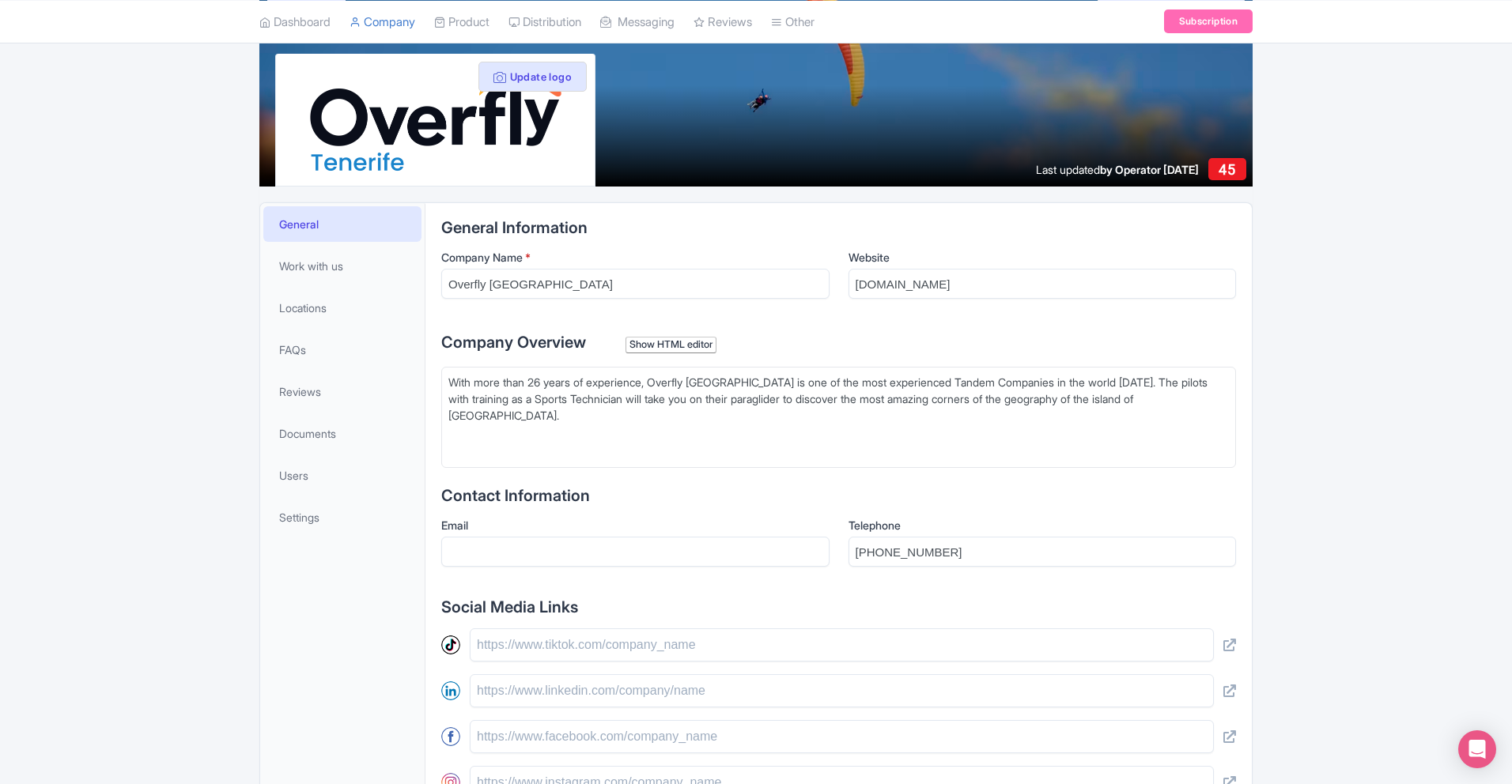
click at [664, 343] on div "Show HTML editor" at bounding box center [671, 344] width 91 height 16
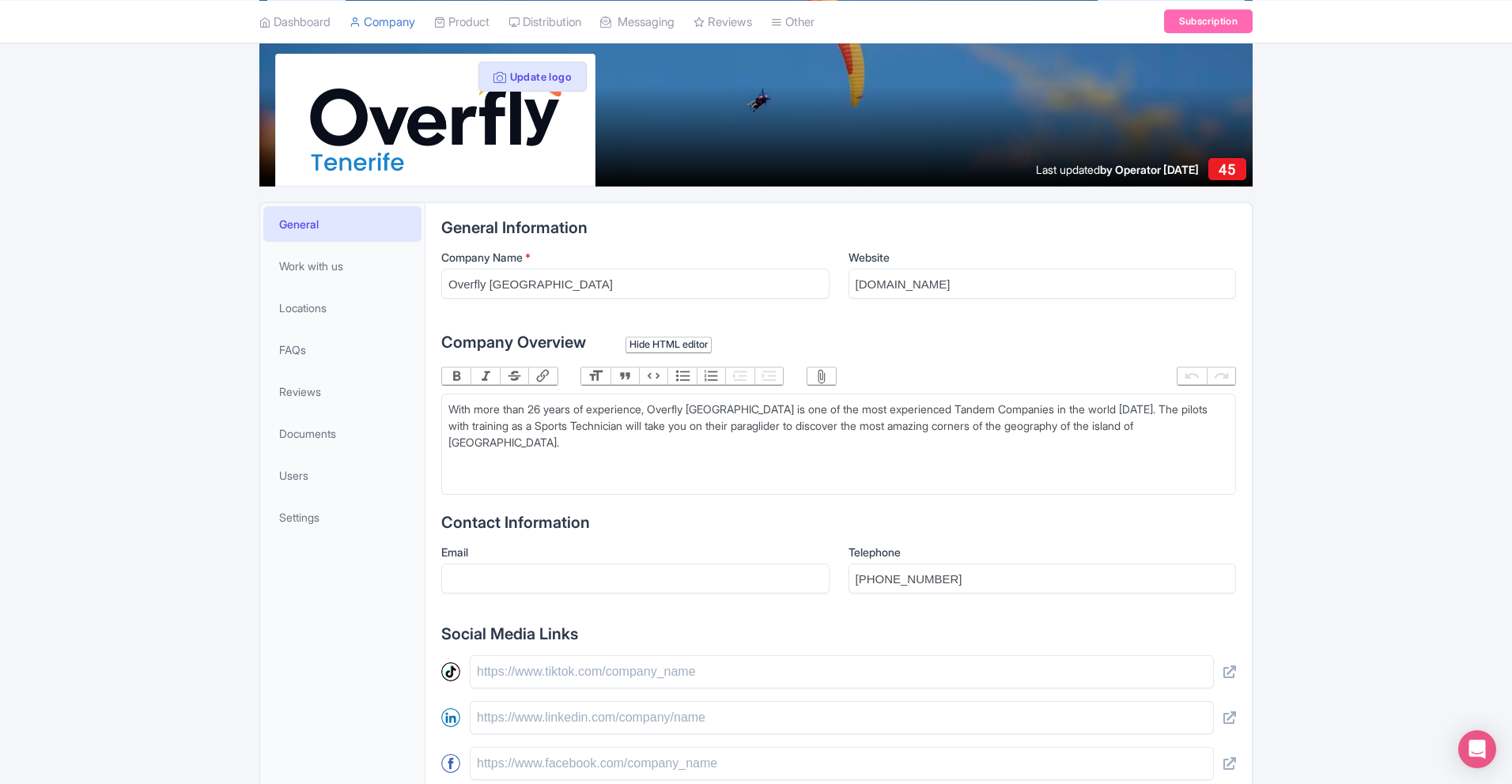
click at [665, 344] on div "Hide HTML editor" at bounding box center [669, 344] width 86 height 16
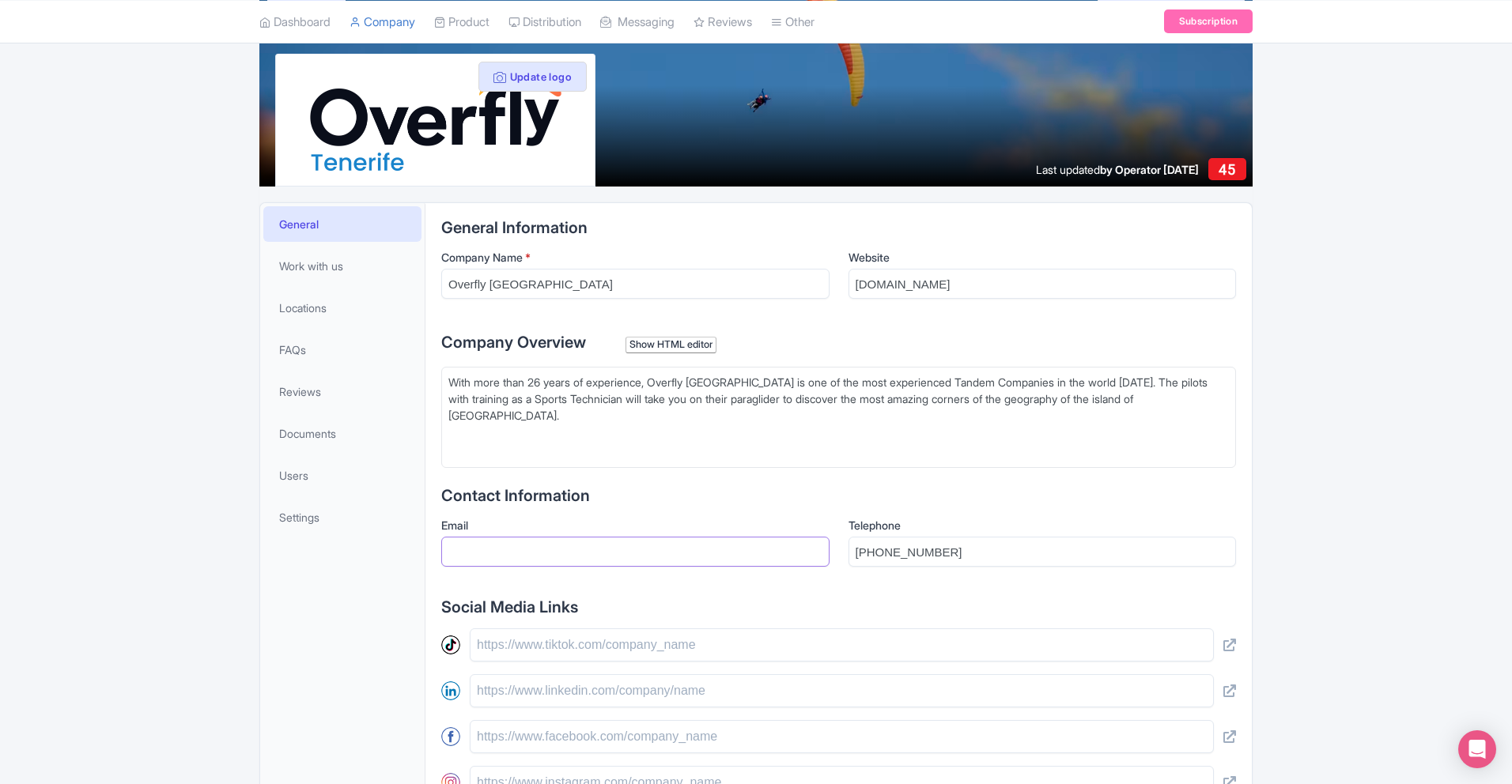
click at [675, 552] on input "Email" at bounding box center [634, 551] width 388 height 30
type input "[EMAIL_ADDRESS][DOMAIN_NAME]"
click at [410, 586] on div "General Work with us Locations FAQs Reviews Documents Users Settings" at bounding box center [342, 638] width 165 height 870
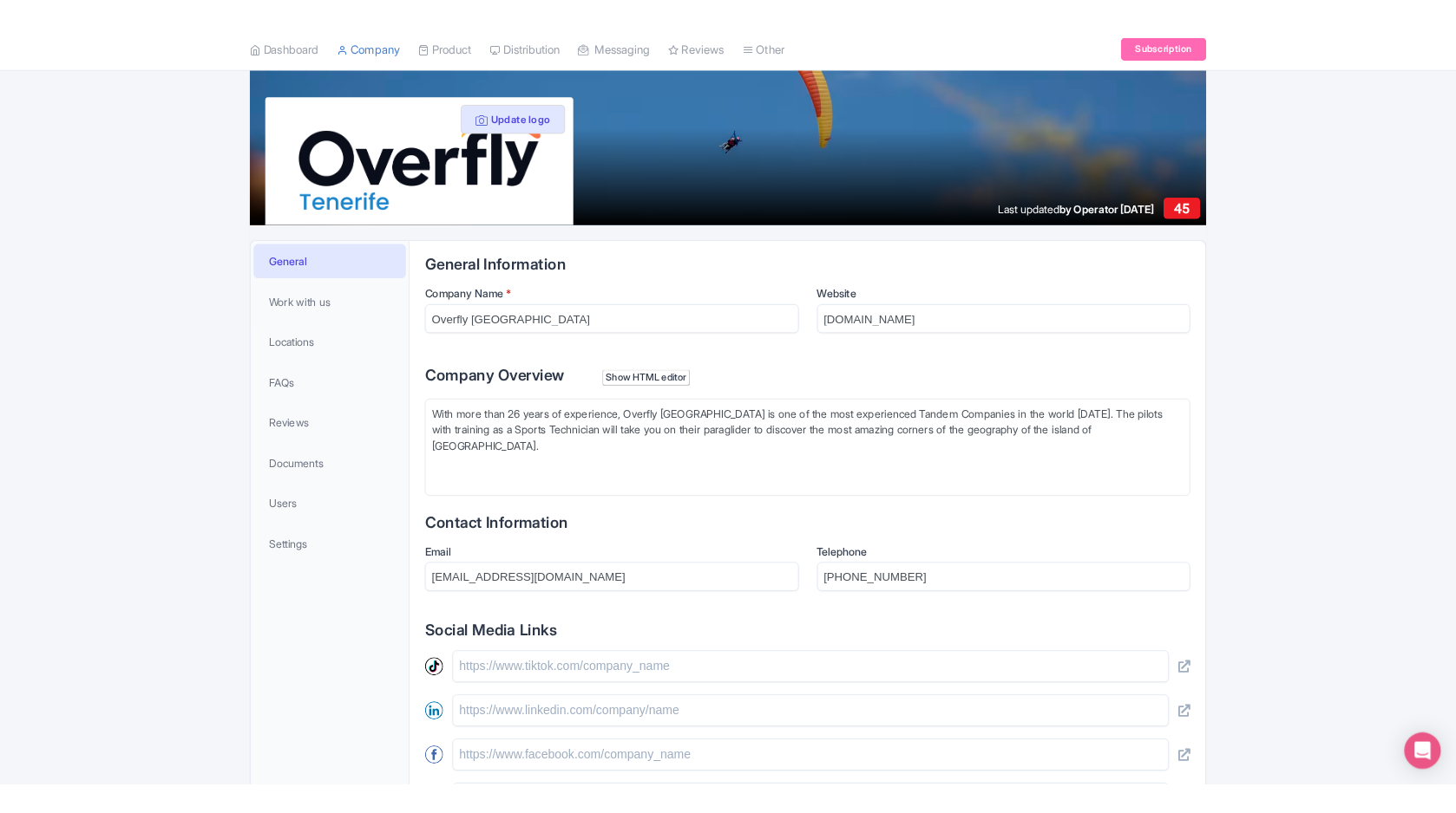
scroll to position [86, 0]
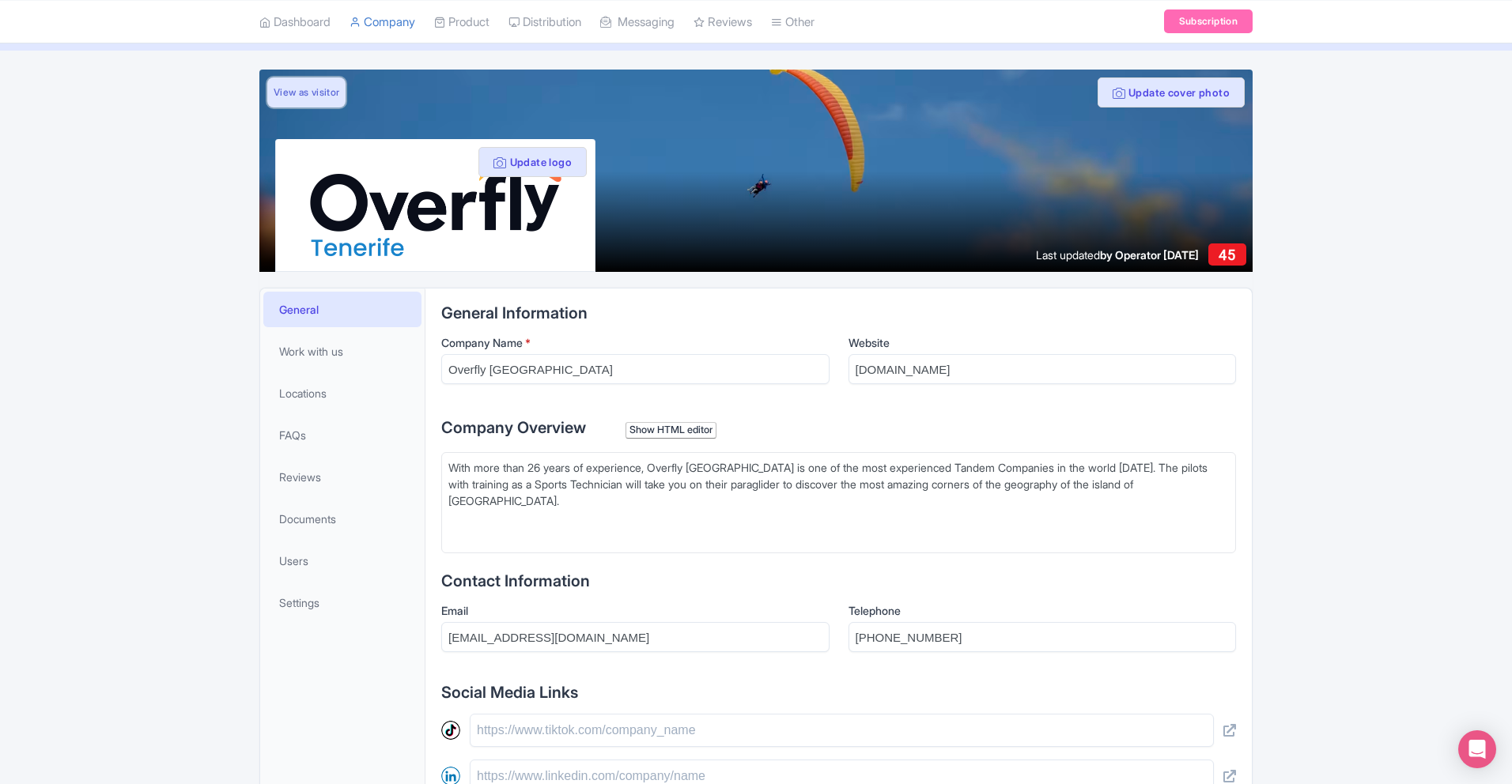
click at [325, 87] on link "View as visitor" at bounding box center [306, 92] width 78 height 30
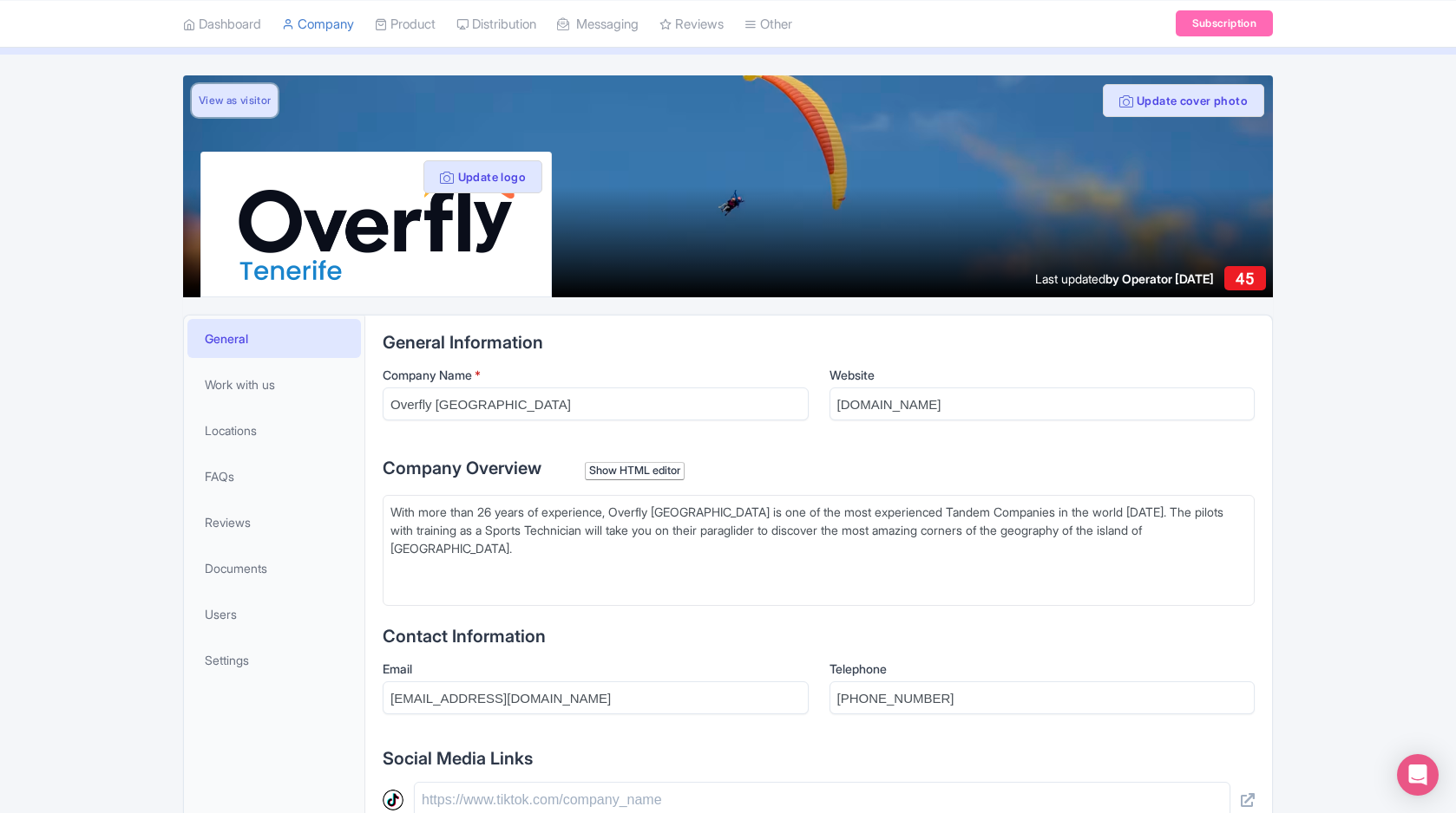
scroll to position [413, 0]
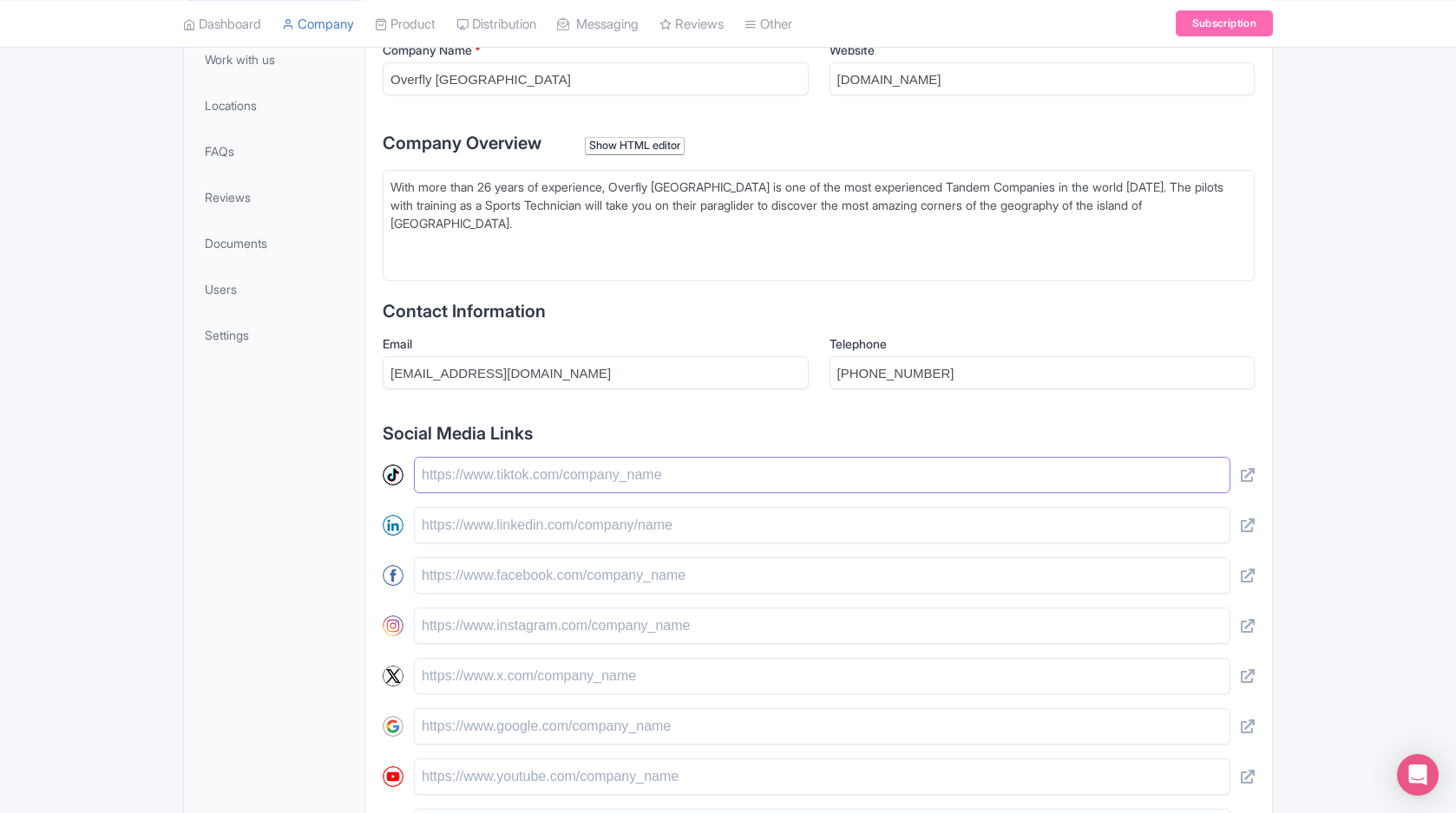
click at [653, 483] on input "text" at bounding box center [822, 475] width 816 height 37
paste input "https://www.tiktok.com/@overflytenerife"
type input "https://www.tiktok.com/@overflytenerife"
click at [318, 546] on div "General Work with us Locations FAQs Reviews Documents Users Settings" at bounding box center [274, 468] width 181 height 954
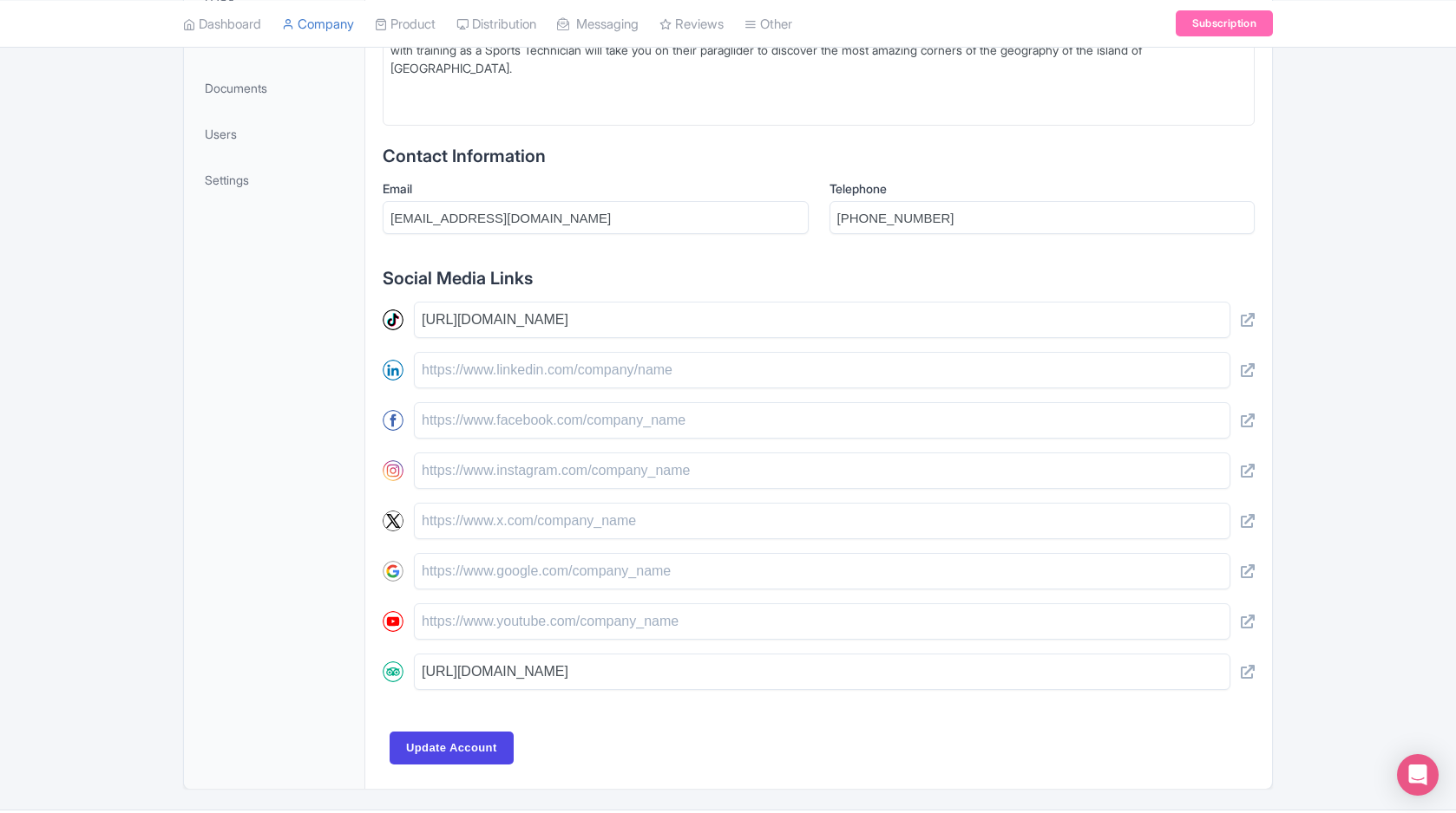
scroll to position [568, 0]
